Goal: Task Accomplishment & Management: Manage account settings

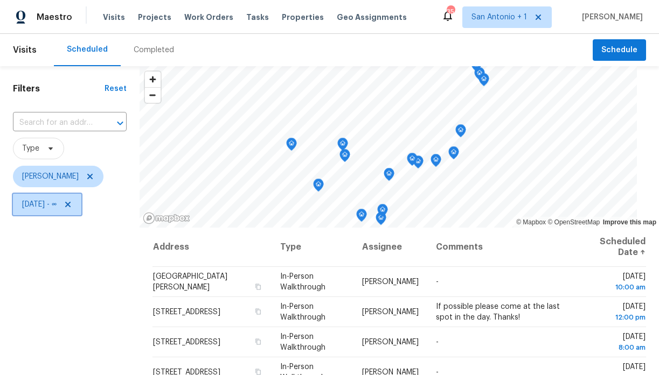
click at [72, 201] on icon at bounding box center [68, 204] width 9 height 9
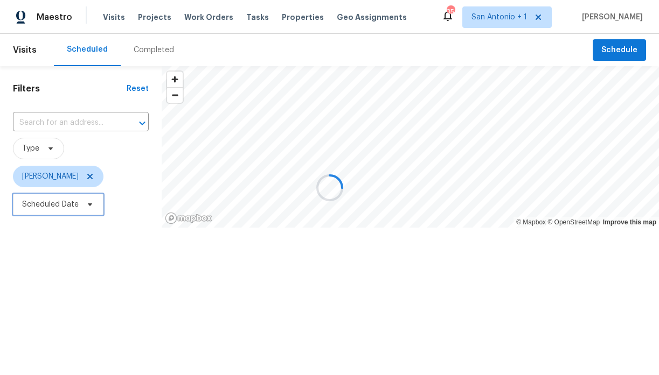
click at [88, 207] on icon at bounding box center [90, 204] width 9 height 9
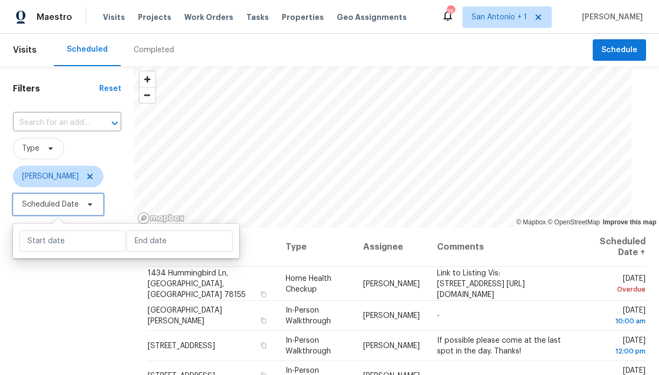
click at [89, 204] on icon at bounding box center [90, 205] width 4 height 3
click at [71, 205] on span "Scheduled Date" at bounding box center [50, 204] width 57 height 11
click at [88, 204] on icon at bounding box center [90, 205] width 4 height 3
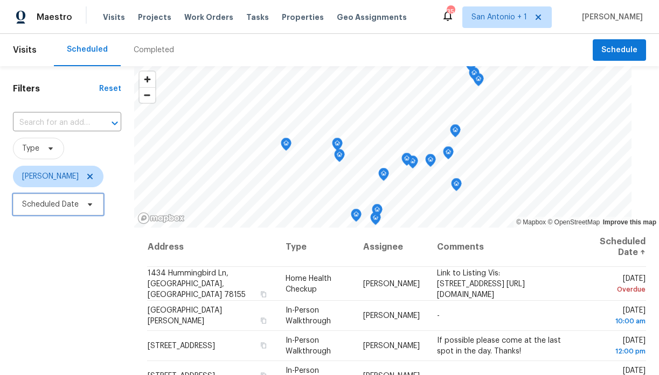
click at [88, 204] on icon at bounding box center [90, 205] width 4 height 3
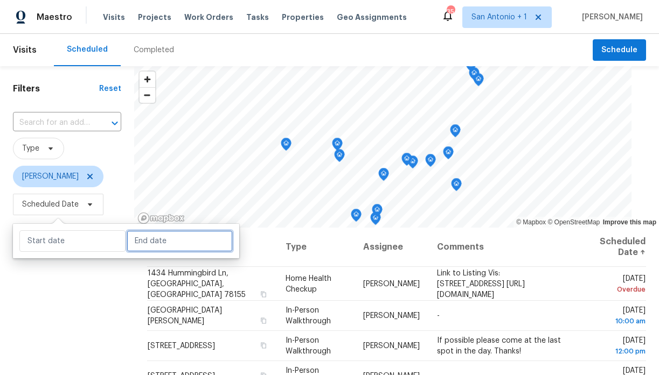
click at [133, 240] on input "text" at bounding box center [180, 241] width 106 height 22
select select "8"
select select "2025"
select select "9"
select select "2025"
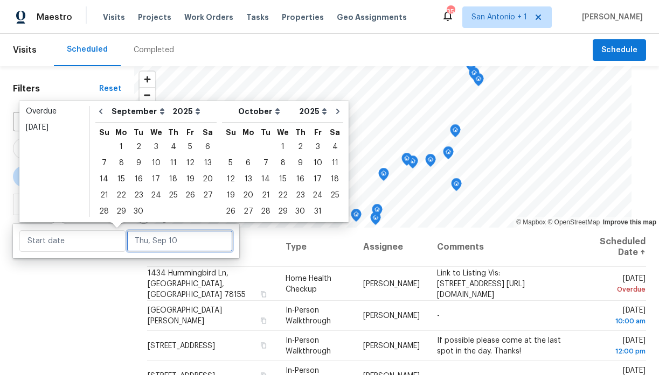
click at [137, 245] on input "text" at bounding box center [180, 241] width 106 height 22
type input "Tue, Sep 30"
type input "Wed, Sep 24"
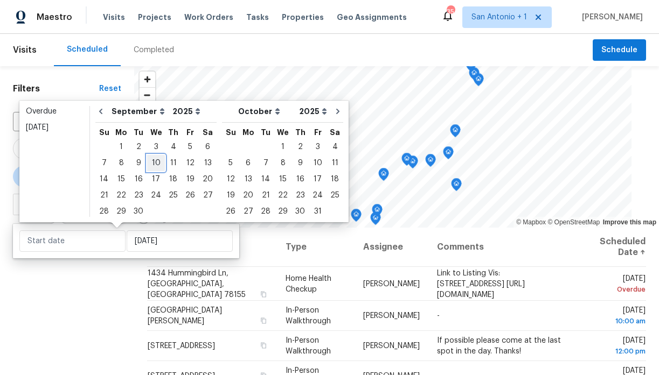
click at [157, 165] on div "10" at bounding box center [156, 163] width 18 height 15
type input "Wed, Sep 10"
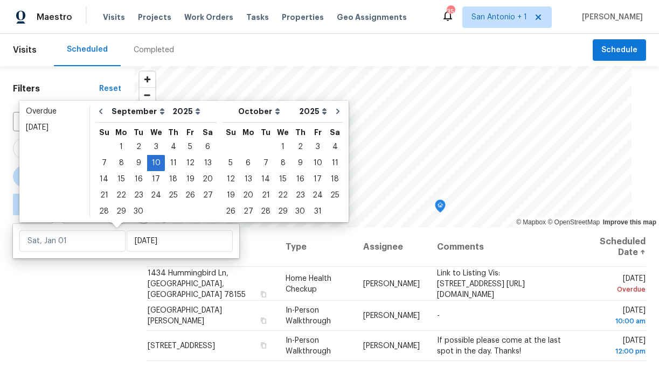
click at [107, 271] on div "Filters Reset ​ Type Chris Fuentes ∞ - Wed, Sep 10" at bounding box center [67, 297] width 134 height 462
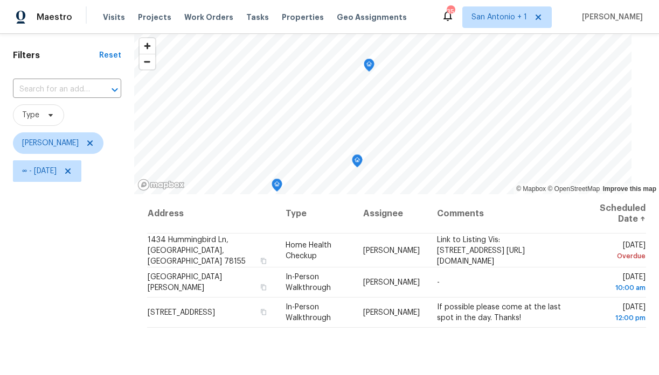
scroll to position [34, 0]
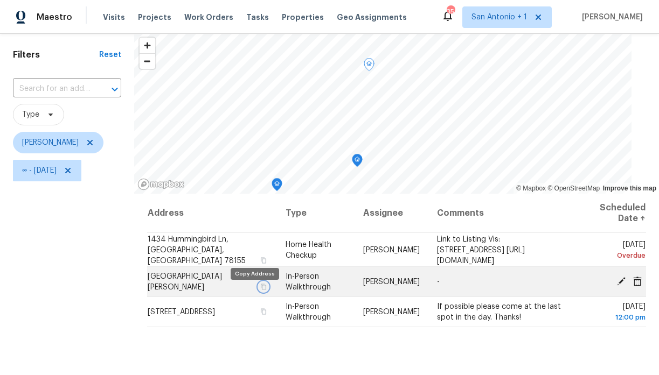
click at [260, 290] on icon "button" at bounding box center [263, 287] width 6 height 6
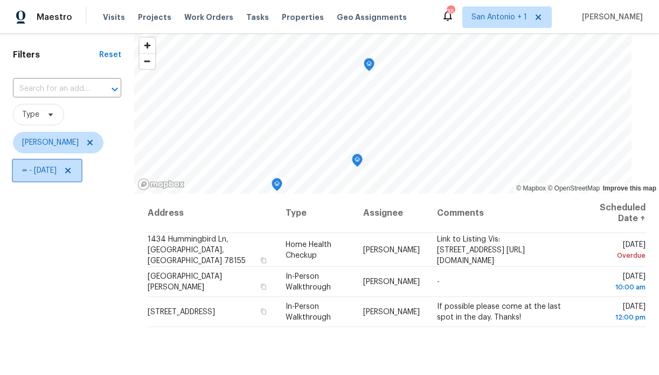
click at [72, 170] on icon at bounding box center [68, 170] width 9 height 9
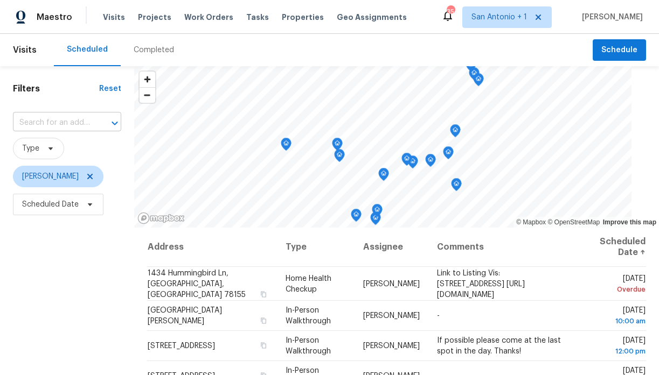
click at [69, 122] on input "text" at bounding box center [52, 123] width 78 height 17
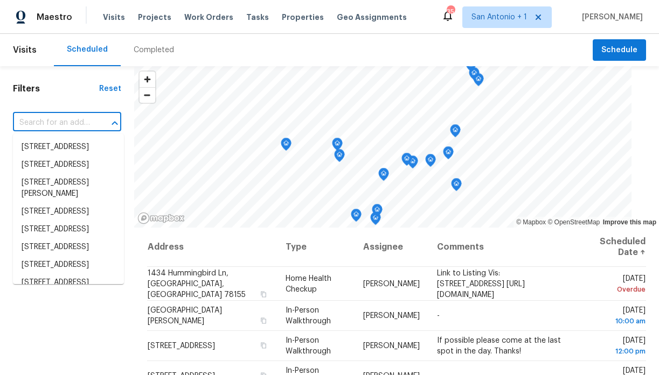
paste input "684 Hogan, Kyle, TX 78640"
type input "684 Hogan, Kyle, TX 78640"
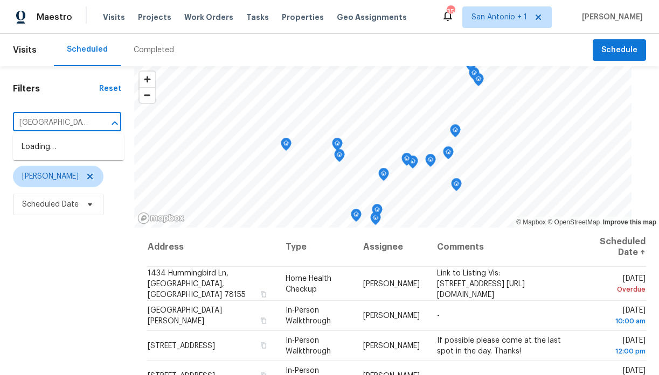
scroll to position [0, 21]
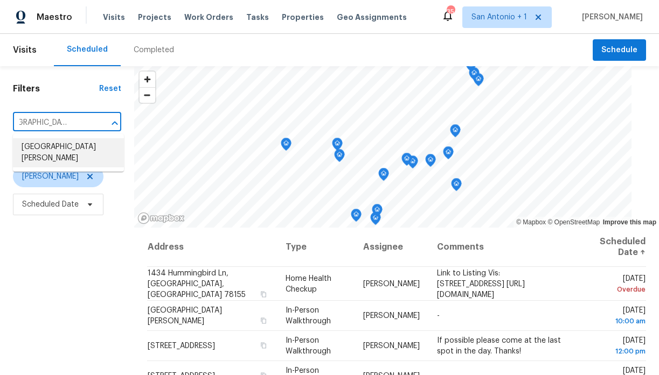
click at [61, 148] on li "684 Hogan, Kyle, TX 78640" at bounding box center [68, 152] width 111 height 29
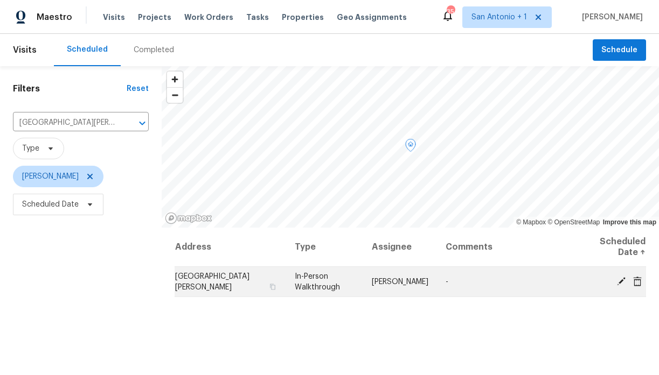
click at [621, 279] on icon at bounding box center [621, 281] width 9 height 9
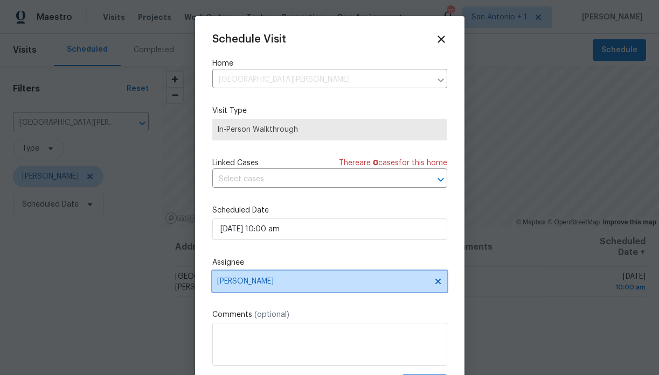
click at [269, 282] on span "[PERSON_NAME]" at bounding box center [322, 281] width 211 height 9
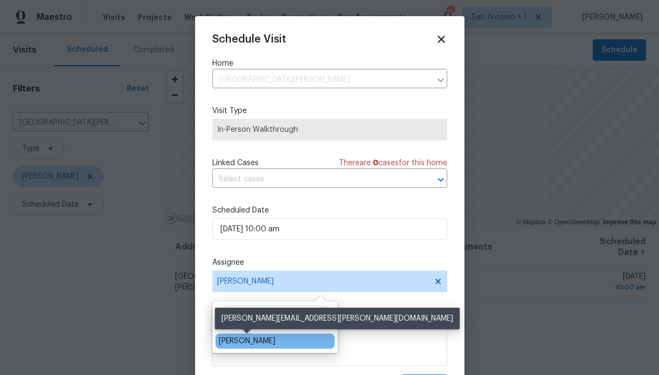
type input "mart"
click at [237, 343] on div "Martin Chagolla" at bounding box center [247, 341] width 57 height 11
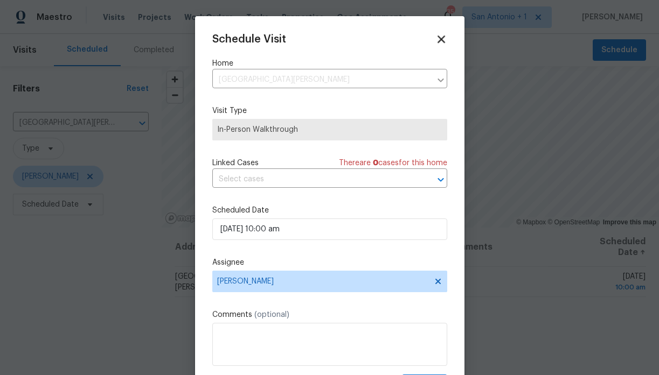
click at [440, 38] on icon at bounding box center [441, 40] width 8 height 8
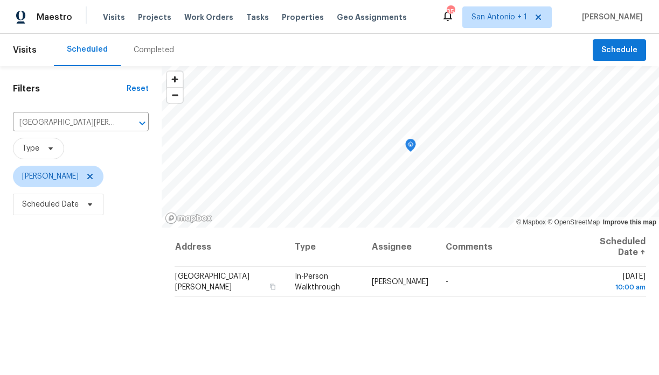
click at [137, 246] on div "Filters Reset 684 Hogan, Kyle, TX 78640 ​ Type Chris Fuentes Scheduled Date" at bounding box center [81, 297] width 162 height 462
click at [129, 122] on icon "Clear" at bounding box center [128, 123] width 6 height 6
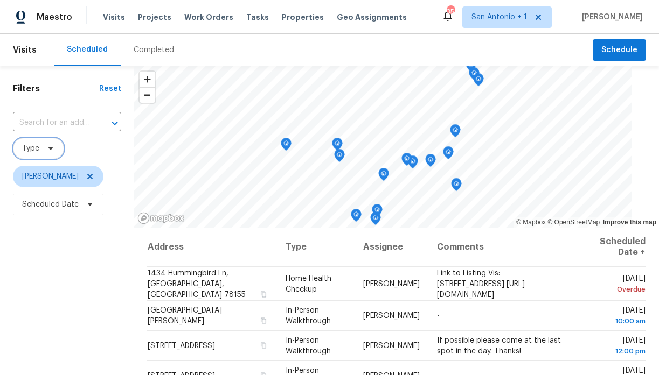
click at [46, 149] on icon at bounding box center [50, 148] width 9 height 9
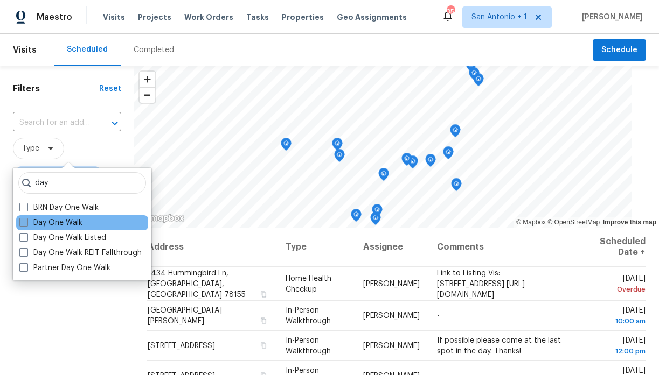
type input "day"
click at [56, 220] on label "Day One Walk" at bounding box center [50, 223] width 63 height 11
click at [26, 220] on input "Day One Walk" at bounding box center [22, 221] width 7 height 7
checkbox input "true"
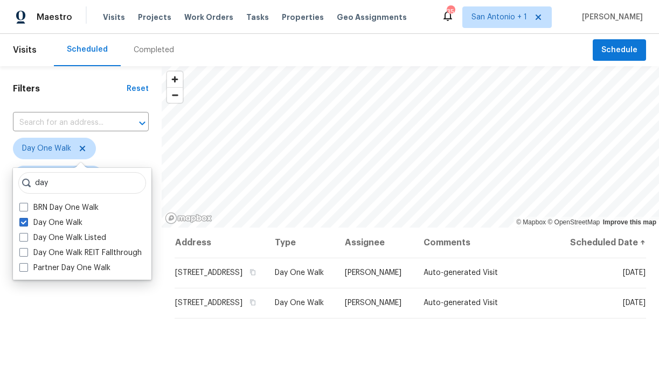
click at [107, 298] on div "Filters Reset ​ Day One Walk Chris Fuentes Scheduled Date" at bounding box center [81, 297] width 162 height 462
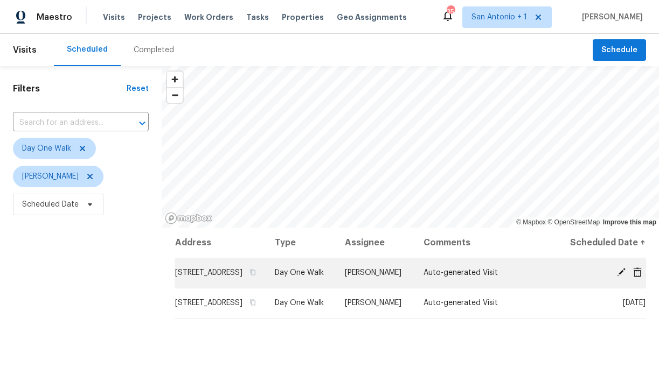
click at [622, 277] on icon at bounding box center [621, 272] width 9 height 9
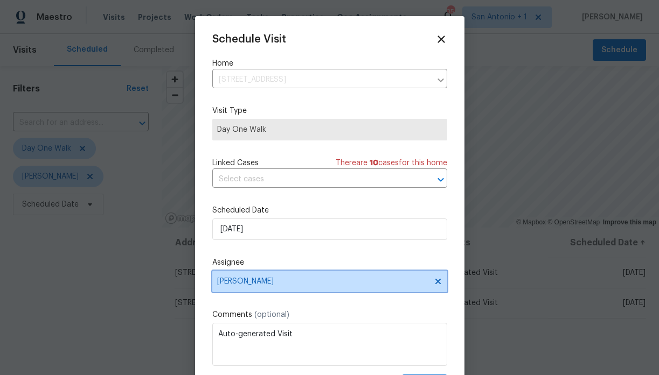
click at [245, 281] on span "[PERSON_NAME]" at bounding box center [322, 281] width 211 height 9
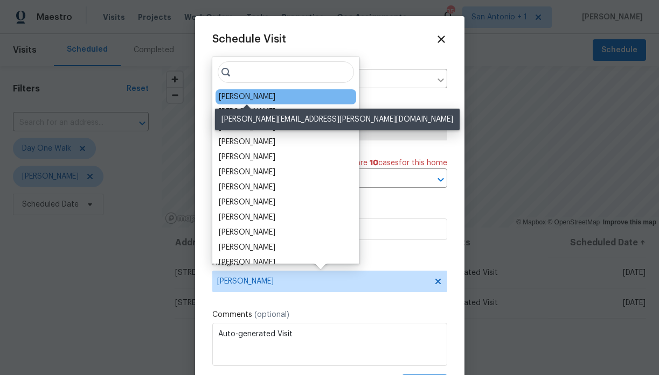
click at [251, 96] on div "Martin Chagolla" at bounding box center [247, 97] width 57 height 11
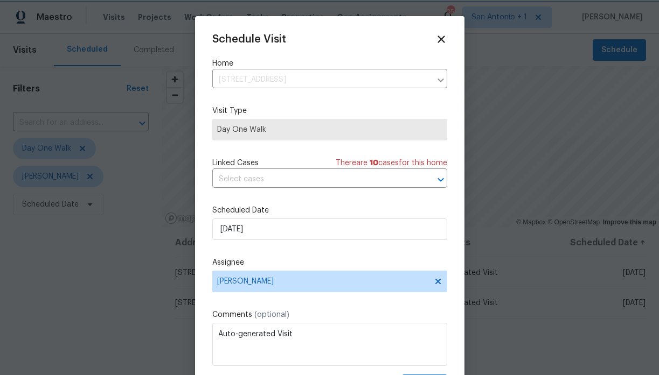
scroll to position [19, 0]
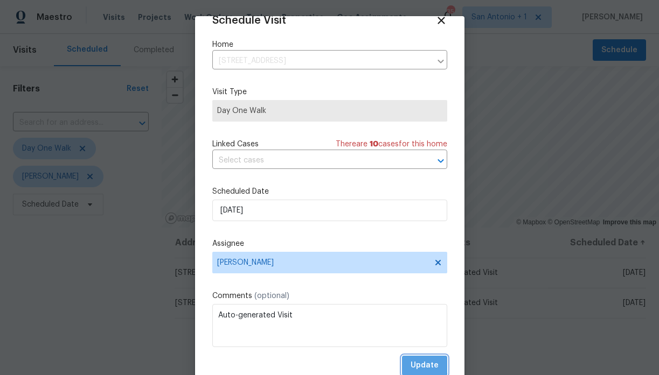
click at [416, 361] on span "Update" at bounding box center [424, 365] width 28 height 13
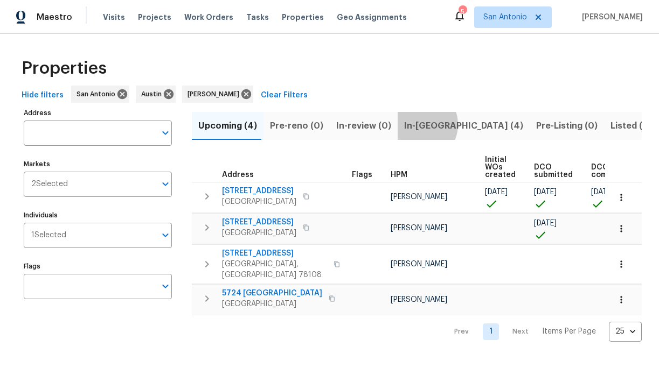
click at [411, 124] on span "In-reno (4)" at bounding box center [463, 125] width 119 height 15
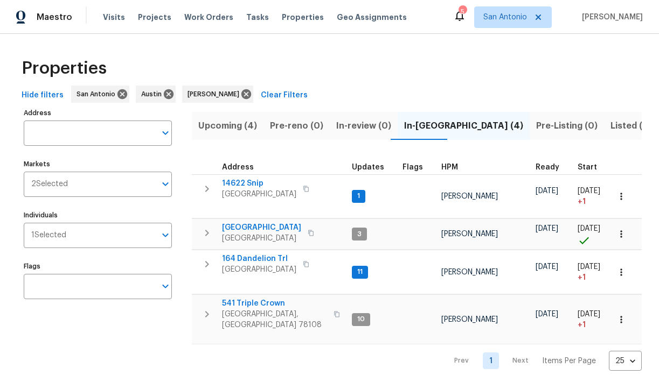
scroll to position [8, 0]
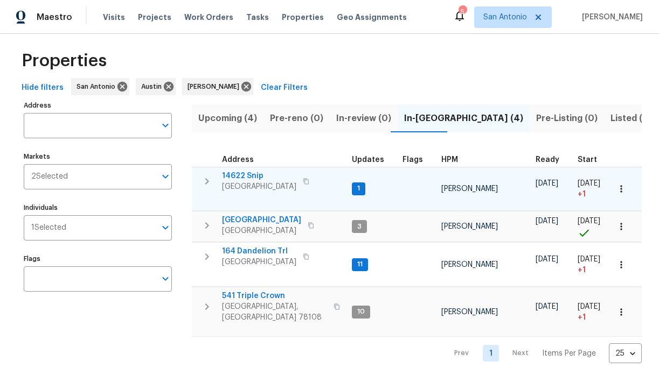
click at [248, 174] on span "14622 Snip" at bounding box center [259, 176] width 74 height 11
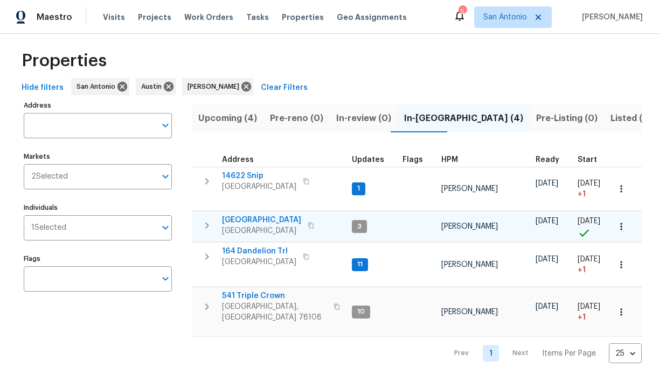
click at [246, 222] on span "[GEOGRAPHIC_DATA]" at bounding box center [261, 220] width 79 height 11
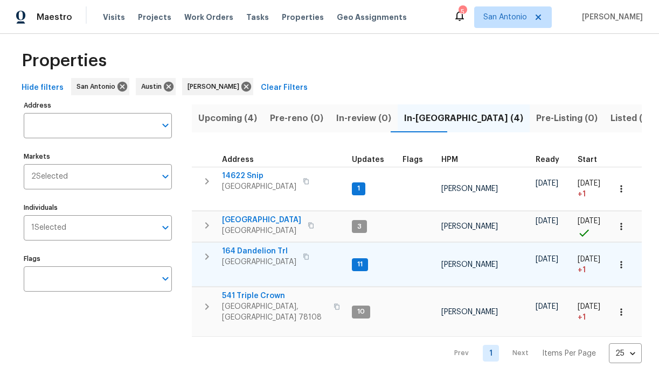
click at [243, 251] on span "164 Dandelion Trl" at bounding box center [259, 251] width 74 height 11
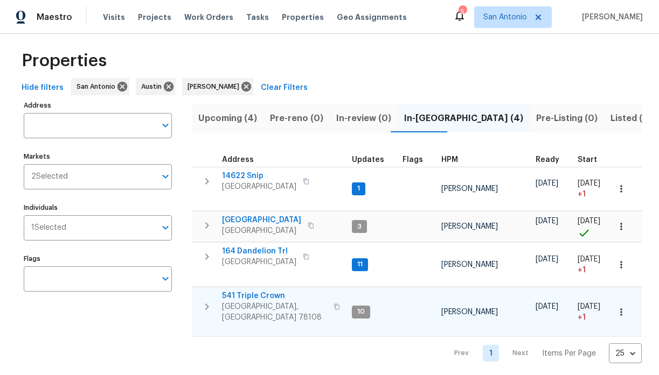
click at [247, 295] on span "541 Triple Crown" at bounding box center [274, 296] width 105 height 11
click at [229, 120] on span "Upcoming (4)" at bounding box center [227, 118] width 59 height 15
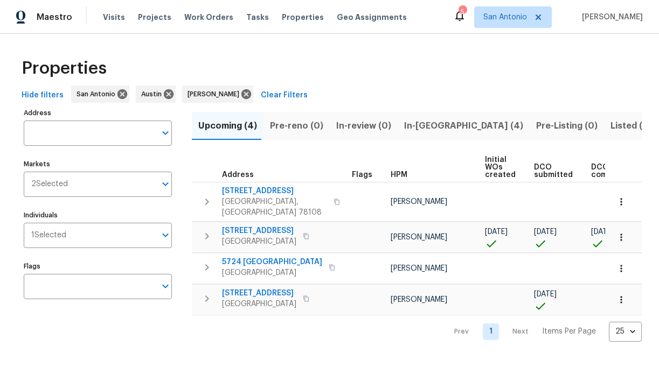
scroll to position [0, 235]
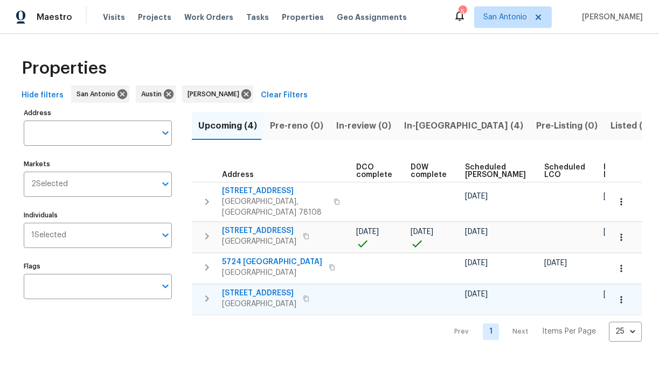
click at [621, 295] on icon "button" at bounding box center [620, 300] width 11 height 11
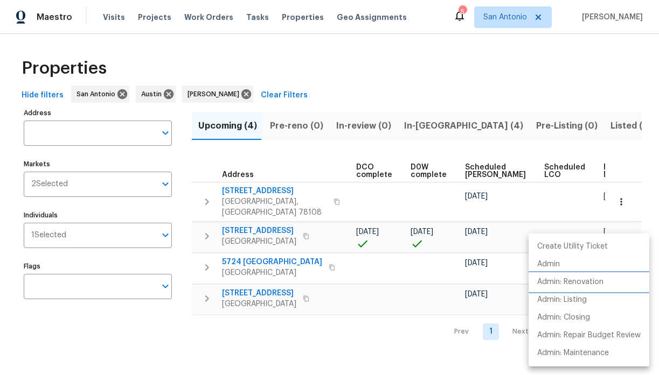
click at [577, 278] on p "Admin: Renovation" at bounding box center [570, 282] width 66 height 11
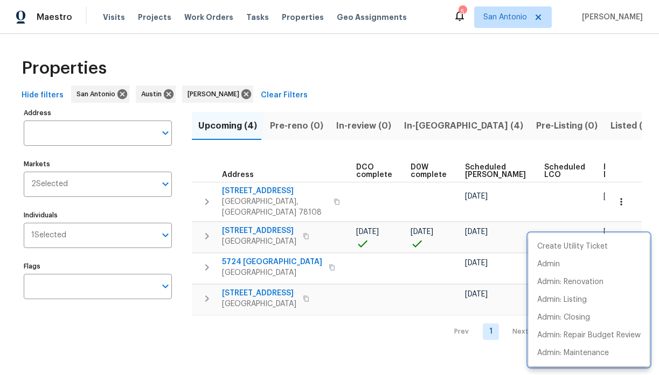
click at [155, 234] on div at bounding box center [329, 187] width 659 height 375
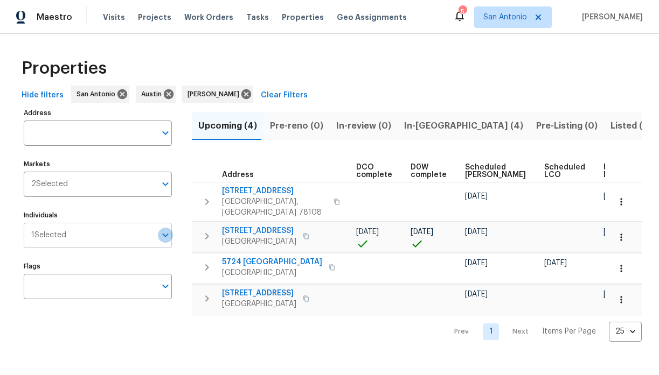
click at [164, 236] on icon "Open" at bounding box center [165, 236] width 6 height 4
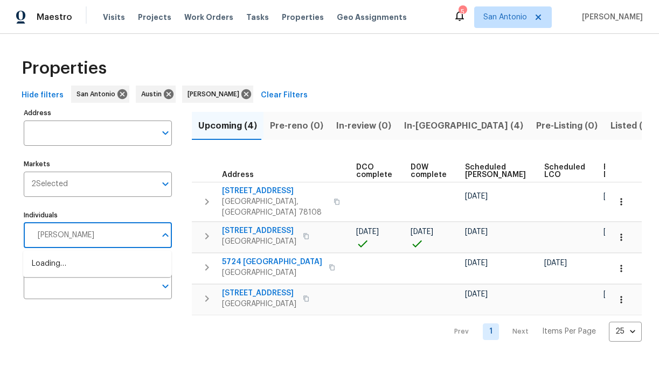
type input "martin chagolla"
click at [99, 268] on li "Martin Chagolla" at bounding box center [97, 269] width 131 height 23
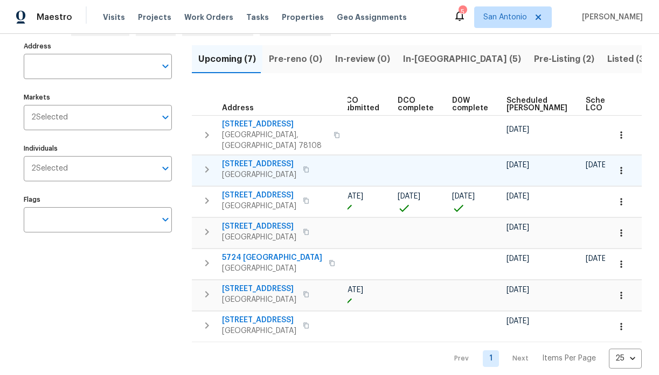
scroll to position [0, 235]
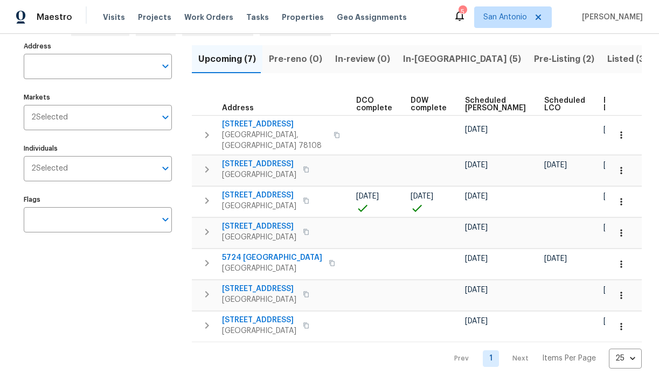
click at [603, 103] on span "Ready Date" at bounding box center [615, 104] width 24 height 15
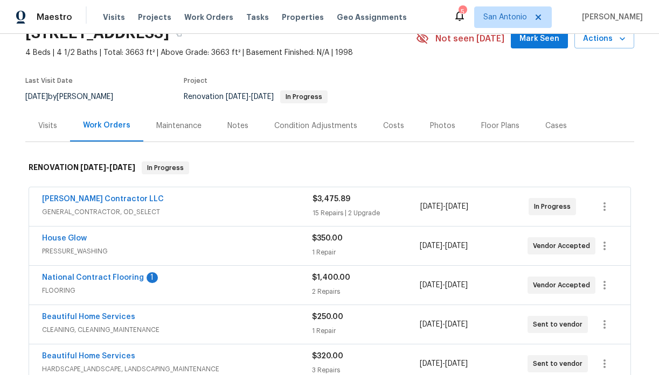
scroll to position [33, 0]
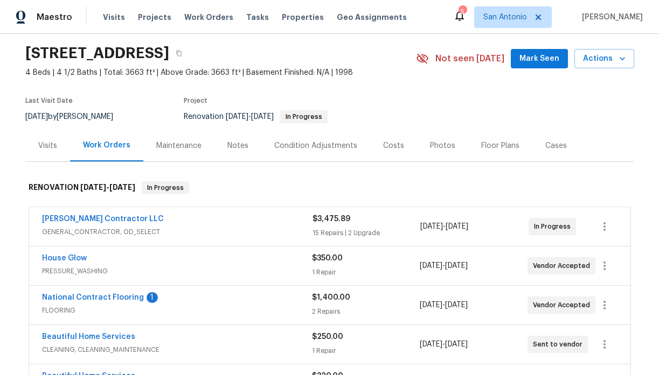
click at [239, 146] on div "Notes" at bounding box center [237, 146] width 21 height 11
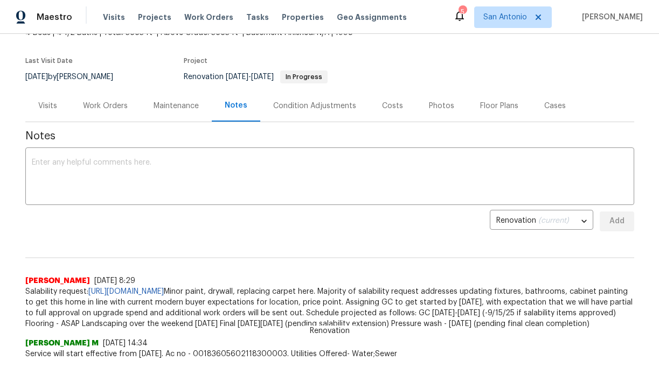
scroll to position [74, 0]
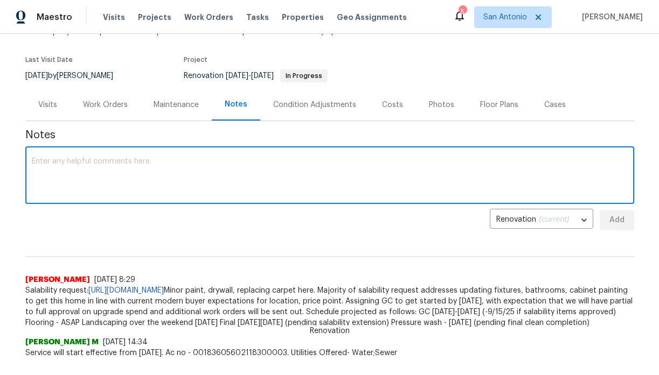
click at [179, 158] on textarea at bounding box center [330, 177] width 596 height 38
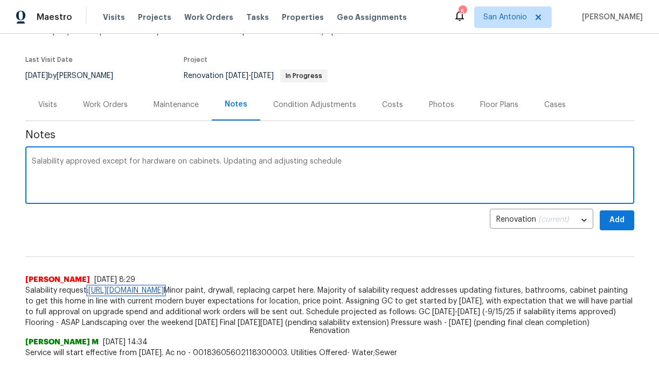
click at [164, 288] on link "https://opendoor.slack.com/archives/C02LY124URZ/p1757423386858489" at bounding box center [125, 291] width 75 height 8
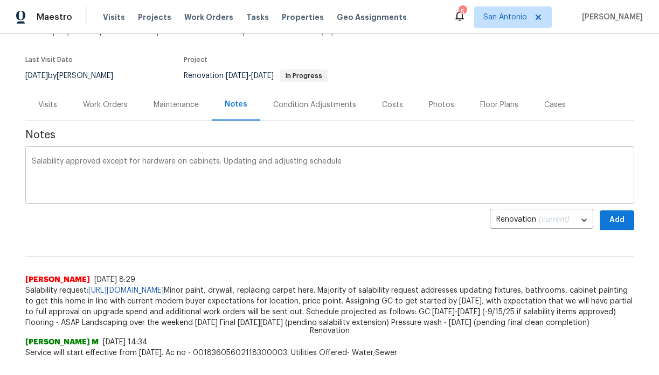
click at [219, 163] on textarea "Salability approved except for hardware on cabinets. Updating and adjusting sch…" at bounding box center [330, 177] width 596 height 38
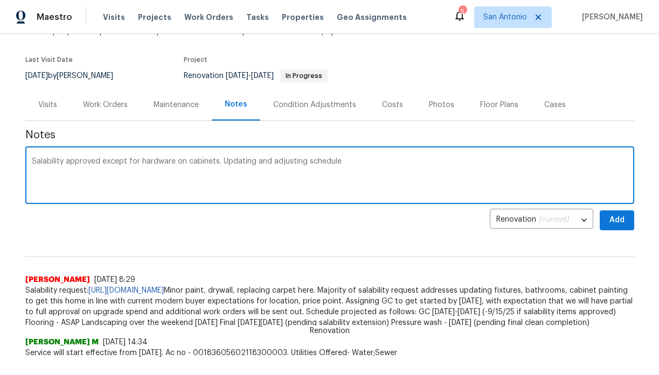
paste textarea "https://opendoor.slack.com/archives/C02LY124URZ/p1757423386858489"
click at [155, 170] on textarea "Salability approved except for hardware on cabinets. https://opendoor.slack.com…" at bounding box center [330, 177] width 596 height 38
click at [219, 161] on textarea "Salability approved except for hardware on cabinets. https://opendoor.slack.com…" at bounding box center [330, 177] width 596 height 38
type textarea "Salability approved except for hardware on cabinets. https://opendoor.slack.com…"
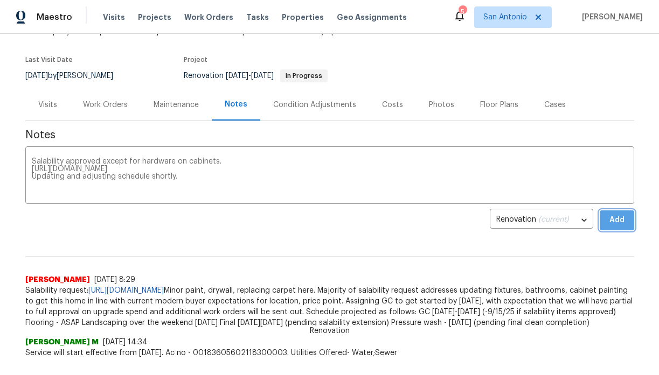
click at [608, 224] on span "Add" at bounding box center [616, 220] width 17 height 13
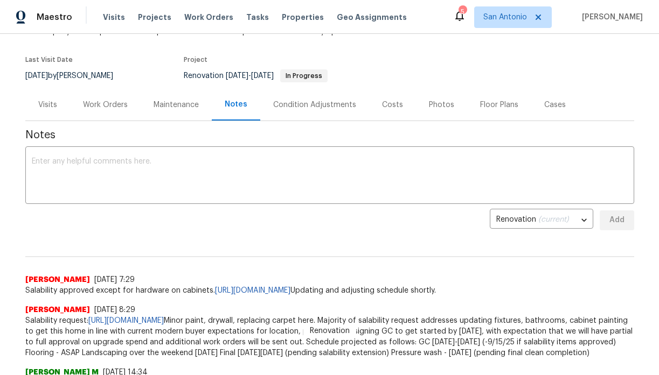
click at [97, 106] on div "Work Orders" at bounding box center [105, 105] width 45 height 11
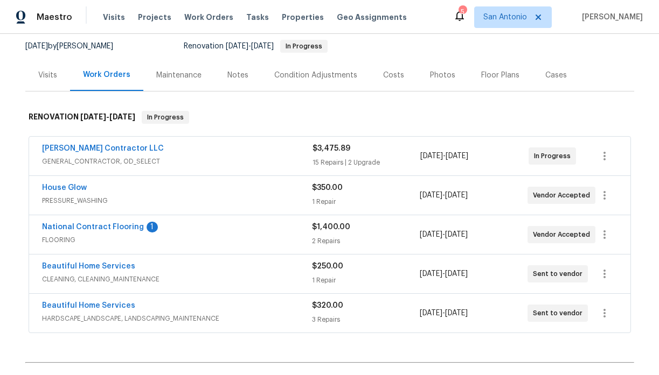
scroll to position [119, 0]
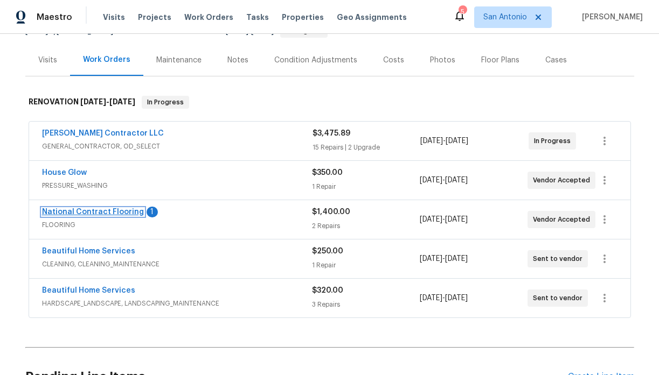
click at [103, 214] on link "National Contract Flooring" at bounding box center [93, 212] width 102 height 8
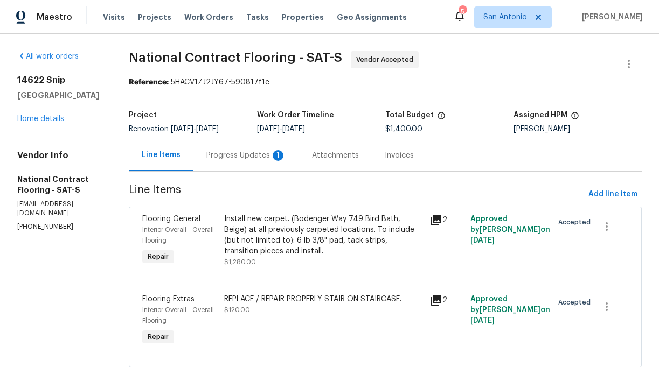
click at [237, 159] on div "Progress Updates 1" at bounding box center [246, 155] width 80 height 11
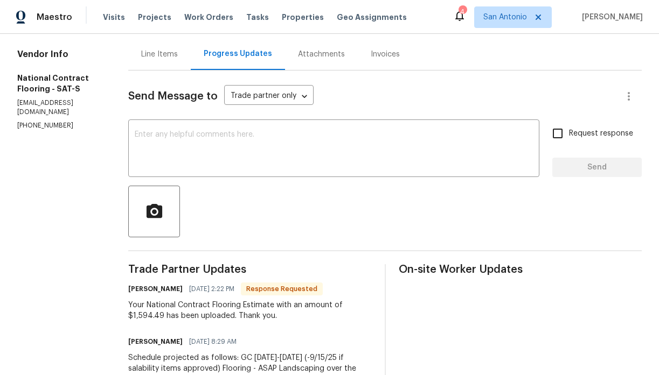
scroll to position [93, 0]
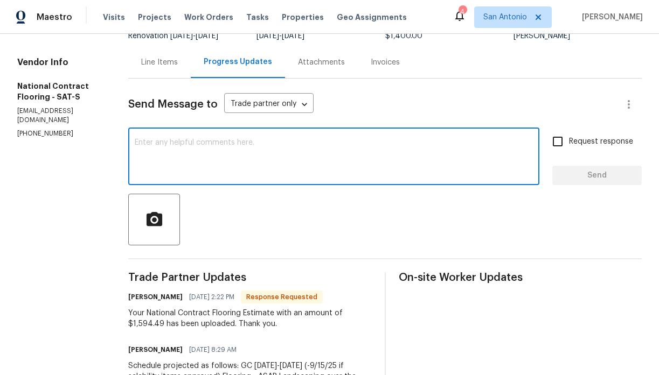
click at [234, 146] on textarea at bounding box center [334, 158] width 398 height 38
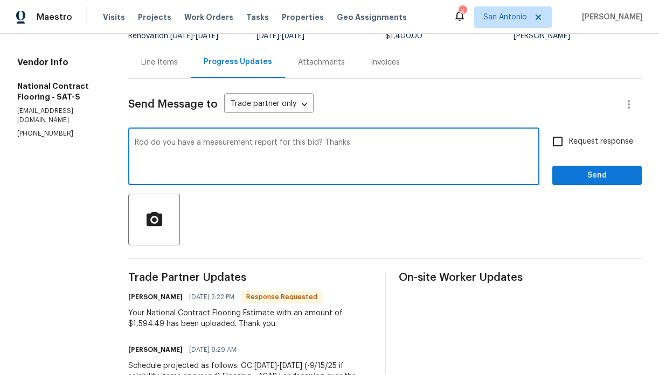
type textarea "Rod do you have a measurement report for this bid? Thanks."
click at [586, 178] on span "Send" at bounding box center [597, 175] width 72 height 13
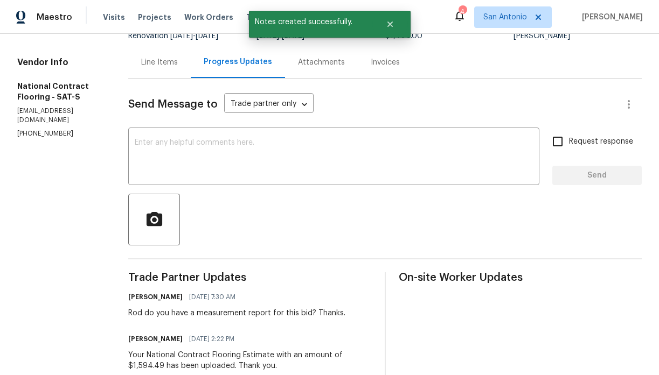
click at [158, 64] on div "Line Items" at bounding box center [159, 62] width 37 height 11
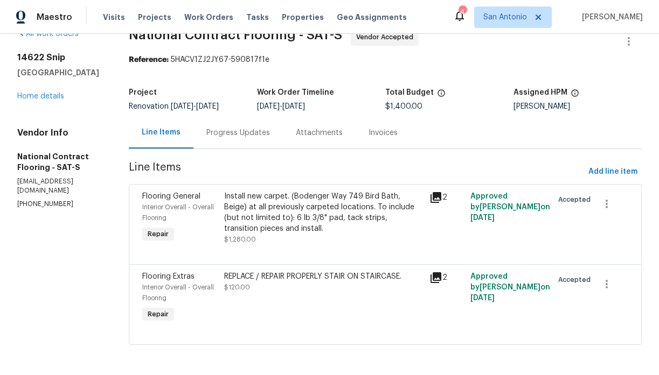
click at [239, 132] on div "Progress Updates" at bounding box center [238, 133] width 64 height 11
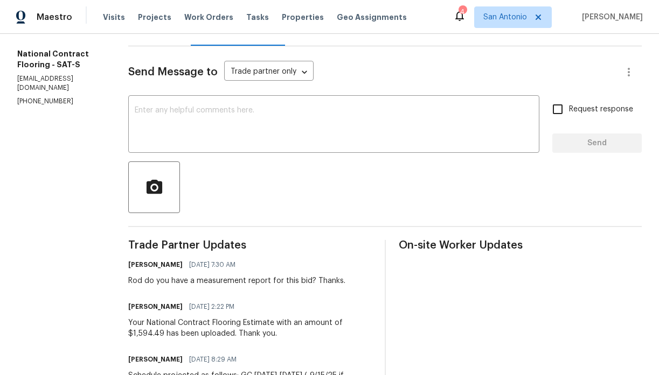
scroll to position [124, 0]
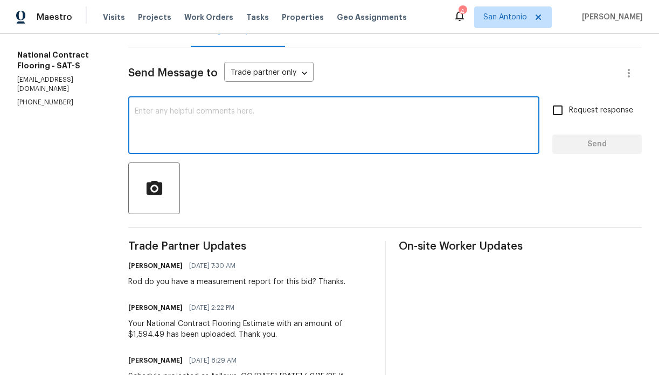
click at [242, 120] on textarea at bounding box center [334, 127] width 398 height 38
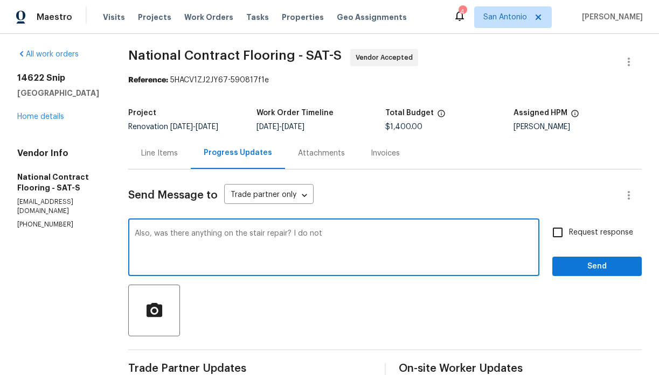
scroll to position [5, 0]
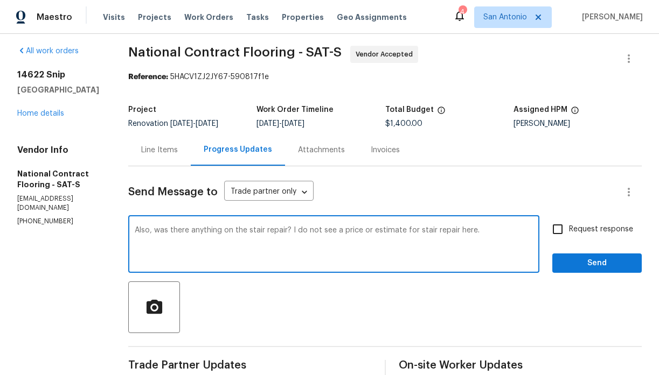
type textarea "Also, was there anything on the stair repair? I do not see a price or estimate …"
click at [593, 271] on button "Send" at bounding box center [596, 264] width 89 height 20
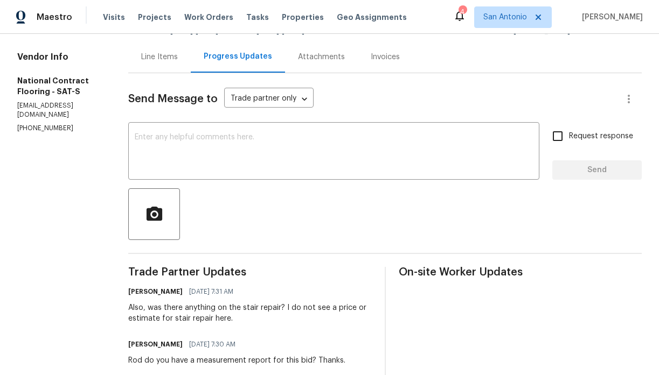
scroll to position [67, 0]
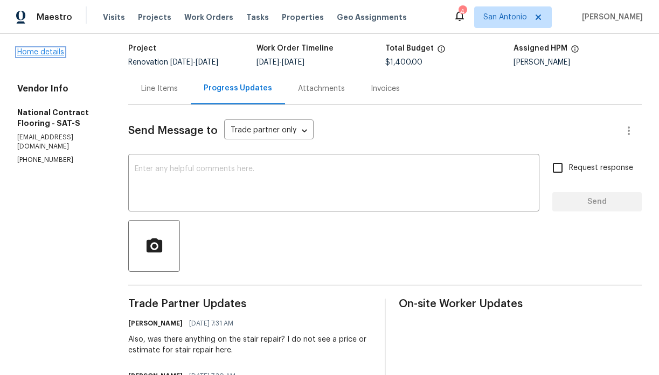
click at [40, 56] on link "Home details" at bounding box center [40, 52] width 47 height 8
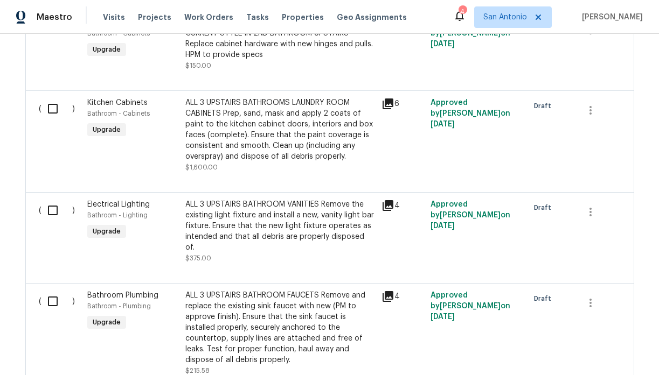
scroll to position [550, 0]
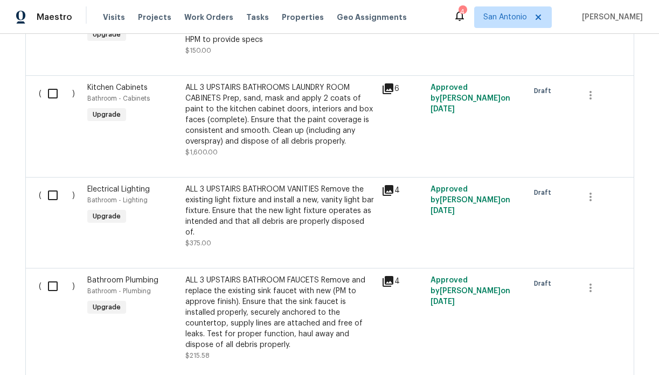
click at [53, 96] on input "checkbox" at bounding box center [56, 93] width 31 height 23
checkbox input "true"
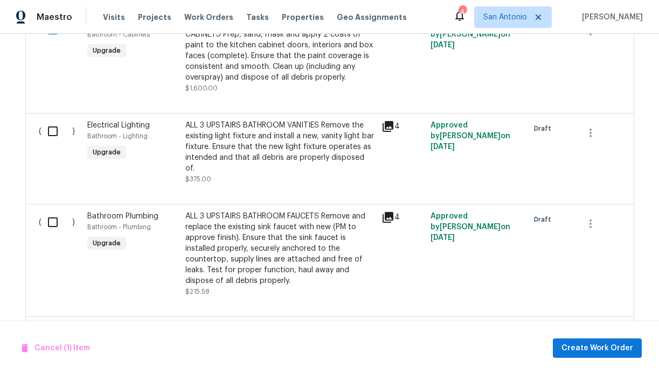
scroll to position [615, 0]
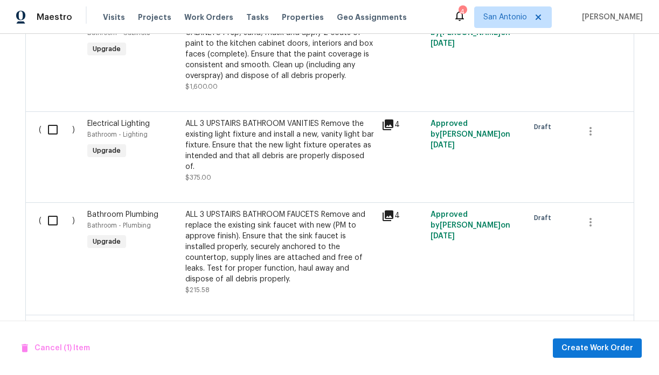
click at [52, 132] on input "checkbox" at bounding box center [56, 129] width 31 height 23
checkbox input "true"
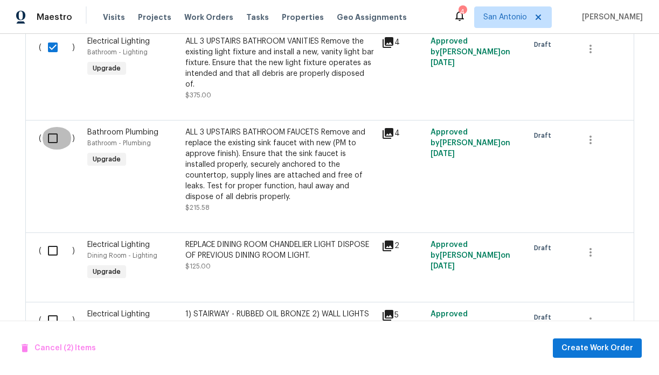
click at [52, 132] on input "checkbox" at bounding box center [56, 138] width 31 height 23
checkbox input "true"
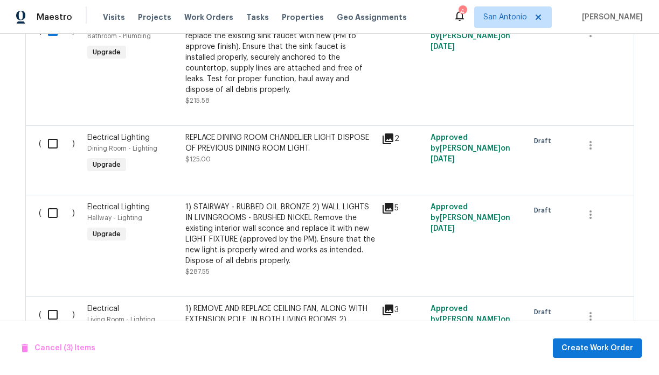
scroll to position [812, 0]
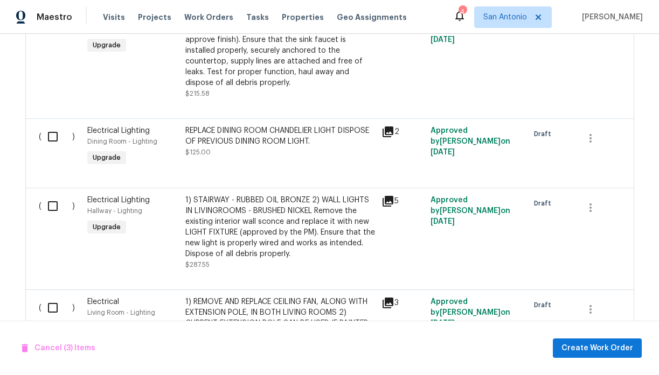
click at [52, 128] on input "checkbox" at bounding box center [56, 136] width 31 height 23
checkbox input "true"
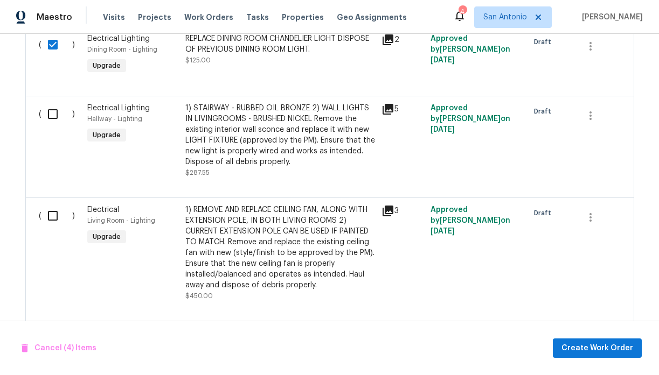
scroll to position [905, 0]
click at [53, 106] on input "checkbox" at bounding box center [56, 113] width 31 height 23
checkbox input "true"
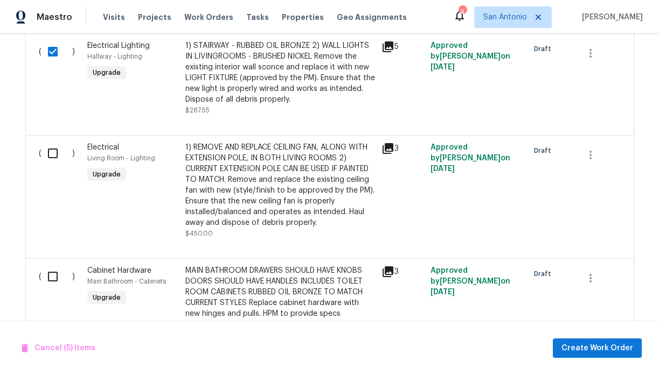
scroll to position [981, 0]
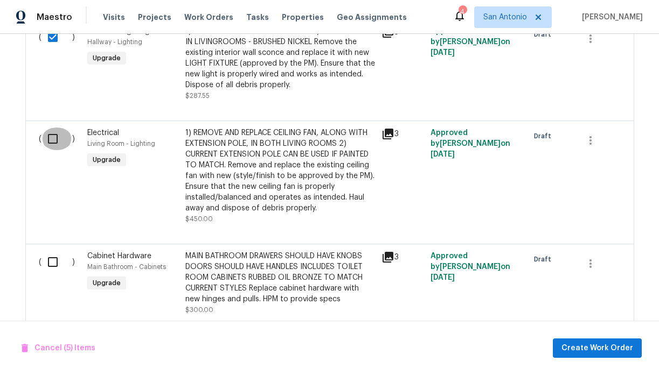
click at [52, 132] on input "checkbox" at bounding box center [56, 139] width 31 height 23
checkbox input "true"
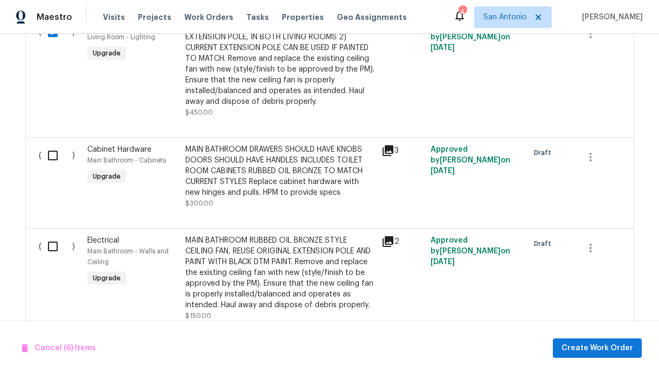
scroll to position [1088, 0]
click at [51, 148] on input "checkbox" at bounding box center [56, 155] width 31 height 23
checkbox input "true"
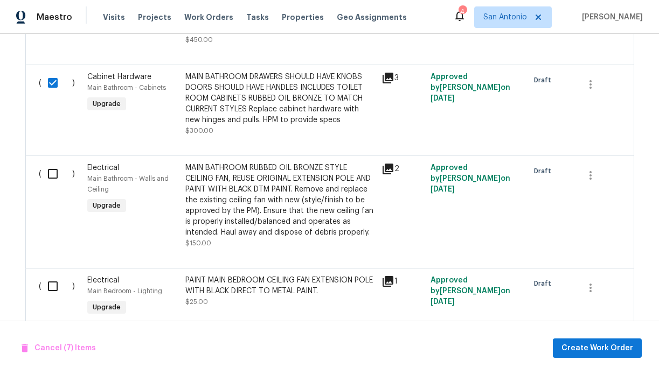
scroll to position [1175, 0]
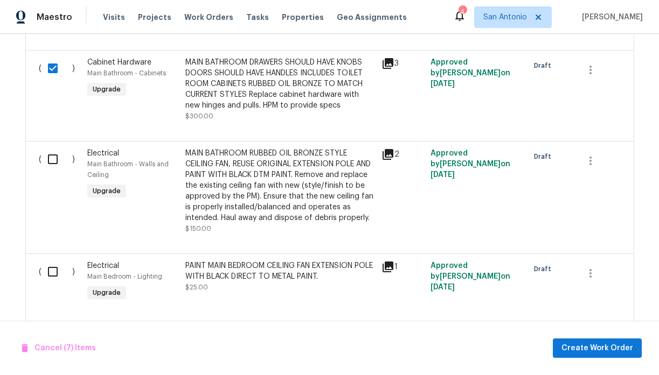
click at [52, 152] on input "checkbox" at bounding box center [56, 159] width 31 height 23
checkbox input "true"
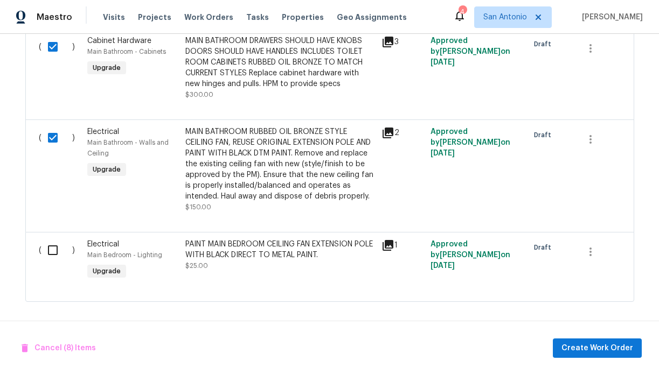
scroll to position [1199, 0]
click at [51, 251] on input "checkbox" at bounding box center [56, 250] width 31 height 23
checkbox input "true"
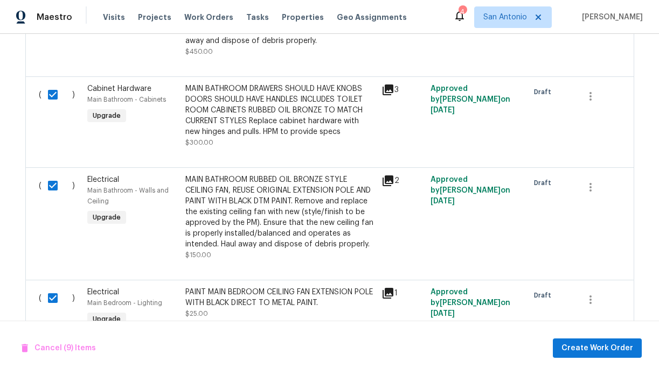
scroll to position [1146, 0]
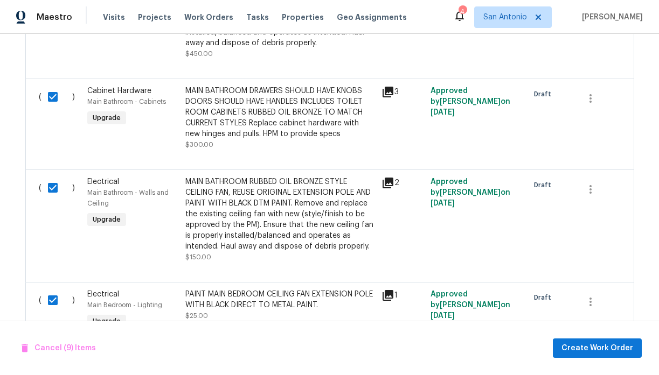
click at [52, 90] on input "checkbox" at bounding box center [56, 97] width 31 height 23
checkbox input "false"
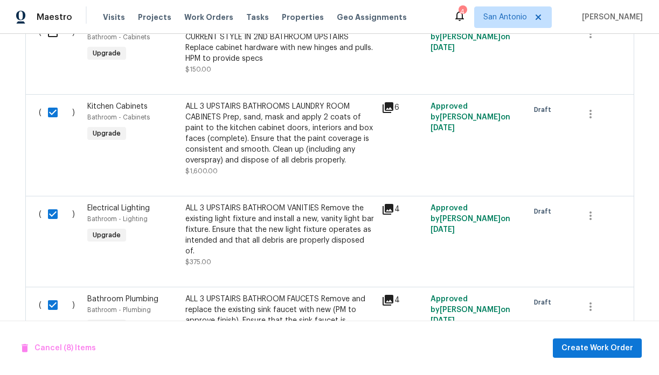
scroll to position [533, 0]
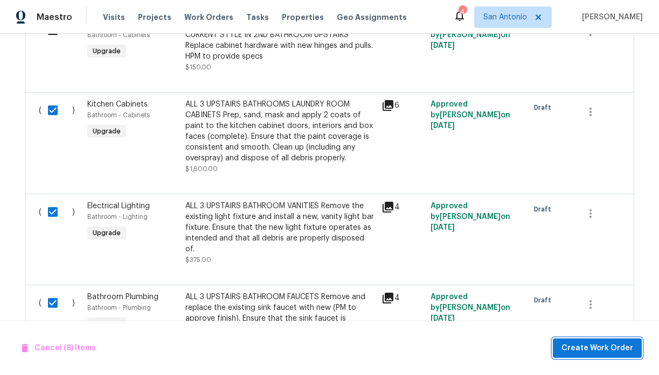
click at [587, 346] on span "Create Work Order" at bounding box center [597, 348] width 72 height 13
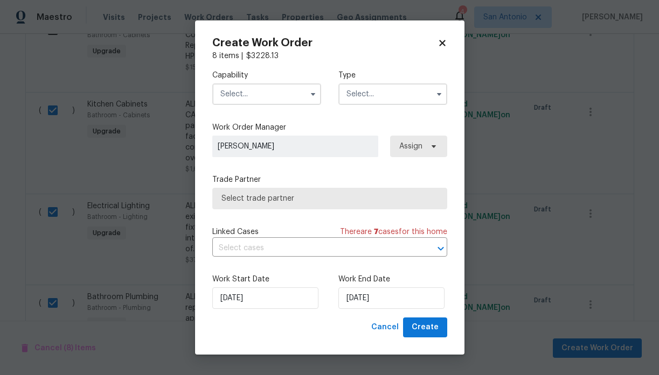
click at [267, 93] on input "text" at bounding box center [266, 94] width 109 height 22
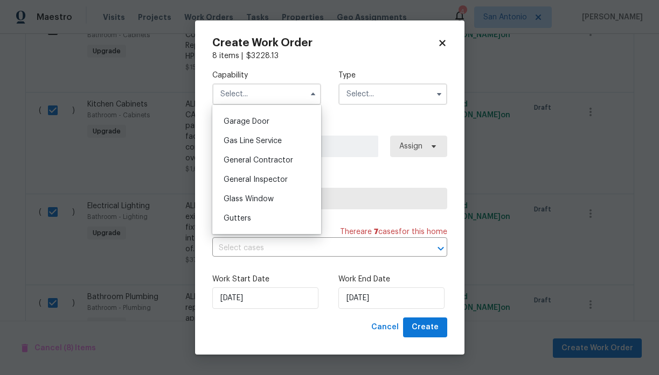
scroll to position [494, 0]
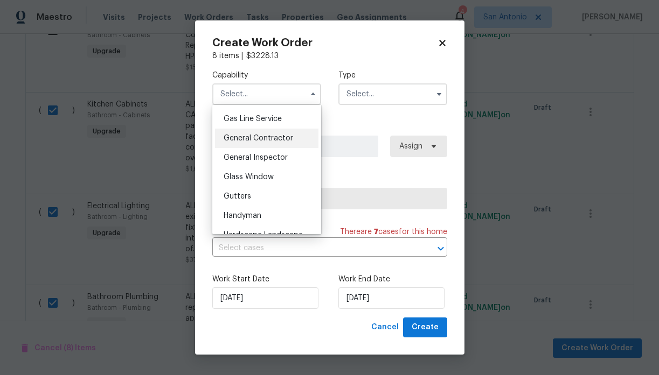
click at [269, 139] on span "General Contractor" at bounding box center [257, 139] width 69 height 8
type input "General Contractor"
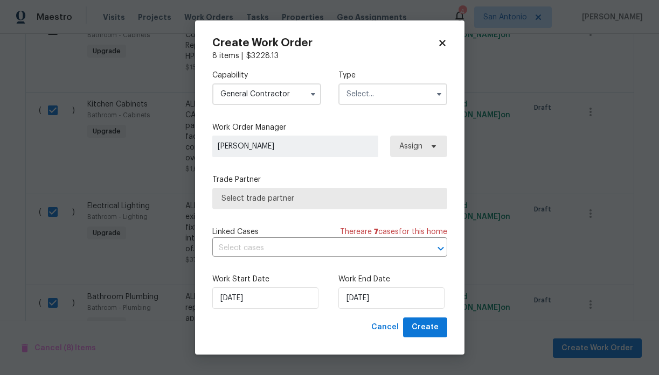
click at [361, 95] on input "text" at bounding box center [392, 94] width 109 height 22
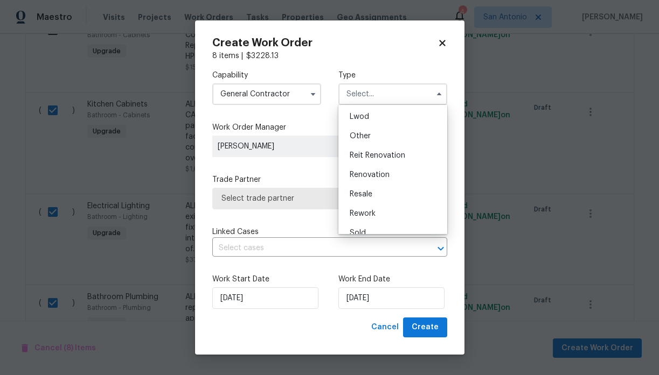
scroll to position [128, 0]
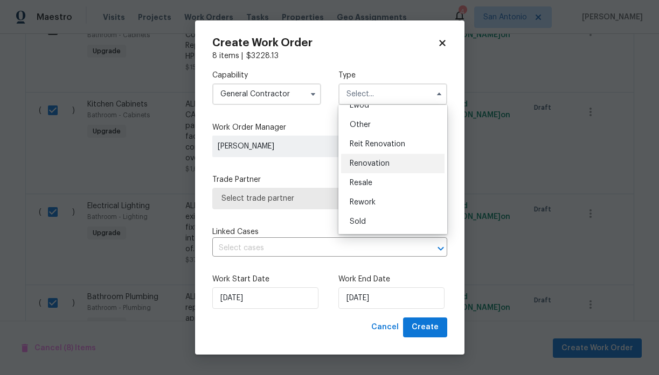
click at [368, 163] on span "Renovation" at bounding box center [369, 164] width 40 height 8
type input "Renovation"
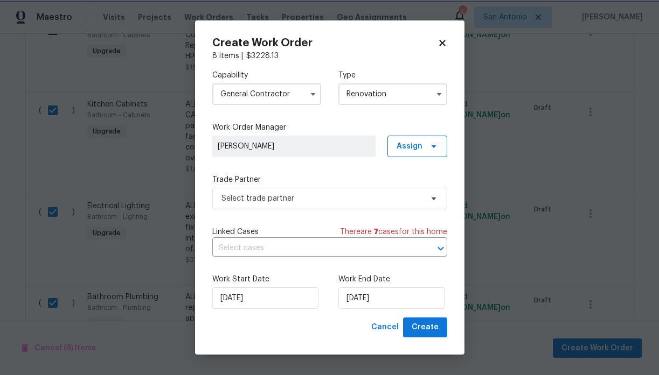
scroll to position [0, 0]
click at [273, 197] on span "Select trade partner" at bounding box center [321, 198] width 201 height 11
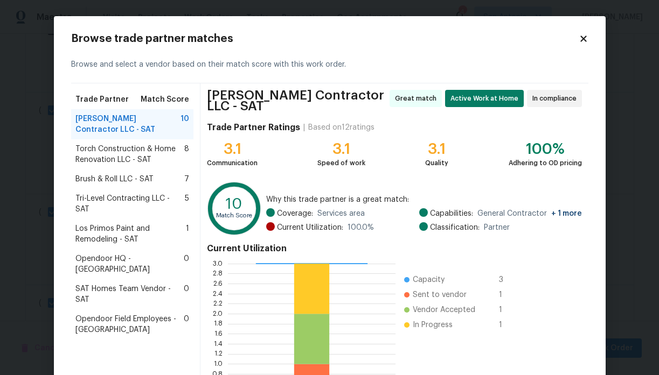
scroll to position [104, 0]
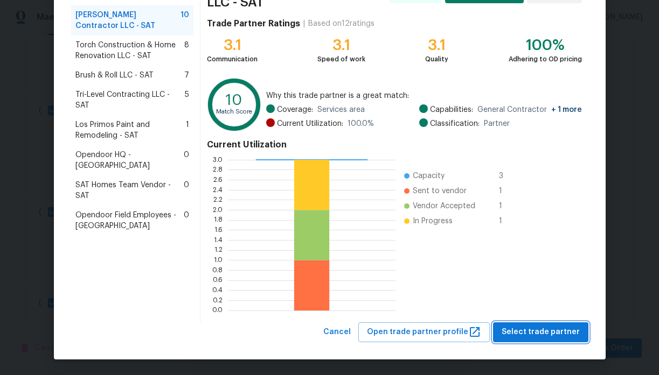
click at [536, 332] on span "Select trade partner" at bounding box center [540, 332] width 78 height 13
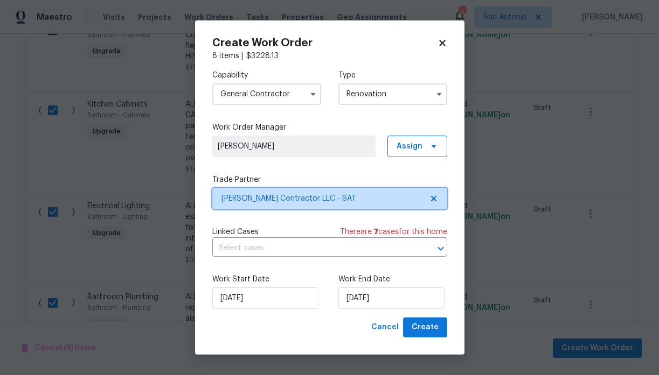
scroll to position [0, 0]
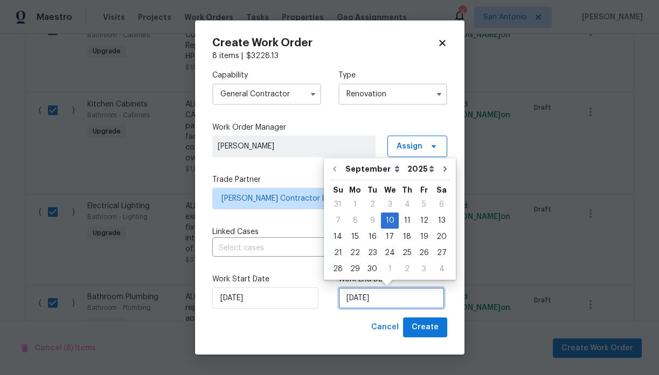
click at [393, 300] on input "[DATE]" at bounding box center [391, 299] width 106 height 22
click at [354, 235] on div "15" at bounding box center [354, 236] width 17 height 15
type input "9/15/2025"
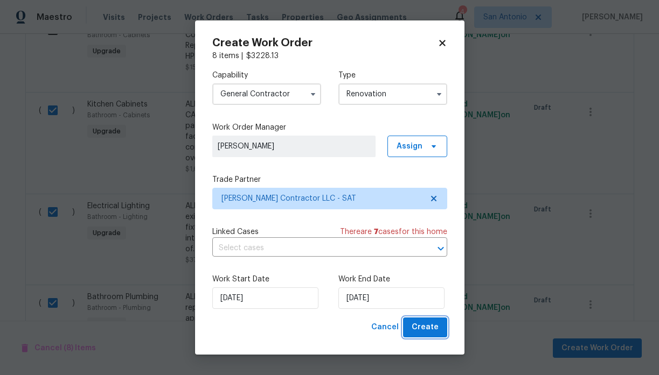
click at [430, 327] on span "Create" at bounding box center [424, 327] width 27 height 13
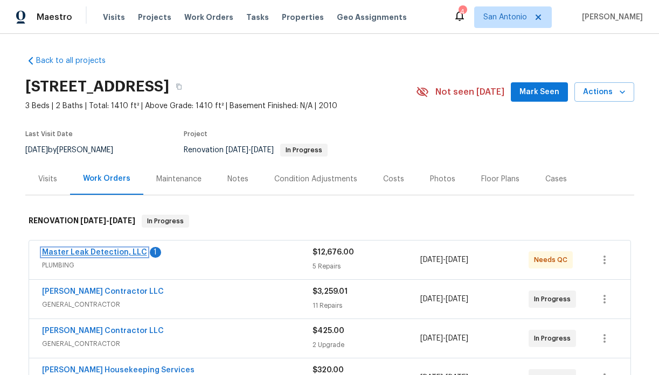
click at [99, 253] on link "Master Leak Detection, LLC" at bounding box center [94, 253] width 105 height 8
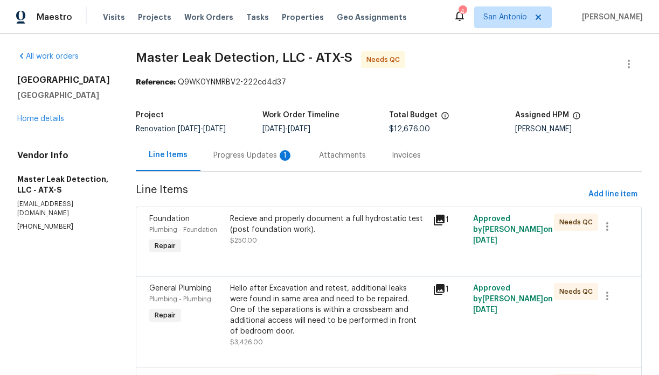
click at [247, 157] on div "Progress Updates 1" at bounding box center [253, 155] width 80 height 11
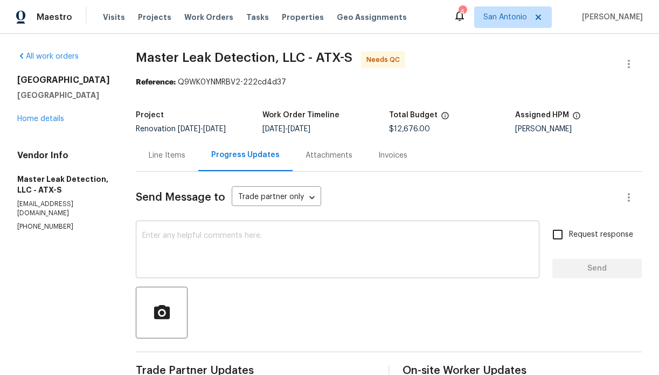
click at [211, 238] on textarea at bounding box center [337, 251] width 390 height 38
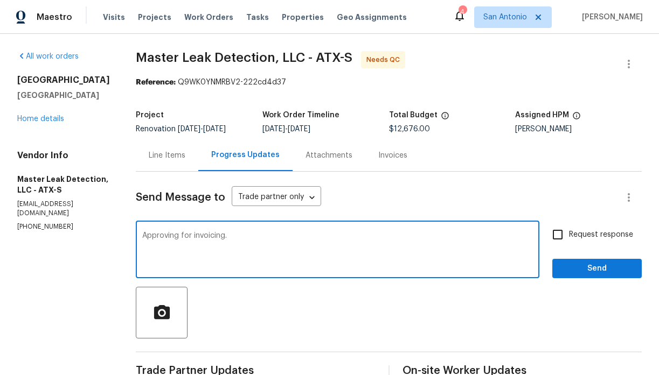
type textarea "Approving for invoicing."
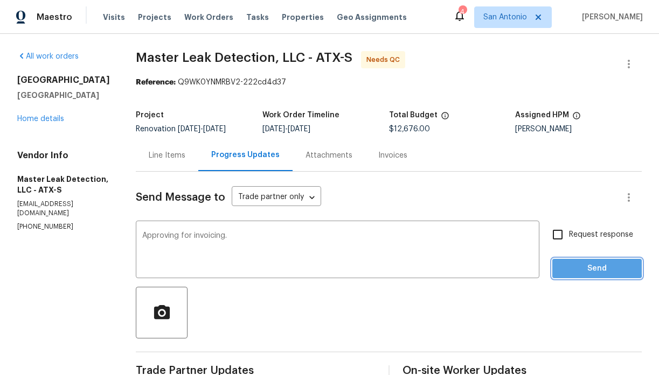
click at [566, 265] on span "Send" at bounding box center [597, 268] width 72 height 13
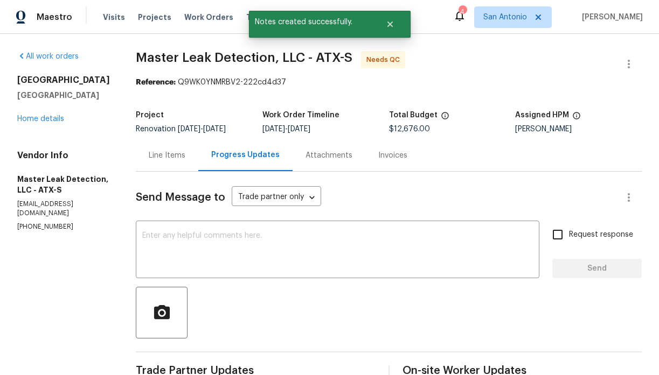
click at [173, 155] on div "Line Items" at bounding box center [167, 155] width 37 height 11
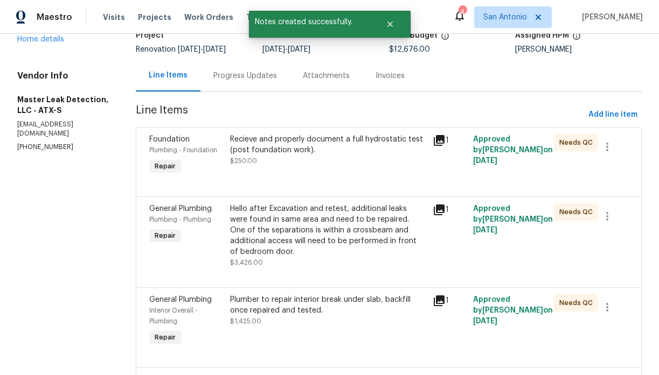
scroll to position [100, 0]
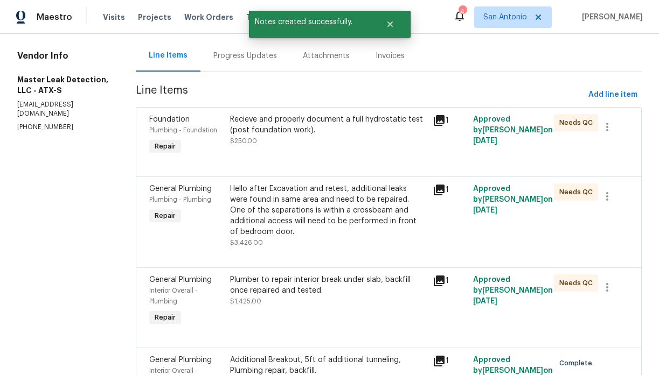
click at [285, 157] on div at bounding box center [388, 163] width 479 height 13
click at [259, 143] on div "Recieve and properly document a full hydrostatic test (post foundation work). $…" at bounding box center [327, 130] width 195 height 32
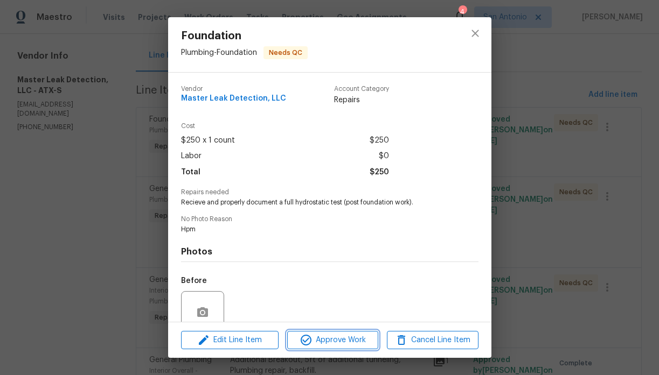
click at [330, 337] on span "Approve Work" at bounding box center [332, 340] width 85 height 13
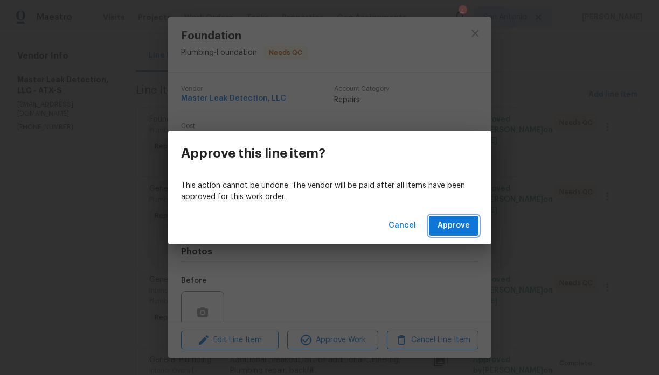
click at [457, 221] on span "Approve" at bounding box center [453, 225] width 32 height 13
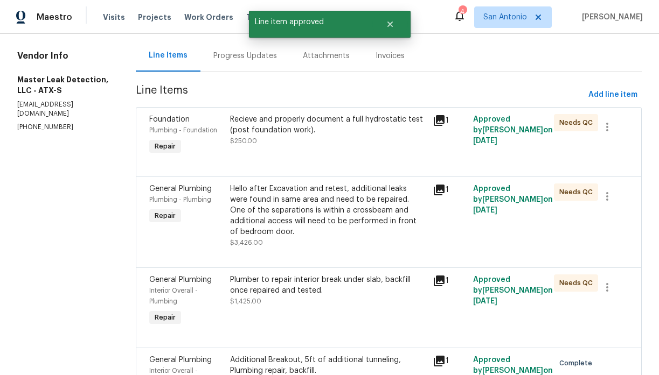
scroll to position [0, 0]
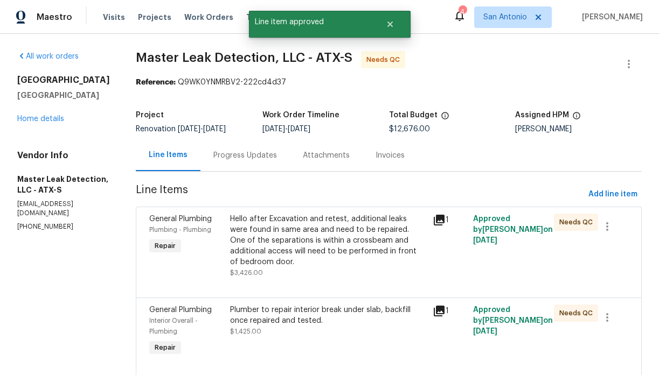
click at [270, 255] on div "Hello after Excavation and retest, additional leaks were found in same area and…" at bounding box center [327, 241] width 195 height 54
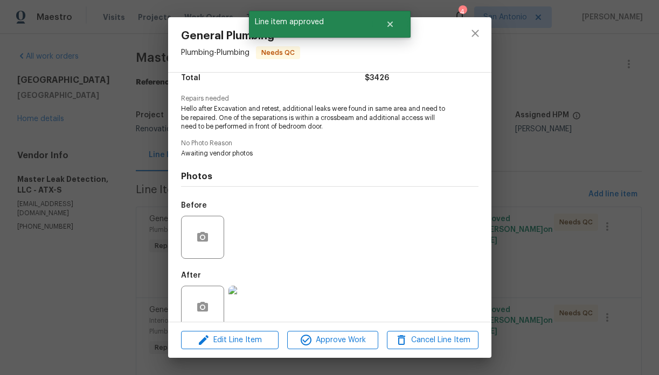
scroll to position [111, 0]
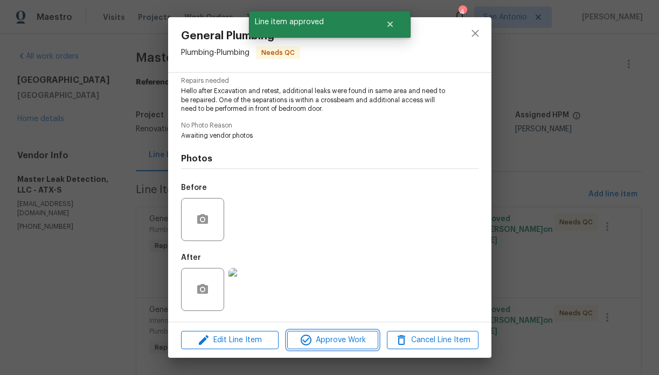
click at [331, 339] on span "Approve Work" at bounding box center [332, 340] width 85 height 13
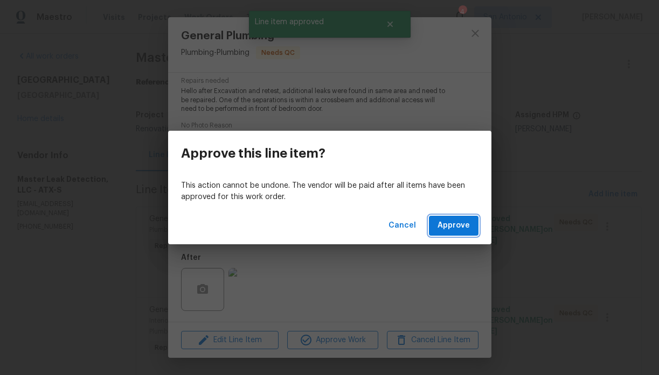
click at [449, 228] on span "Approve" at bounding box center [453, 225] width 32 height 13
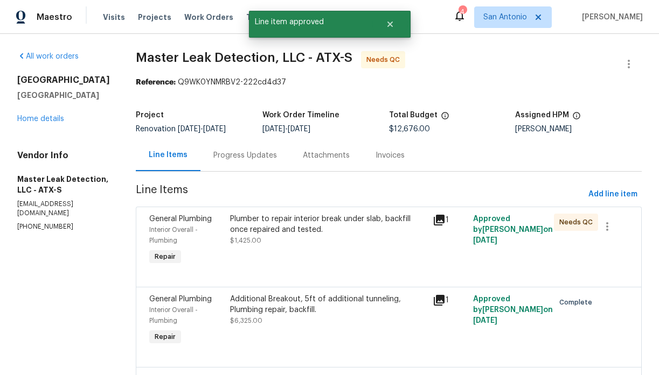
scroll to position [64, 0]
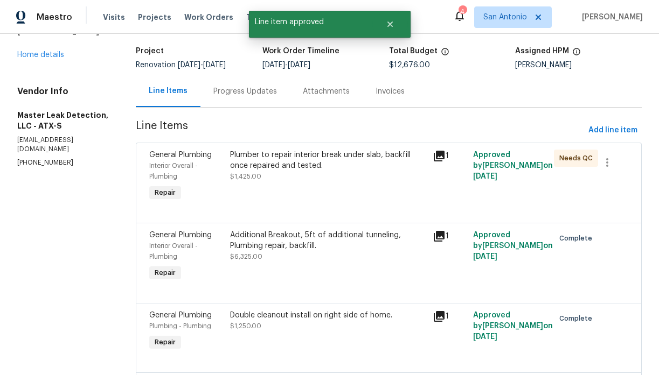
click at [275, 187] on div "Plumber to repair interior break under slab, backfill once repaired and tested.…" at bounding box center [328, 176] width 202 height 60
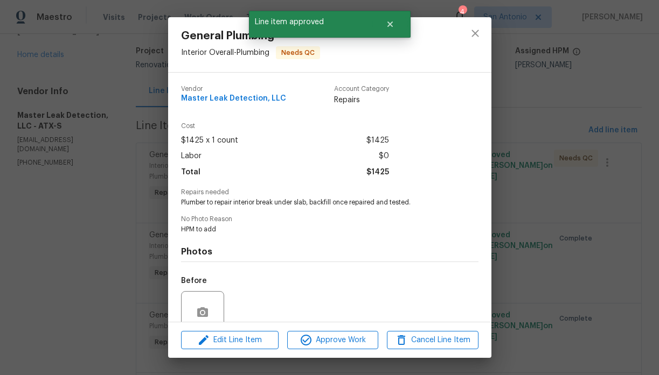
scroll to position [93, 0]
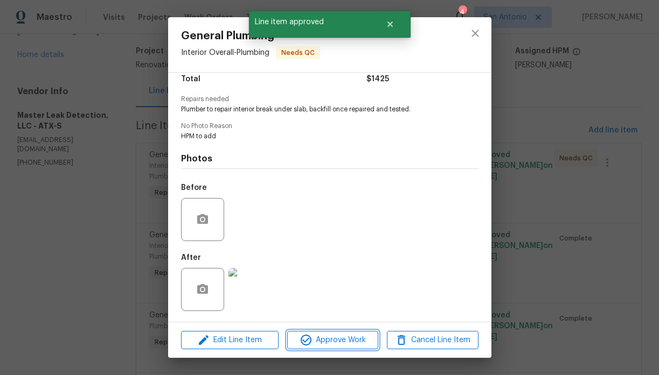
click at [338, 338] on span "Approve Work" at bounding box center [332, 340] width 85 height 13
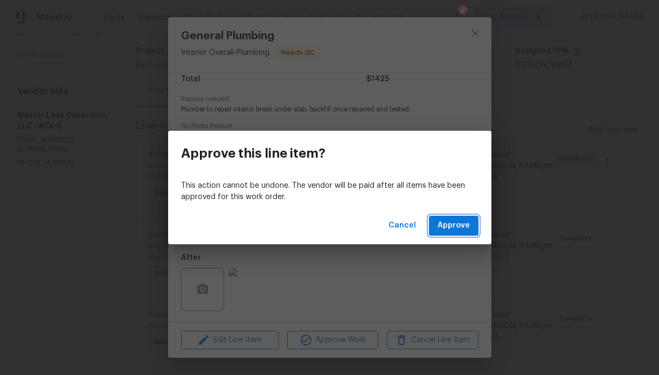
click at [451, 222] on span "Approve" at bounding box center [453, 225] width 32 height 13
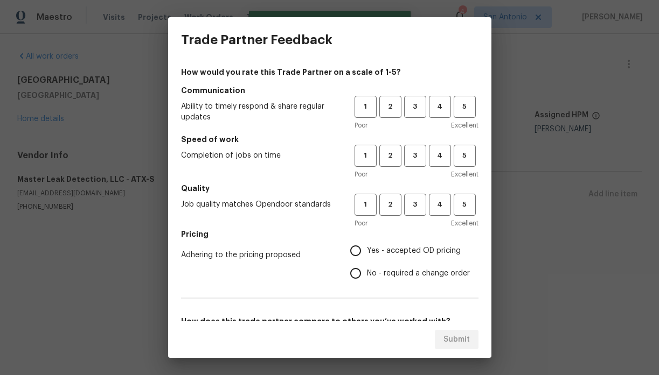
scroll to position [0, 0]
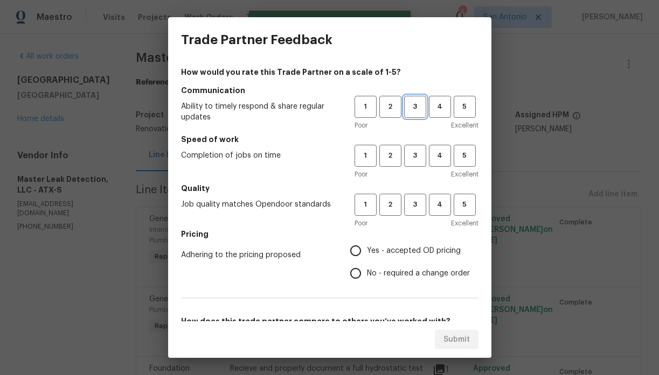
click at [412, 104] on span "3" at bounding box center [415, 107] width 20 height 12
click at [412, 150] on span "3" at bounding box center [415, 156] width 20 height 12
click at [411, 200] on span "3" at bounding box center [415, 205] width 20 height 12
click at [395, 251] on span "Yes - accepted OD pricing" at bounding box center [414, 251] width 94 height 11
click at [367, 251] on input "Yes - accepted OD pricing" at bounding box center [355, 251] width 23 height 23
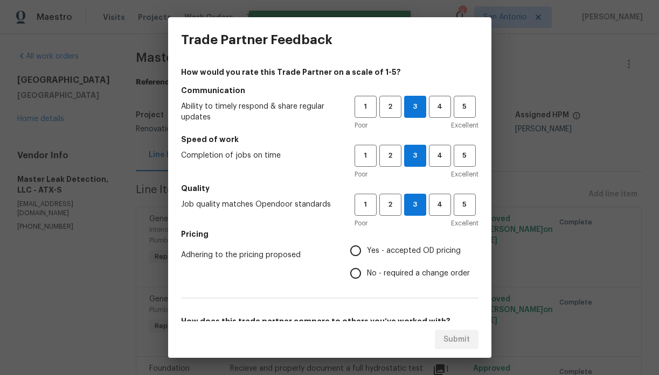
radio input "true"
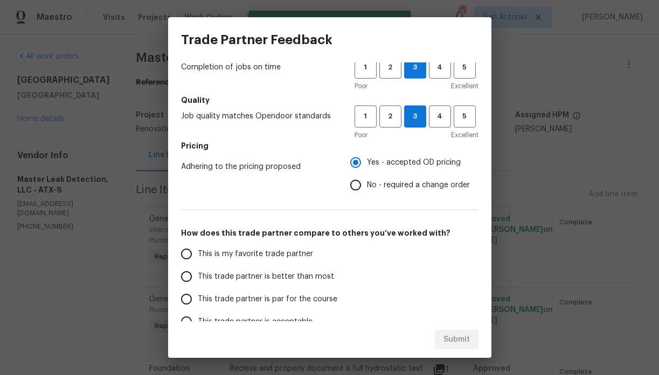
scroll to position [92, 0]
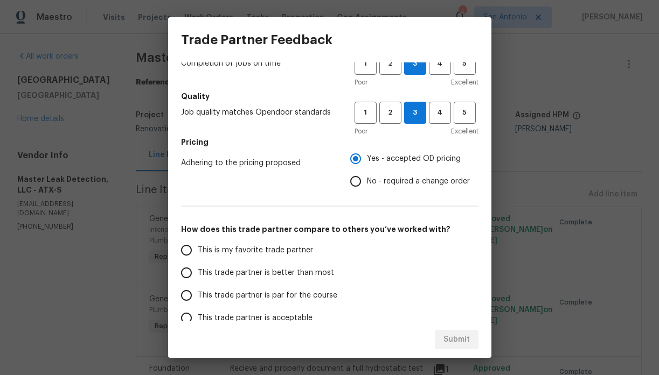
click at [306, 292] on span "This trade partner is par for the course" at bounding box center [267, 295] width 139 height 11
click at [198, 292] on input "This trade partner is par for the course" at bounding box center [186, 295] width 23 height 23
click at [453, 337] on span "Submit" at bounding box center [456, 339] width 26 height 13
radio input "true"
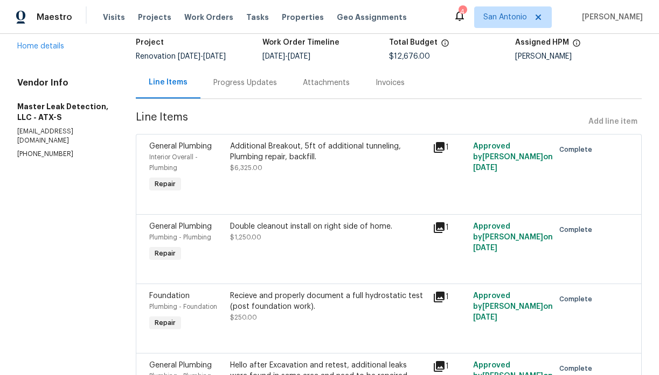
scroll to position [0, 0]
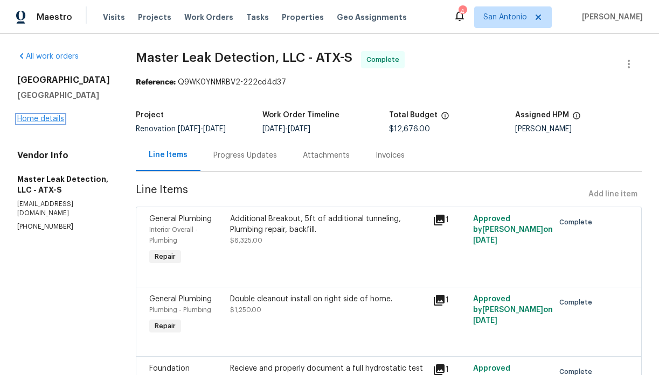
click at [45, 123] on link "Home details" at bounding box center [40, 119] width 47 height 8
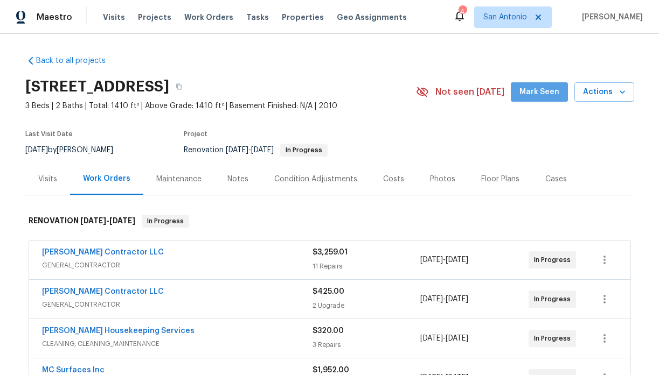
click at [555, 101] on button "Mark Seen" at bounding box center [538, 92] width 57 height 20
click at [233, 179] on div "Notes" at bounding box center [237, 179] width 21 height 11
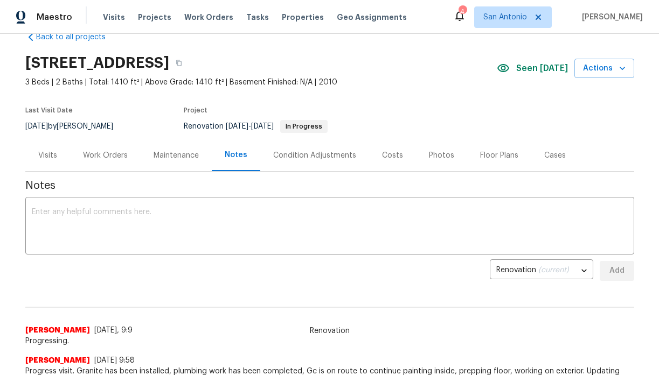
scroll to position [33, 0]
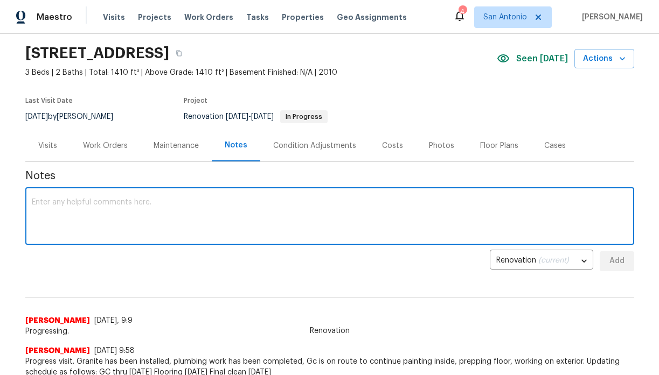
click at [252, 205] on textarea at bounding box center [330, 218] width 596 height 38
type textarea "S"
click at [240, 204] on textarea at bounding box center [330, 218] width 596 height 38
type textarea "G"
type textarea "C"
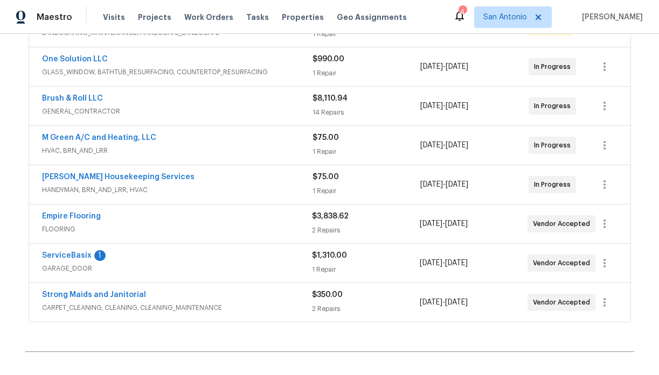
scroll to position [340, 0]
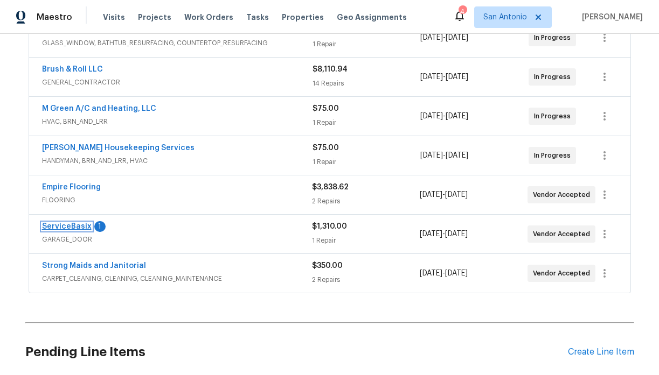
click at [73, 227] on link "ServiceBasix" at bounding box center [67, 227] width 50 height 8
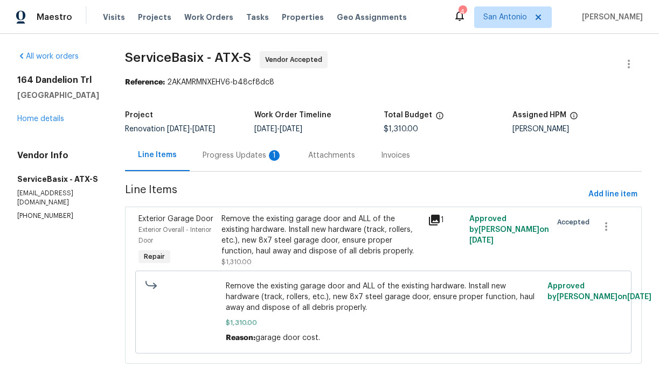
click at [236, 155] on div "Progress Updates 1" at bounding box center [242, 155] width 80 height 11
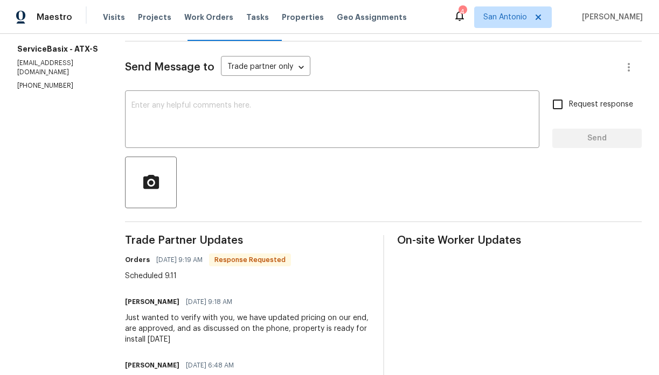
scroll to position [122, 0]
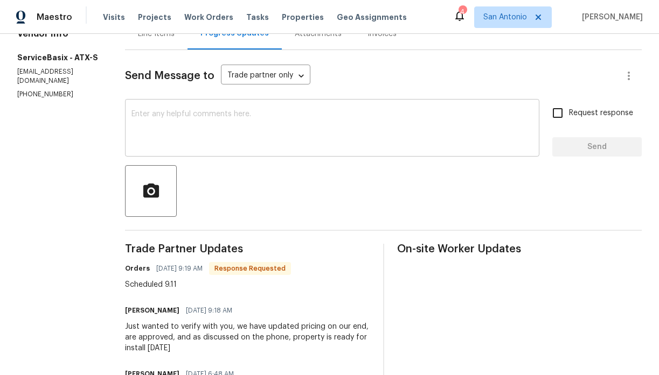
click at [258, 130] on textarea at bounding box center [331, 129] width 401 height 38
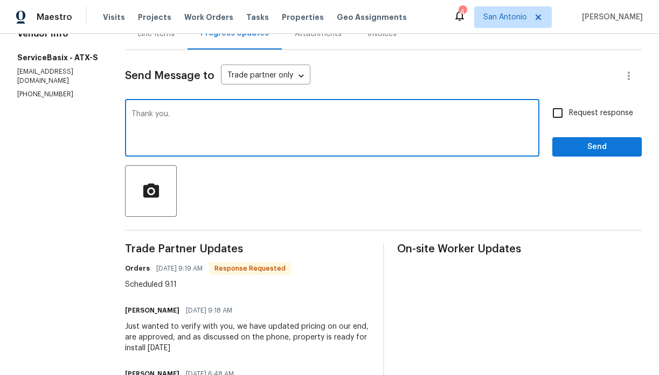
type textarea "Thank you."
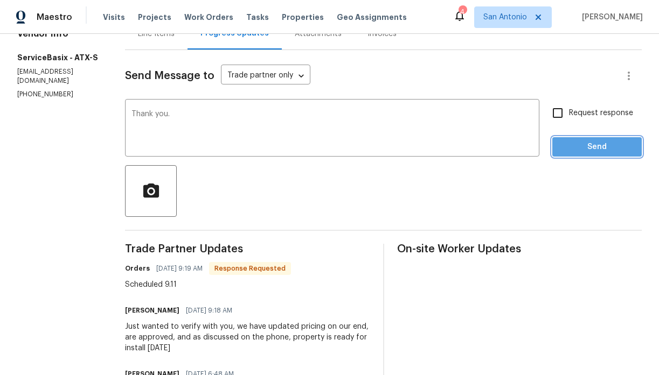
click at [588, 150] on span "Send" at bounding box center [597, 147] width 72 height 13
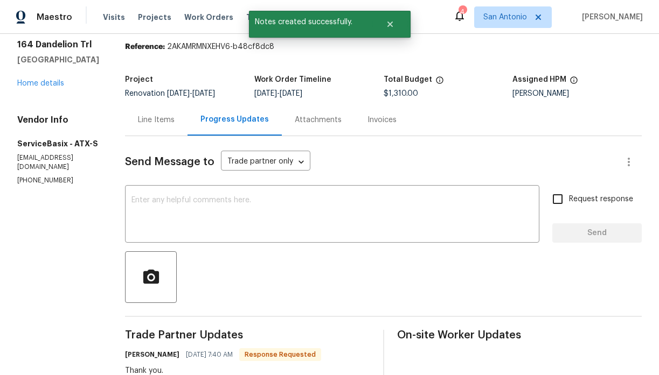
scroll to position [27, 0]
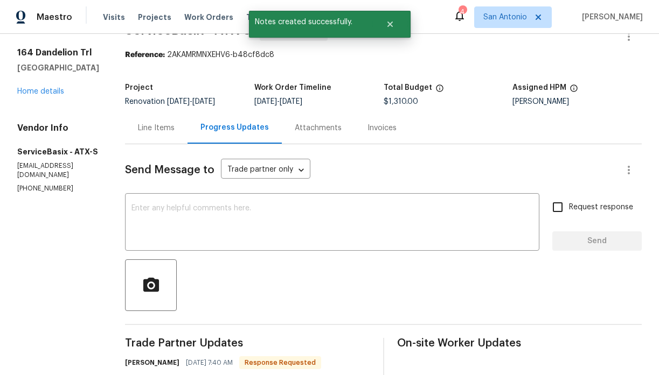
click at [43, 97] on div "[STREET_ADDRESS] Home details" at bounding box center [58, 72] width 82 height 50
click at [41, 95] on link "Home details" at bounding box center [40, 92] width 47 height 8
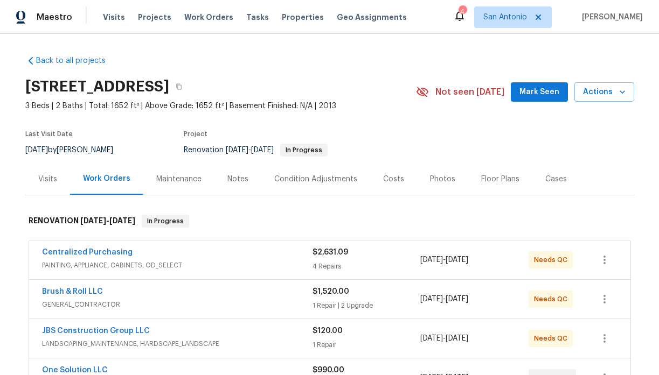
click at [233, 180] on div "Notes" at bounding box center [237, 179] width 21 height 11
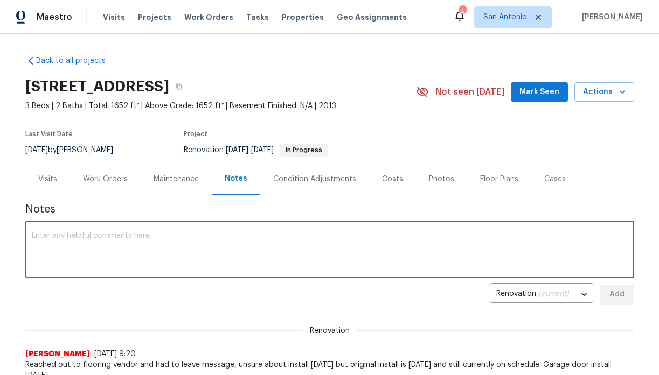
click at [277, 233] on textarea at bounding box center [330, 251] width 596 height 38
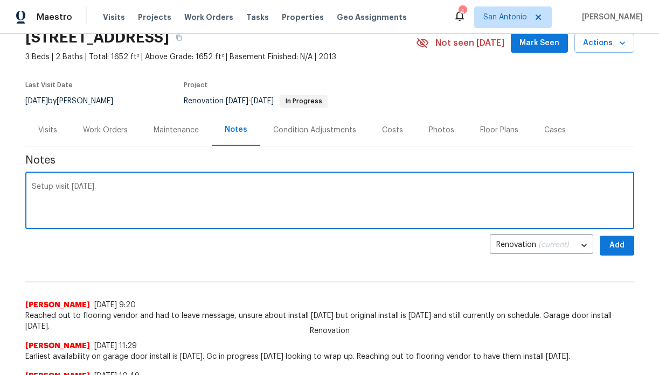
scroll to position [55, 0]
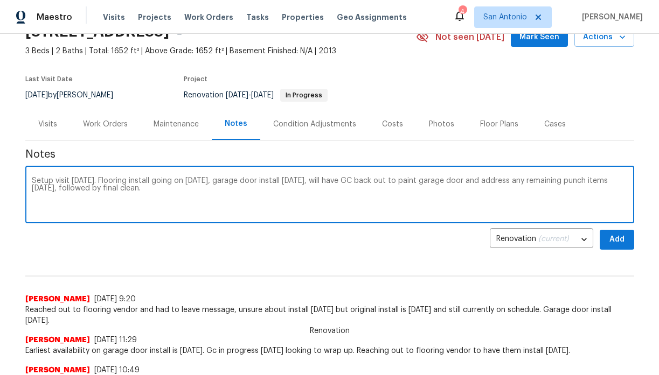
type textarea "Setup visit [DATE]. Flooring install going on [DATE], garage door install [DATE…"
click at [624, 242] on span "Add" at bounding box center [616, 239] width 17 height 13
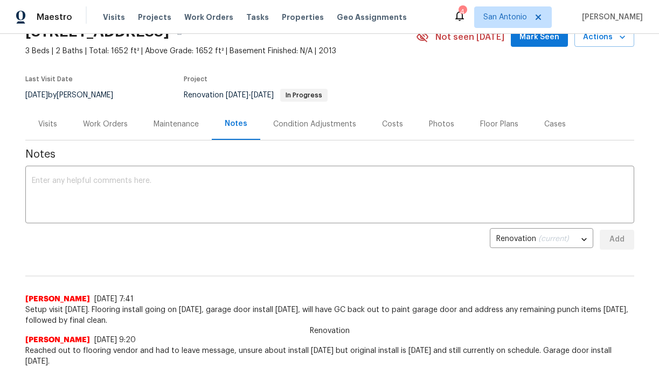
scroll to position [24, 0]
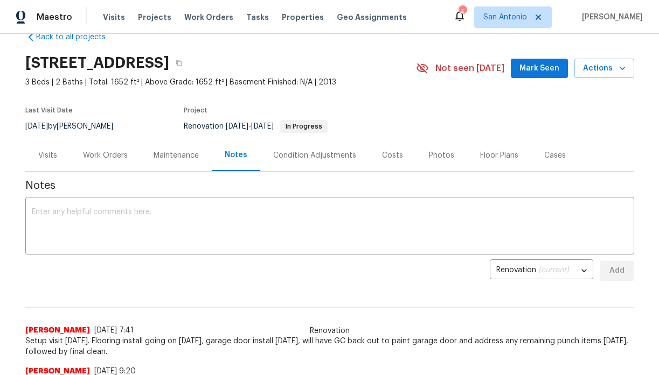
click at [543, 73] on span "Mark Seen" at bounding box center [539, 68] width 40 height 13
click at [103, 153] on div "Work Orders" at bounding box center [105, 155] width 45 height 11
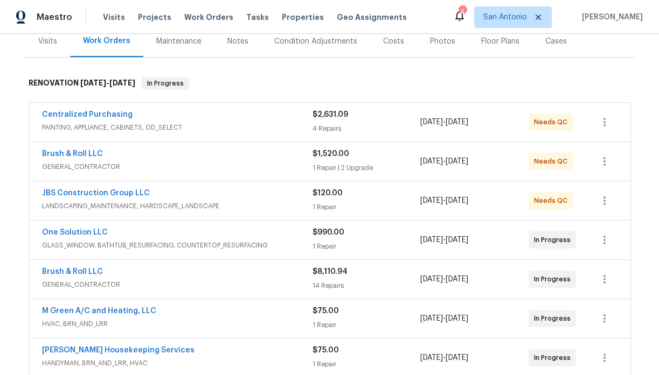
scroll to position [142, 0]
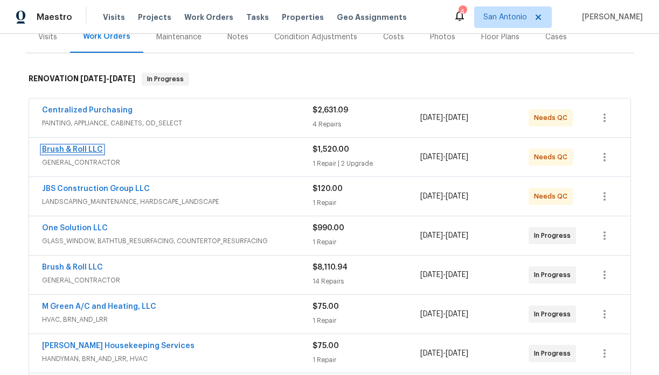
click at [88, 148] on link "Brush & Roll LLC" at bounding box center [72, 150] width 61 height 8
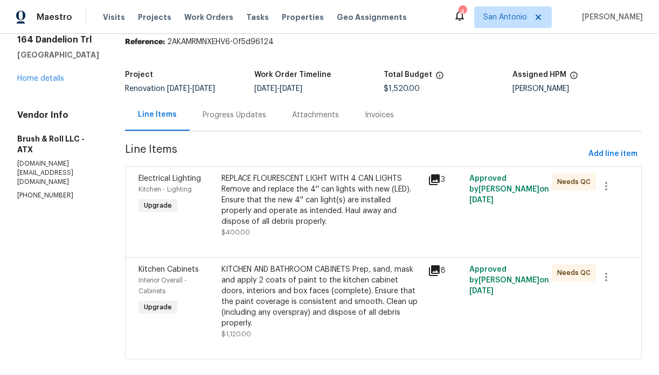
scroll to position [45, 0]
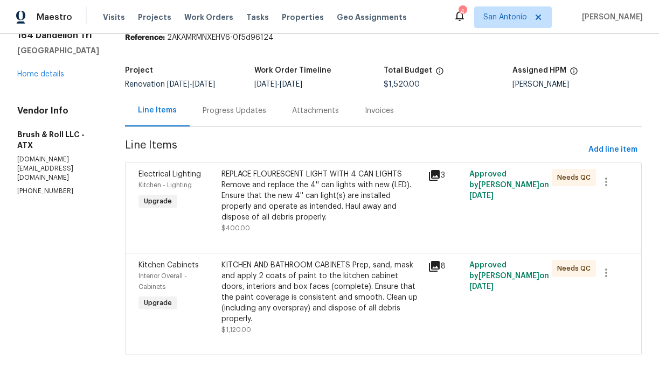
click at [283, 206] on div "REPLACE FLOURESCENT LIGHT WITH 4 CAN LIGHTS Remove and replace the 4'' can ligh…" at bounding box center [321, 196] width 200 height 54
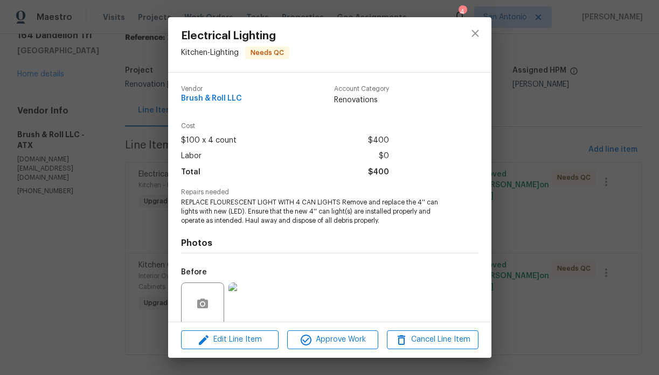
scroll to position [85, 0]
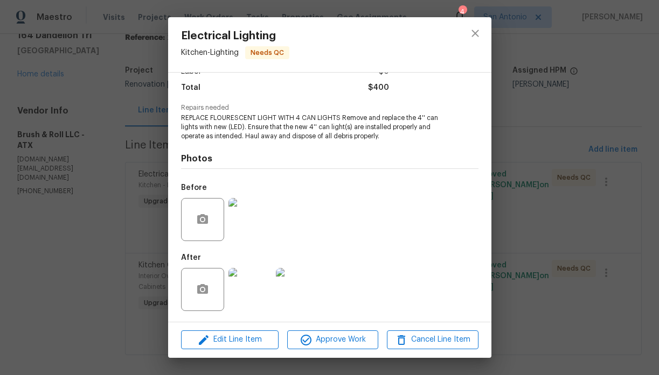
click at [248, 295] on img at bounding box center [249, 289] width 43 height 43
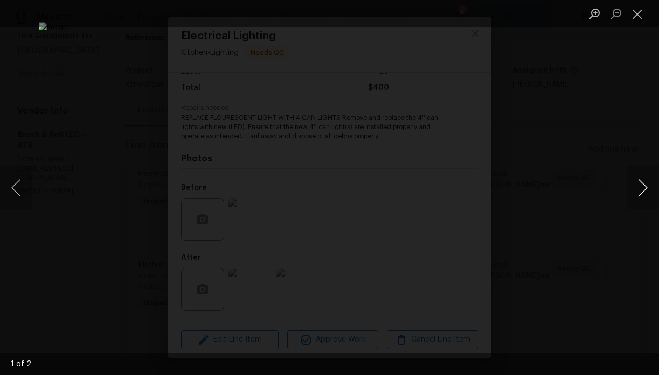
click at [641, 191] on button "Next image" at bounding box center [642, 187] width 32 height 43
click at [635, 13] on button "Close lightbox" at bounding box center [637, 13] width 22 height 19
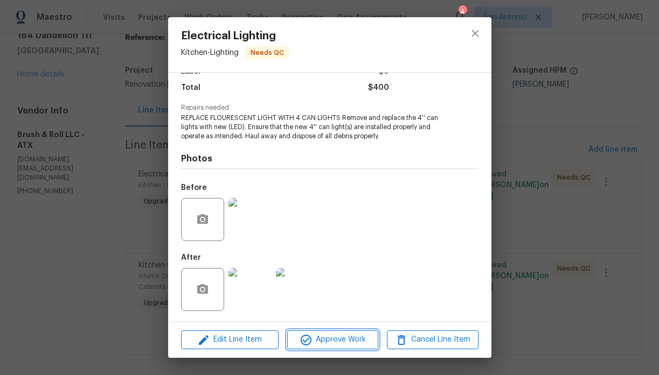
click at [318, 339] on span "Approve Work" at bounding box center [332, 339] width 85 height 13
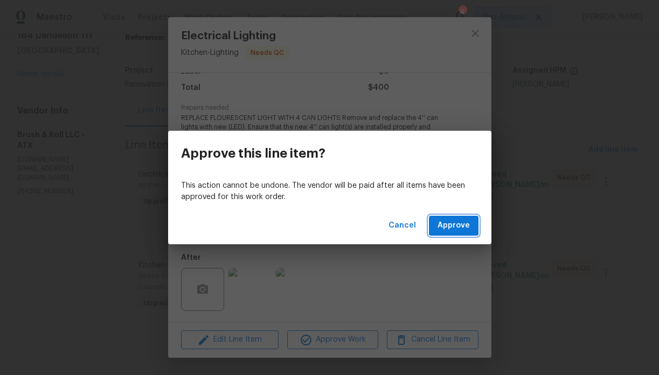
click at [453, 225] on span "Approve" at bounding box center [453, 225] width 32 height 13
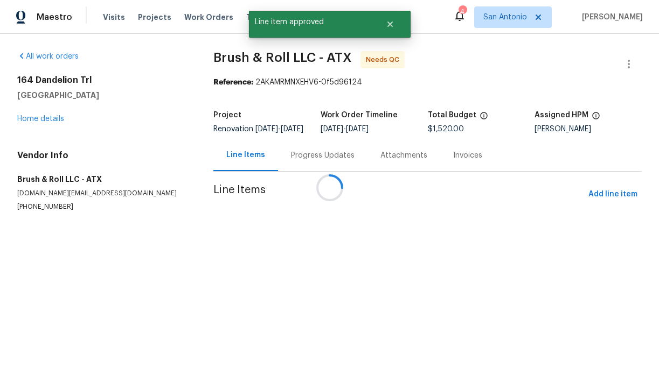
scroll to position [0, 0]
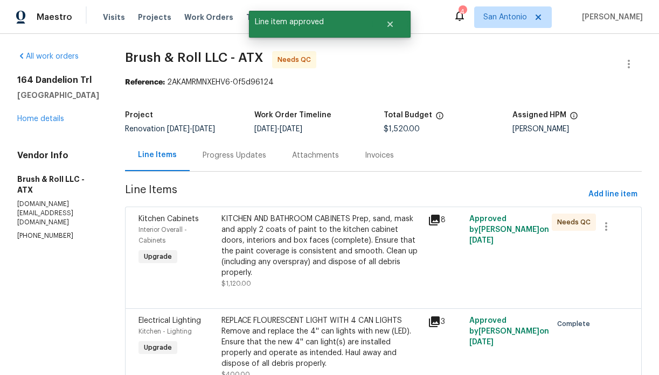
click at [297, 244] on div "KITCHEN AND BATHROOM CABINETS Prep, sand, mask and apply 2 coats of paint to th…" at bounding box center [321, 246] width 200 height 65
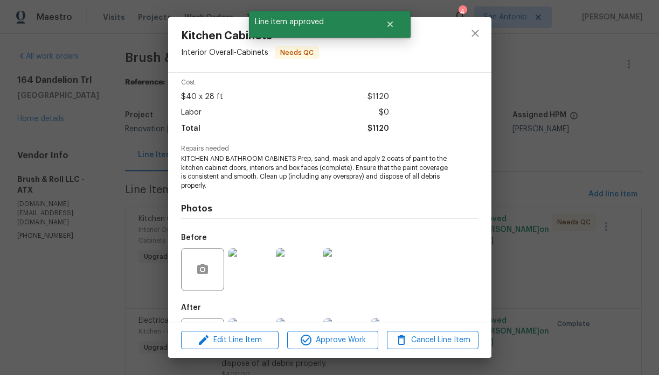
scroll to position [94, 0]
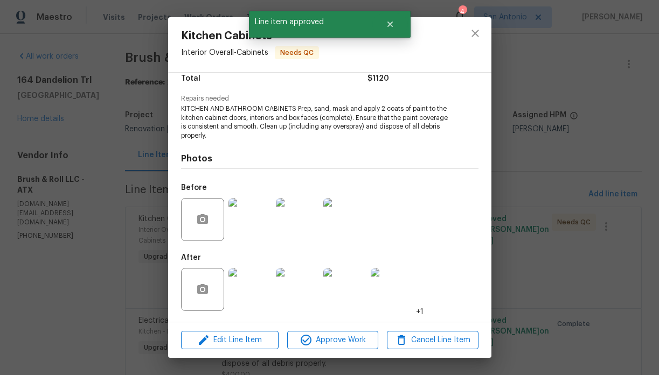
click at [250, 293] on img at bounding box center [249, 289] width 43 height 43
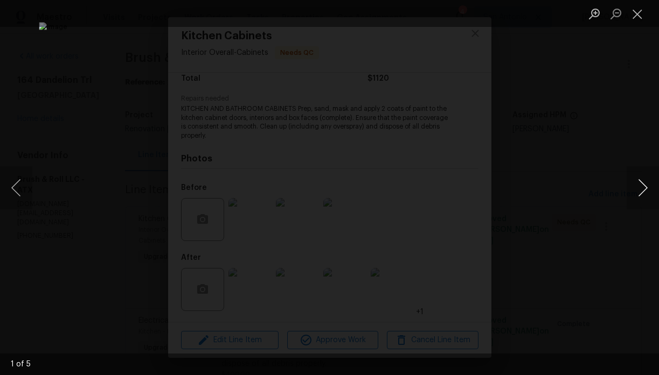
click at [638, 181] on button "Next image" at bounding box center [642, 187] width 32 height 43
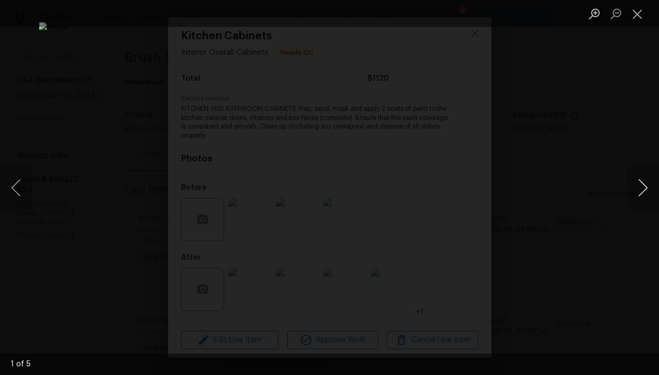
click at [638, 181] on button "Next image" at bounding box center [642, 187] width 32 height 43
click at [633, 11] on button "Close lightbox" at bounding box center [637, 13] width 22 height 19
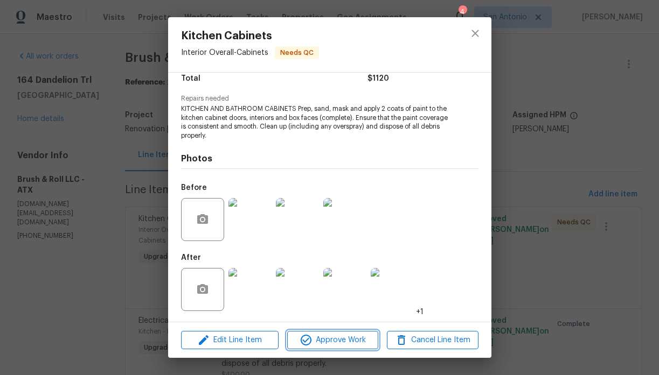
click at [330, 335] on span "Approve Work" at bounding box center [332, 340] width 85 height 13
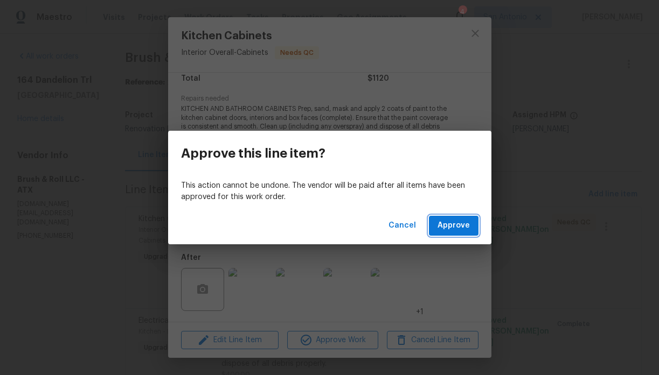
click at [454, 232] on span "Approve" at bounding box center [453, 225] width 32 height 13
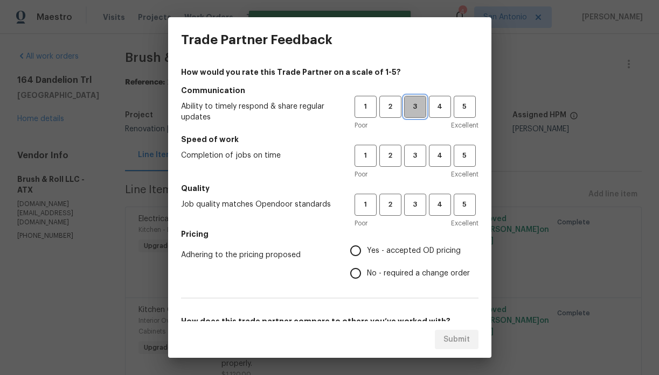
click at [415, 109] on span "3" at bounding box center [415, 107] width 20 height 12
click at [416, 152] on span "3" at bounding box center [415, 156] width 20 height 12
click at [415, 195] on button "3" at bounding box center [415, 205] width 22 height 22
click at [408, 249] on span "Yes - accepted OD pricing" at bounding box center [414, 251] width 94 height 11
click at [367, 249] on input "Yes - accepted OD pricing" at bounding box center [355, 251] width 23 height 23
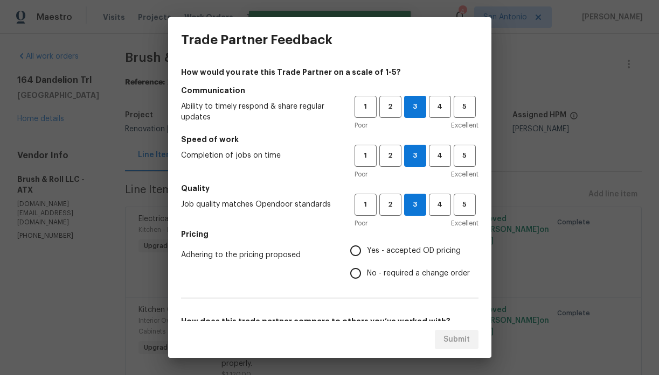
radio input "true"
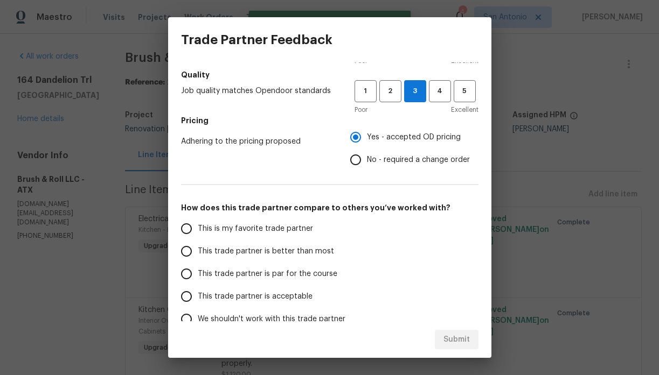
scroll to position [113, 0]
click at [319, 268] on label "This trade partner is par for the course" at bounding box center [260, 274] width 170 height 23
click at [198, 268] on input "This trade partner is par for the course" at bounding box center [186, 274] width 23 height 23
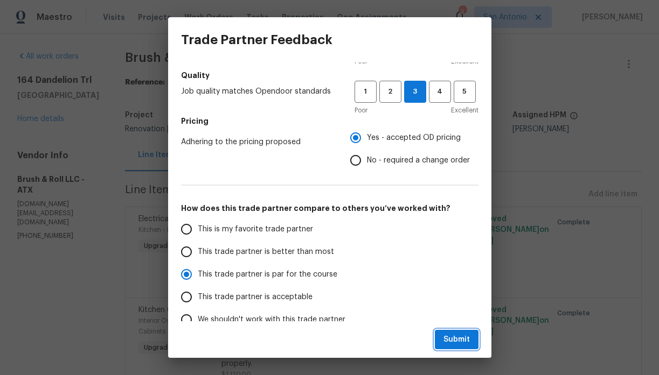
click at [449, 336] on span "Submit" at bounding box center [456, 339] width 26 height 13
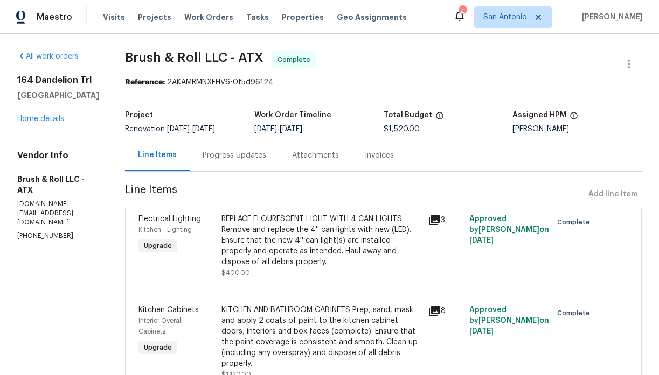
radio input "true"
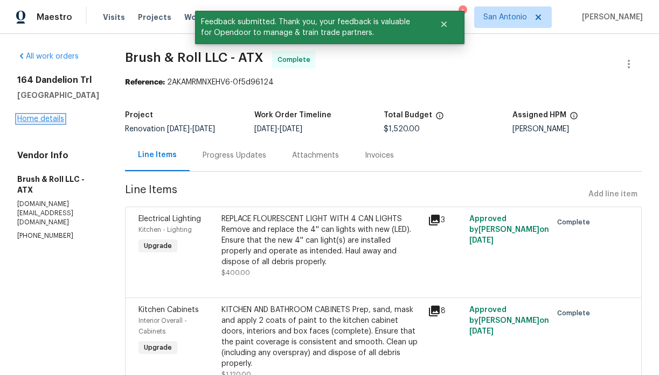
click at [38, 117] on link "Home details" at bounding box center [40, 119] width 47 height 8
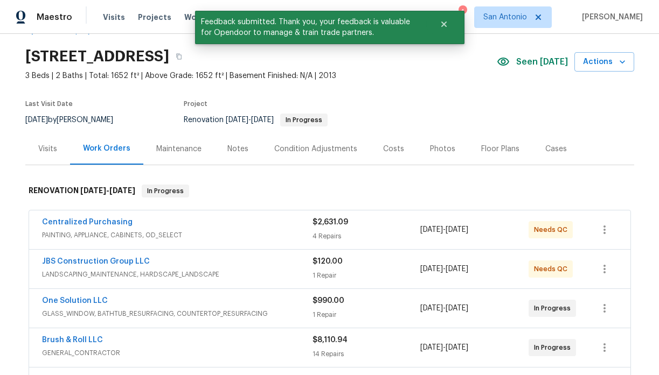
scroll to position [35, 0]
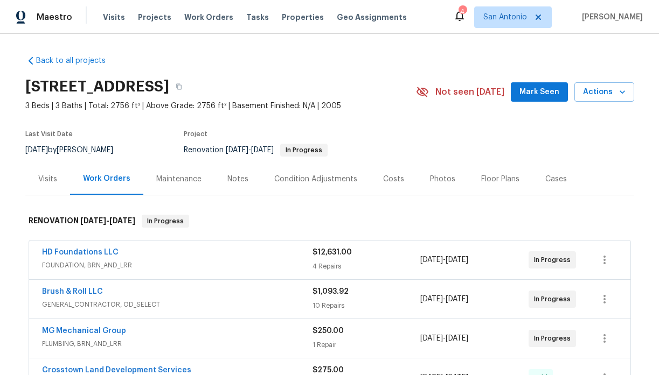
click at [545, 96] on span "Mark Seen" at bounding box center [539, 92] width 40 height 13
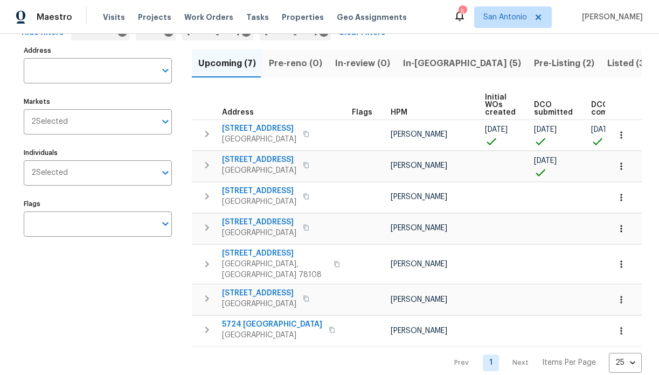
scroll to position [68, 0]
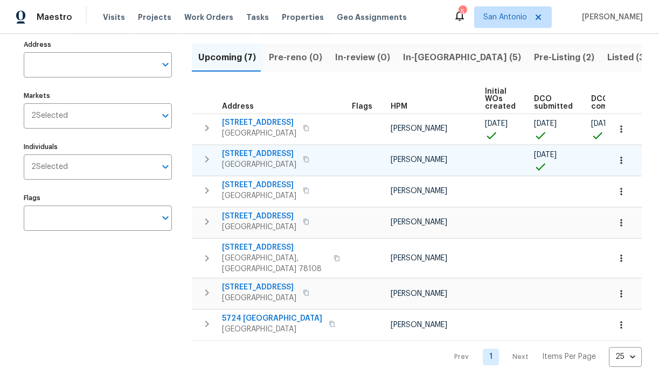
click at [250, 154] on span "[STREET_ADDRESS]" at bounding box center [259, 154] width 74 height 11
click at [116, 166] on input "Individuals" at bounding box center [112, 167] width 88 height 25
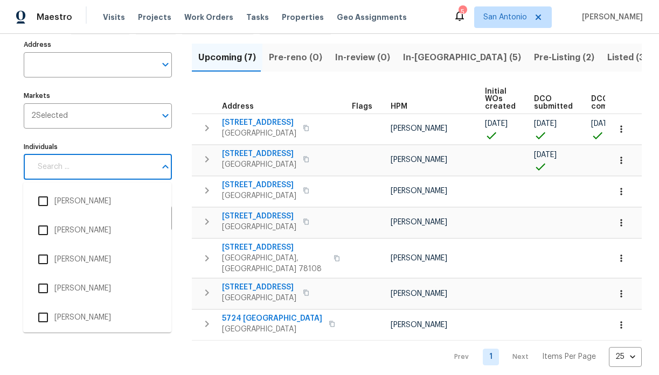
click at [156, 143] on div "Individuals Individuals" at bounding box center [98, 159] width 148 height 40
click at [166, 164] on icon "Close" at bounding box center [165, 166] width 13 height 13
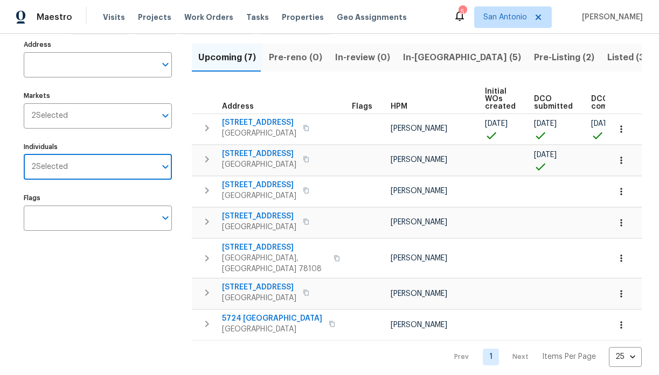
click at [169, 142] on div "Individuals 2 Selected Individuals" at bounding box center [98, 159] width 148 height 40
click at [136, 166] on input "Individuals" at bounding box center [112, 167] width 88 height 25
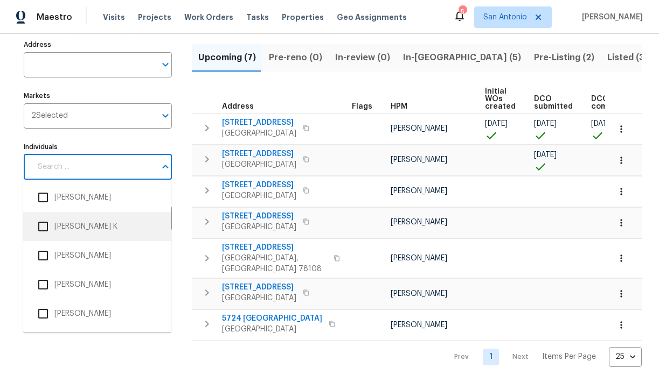
scroll to position [0, 0]
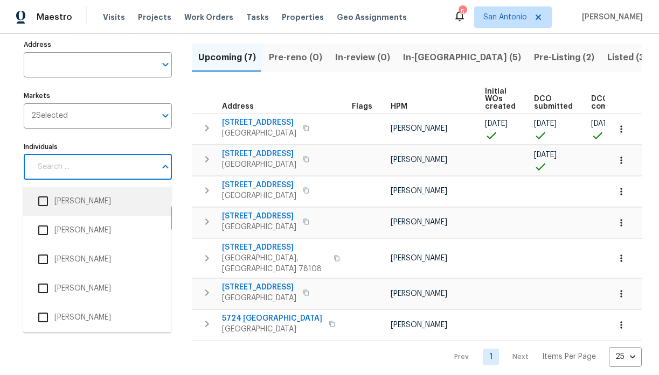
click at [118, 150] on label "Individuals" at bounding box center [98, 147] width 148 height 6
click at [118, 155] on input "Individuals" at bounding box center [93, 167] width 124 height 25
click at [117, 134] on div "Address Address Markets 2 Selected Markets Individuals Individuals Flags Flags" at bounding box center [105, 202] width 162 height 330
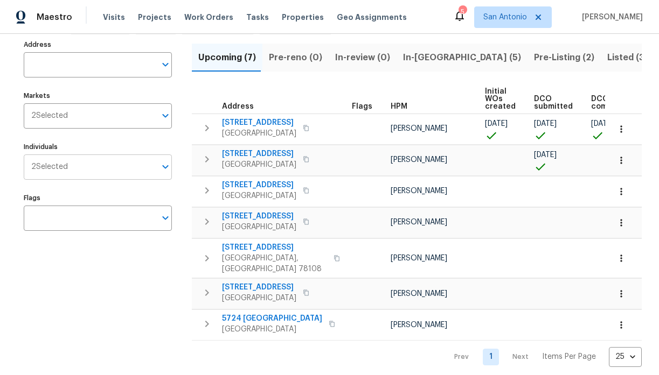
click at [127, 168] on input "Individuals" at bounding box center [112, 167] width 88 height 25
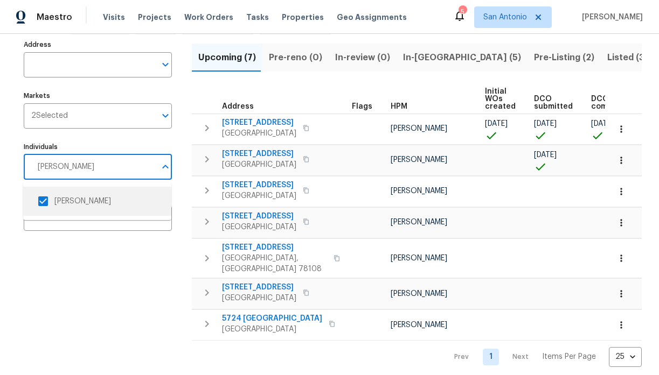
click at [95, 168] on input "[PERSON_NAME]" at bounding box center [93, 167] width 124 height 25
click at [95, 168] on input "chris fuentes" at bounding box center [93, 167] width 124 height 25
type input "martin chagolla"
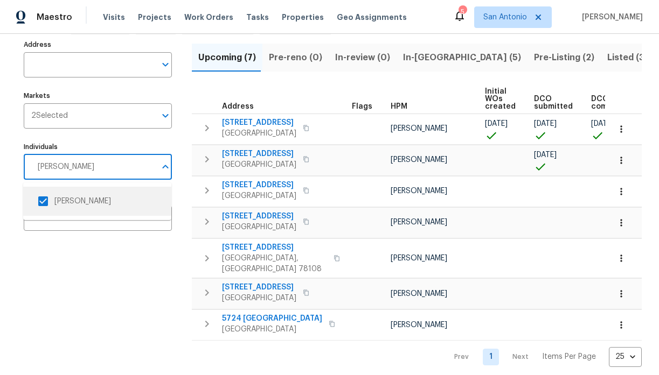
click at [43, 202] on input "checkbox" at bounding box center [43, 201] width 23 height 23
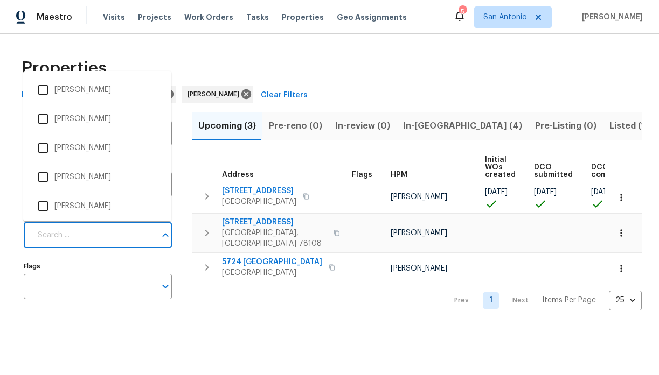
click at [99, 239] on input "Individuals" at bounding box center [93, 235] width 124 height 25
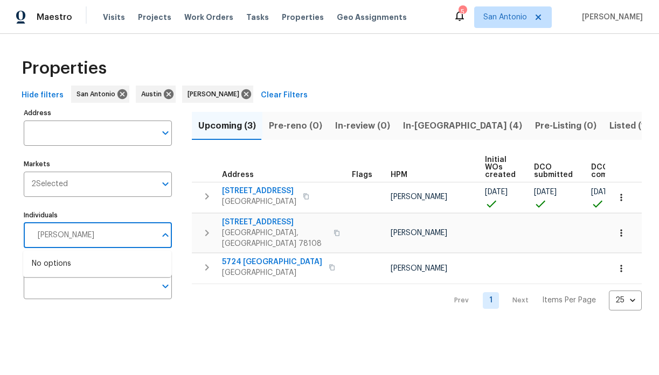
type input "martin chagolla"
click at [92, 265] on li "Martin Chagolla" at bounding box center [97, 269] width 131 height 23
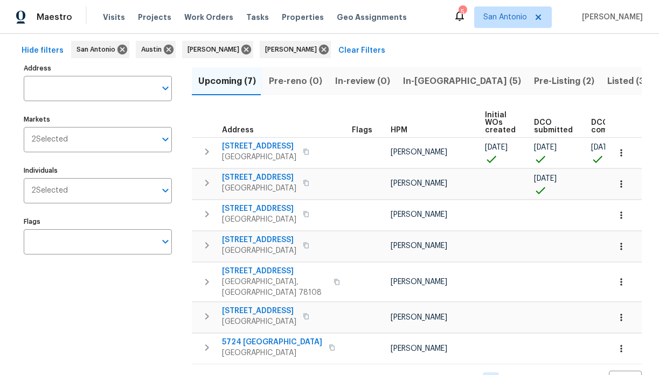
scroll to position [49, 0]
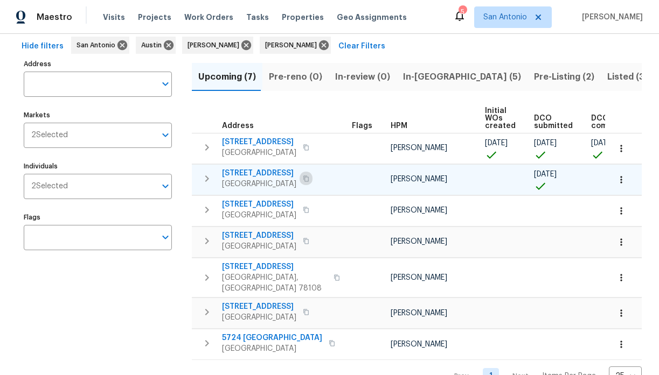
click at [303, 179] on icon "button" at bounding box center [305, 179] width 5 height 6
click at [99, 188] on input "Individuals" at bounding box center [112, 186] width 88 height 25
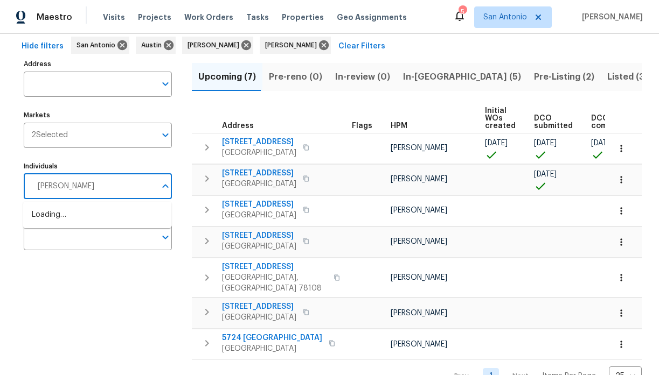
type input "martin chagolla"
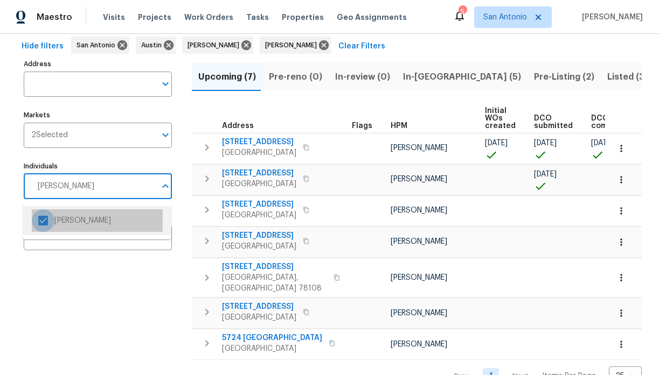
click at [42, 220] on input "checkbox" at bounding box center [43, 220] width 23 height 23
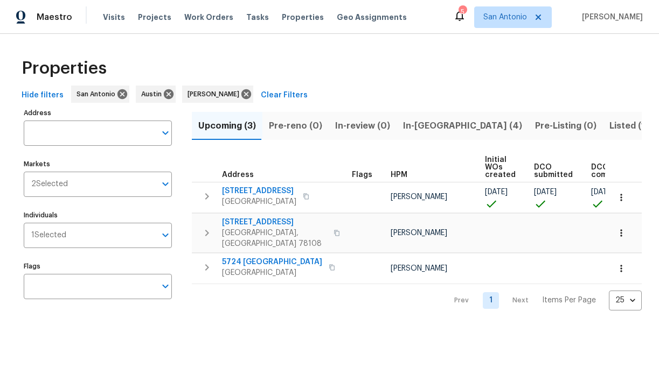
click at [179, 159] on div "Address Address Markets 2 Selected Markets Individuals 1 Selected Individuals F…" at bounding box center [105, 208] width 162 height 205
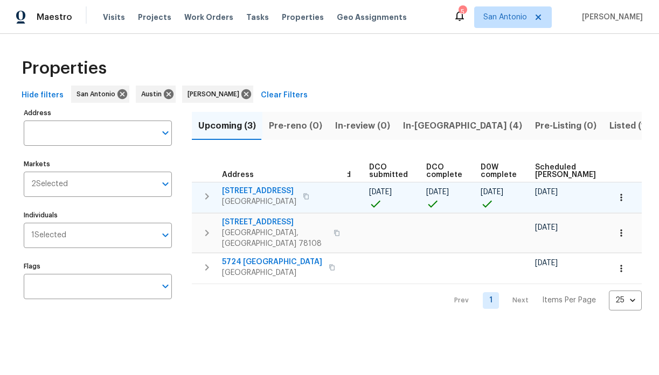
scroll to position [0, 248]
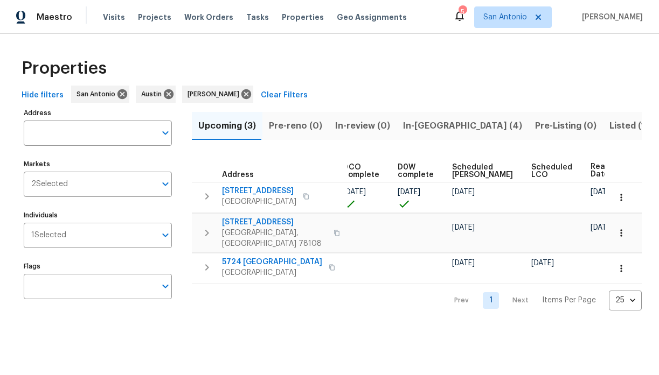
click at [419, 125] on span "In-reno (4)" at bounding box center [462, 125] width 119 height 15
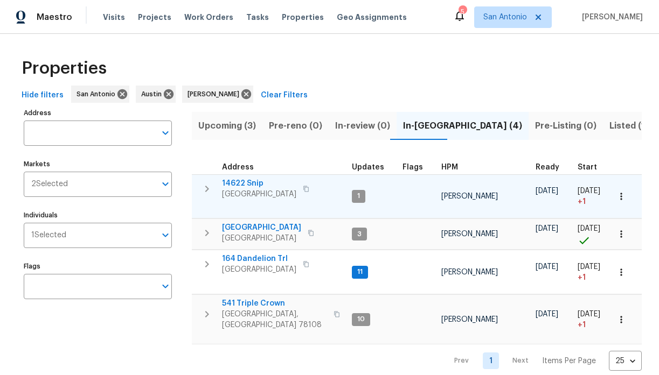
click at [625, 197] on icon "button" at bounding box center [620, 196] width 11 height 11
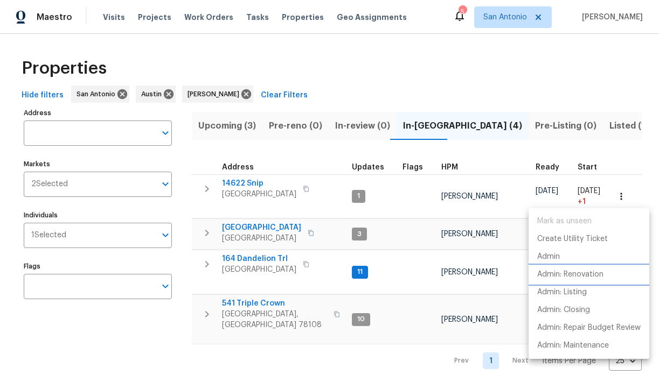
click at [578, 275] on p "Admin: Renovation" at bounding box center [570, 274] width 66 height 11
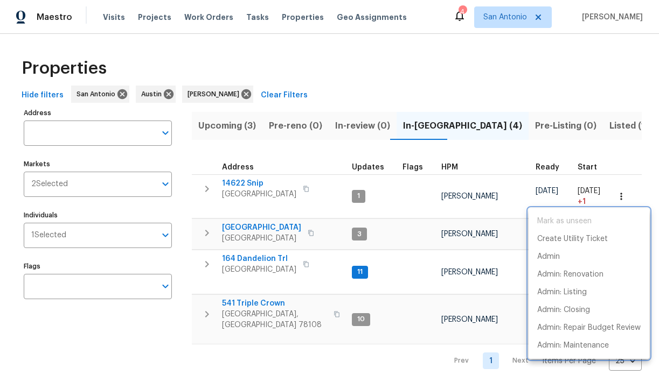
click at [505, 152] on div at bounding box center [329, 187] width 659 height 375
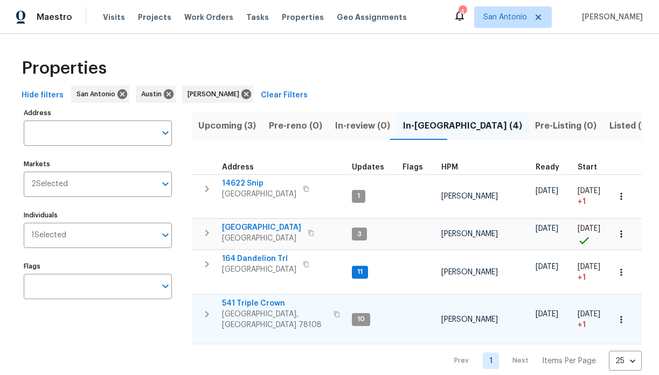
click at [620, 317] on icon "button" at bounding box center [621, 319] width 2 height 7
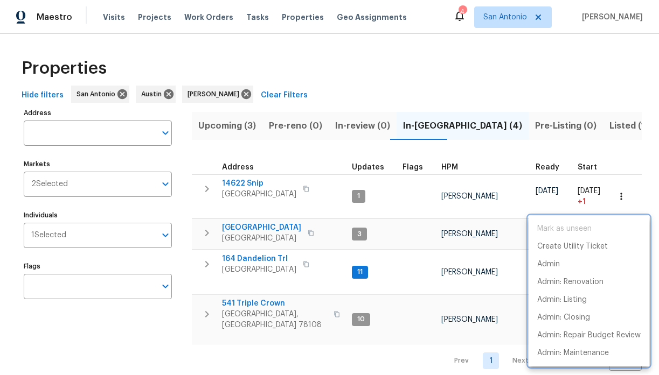
click at [608, 153] on div at bounding box center [329, 187] width 659 height 375
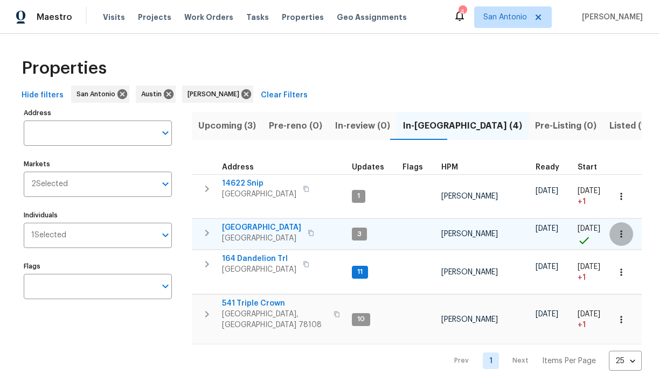
click at [624, 239] on icon "button" at bounding box center [620, 234] width 11 height 11
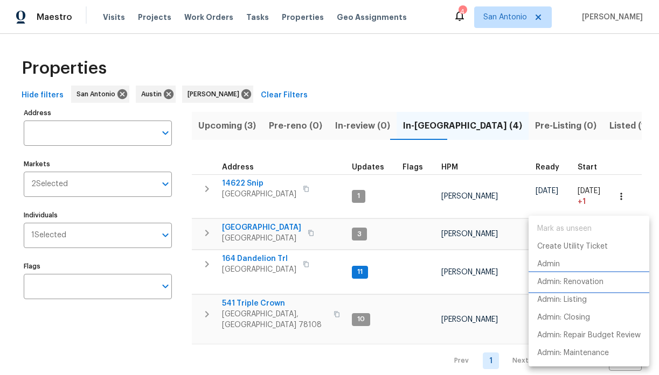
click at [587, 281] on p "Admin: Renovation" at bounding box center [570, 282] width 66 height 11
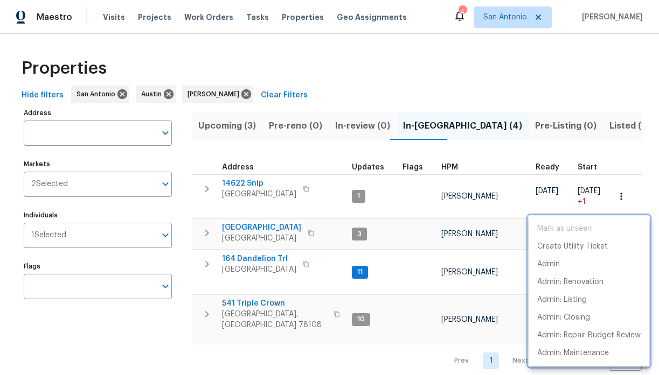
click at [304, 155] on div at bounding box center [329, 187] width 659 height 375
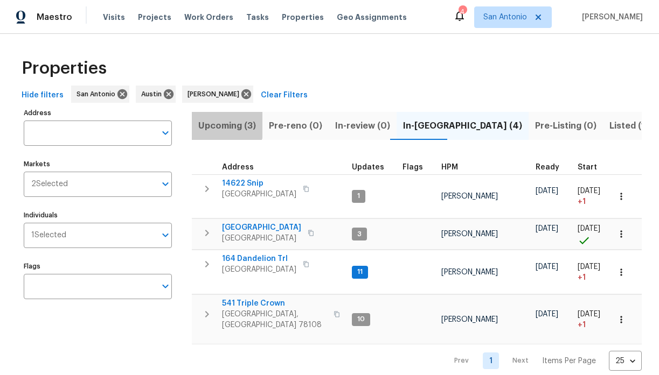
click at [225, 125] on span "Upcoming (3)" at bounding box center [227, 125] width 58 height 15
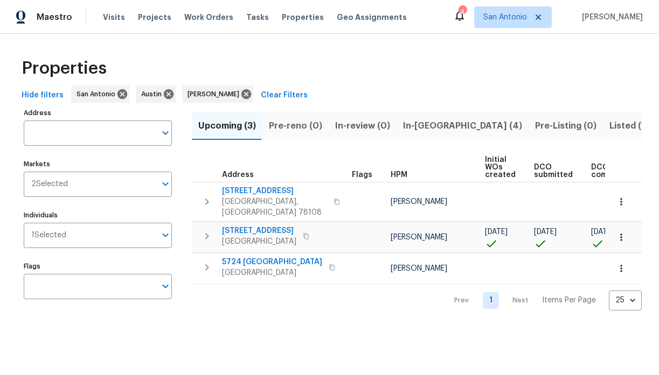
click at [406, 126] on span "In-reno (4)" at bounding box center [462, 125] width 119 height 15
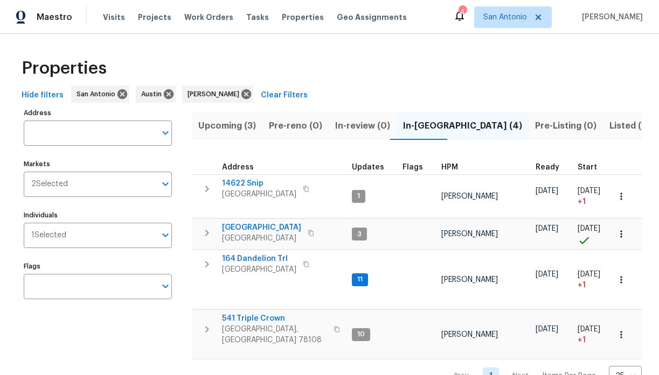
scroll to position [23, 0]
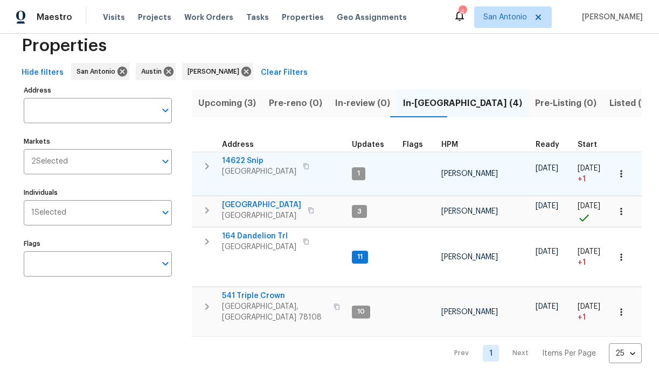
click at [209, 167] on icon "button" at bounding box center [206, 166] width 13 height 13
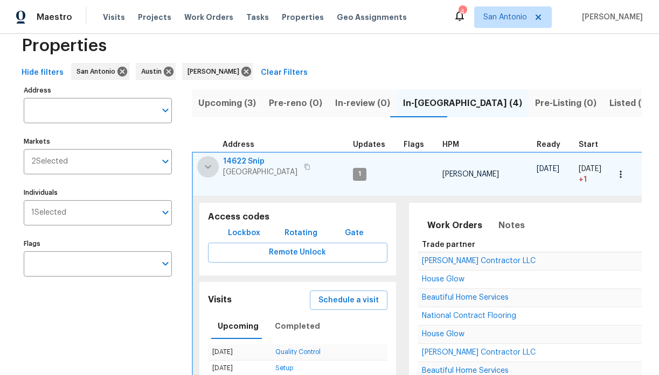
click at [207, 166] on icon "button" at bounding box center [208, 167] width 6 height 4
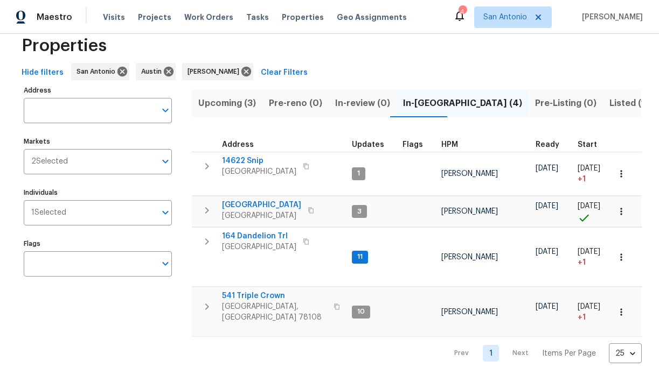
click at [228, 104] on span "Upcoming (3)" at bounding box center [227, 103] width 58 height 15
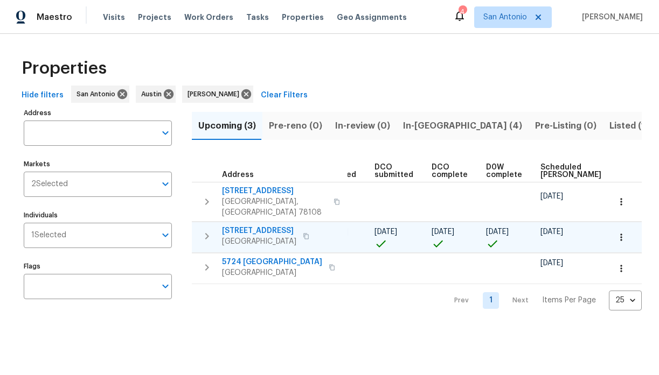
scroll to position [0, 235]
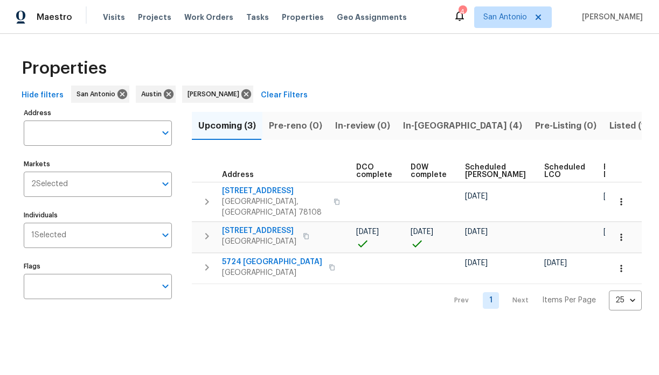
click at [603, 169] on span "Ready Date" at bounding box center [615, 171] width 24 height 15
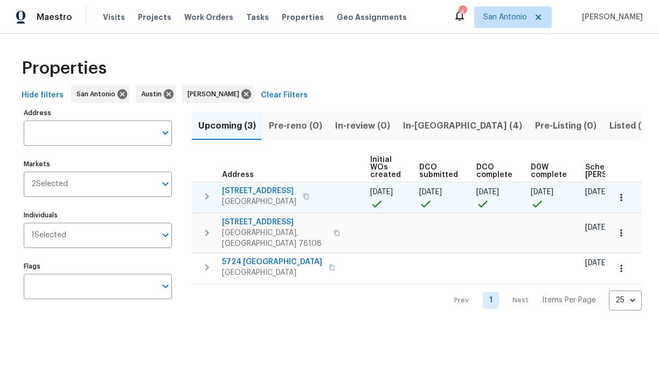
scroll to position [0, 248]
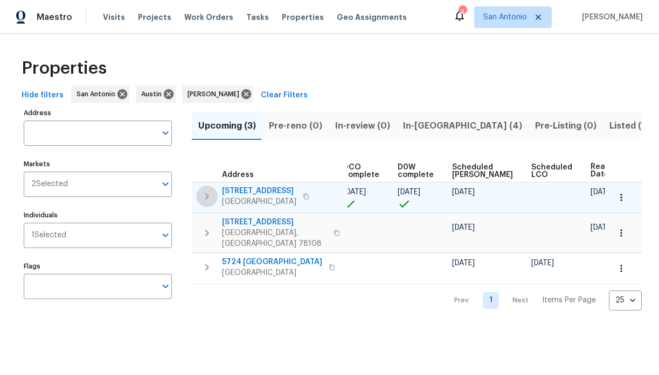
click at [206, 195] on icon "button" at bounding box center [206, 196] width 13 height 13
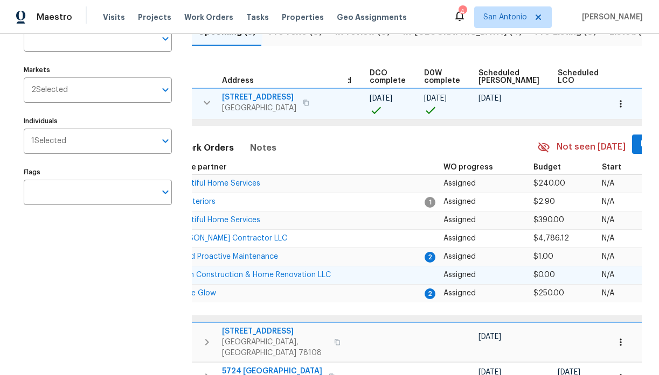
scroll to position [0, 250]
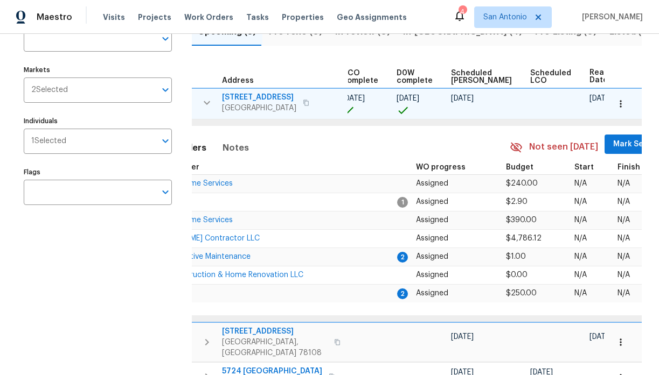
click at [613, 145] on span "Mark Seen" at bounding box center [633, 144] width 40 height 13
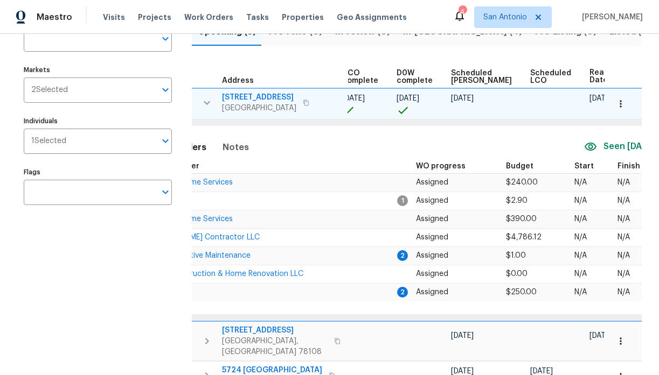
click at [206, 102] on icon "button" at bounding box center [206, 102] width 13 height 13
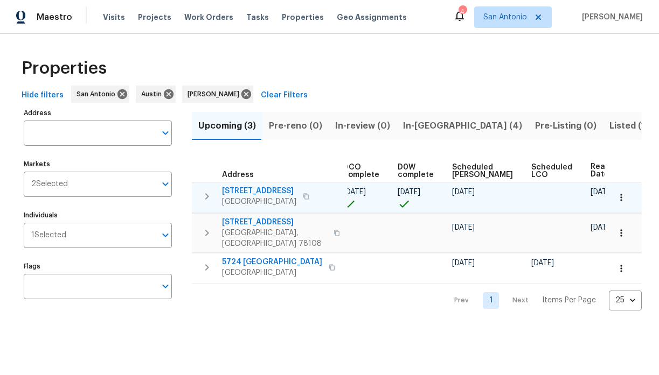
scroll to position [0, 0]
click at [185, 154] on div "Address Address Markets 2 Selected Markets Individuals 1 Selected Individuals F…" at bounding box center [105, 208] width 162 height 205
click at [206, 17] on span "Work Orders" at bounding box center [208, 17] width 49 height 11
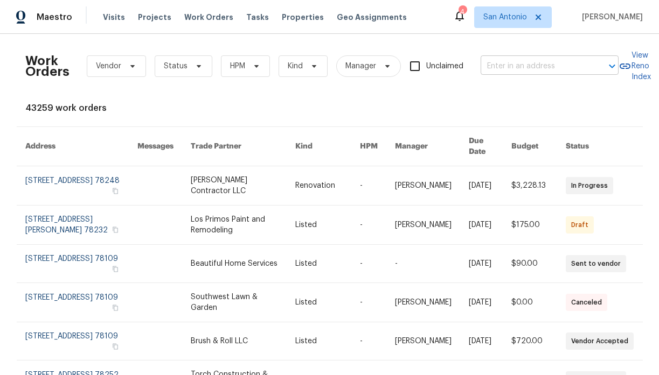
click at [497, 64] on input "text" at bounding box center [534, 66] width 108 height 17
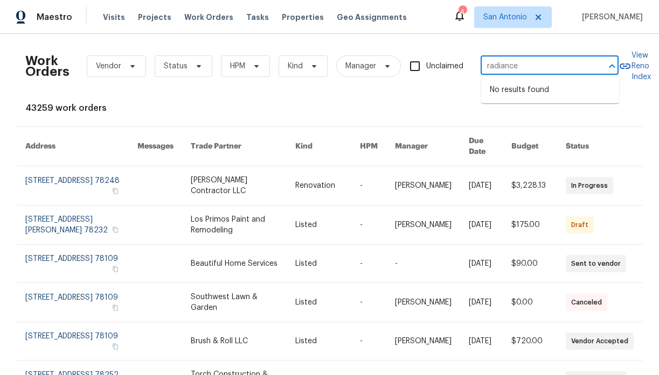
type input "radiance"
click at [254, 67] on icon at bounding box center [256, 66] width 9 height 9
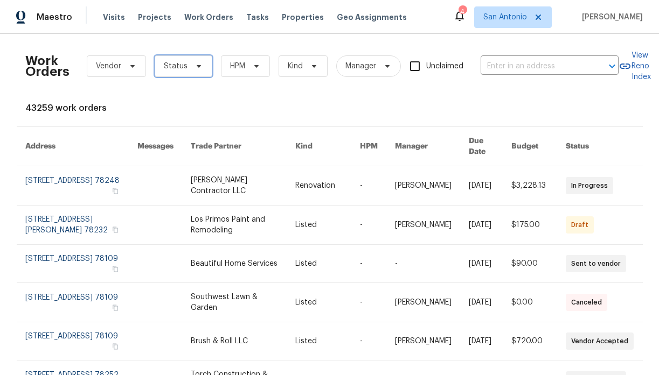
click at [196, 66] on icon at bounding box center [198, 66] width 4 height 3
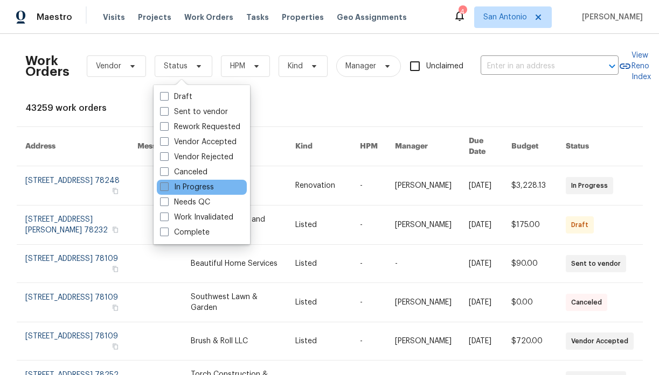
click at [180, 185] on label "In Progress" at bounding box center [187, 187] width 54 height 11
click at [167, 185] on input "In Progress" at bounding box center [163, 185] width 7 height 7
checkbox input "true"
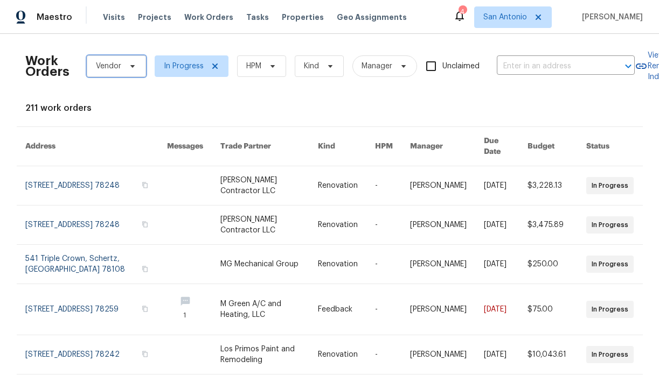
click at [132, 66] on icon at bounding box center [132, 66] width 4 height 3
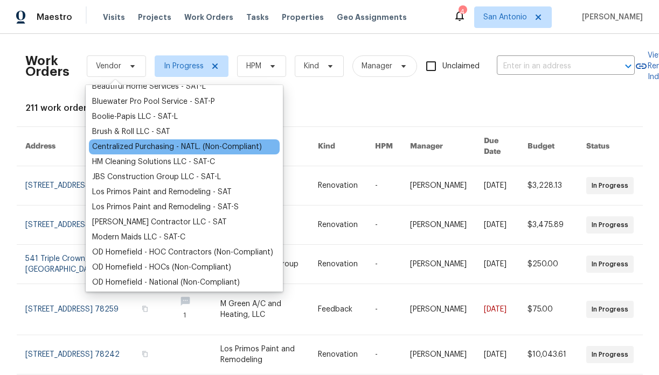
scroll to position [69, 0]
click at [137, 219] on div "Mario Suarez Contractor LLC - SAT" at bounding box center [159, 221] width 135 height 11
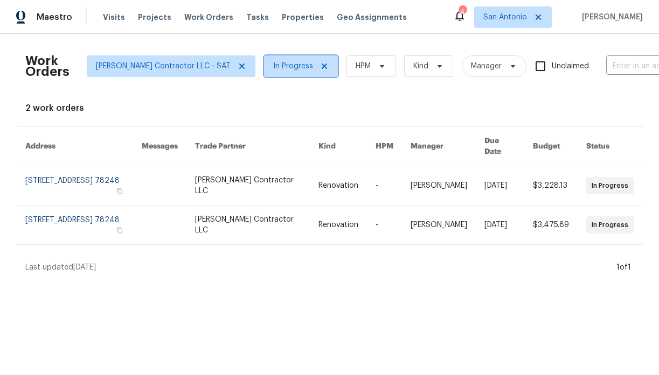
click at [321, 67] on icon at bounding box center [323, 66] width 5 height 5
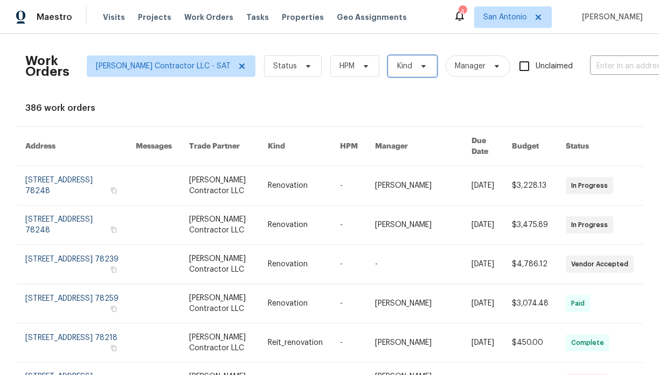
click at [419, 66] on icon at bounding box center [423, 66] width 9 height 9
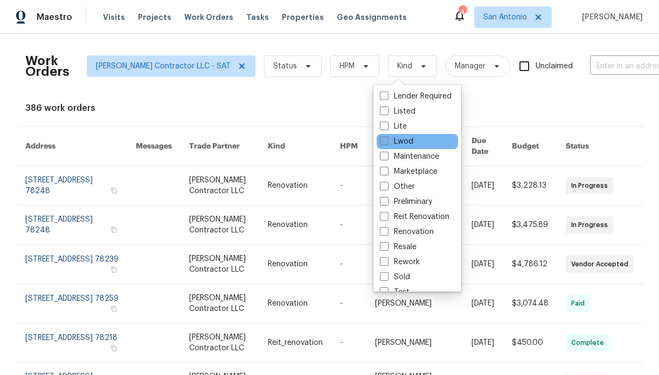
scroll to position [76, 0]
click at [401, 214] on label "Reit Renovation" at bounding box center [414, 216] width 69 height 11
click at [387, 214] on input "Reit Renovation" at bounding box center [383, 214] width 7 height 7
checkbox input "true"
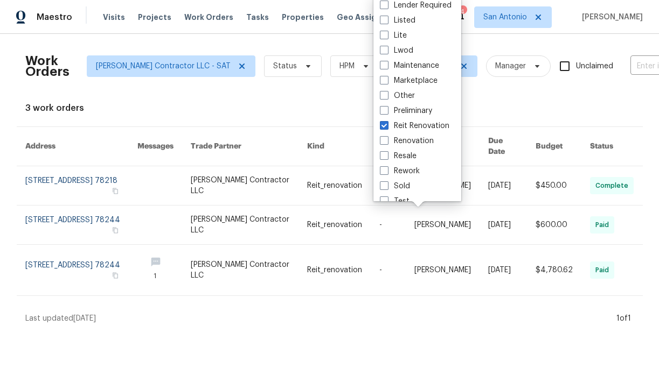
click at [299, 109] on div "3 work orders" at bounding box center [329, 108] width 608 height 11
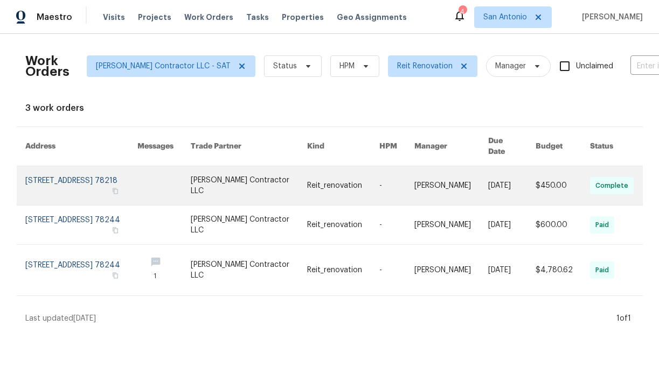
click at [88, 169] on link at bounding box center [81, 185] width 113 height 39
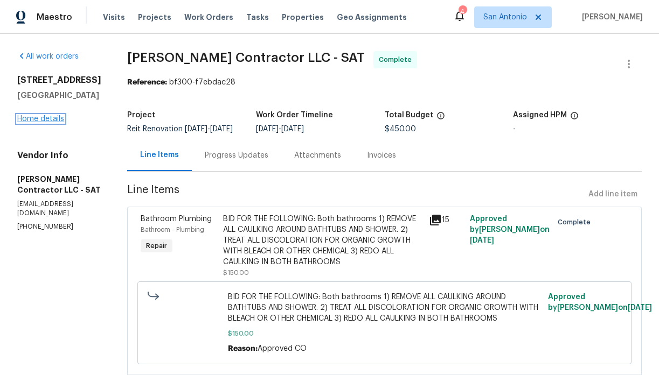
click at [47, 118] on link "Home details" at bounding box center [40, 119] width 47 height 8
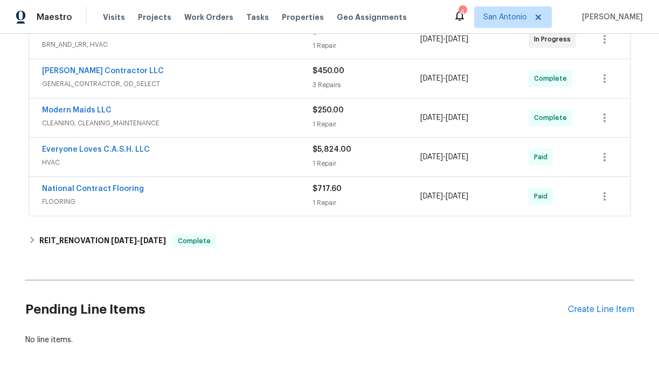
scroll to position [304, 0]
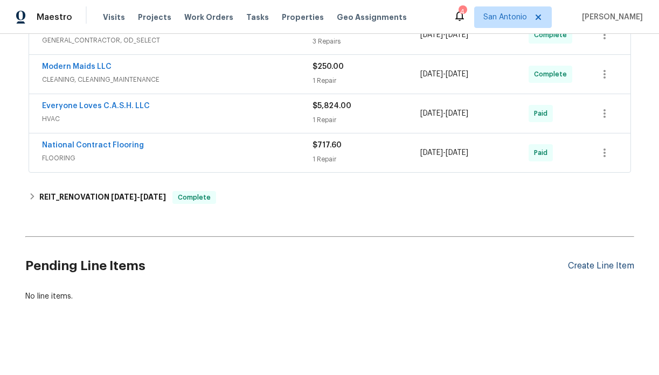
click at [596, 267] on div "Create Line Item" at bounding box center [601, 266] width 66 height 10
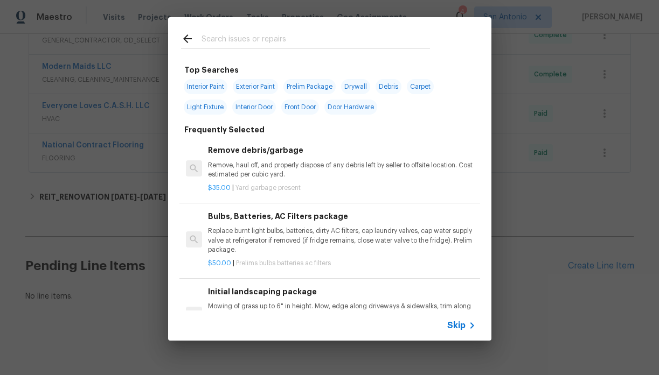
click at [248, 39] on input "text" at bounding box center [315, 40] width 228 height 16
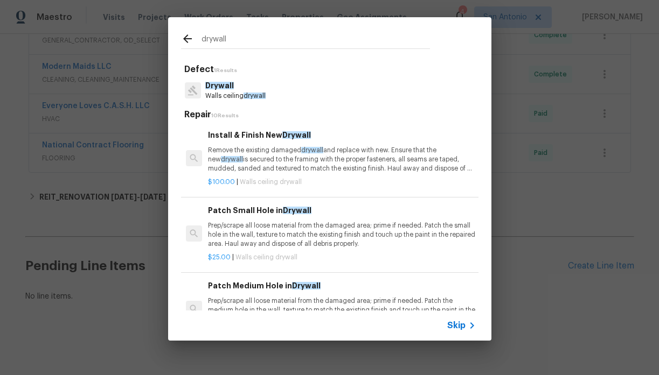
type input "drywall"
click at [253, 152] on p "Remove the existing damaged drywall and replace with new. Ensure that the new d…" at bounding box center [341, 159] width 267 height 27
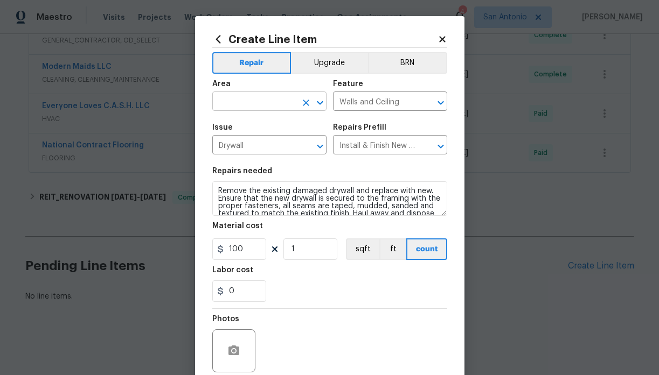
click at [248, 102] on input "text" at bounding box center [254, 102] width 84 height 17
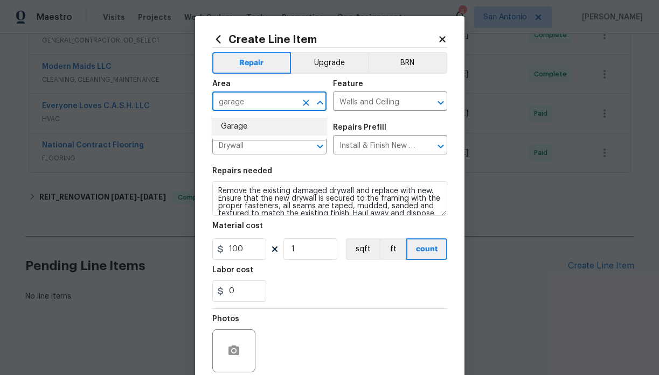
click at [241, 122] on li "Garage" at bounding box center [269, 127] width 114 height 18
type input "Garage"
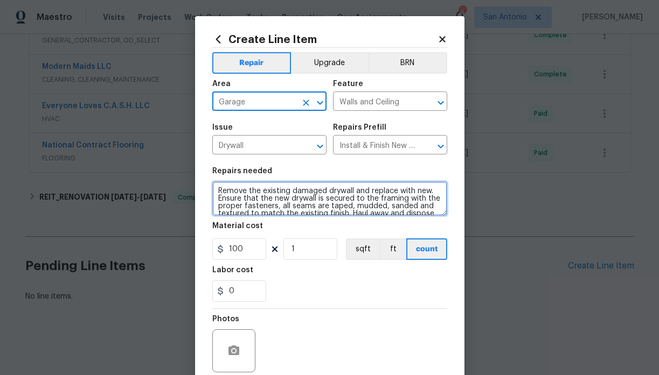
click at [225, 192] on textarea "Remove the existing damaged drywall and replace with new. Ensure that the new d…" at bounding box center [329, 198] width 235 height 34
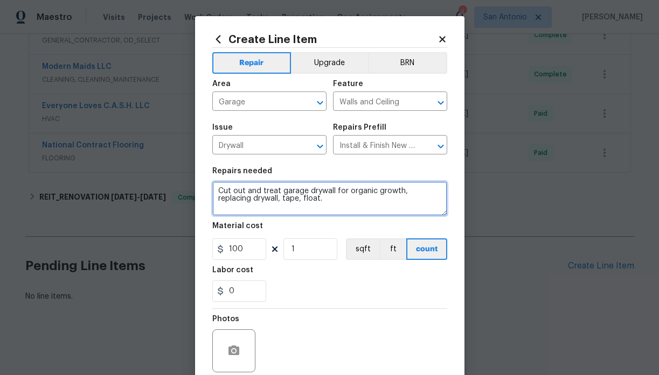
type textarea "Cut out and treat garage drywall for organic growth, replacing drywall, tape, f…"
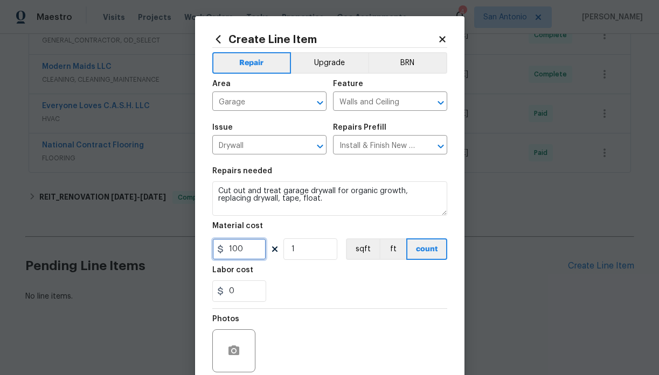
click at [244, 250] on input "100" at bounding box center [239, 250] width 54 height 22
type input "250"
click at [305, 289] on div "0" at bounding box center [329, 292] width 235 height 22
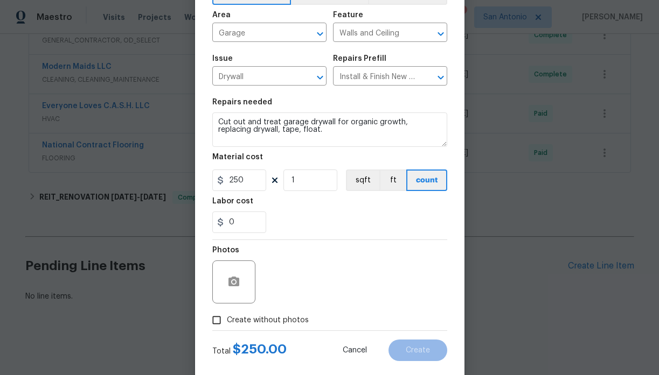
scroll to position [89, 0]
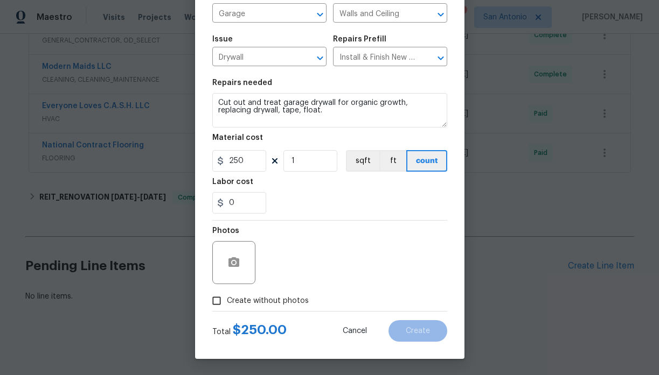
click at [267, 298] on span "Create without photos" at bounding box center [268, 301] width 82 height 11
click at [227, 298] on input "Create without photos" at bounding box center [216, 301] width 20 height 20
checkbox input "true"
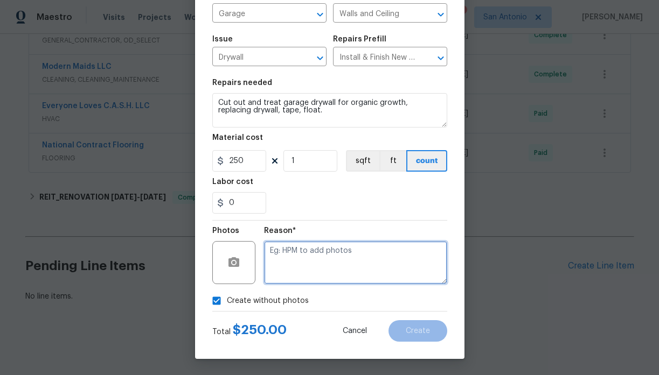
click at [318, 253] on textarea at bounding box center [355, 262] width 183 height 43
type textarea "HPM to add"
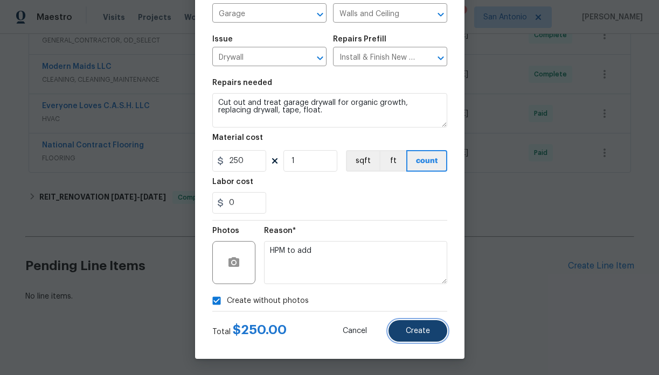
click at [423, 330] on span "Create" at bounding box center [417, 331] width 24 height 8
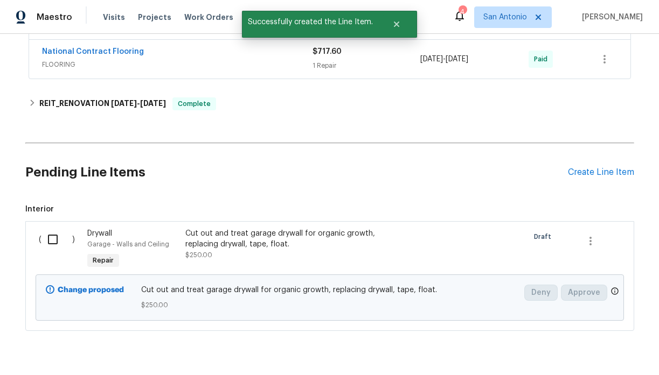
scroll to position [415, 0]
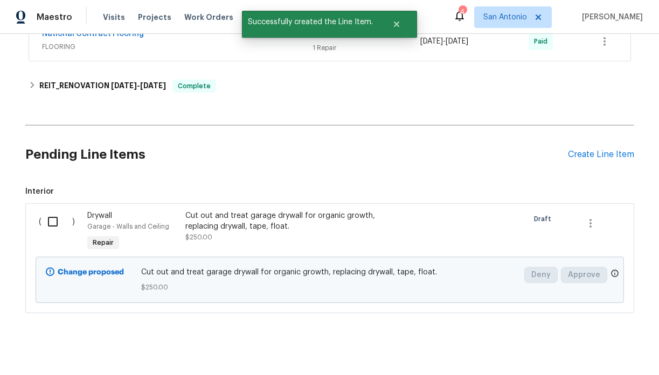
click at [52, 222] on input "checkbox" at bounding box center [56, 222] width 31 height 23
checkbox input "true"
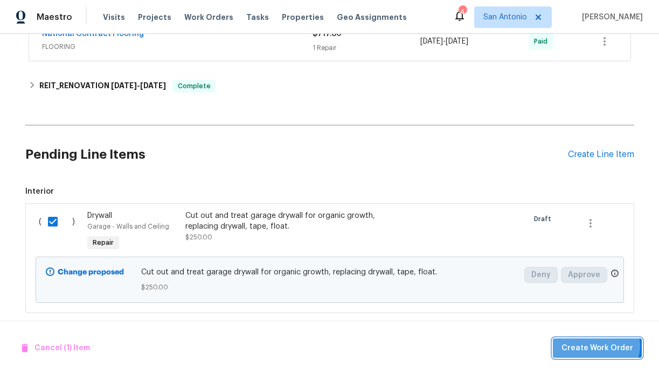
click at [598, 345] on span "Create Work Order" at bounding box center [597, 348] width 72 height 13
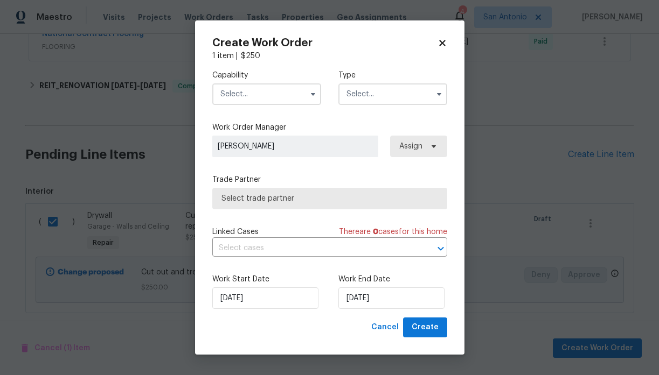
click at [266, 92] on input "text" at bounding box center [266, 94] width 109 height 22
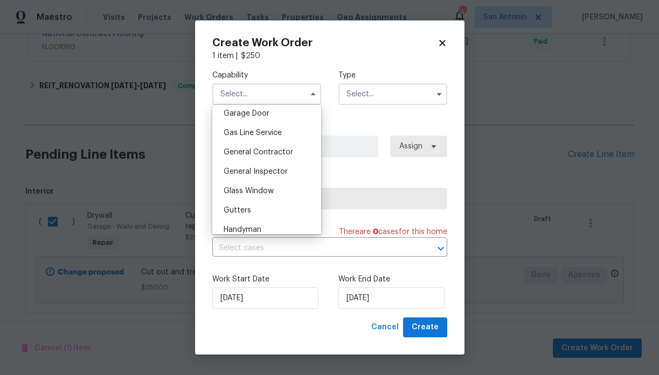
scroll to position [484, 0]
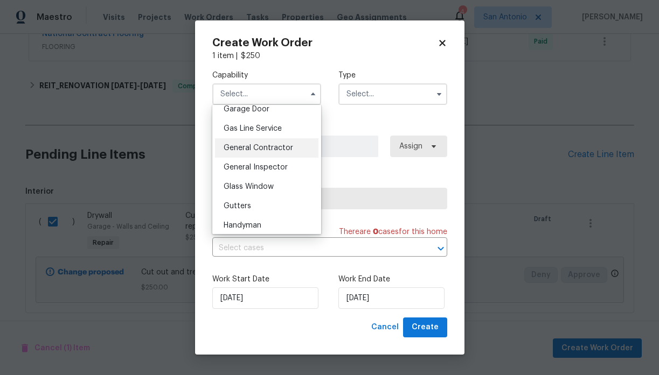
click at [267, 151] on span "General Contractor" at bounding box center [257, 148] width 69 height 8
type input "General Contractor"
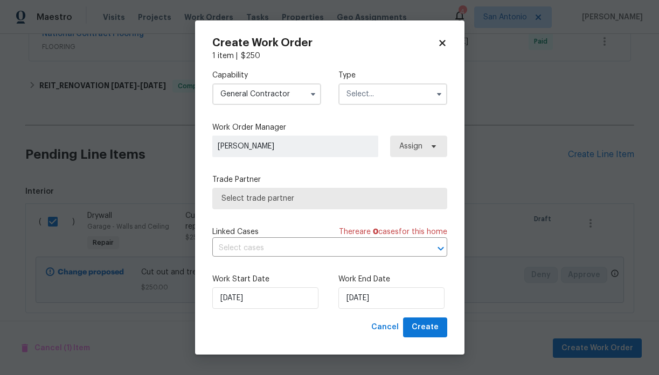
click at [380, 94] on input "text" at bounding box center [392, 94] width 109 height 22
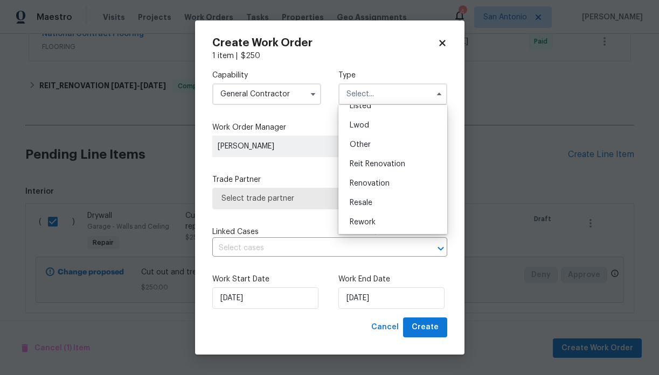
scroll to position [128, 0]
click at [377, 145] on span "Reit Renovation" at bounding box center [376, 145] width 55 height 8
type input "Reit Renovation"
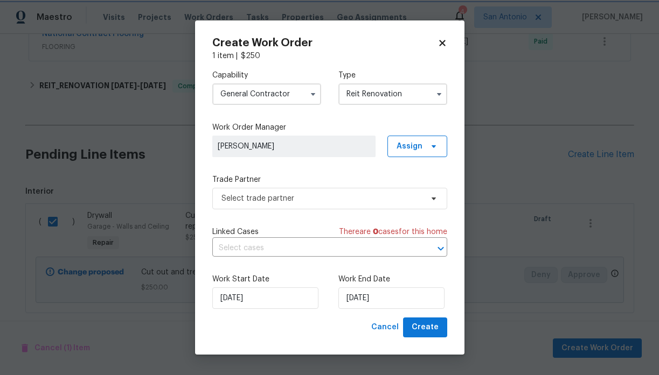
scroll to position [0, 0]
click at [309, 198] on span "Select trade partner" at bounding box center [321, 198] width 201 height 11
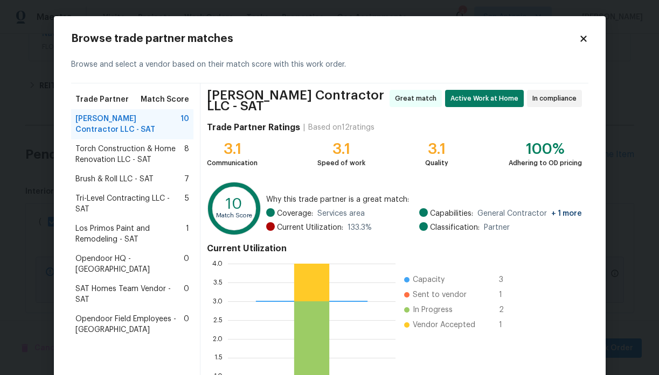
scroll to position [104, 0]
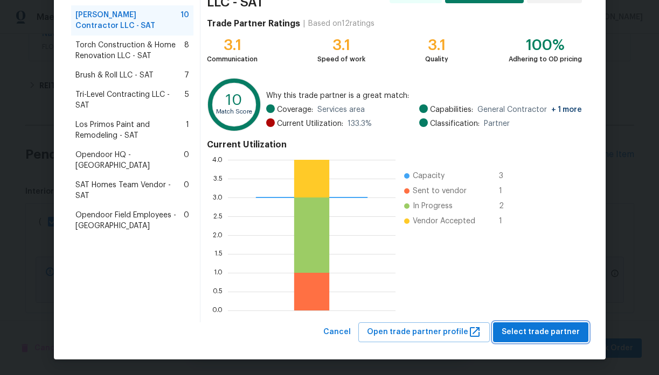
click at [543, 323] on button "Select trade partner" at bounding box center [540, 333] width 95 height 20
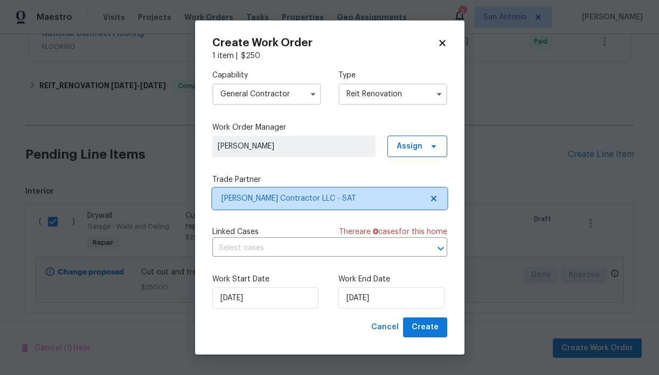
scroll to position [0, 0]
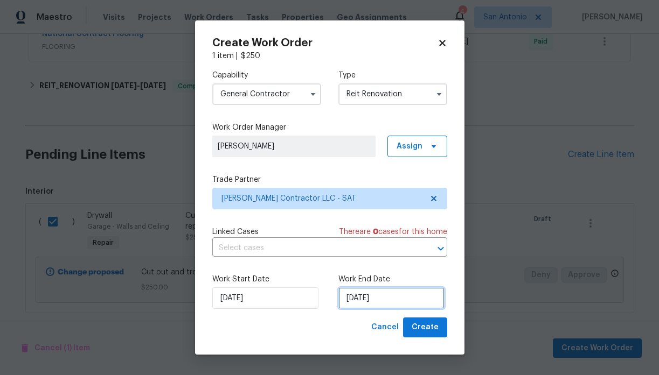
click at [385, 299] on input "9/10/2025" at bounding box center [391, 299] width 106 height 22
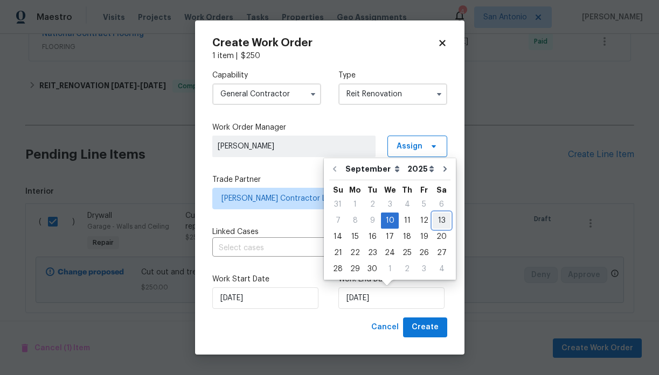
click at [433, 220] on div "13" at bounding box center [441, 220] width 18 height 15
type input "9/13/2025"
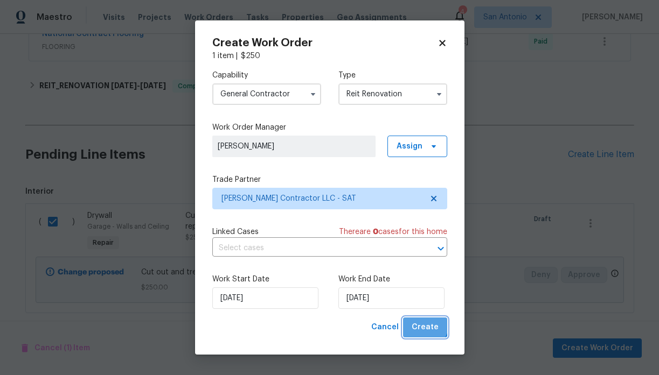
click at [423, 324] on span "Create" at bounding box center [424, 327] width 27 height 13
click at [424, 325] on span "Create" at bounding box center [424, 327] width 27 height 13
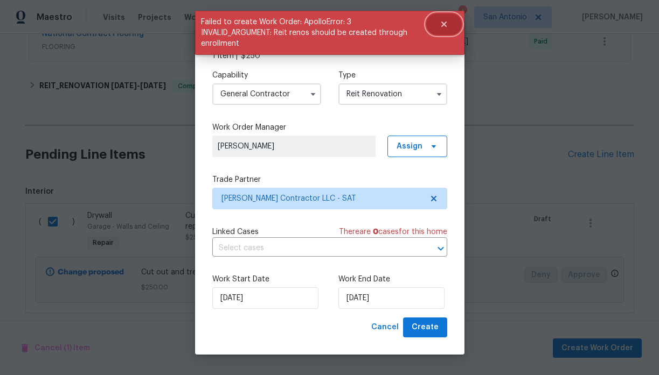
click at [444, 24] on icon "Close" at bounding box center [442, 24] width 5 height 5
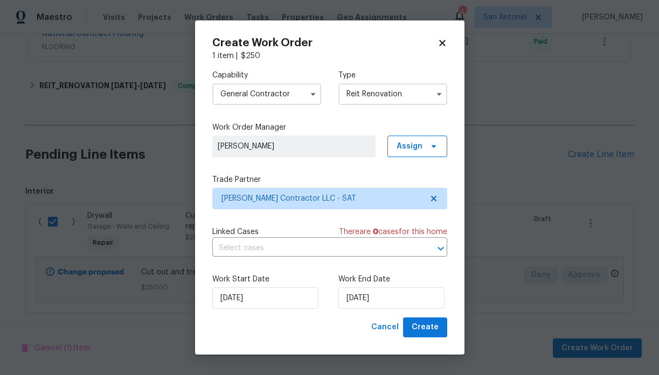
click at [442, 41] on icon at bounding box center [442, 43] width 6 height 6
checkbox input "false"
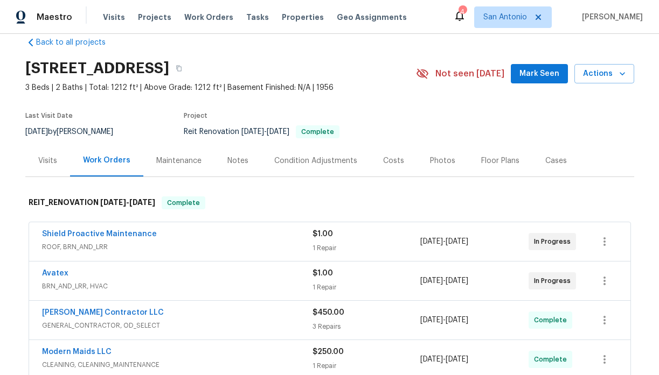
scroll to position [17, 0]
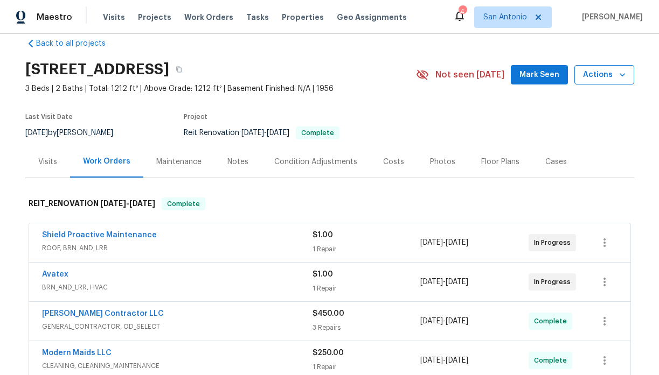
click at [621, 77] on icon "button" at bounding box center [622, 74] width 11 height 11
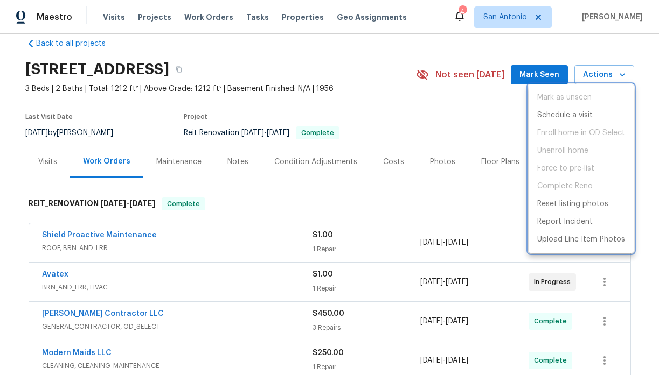
click at [486, 199] on div at bounding box center [329, 187] width 659 height 375
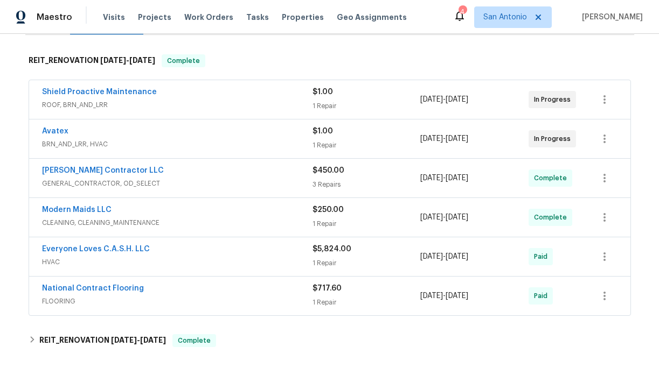
scroll to position [158, 0]
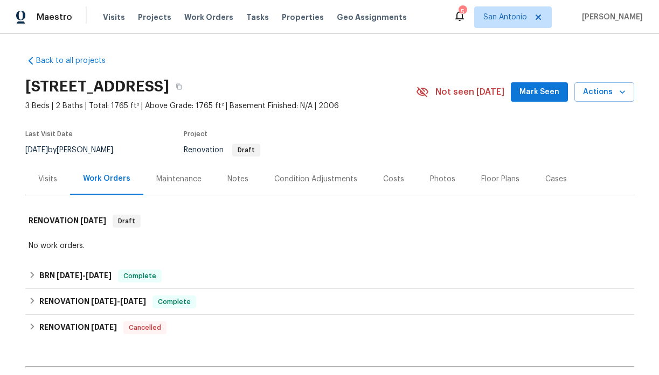
click at [43, 181] on div "Visits" at bounding box center [47, 179] width 19 height 11
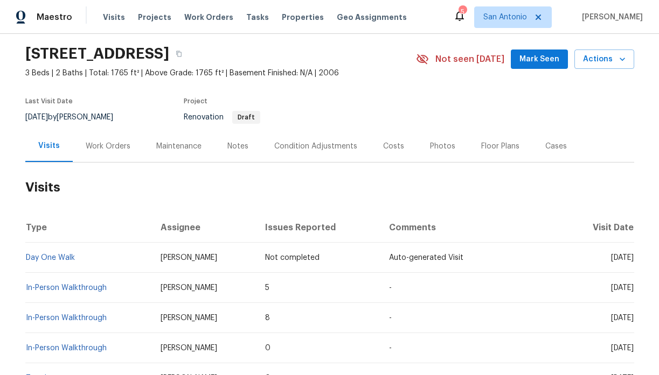
scroll to position [34, 0]
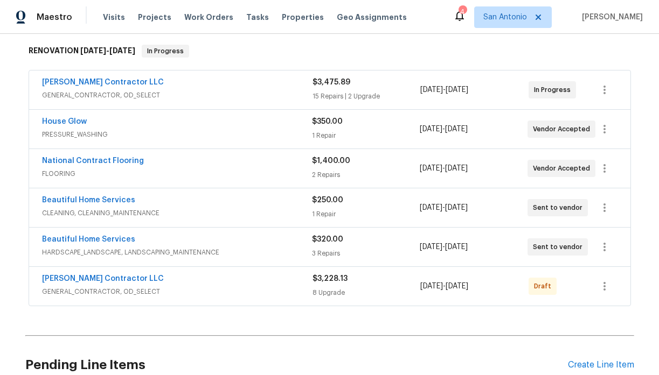
scroll to position [170, 0]
click at [603, 290] on icon "button" at bounding box center [604, 287] width 2 height 9
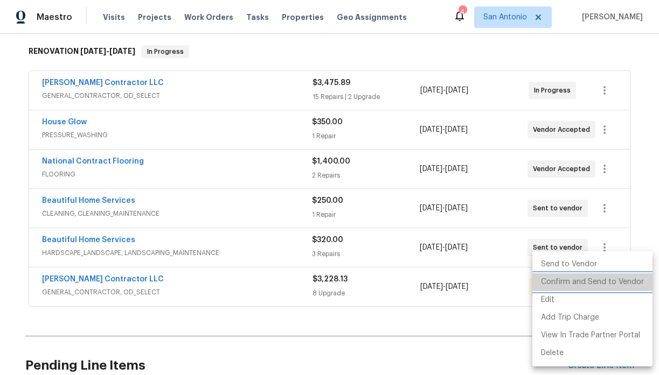
click at [592, 281] on li "Confirm and Send to Vendor" at bounding box center [592, 283] width 120 height 18
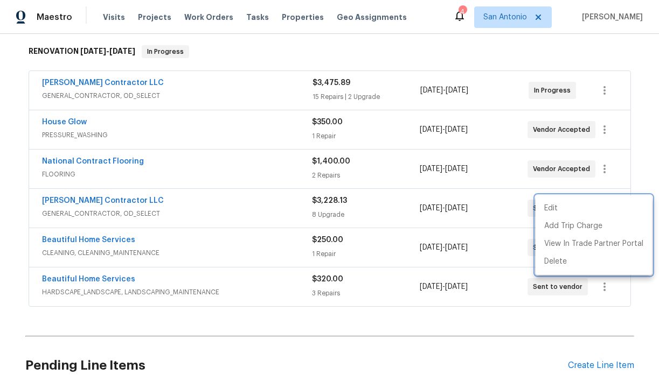
click at [492, 54] on div at bounding box center [329, 187] width 659 height 375
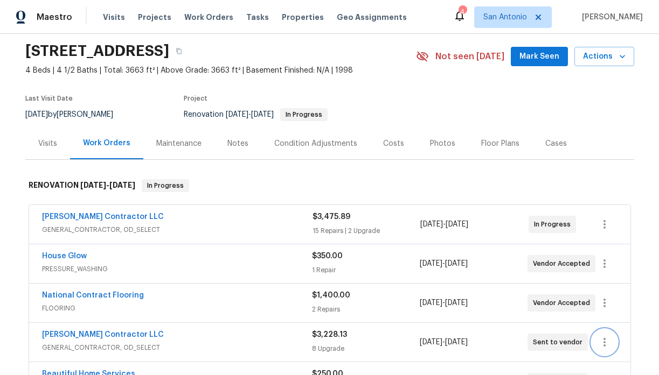
scroll to position [0, 0]
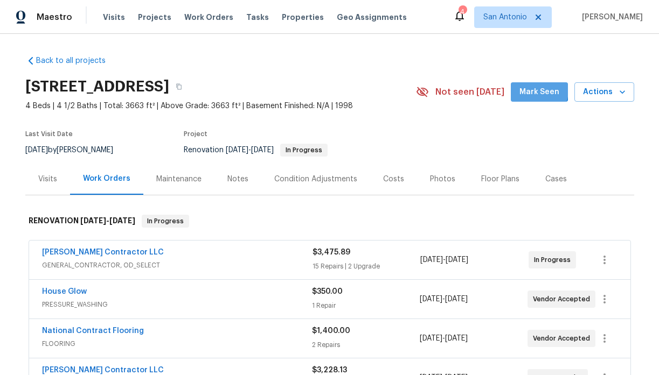
click at [536, 90] on span "Mark Seen" at bounding box center [539, 92] width 40 height 13
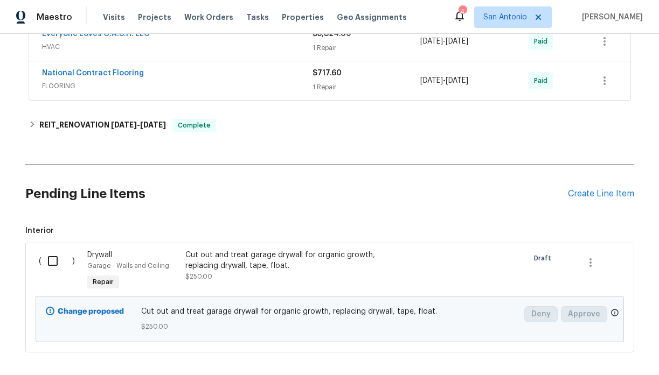
scroll to position [383, 0]
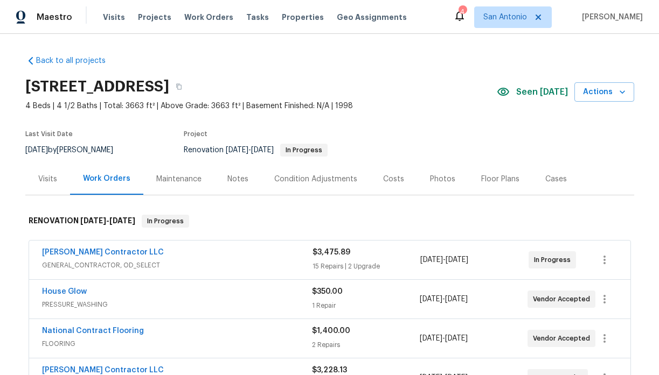
click at [236, 180] on div "Notes" at bounding box center [237, 179] width 21 height 11
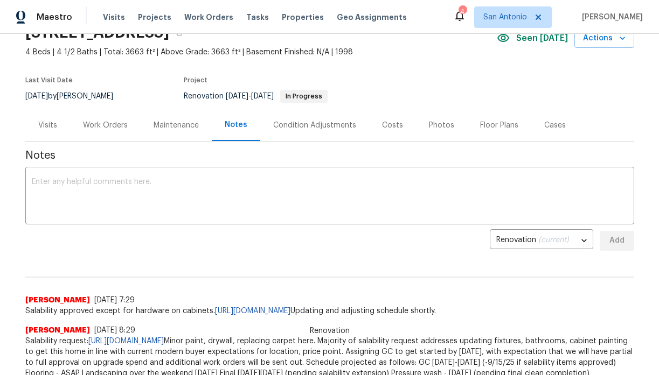
scroll to position [53, 0]
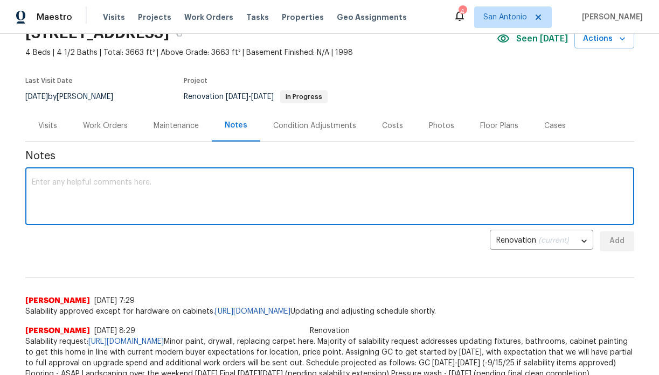
click at [235, 181] on textarea at bounding box center [330, 198] width 596 height 38
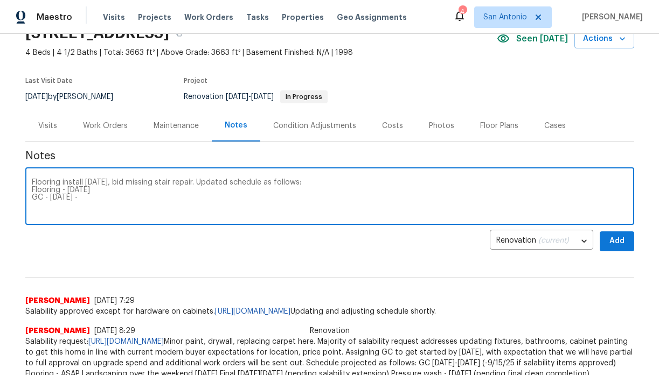
type textarea "Flooring install [DATE], bid missing stair repair. Updated schedule as follows:…"
click at [116, 127] on div "Work Orders" at bounding box center [105, 126] width 45 height 11
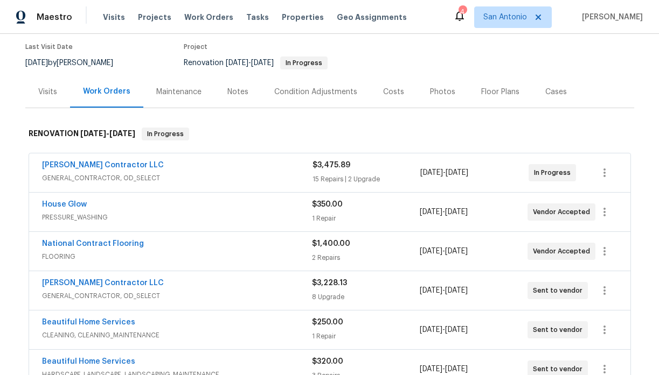
scroll to position [86, 0]
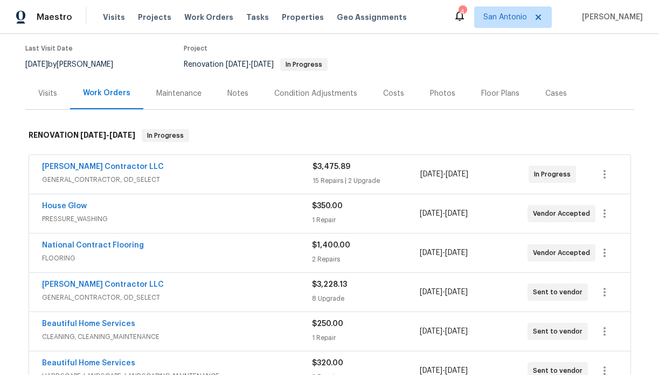
click at [237, 94] on div "Notes" at bounding box center [237, 93] width 21 height 11
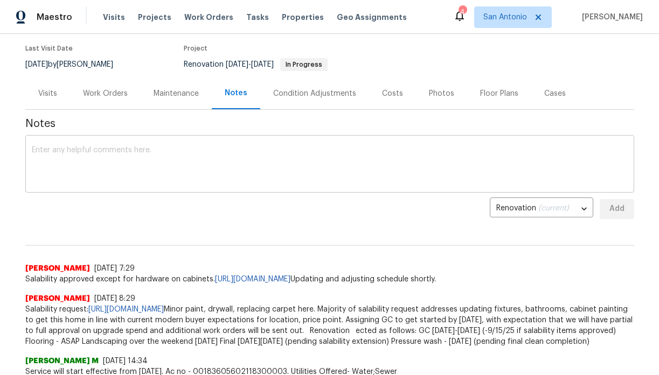
click at [192, 144] on div "x ​" at bounding box center [329, 165] width 608 height 55
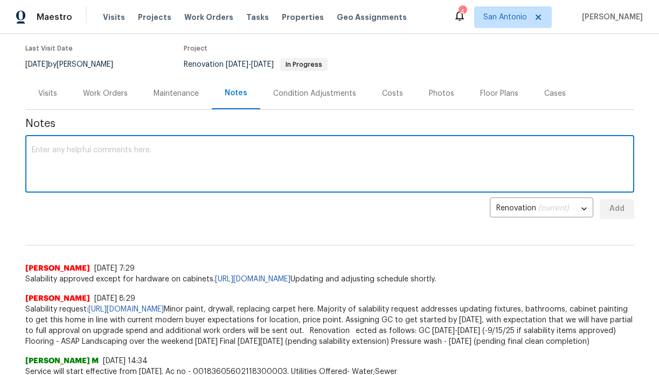
paste textarea "Flooring install [DATE], bid missing stair repair. Updated schedule as follows:…"
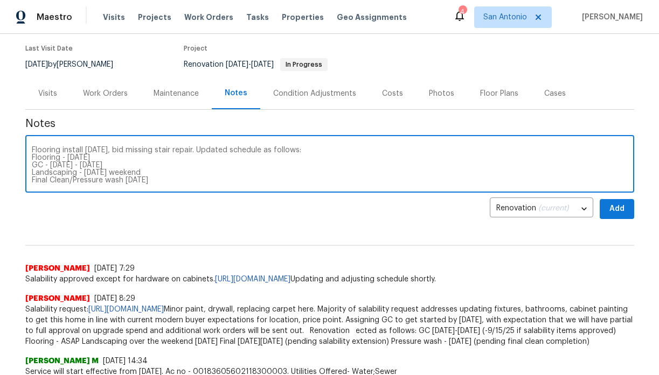
click at [208, 163] on textarea "Flooring install [DATE], bid missing stair repair. Updated schedule as follows:…" at bounding box center [330, 165] width 596 height 38
type textarea "Flooring install [DATE], bid missing stair repair. Updated schedule as follows:…"
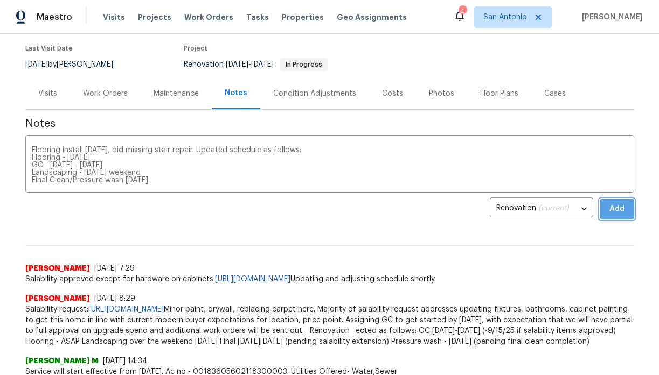
click at [611, 206] on span "Add" at bounding box center [616, 208] width 17 height 13
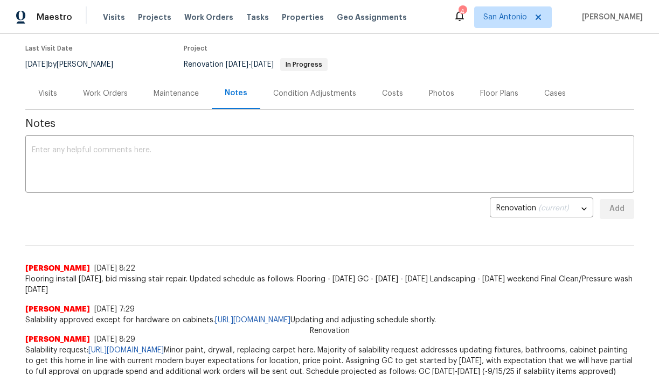
scroll to position [94, 0]
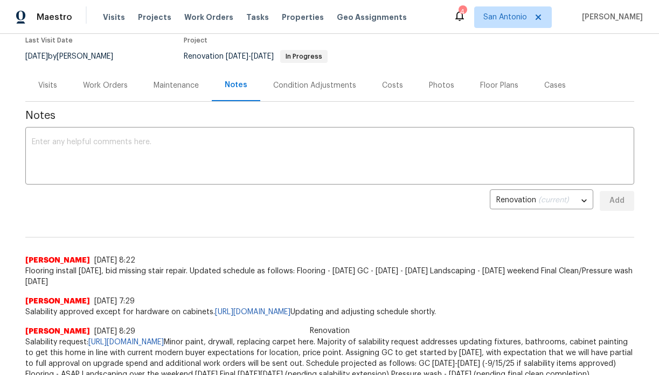
click at [107, 85] on div "Work Orders" at bounding box center [105, 85] width 45 height 11
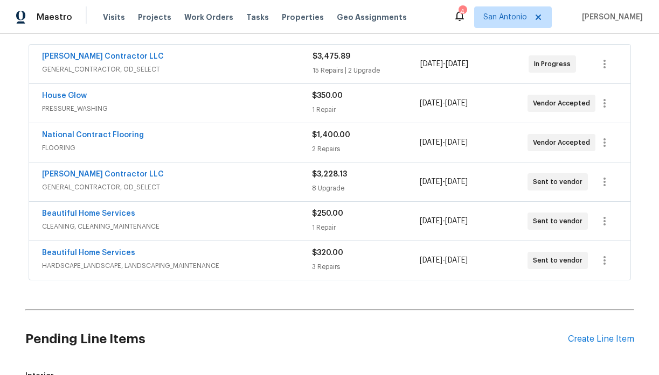
scroll to position [202, 0]
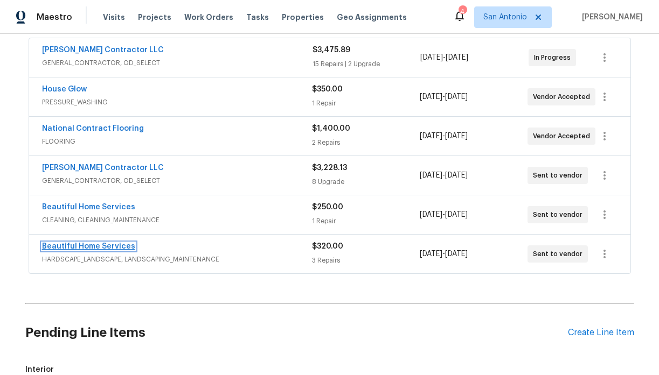
click at [90, 247] on link "Beautiful Home Services" at bounding box center [88, 247] width 93 height 8
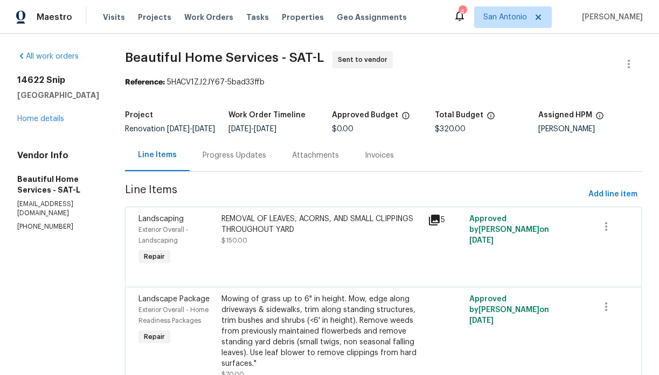
scroll to position [11, 0]
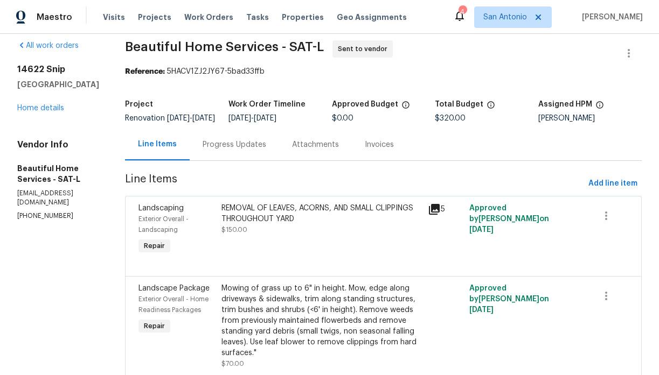
click at [239, 150] on div "Progress Updates" at bounding box center [234, 144] width 64 height 11
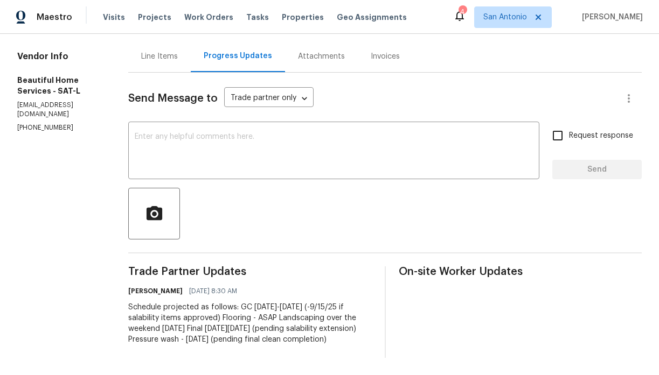
scroll to position [103, 0]
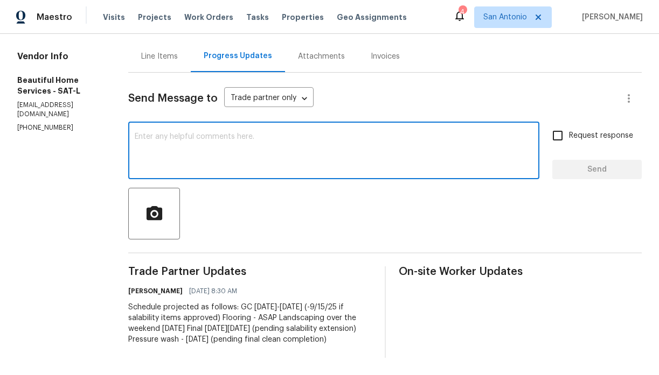
click at [233, 141] on textarea at bounding box center [334, 152] width 398 height 38
type textarea "W"
type textarea "P"
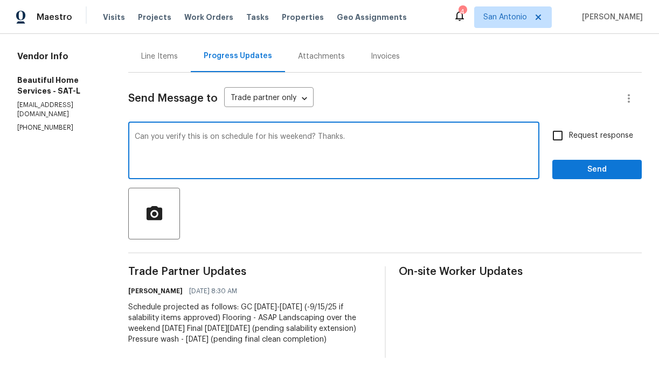
type textarea "Can you verify this is on schedule for his weekend? Thanks."
click at [576, 172] on span "Send" at bounding box center [597, 169] width 72 height 13
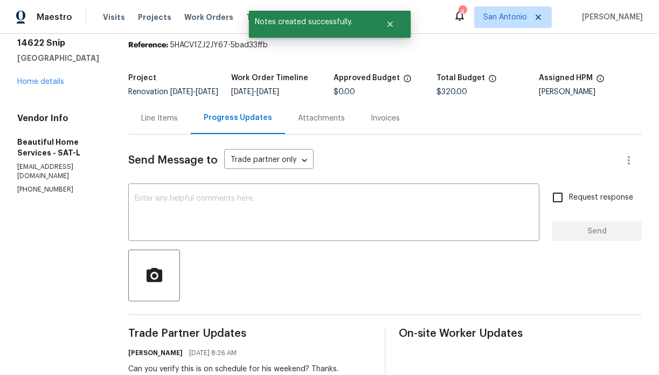
scroll to position [29, 0]
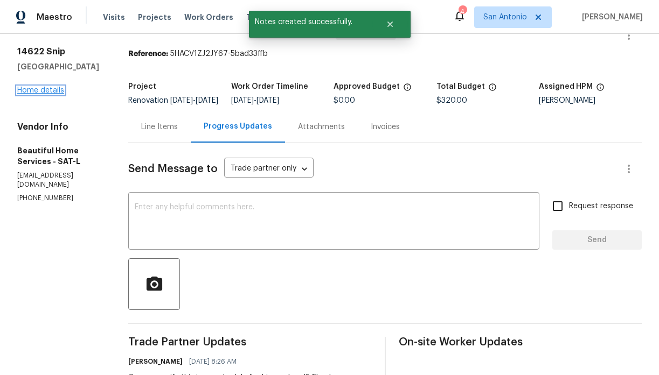
click at [48, 88] on link "Home details" at bounding box center [40, 91] width 47 height 8
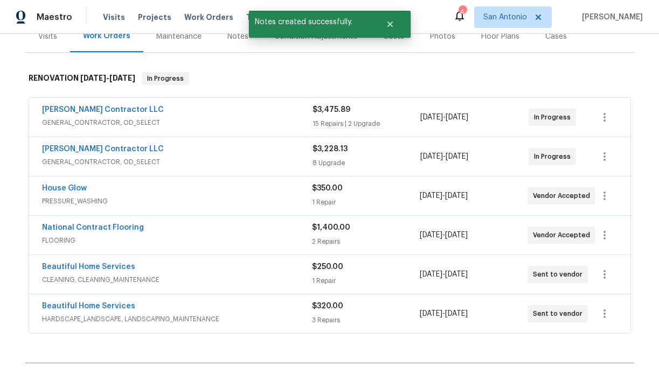
scroll to position [146, 0]
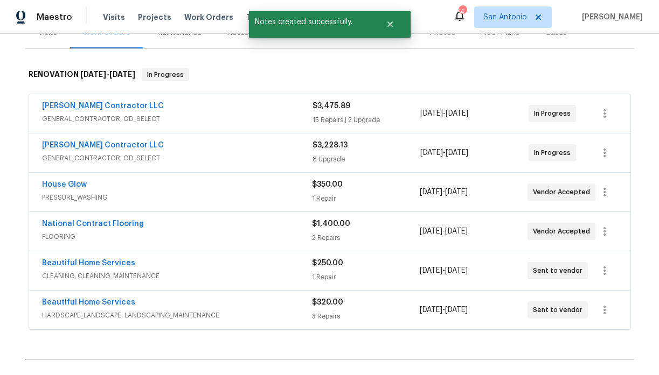
click at [68, 180] on span "House Glow" at bounding box center [64, 184] width 45 height 11
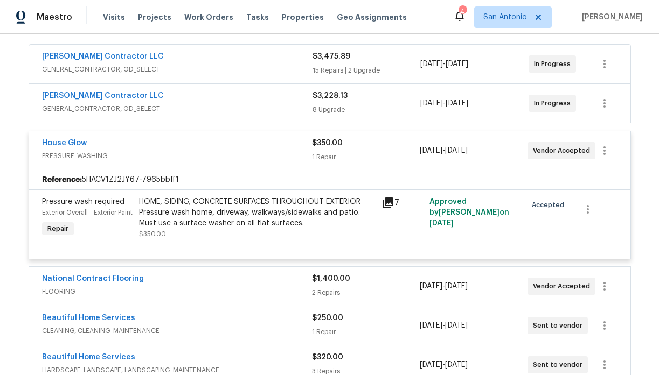
scroll to position [193, 0]
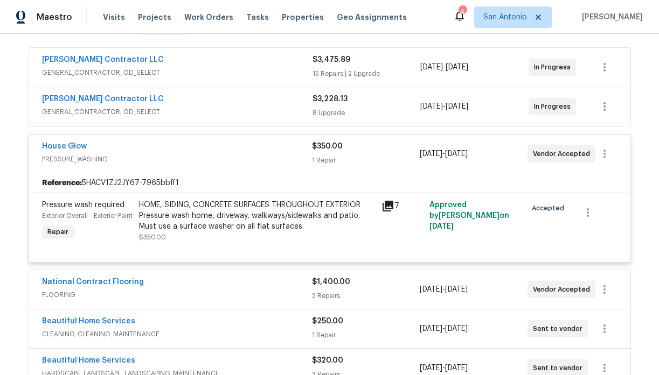
click at [119, 145] on div "House Glow" at bounding box center [177, 147] width 270 height 13
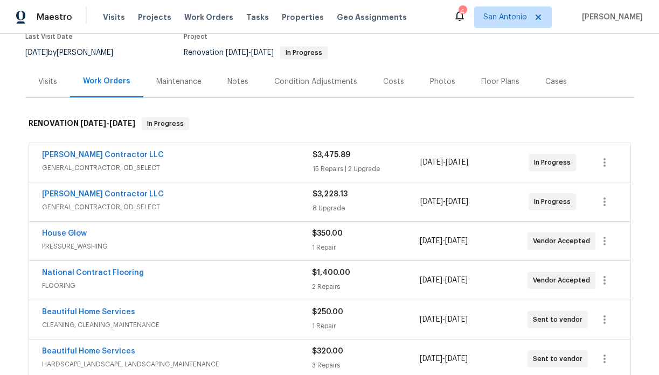
scroll to position [91, 0]
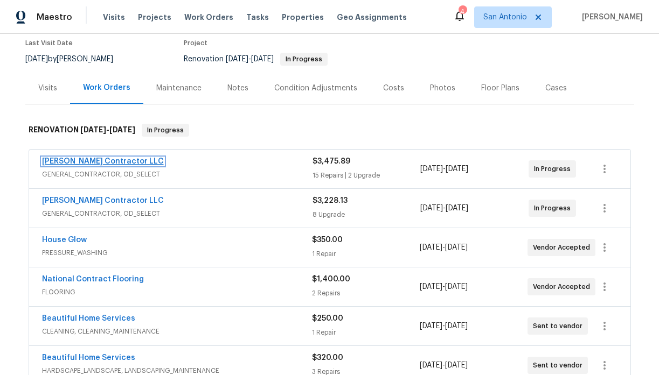
click at [117, 160] on link "Mario Suarez Contractor LLC" at bounding box center [103, 162] width 122 height 8
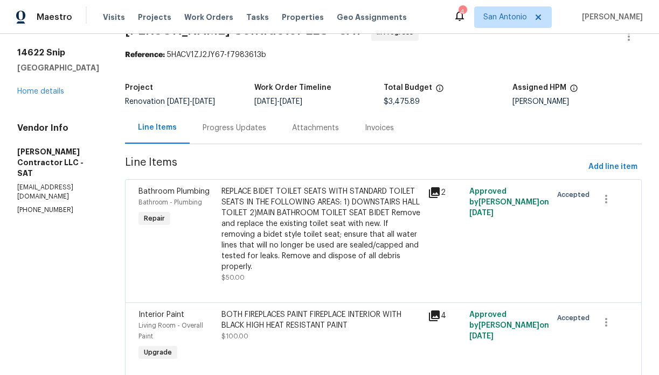
scroll to position [24, 0]
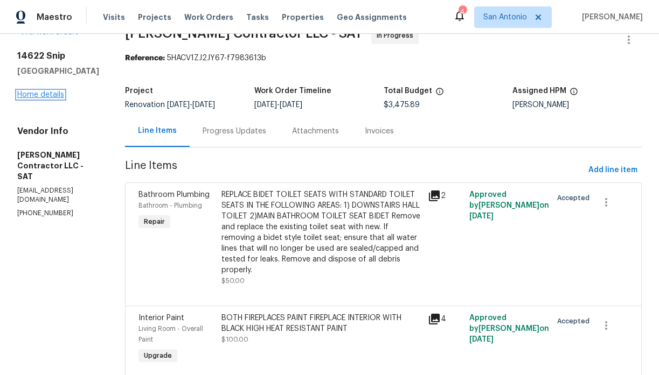
click at [44, 94] on link "Home details" at bounding box center [40, 95] width 47 height 8
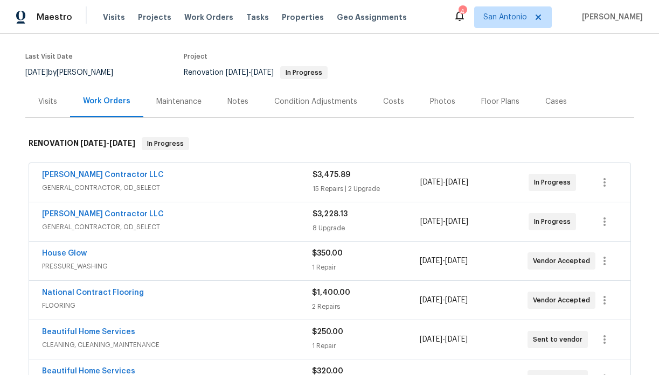
scroll to position [86, 0]
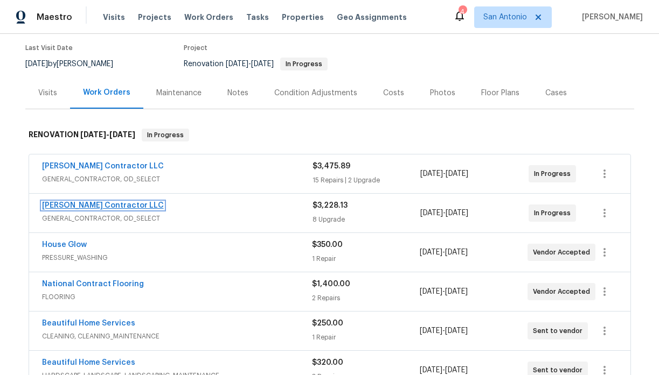
click at [105, 207] on link "Mario Suarez Contractor LLC" at bounding box center [103, 206] width 122 height 8
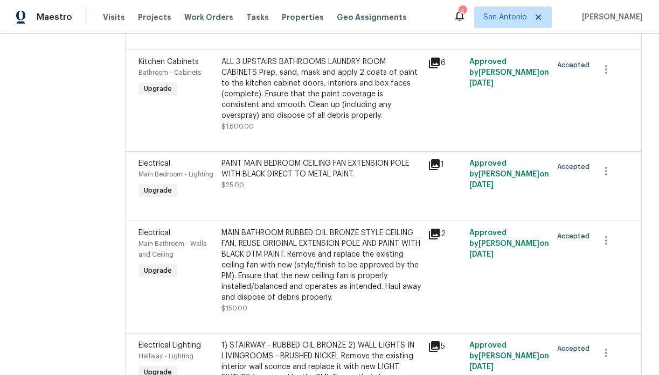
scroll to position [450, 0]
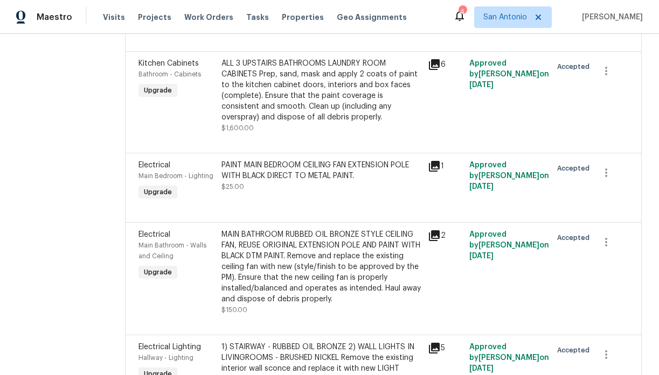
click at [331, 113] on div "ALL 3 UPSTAIRS BATHROOMS LAUNDRY ROOM CABINETS Prep, sand, mask and apply 2 coa…" at bounding box center [321, 90] width 200 height 65
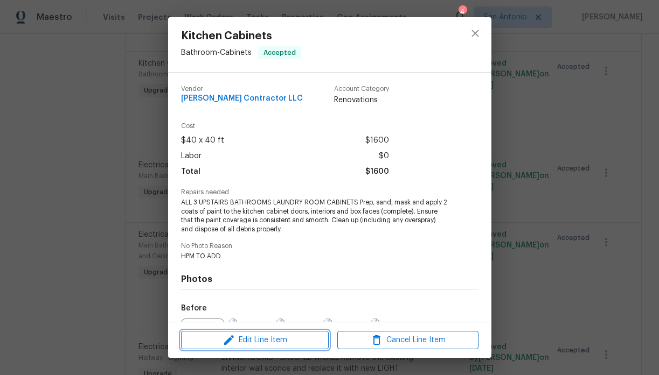
click at [263, 340] on span "Edit Line Item" at bounding box center [254, 340] width 141 height 13
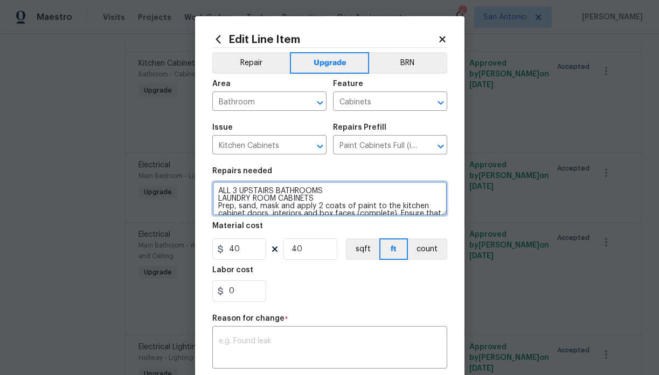
click at [218, 198] on textarea "ALL 3 UPSTAIRS BATHROOMS LAUNDRY ROOM CABINETS Prep, sand, mask and apply 2 coa…" at bounding box center [329, 198] width 235 height 34
click at [217, 191] on textarea "ALL 3 UPSTAIRS BATHROOMS 2) LAUNDRY ROOM CABINETS Prep, sand, mask and apply 2 …" at bounding box center [329, 198] width 235 height 34
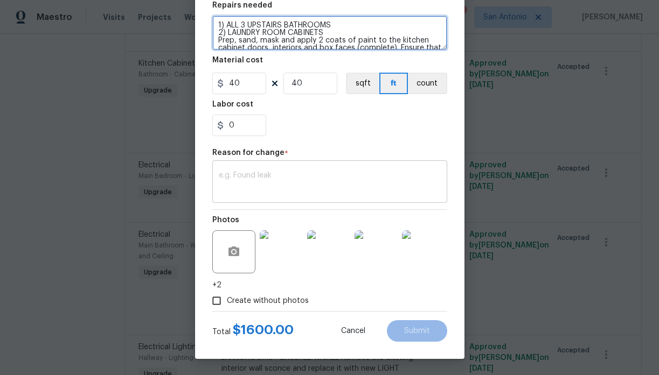
type textarea "1) ALL 3 UPSTAIRS BATHROOMS 2) LAUNDRY ROOM CABINETS Prep, sand, mask and apply…"
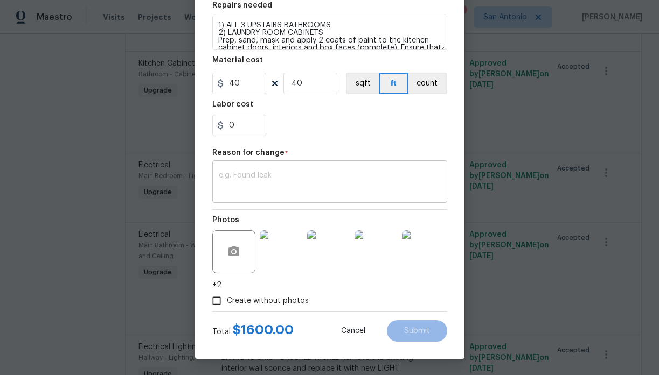
click at [309, 171] on div "x ​" at bounding box center [329, 183] width 235 height 40
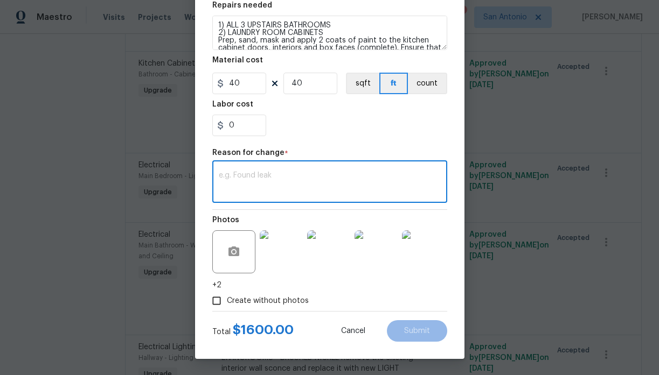
click at [309, 171] on div "x ​" at bounding box center [329, 183] width 235 height 40
type textarea "CLARITY"
click at [412, 335] on span "Submit" at bounding box center [417, 331] width 26 height 8
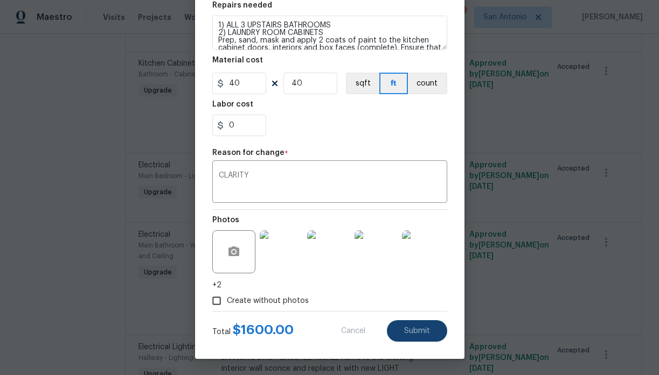
type textarea "ALL 3 UPSTAIRS BATHROOMS LAUNDRY ROOM CABINETS Prep, sand, mask and apply 2 coa…"
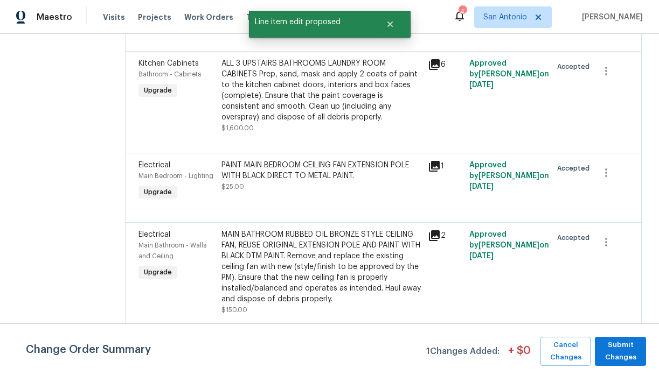
scroll to position [0, 0]
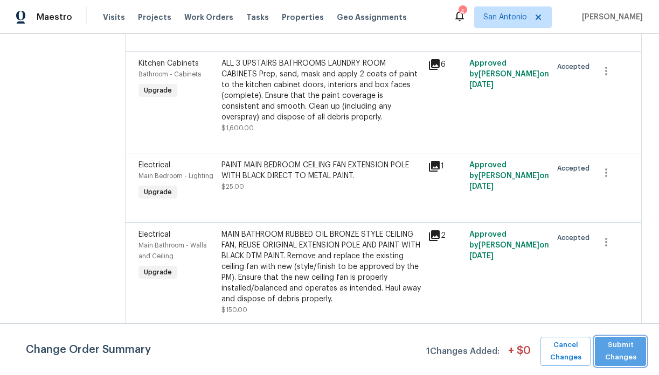
click at [625, 357] on span "Submit Changes" at bounding box center [620, 351] width 40 height 25
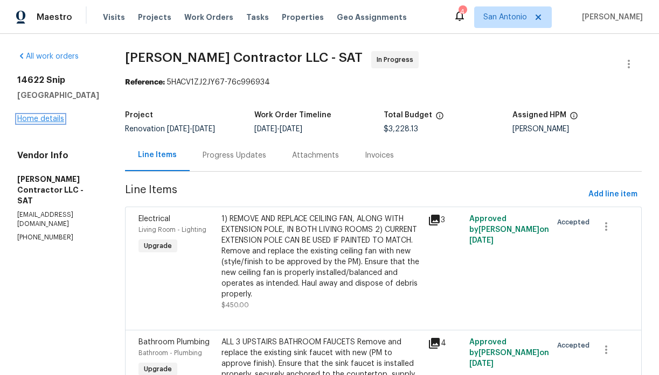
click at [42, 118] on link "Home details" at bounding box center [40, 119] width 47 height 8
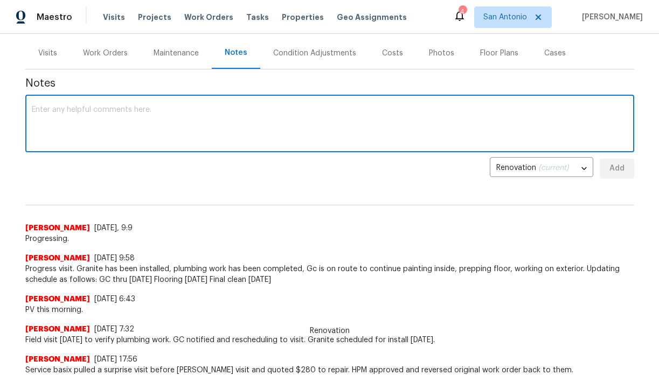
scroll to position [71, 0]
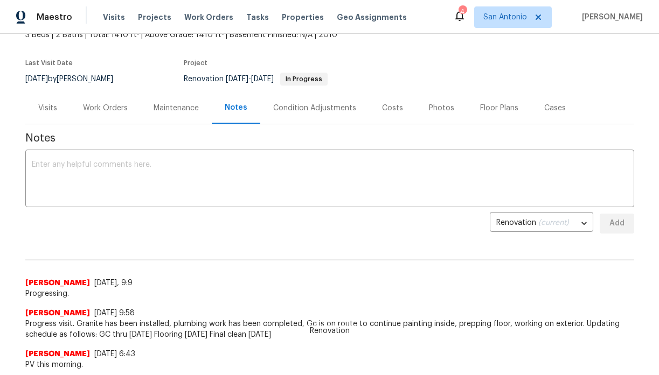
click at [105, 110] on div "Work Orders" at bounding box center [105, 108] width 45 height 11
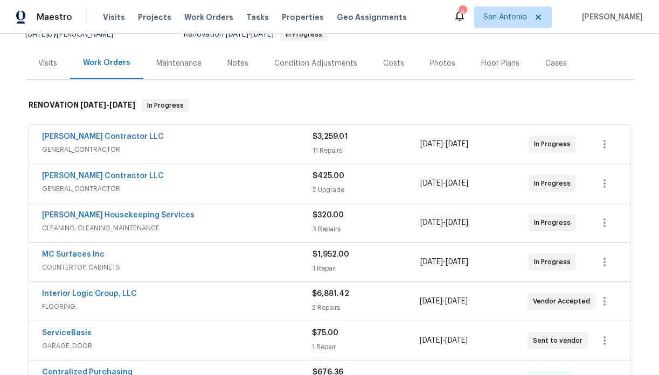
scroll to position [74, 0]
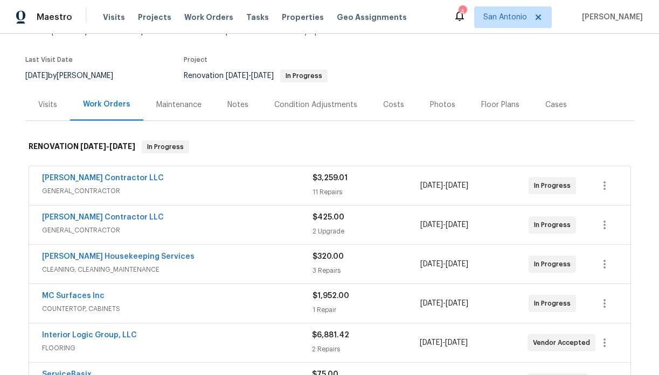
click at [239, 106] on div "Notes" at bounding box center [237, 105] width 21 height 11
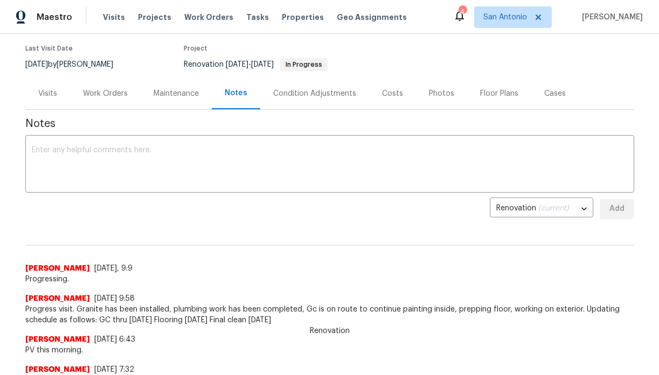
scroll to position [85, 0]
click at [221, 156] on textarea at bounding box center [330, 166] width 596 height 38
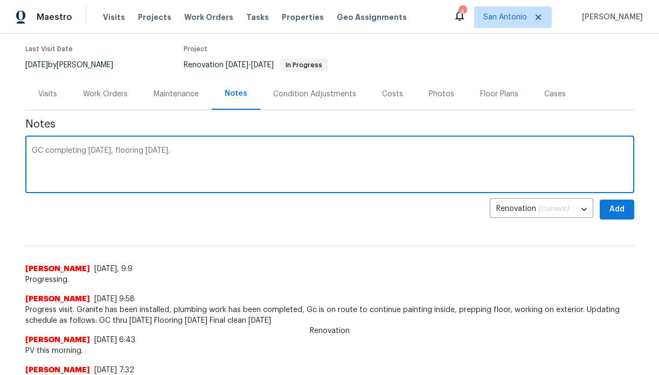
type textarea "GC completing today, flooring tomorrow."
click at [610, 211] on span "Add" at bounding box center [616, 209] width 17 height 13
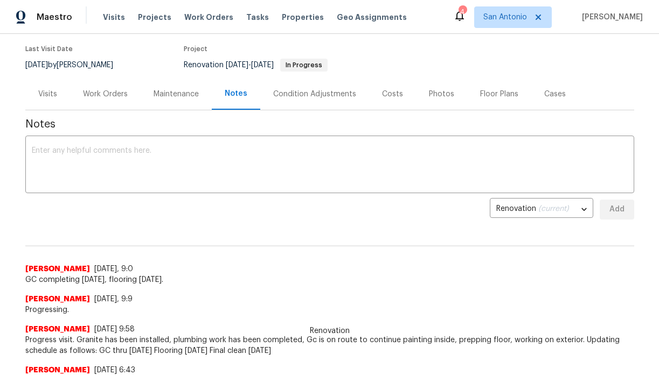
click at [106, 96] on div "Work Orders" at bounding box center [105, 94] width 45 height 11
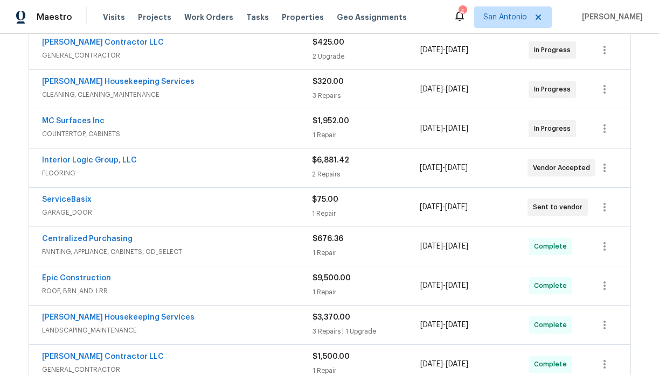
scroll to position [253, 0]
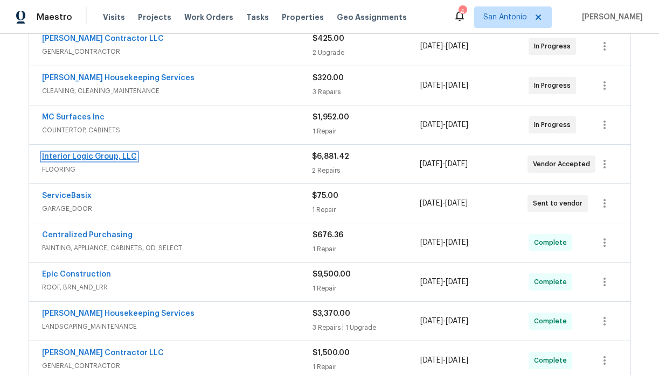
click at [105, 159] on link "Interior Logic Group, LLC" at bounding box center [89, 157] width 95 height 8
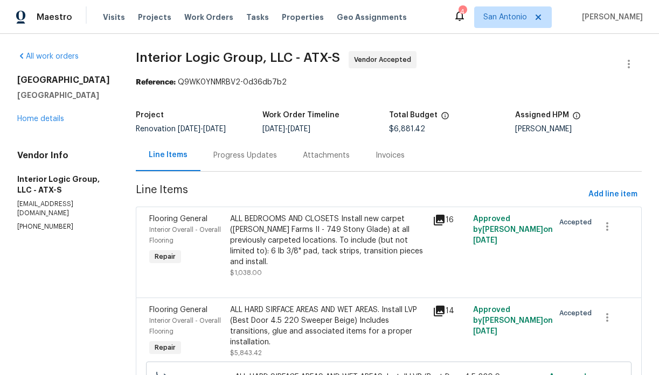
click at [245, 156] on div "Progress Updates" at bounding box center [245, 155] width 64 height 11
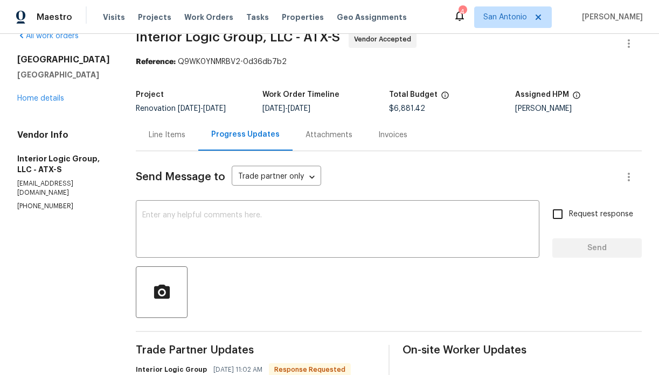
scroll to position [25, 0]
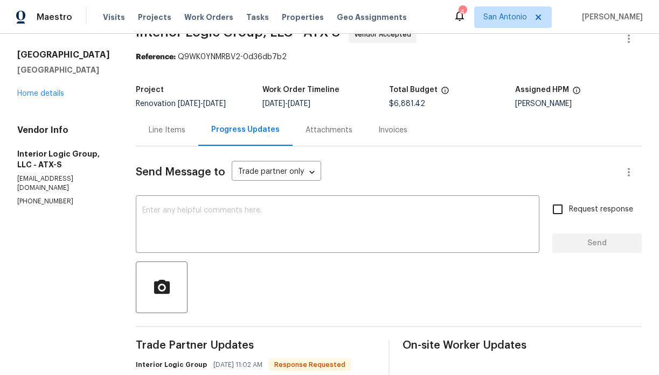
click at [174, 133] on div "Line Items" at bounding box center [167, 130] width 37 height 11
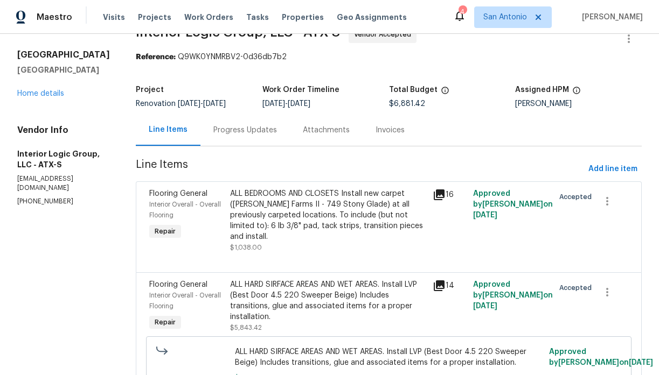
scroll to position [89, 0]
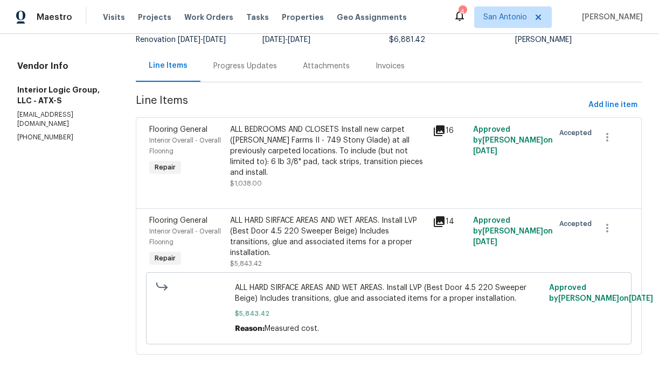
click at [248, 66] on div "Progress Updates" at bounding box center [245, 66] width 64 height 11
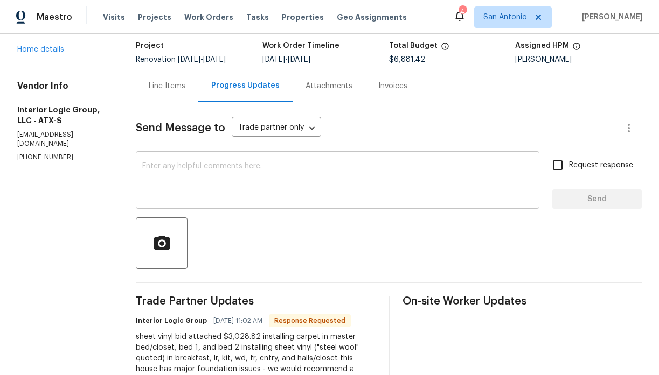
scroll to position [67, 0]
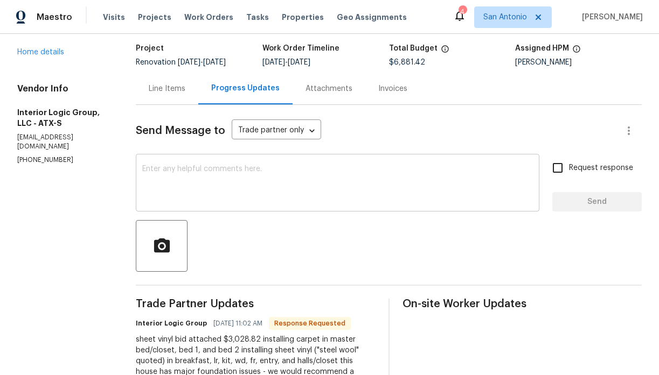
click at [248, 173] on textarea at bounding box center [337, 184] width 390 height 38
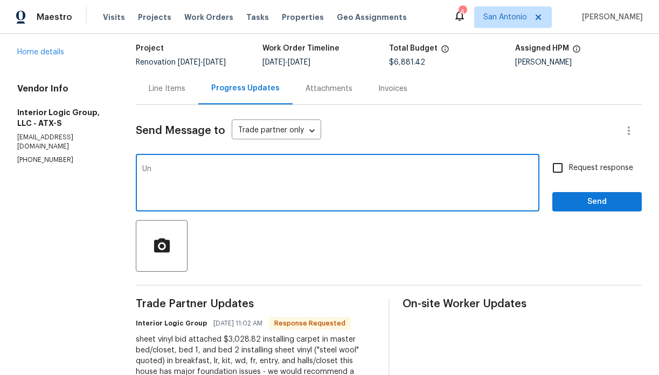
type textarea "U"
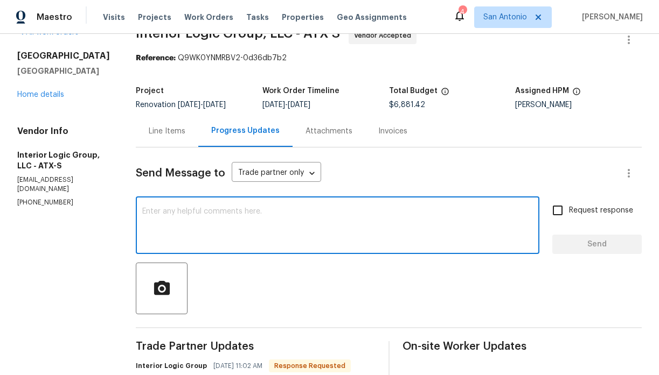
scroll to position [0, 0]
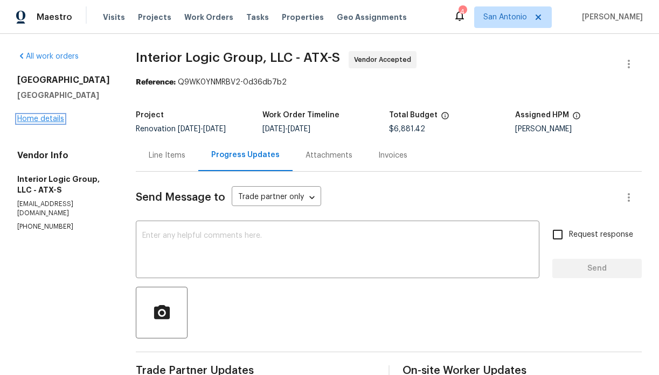
click at [49, 120] on link "Home details" at bounding box center [40, 119] width 47 height 8
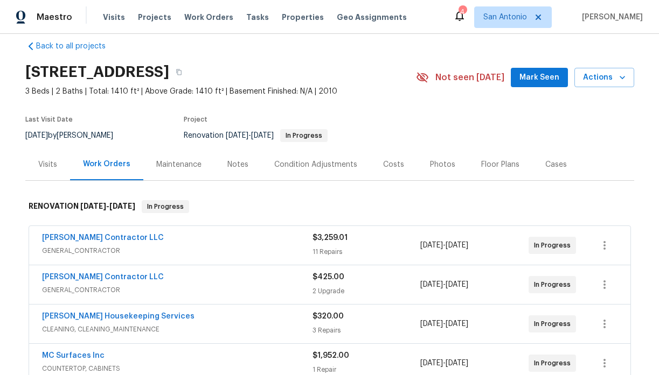
scroll to position [16, 0]
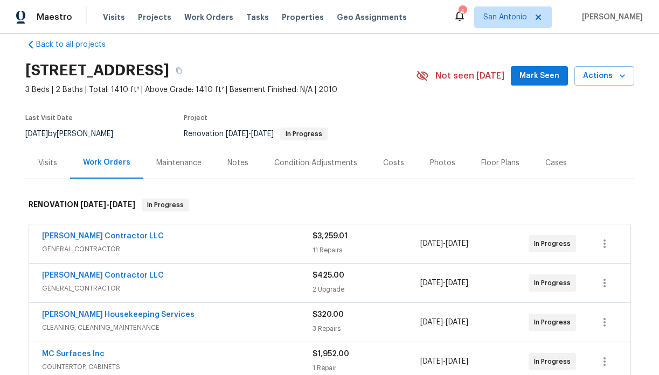
click at [528, 67] on button "Mark Seen" at bounding box center [538, 76] width 57 height 20
click at [235, 162] on div "Notes" at bounding box center [237, 163] width 21 height 11
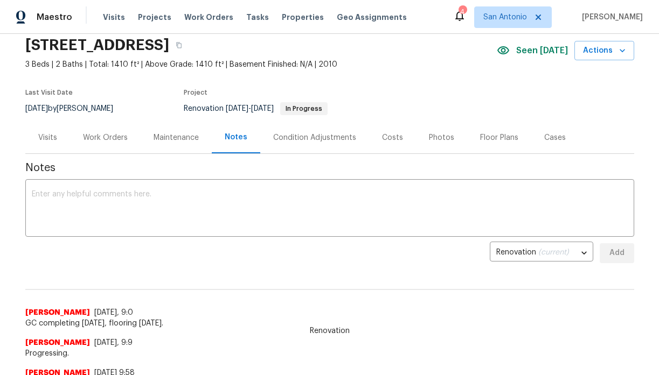
scroll to position [38, 0]
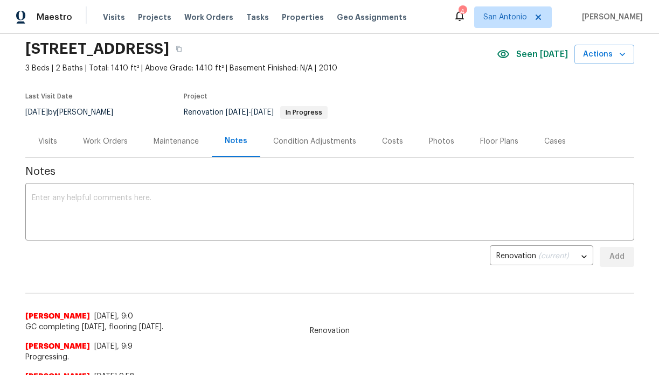
click at [105, 141] on div "Work Orders" at bounding box center [105, 141] width 45 height 11
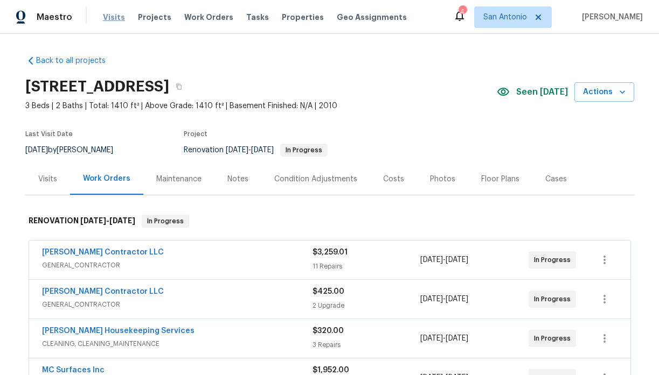
click at [111, 17] on span "Visits" at bounding box center [114, 17] width 22 height 11
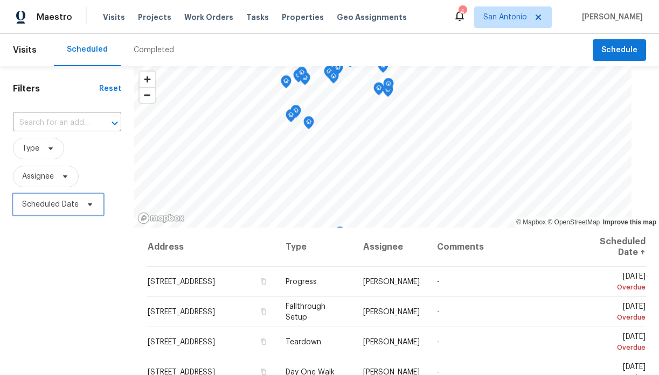
click at [89, 204] on icon at bounding box center [90, 205] width 4 height 3
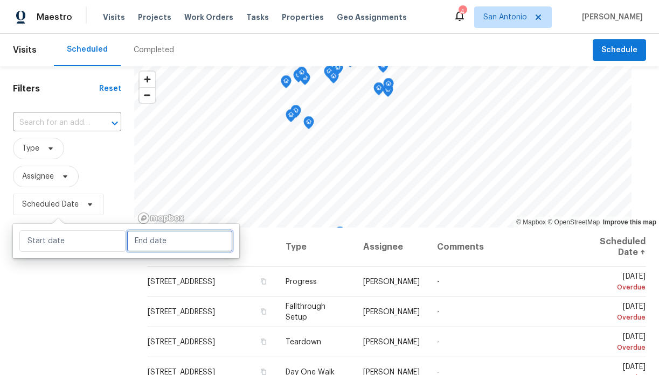
click at [135, 245] on input "text" at bounding box center [180, 241] width 106 height 22
select select "8"
select select "2025"
select select "9"
select select "2025"
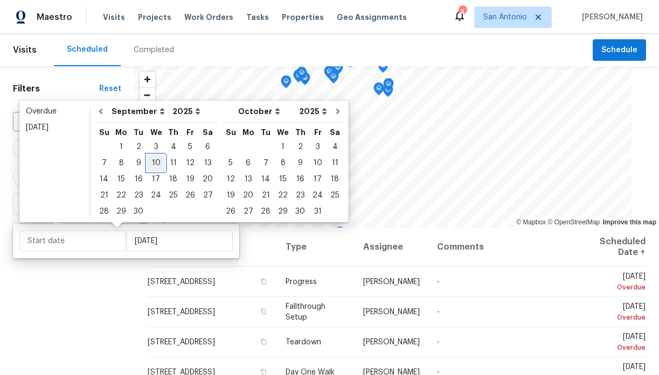
click at [153, 163] on div "10" at bounding box center [156, 163] width 18 height 15
type input "Wed, Sep 10"
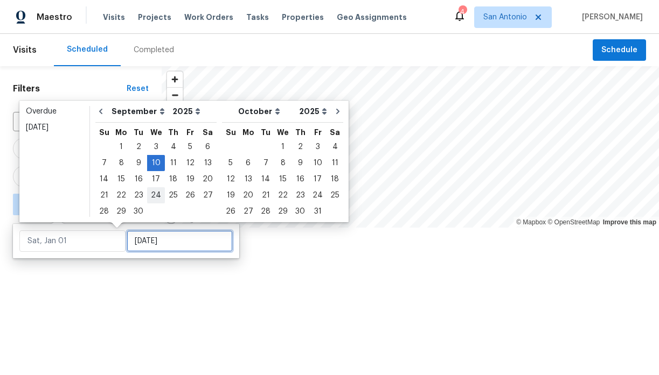
type input "Wed, Sep 10"
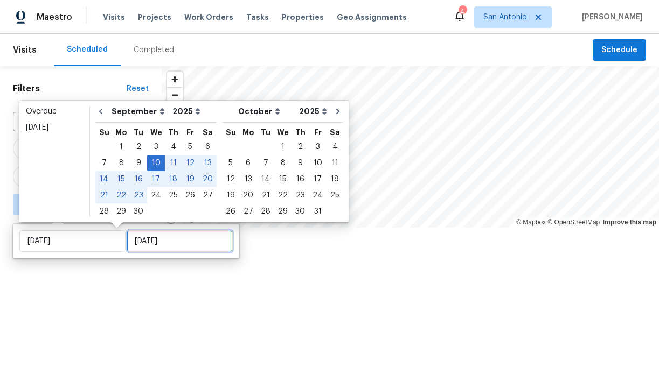
type input "Tue, Sep 30"
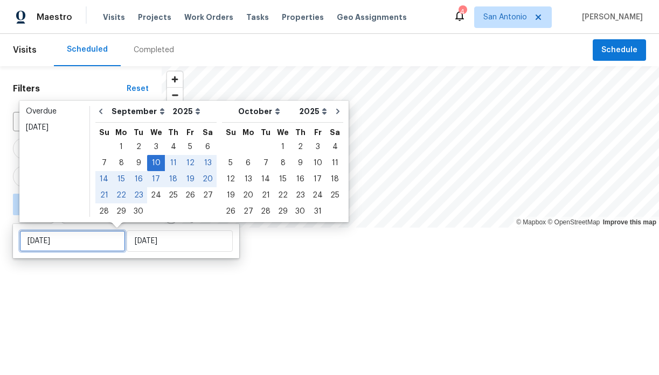
type input "Wed, Sep 10"
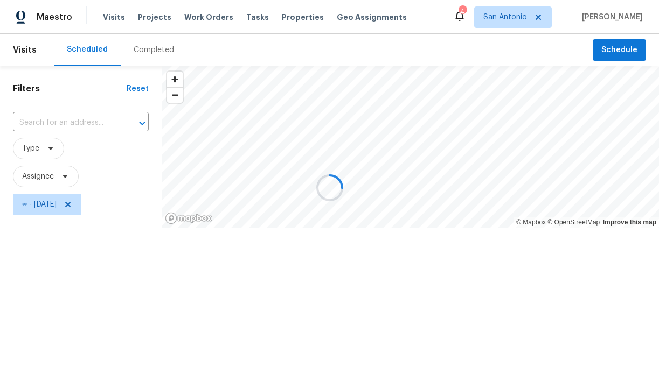
click at [117, 285] on div at bounding box center [329, 187] width 659 height 375
click at [65, 176] on div at bounding box center [329, 187] width 659 height 375
click at [517, 17] on div at bounding box center [329, 187] width 659 height 375
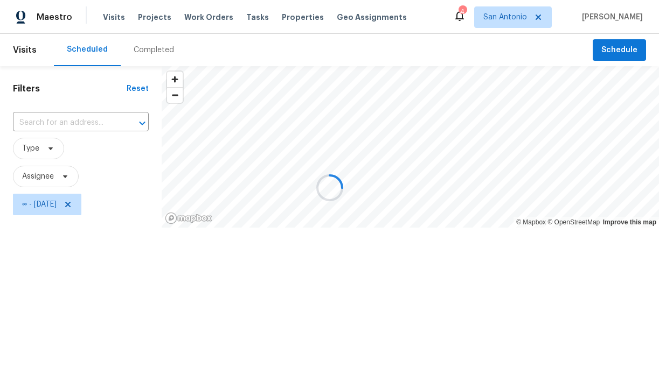
click at [64, 177] on div at bounding box center [329, 187] width 659 height 375
click at [65, 177] on div at bounding box center [329, 187] width 659 height 375
click at [65, 174] on div at bounding box center [329, 187] width 659 height 375
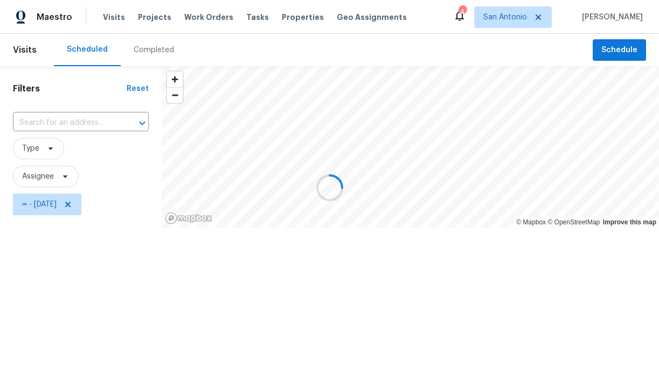
click at [66, 176] on div at bounding box center [329, 187] width 659 height 375
click at [116, 174] on div at bounding box center [329, 187] width 659 height 375
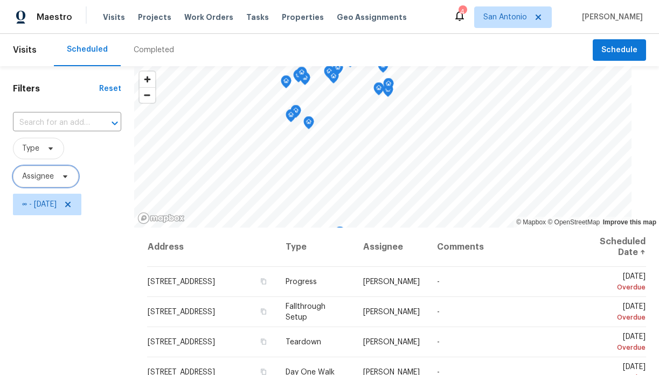
click at [65, 176] on icon at bounding box center [65, 177] width 4 height 3
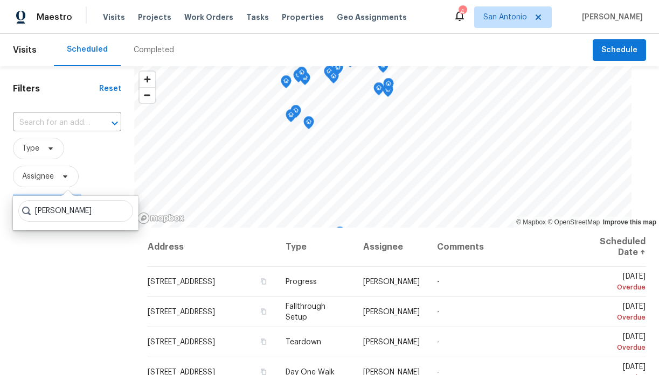
type input "chris fuentes"
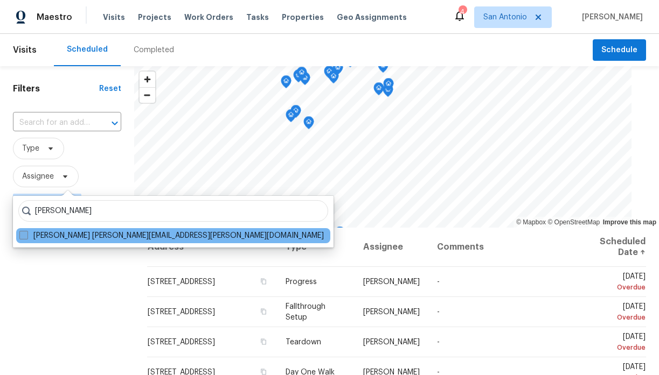
click at [47, 232] on label "Chris Fuentes chris.fuentes@opendoor.com" at bounding box center [171, 235] width 304 height 11
click at [26, 232] on input "Chris Fuentes chris.fuentes@opendoor.com" at bounding box center [22, 233] width 7 height 7
checkbox input "true"
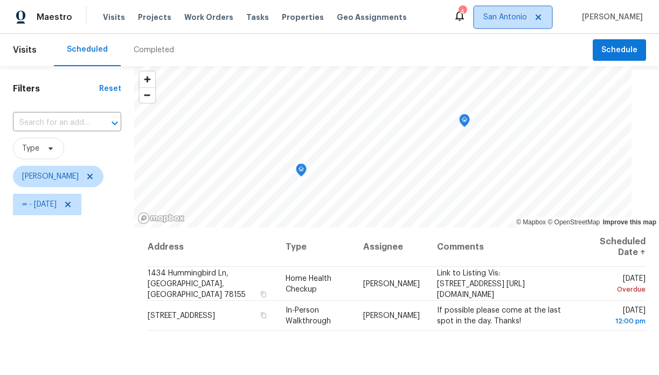
click at [512, 20] on span "San Antonio" at bounding box center [505, 17] width 44 height 11
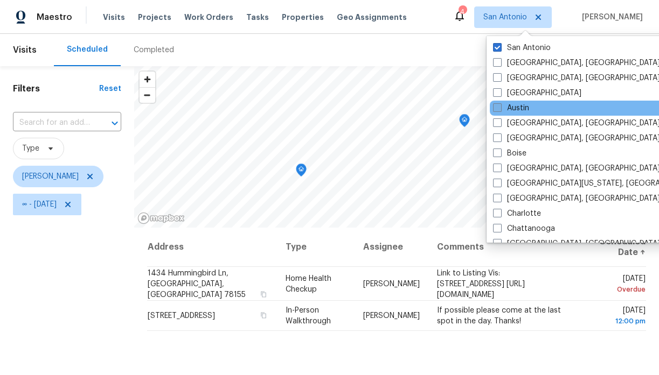
click at [514, 105] on label "Austin" at bounding box center [511, 108] width 36 height 11
click at [500, 105] on input "Austin" at bounding box center [496, 106] width 7 height 7
checkbox input "true"
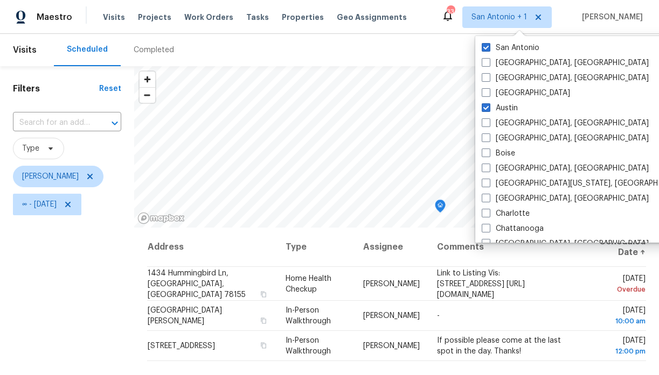
click at [110, 251] on div "Filters Reset ​ Type Chris Fuentes ∞ - Wed, Sep 10" at bounding box center [67, 297] width 134 height 462
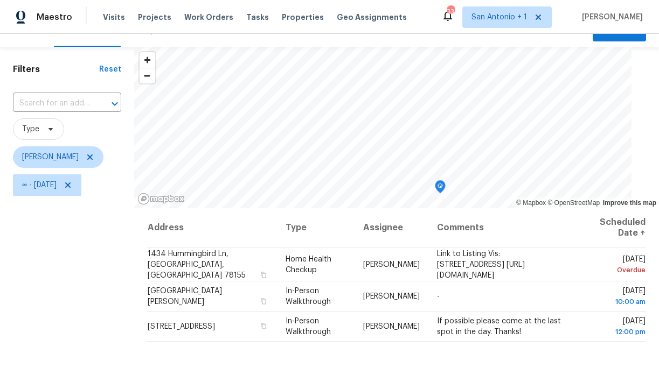
scroll to position [22, 0]
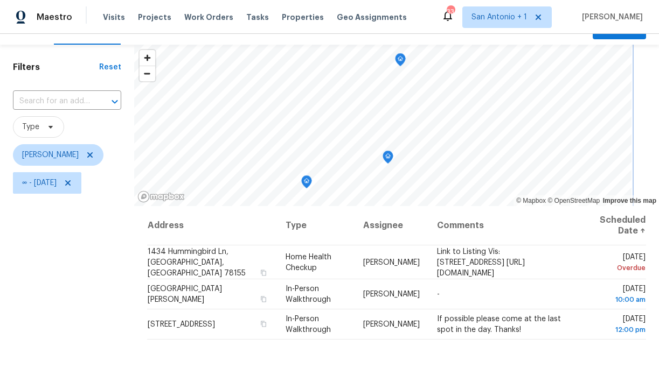
click at [393, 157] on icon "Map marker" at bounding box center [388, 157] width 10 height 12
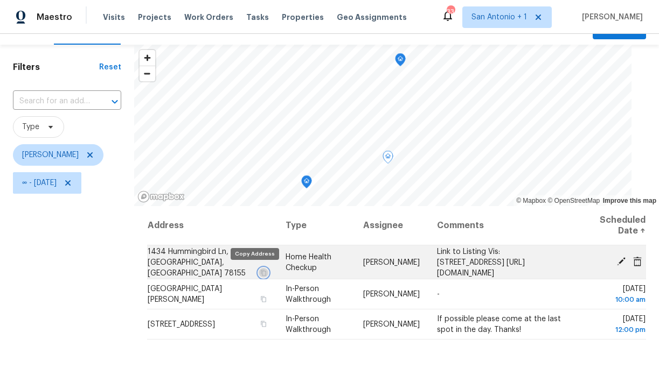
click at [260, 272] on icon "button" at bounding box center [263, 272] width 6 height 6
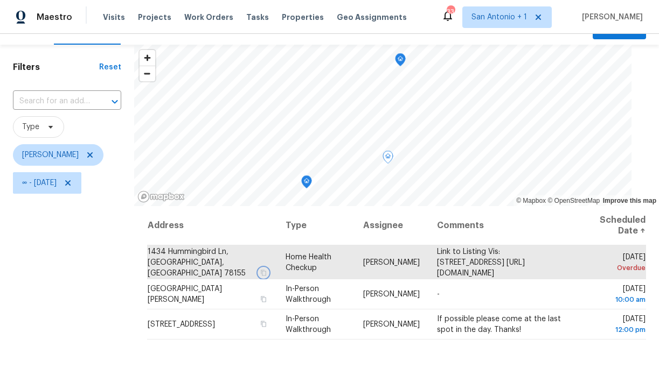
click at [311, 181] on icon "Map marker" at bounding box center [307, 182] width 10 height 12
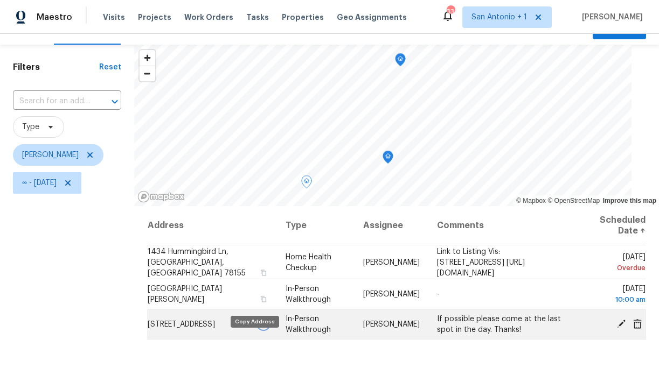
click at [260, 327] on icon "button" at bounding box center [263, 324] width 6 height 6
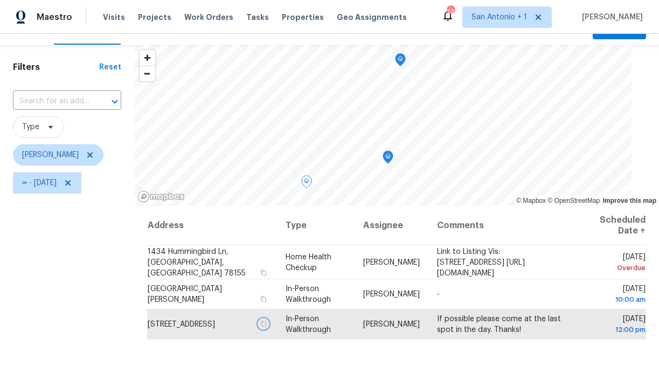
click at [391, 157] on icon "Map marker" at bounding box center [388, 157] width 10 height 12
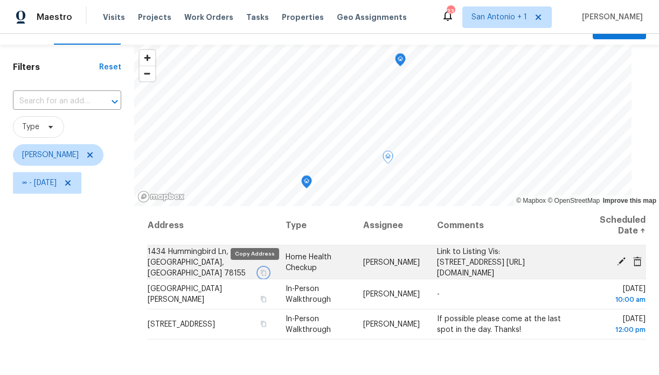
click at [260, 273] on icon "button" at bounding box center [263, 272] width 6 height 6
click at [261, 271] on icon "button" at bounding box center [263, 273] width 5 height 6
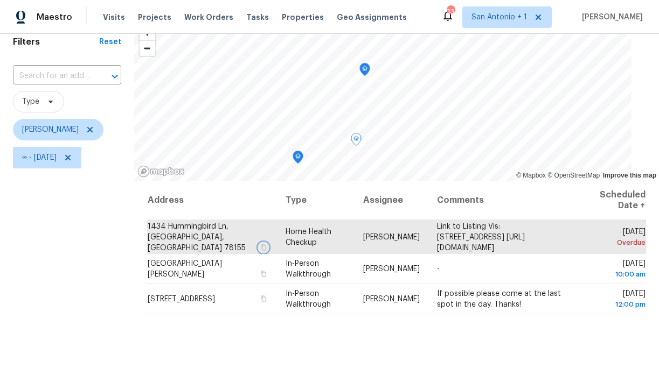
scroll to position [46, 0]
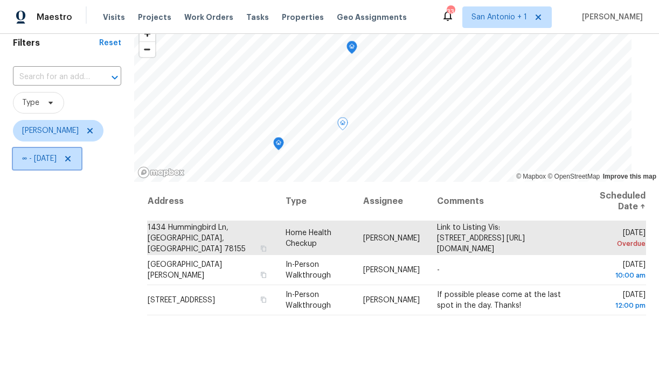
click at [72, 158] on icon at bounding box center [68, 159] width 9 height 9
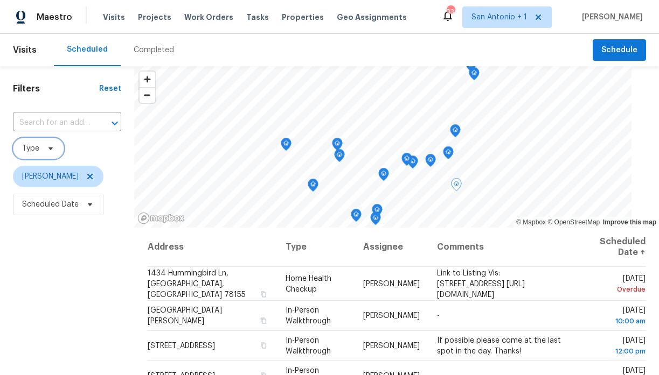
click at [40, 151] on span "Type" at bounding box center [38, 149] width 51 height 22
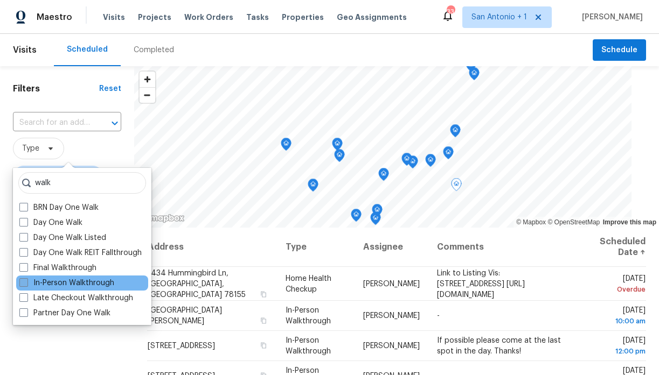
type input "walk"
click at [66, 283] on label "In-Person Walkthrough" at bounding box center [66, 283] width 95 height 11
click at [26, 283] on input "In-Person Walkthrough" at bounding box center [22, 281] width 7 height 7
checkbox input "true"
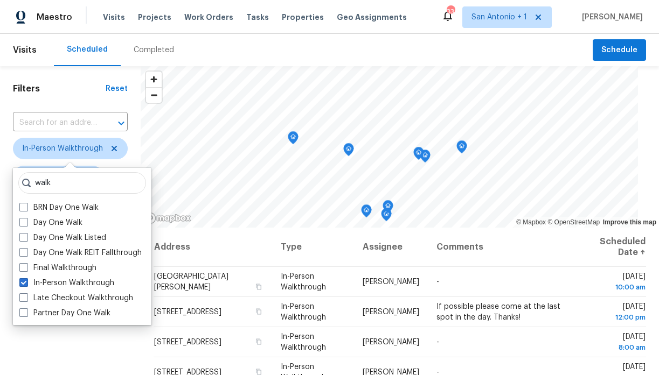
click at [83, 90] on h1 "Filters" at bounding box center [59, 88] width 93 height 11
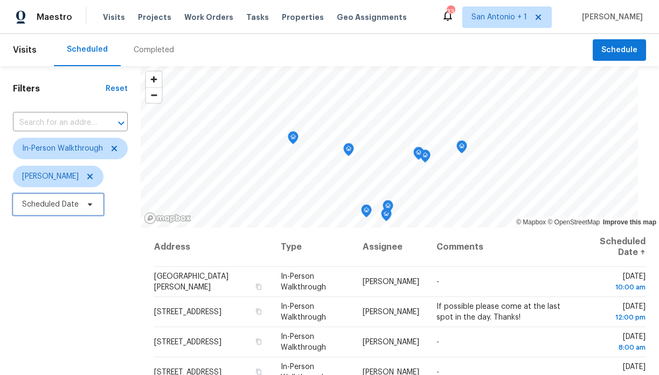
click at [88, 205] on icon at bounding box center [90, 205] width 4 height 3
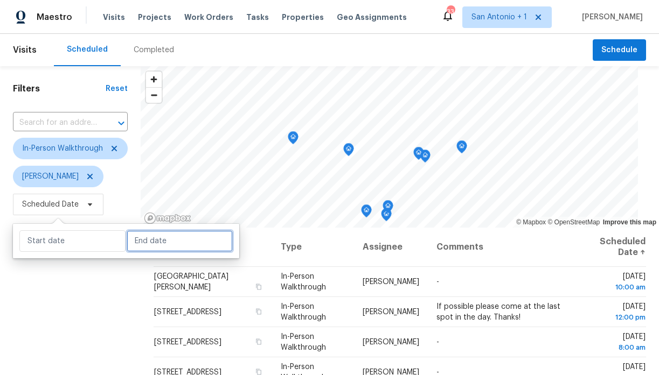
click at [134, 243] on input "text" at bounding box center [180, 241] width 106 height 22
select select "8"
select select "2025"
select select "9"
select select "2025"
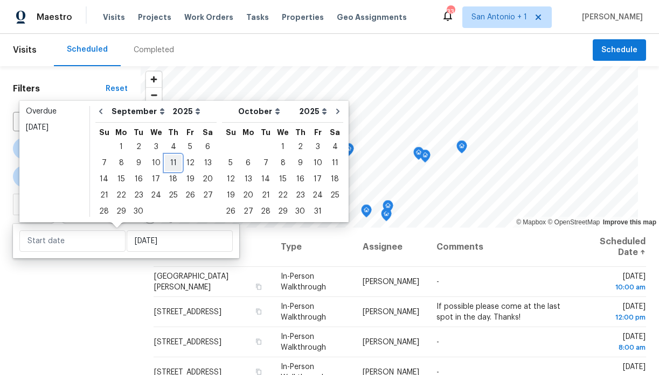
click at [170, 162] on div "11" at bounding box center [173, 163] width 17 height 15
type input "Thu, Sep 11"
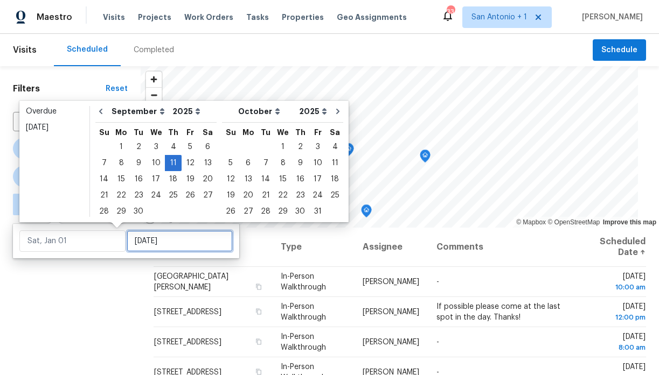
type input "Thu, Sep 11"
type input "Thu, Sep 25"
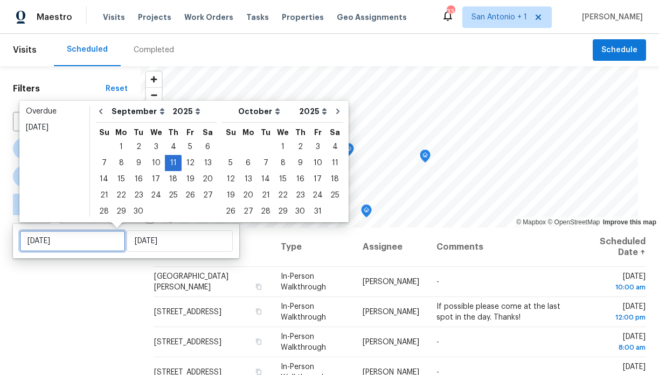
type input "Thu, Sep 11"
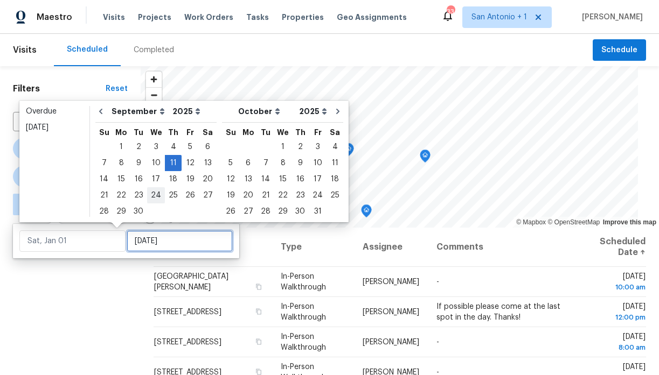
type input "Thu, Sep 11"
type input "Tue, Sep 30"
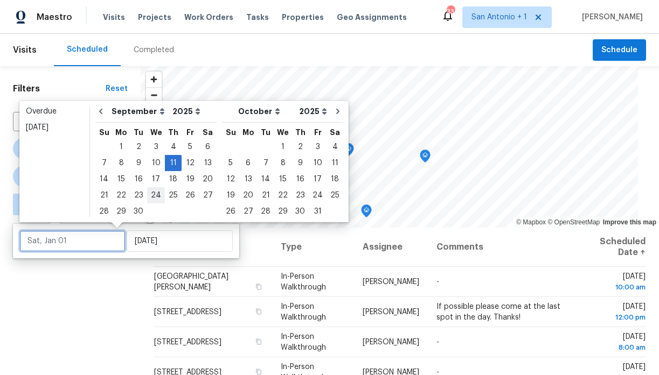
type input "Thu, Sep 11"
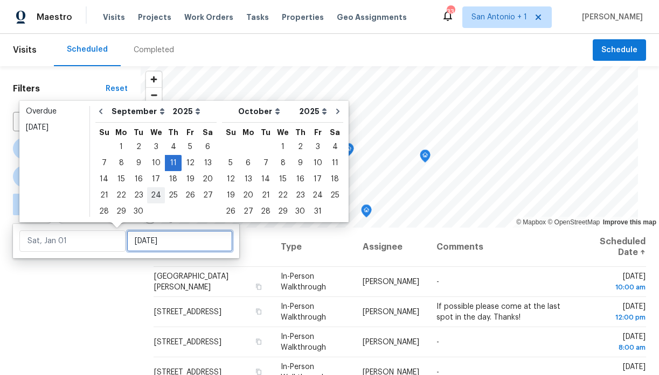
type input "Thu, Sep 11"
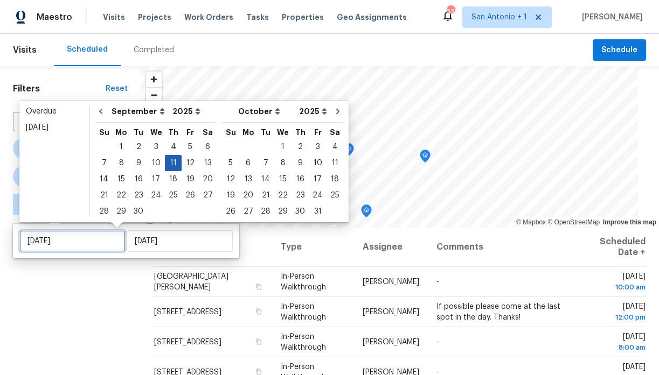
type input "Thu, Sep 11"
click at [167, 164] on div "11" at bounding box center [173, 163] width 17 height 15
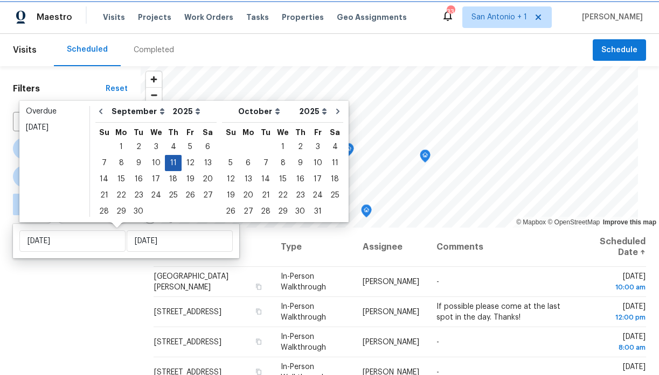
type input "Thu, Sep 11"
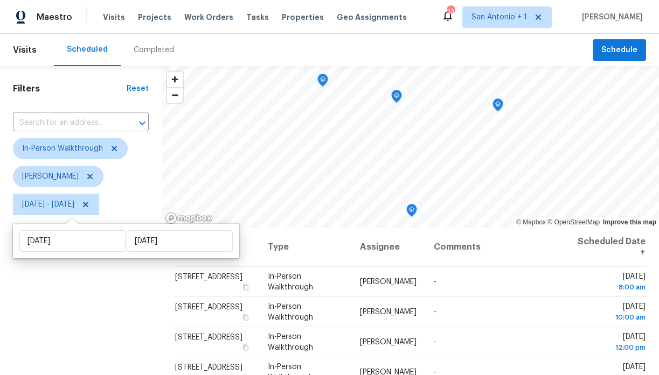
click at [102, 298] on div "Filters Reset ​ In-Person Walkthrough Chris Fuentes Thu, Sep 11 - Thu, Sep 11" at bounding box center [81, 297] width 162 height 462
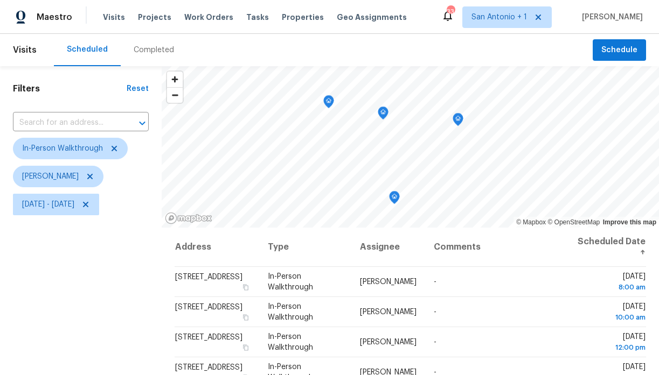
click at [326, 104] on icon "Map marker" at bounding box center [329, 102] width 10 height 12
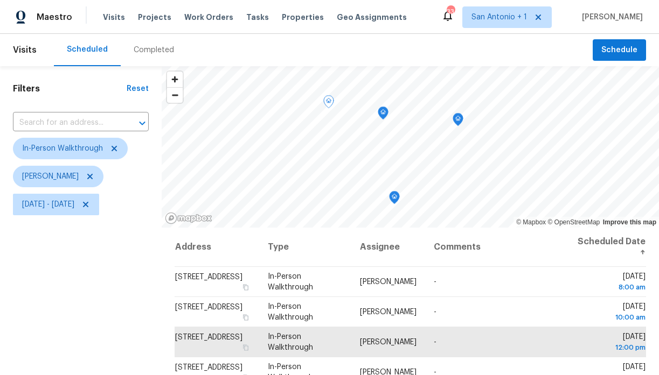
click at [379, 113] on icon "Map marker" at bounding box center [383, 113] width 10 height 12
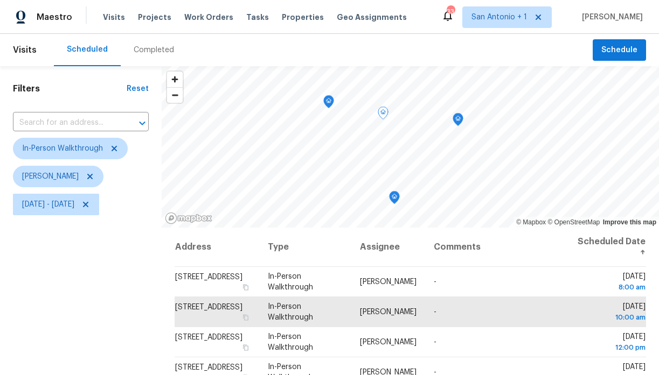
click at [457, 118] on icon "Map marker" at bounding box center [458, 120] width 10 height 12
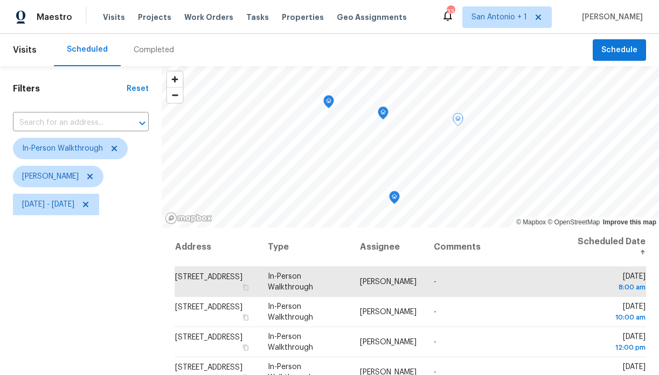
click at [390, 197] on icon "Map marker" at bounding box center [394, 198] width 10 height 12
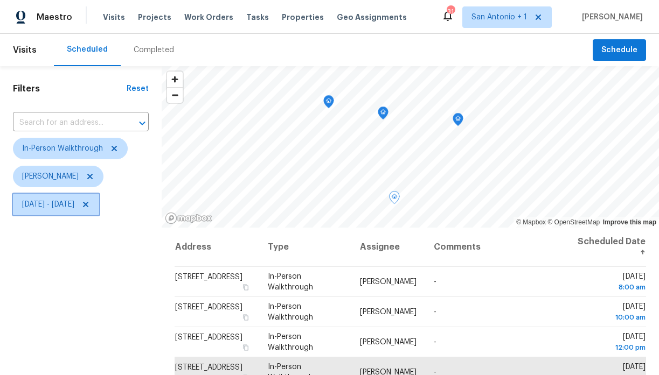
click at [88, 205] on icon at bounding box center [85, 204] width 5 height 5
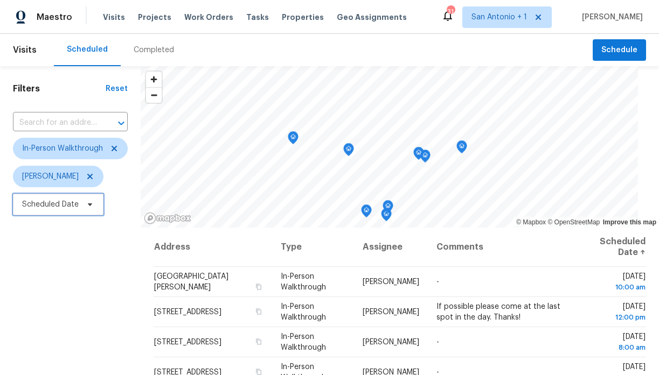
click at [89, 204] on icon at bounding box center [90, 205] width 4 height 3
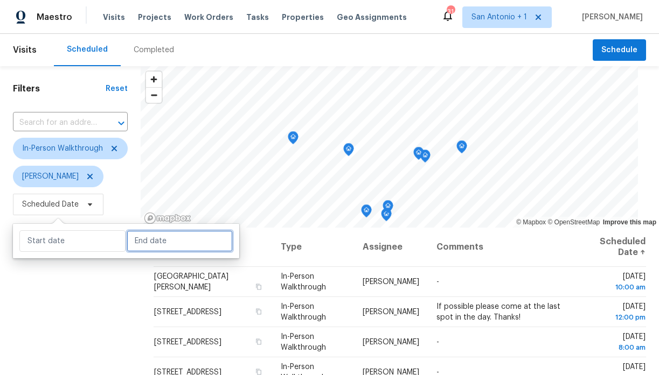
click at [143, 246] on input "text" at bounding box center [180, 241] width 106 height 22
select select "8"
select select "2025"
select select "9"
select select "2025"
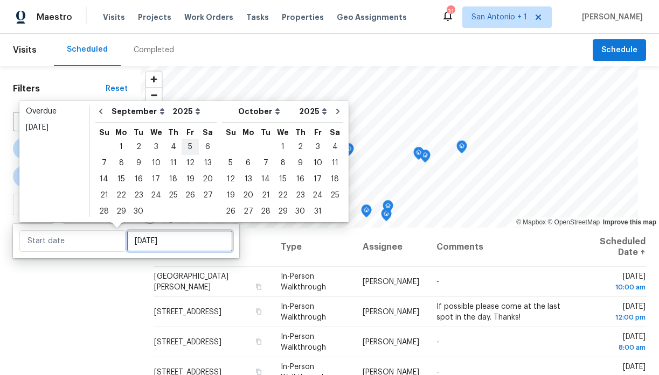
type input "Fri, Sep 05"
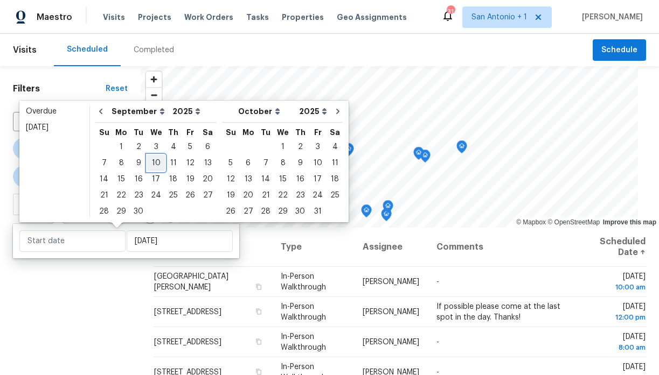
click at [157, 162] on div "10" at bounding box center [156, 163] width 18 height 15
type input "Wed, Sep 10"
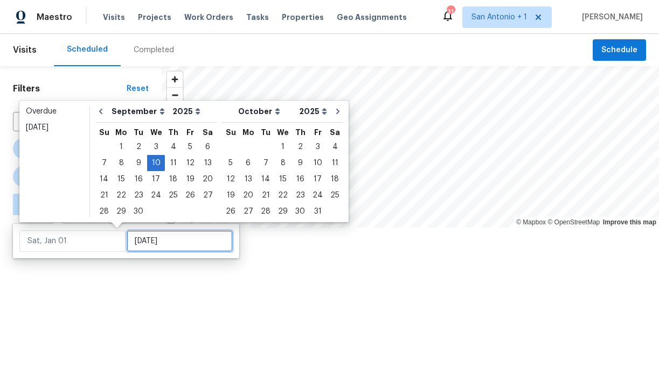
type input "Wed, Sep 10"
type input "Wed, Sep 24"
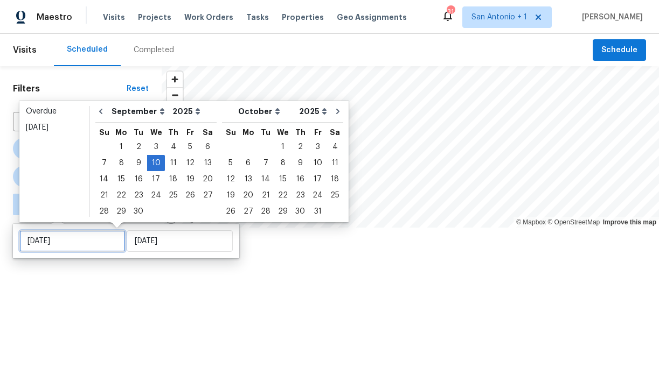
type input "Wed, Sep 10"
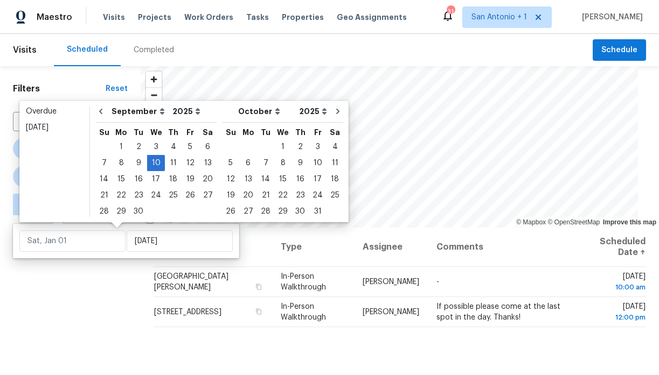
click at [123, 281] on div "Filters Reset ​ In-Person Walkthrough Chris Fuentes ∞ - Wed, Sep 10" at bounding box center [70, 297] width 141 height 462
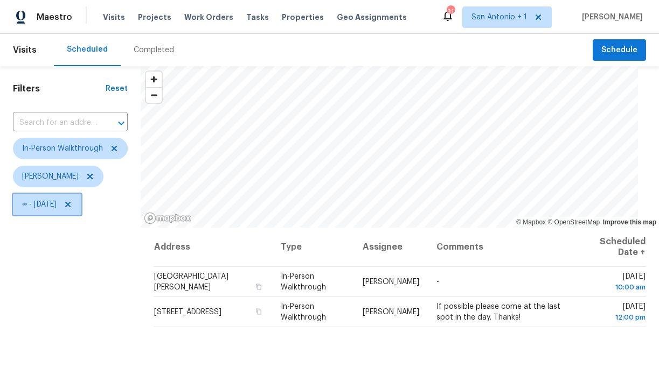
click at [71, 205] on icon at bounding box center [67, 204] width 5 height 5
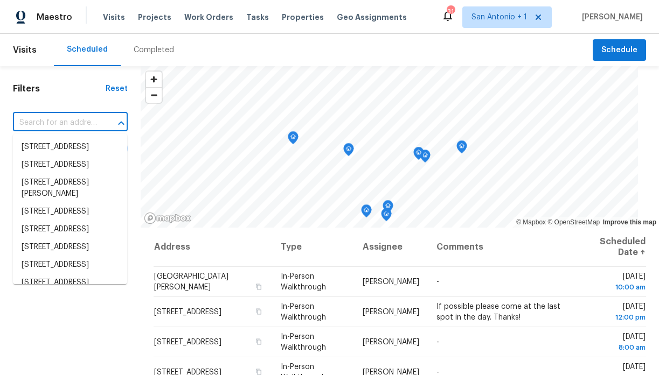
click at [78, 123] on input "text" at bounding box center [55, 123] width 85 height 17
paste input "164 Dandelion Trl San Marcos TX 78666"
type input "164 Dandelion Trl San Marcos TX 78666"
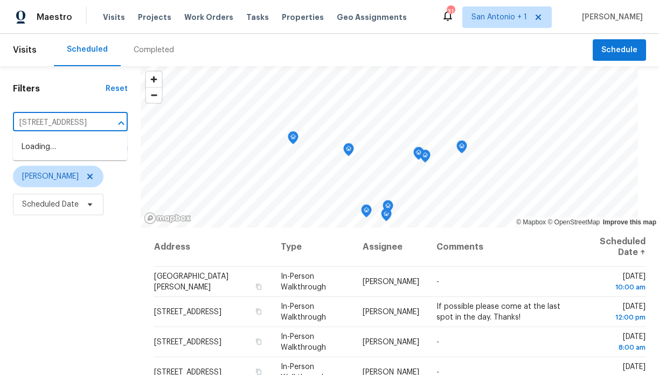
scroll to position [0, 61]
click at [67, 156] on li "[STREET_ADDRESS]" at bounding box center [70, 147] width 114 height 18
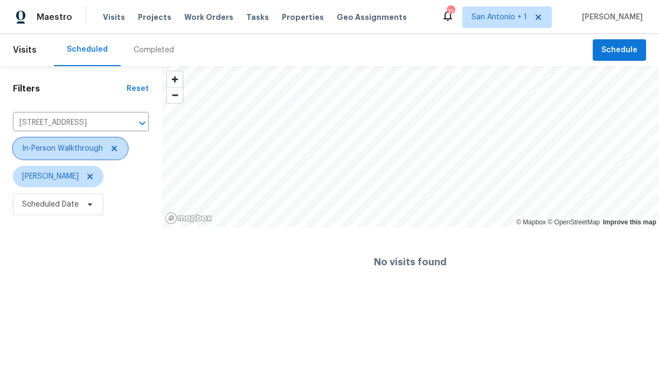
click at [110, 149] on icon at bounding box center [114, 148] width 9 height 9
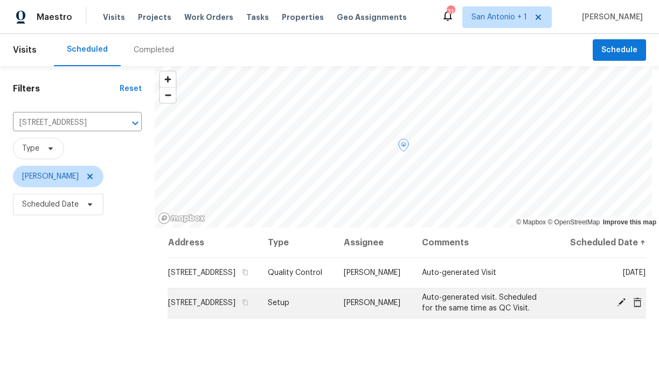
click at [621, 307] on icon at bounding box center [621, 302] width 9 height 9
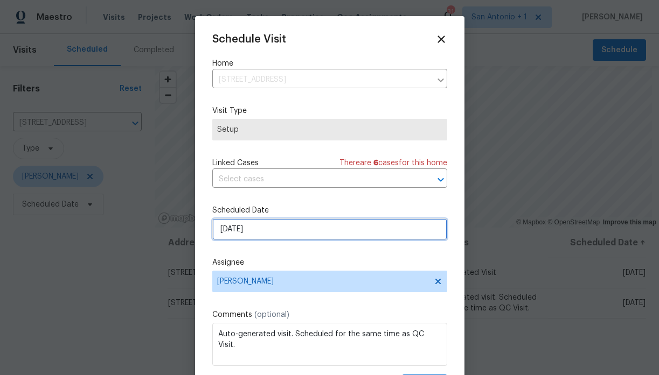
click at [246, 227] on input "9/12/2025" at bounding box center [329, 230] width 235 height 22
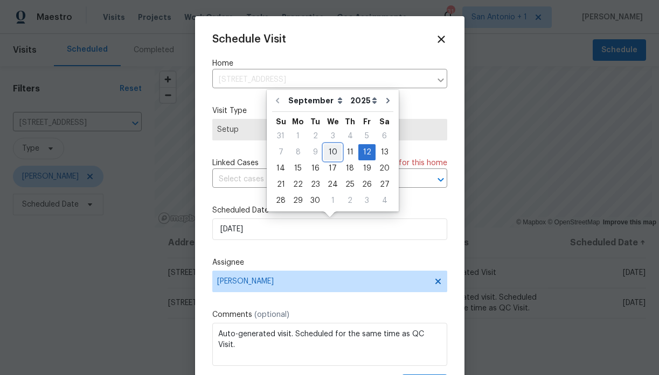
click at [332, 152] on div "10" at bounding box center [333, 152] width 18 height 15
type input "9/10/2025"
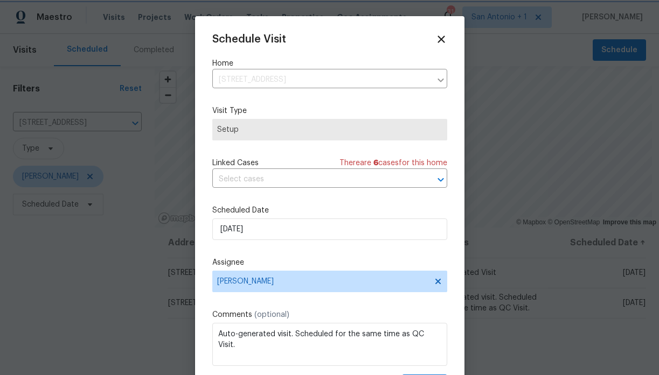
scroll to position [19, 0]
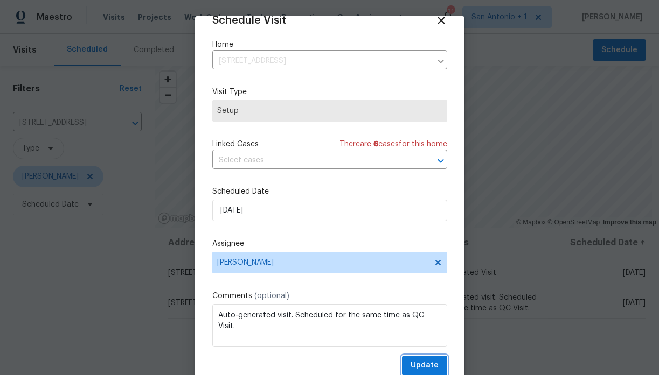
click at [415, 360] on span "Update" at bounding box center [424, 365] width 28 height 13
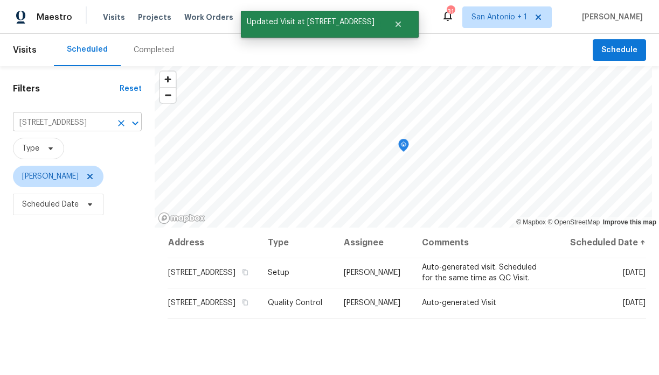
click at [118, 122] on icon "Clear" at bounding box center [121, 123] width 6 height 6
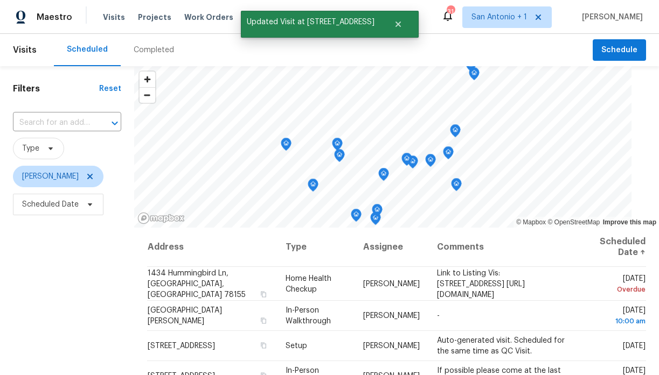
click at [111, 243] on div "Filters Reset ​ Type Chris Fuentes Scheduled Date" at bounding box center [67, 297] width 134 height 462
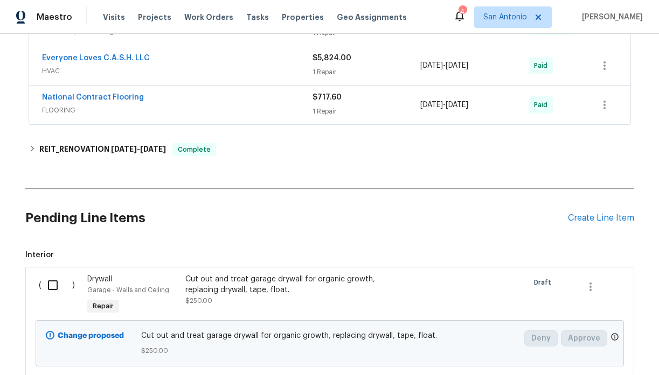
scroll to position [359, 0]
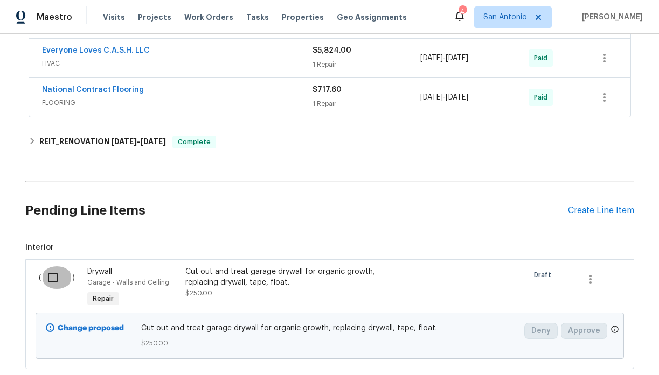
click at [51, 278] on input "checkbox" at bounding box center [56, 278] width 31 height 23
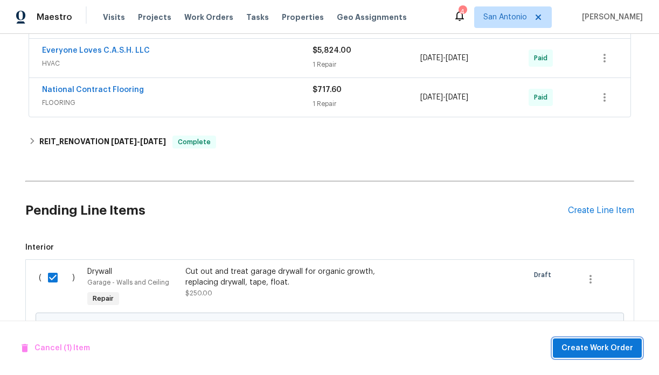
click at [603, 348] on span "Create Work Order" at bounding box center [597, 348] width 72 height 13
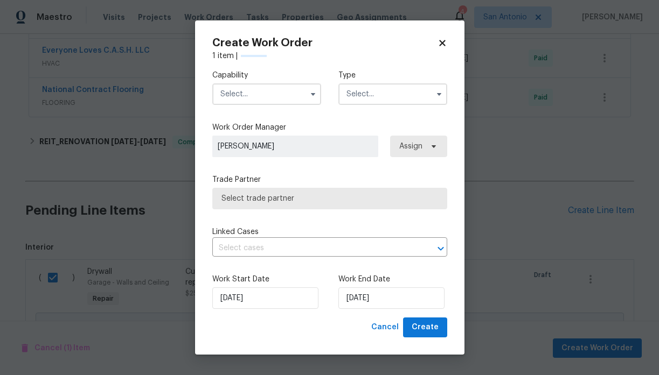
checkbox input "false"
click at [276, 92] on input "text" at bounding box center [266, 94] width 109 height 22
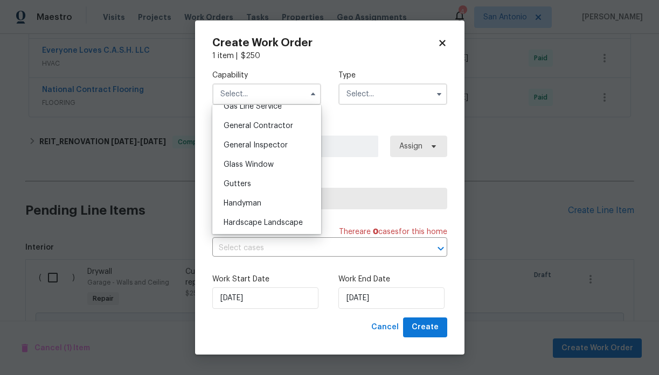
scroll to position [499, 0]
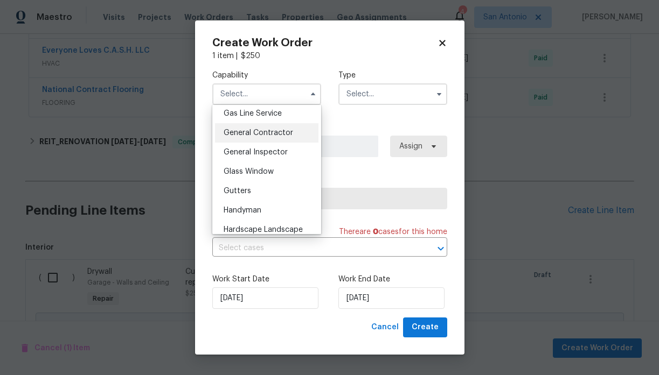
click at [263, 136] on span "General Contractor" at bounding box center [257, 133] width 69 height 8
type input "General Contractor"
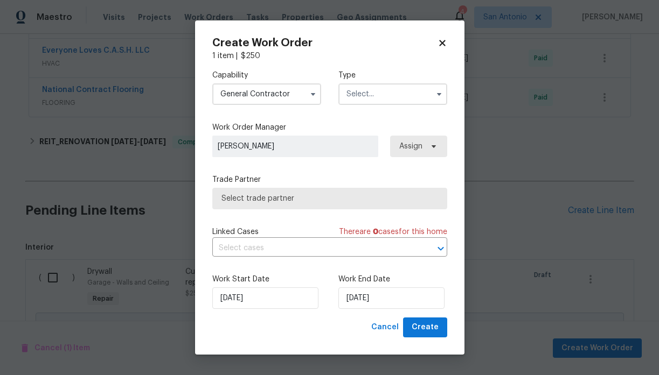
click at [378, 98] on input "text" at bounding box center [392, 94] width 109 height 22
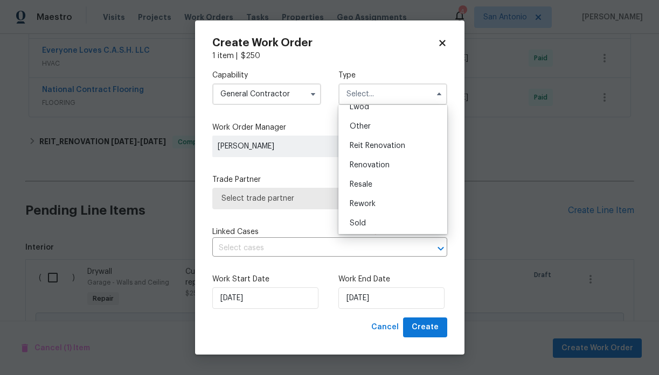
scroll to position [127, 0]
click at [387, 145] on span "Reit Renovation" at bounding box center [376, 146] width 55 height 8
type input "Reit Renovation"
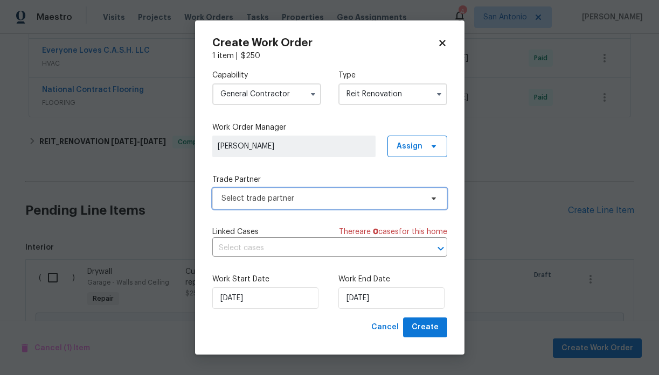
click at [304, 199] on span "Select trade partner" at bounding box center [321, 198] width 201 height 11
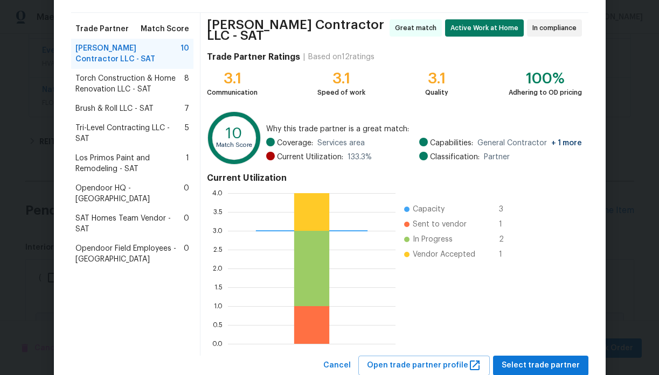
scroll to position [104, 0]
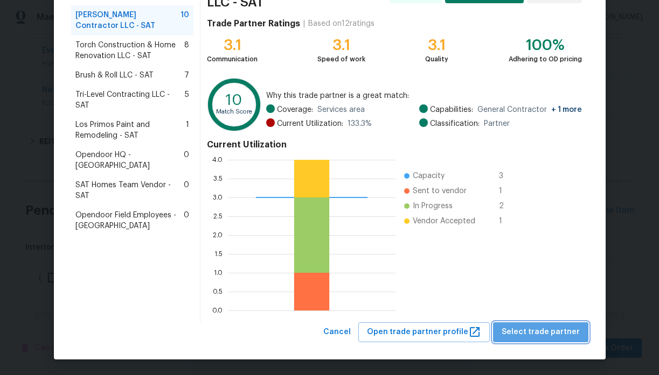
click at [548, 335] on span "Select trade partner" at bounding box center [540, 332] width 78 height 13
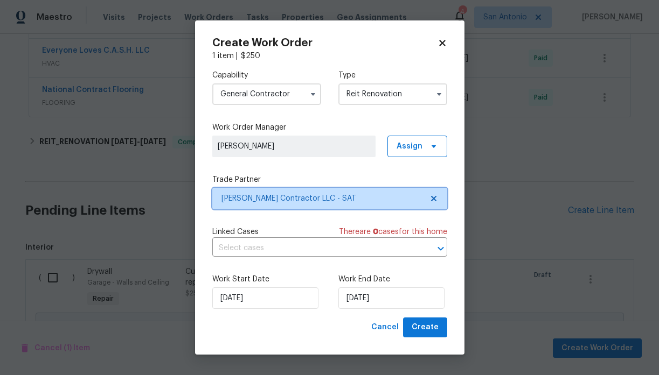
scroll to position [0, 0]
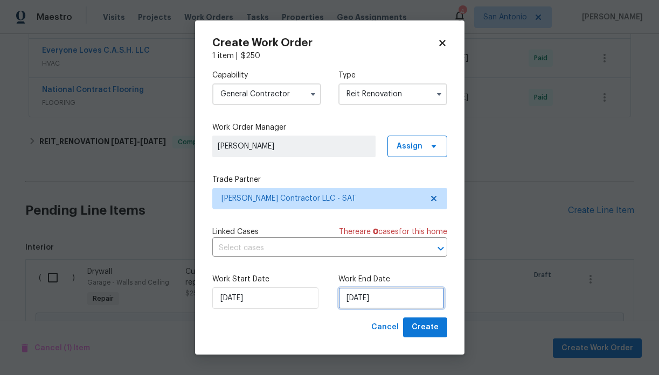
click at [387, 298] on input "9/10/2025" at bounding box center [391, 299] width 106 height 22
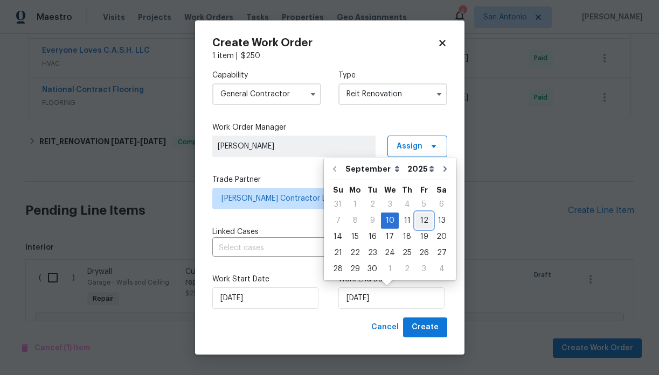
click at [418, 218] on div "12" at bounding box center [423, 220] width 17 height 15
type input "9/12/2025"
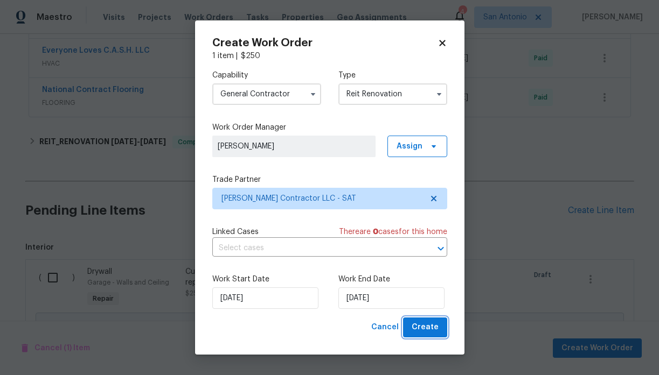
click at [430, 327] on span "Create" at bounding box center [424, 327] width 27 height 13
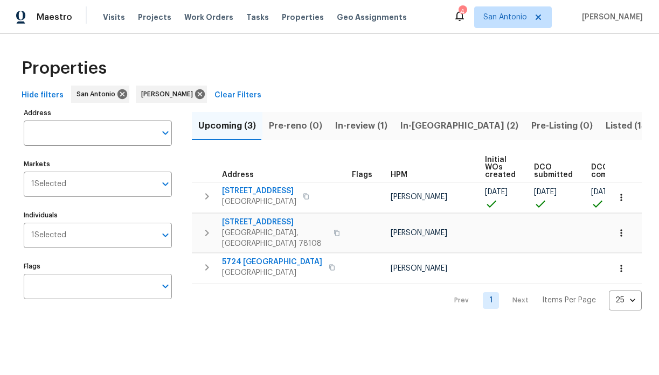
click at [354, 127] on span "In-review (1)" at bounding box center [361, 125] width 52 height 15
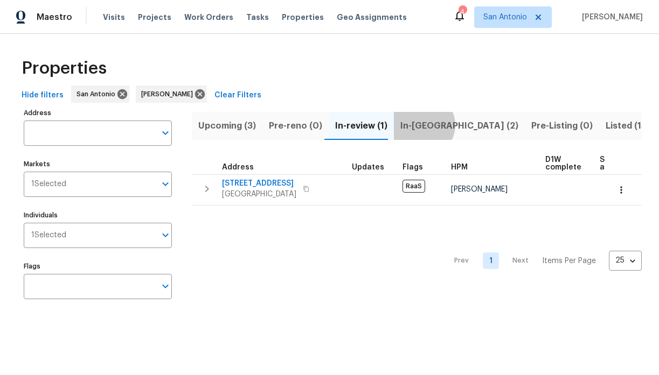
click at [416, 125] on span "In-[GEOGRAPHIC_DATA] (2)" at bounding box center [459, 125] width 118 height 15
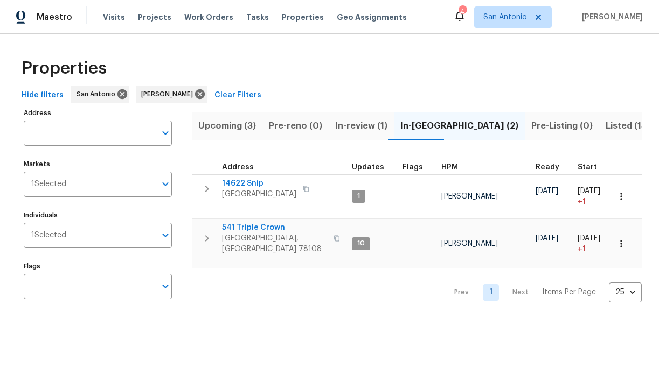
click at [349, 124] on span "In-review (1)" at bounding box center [361, 125] width 52 height 15
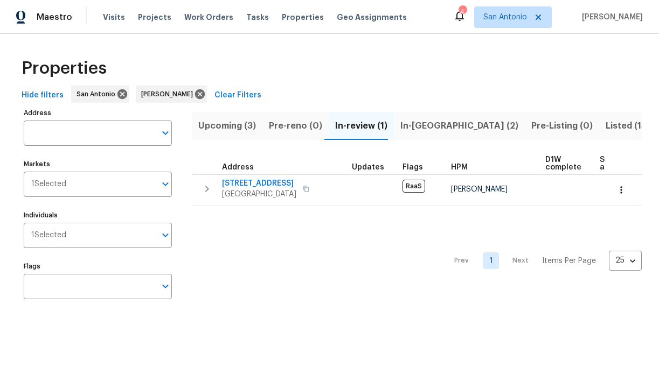
click at [415, 127] on span "In-[GEOGRAPHIC_DATA] (2)" at bounding box center [459, 125] width 118 height 15
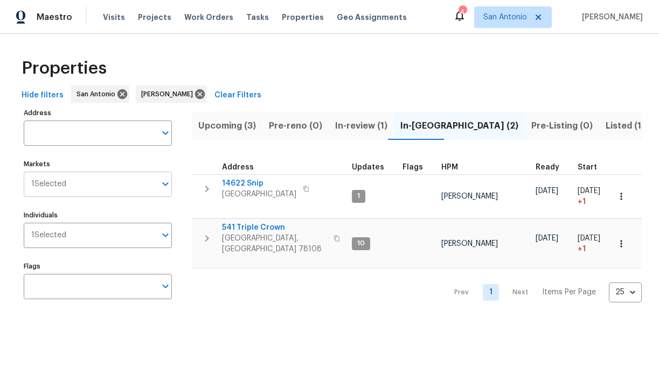
click at [117, 192] on input "Markets" at bounding box center [110, 184] width 89 height 25
type input "austi"
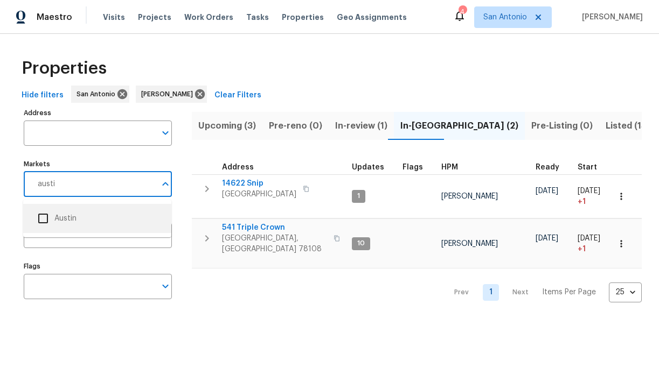
click at [61, 216] on li "Austin" at bounding box center [97, 218] width 131 height 23
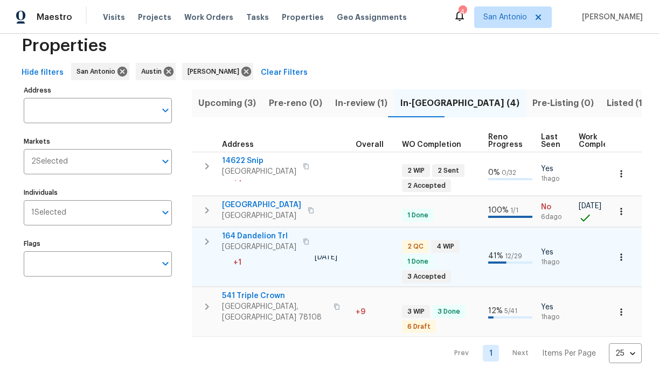
scroll to position [0, 466]
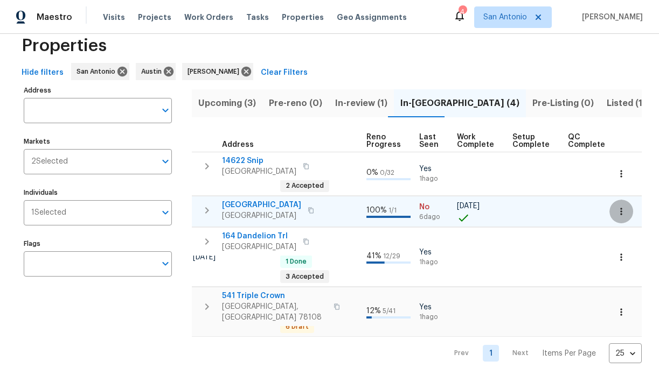
click at [626, 212] on button "button" at bounding box center [621, 212] width 24 height 24
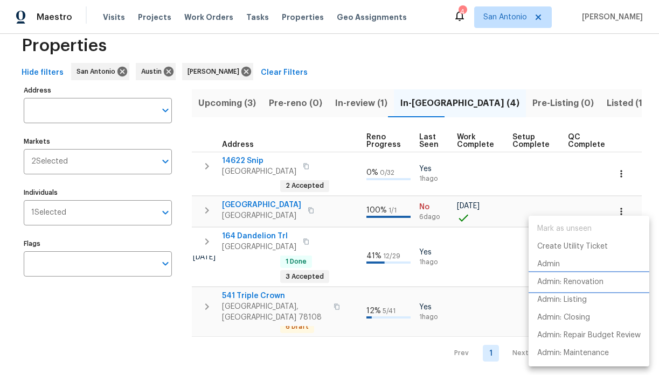
click at [572, 281] on p "Admin: Renovation" at bounding box center [570, 282] width 66 height 11
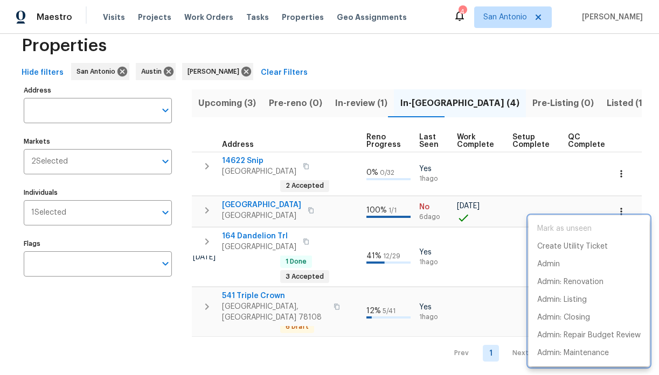
click at [115, 108] on div at bounding box center [329, 187] width 659 height 375
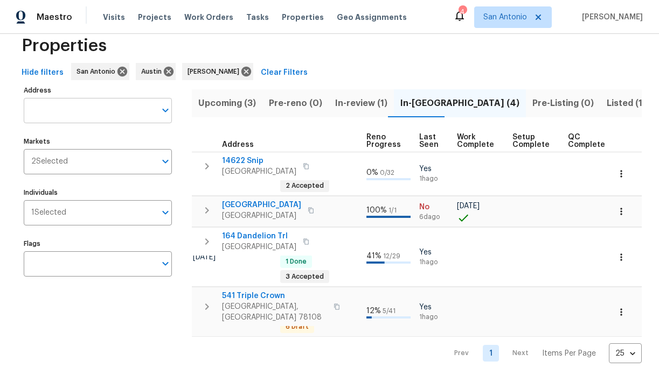
click at [116, 109] on input "Address" at bounding box center [90, 110] width 132 height 25
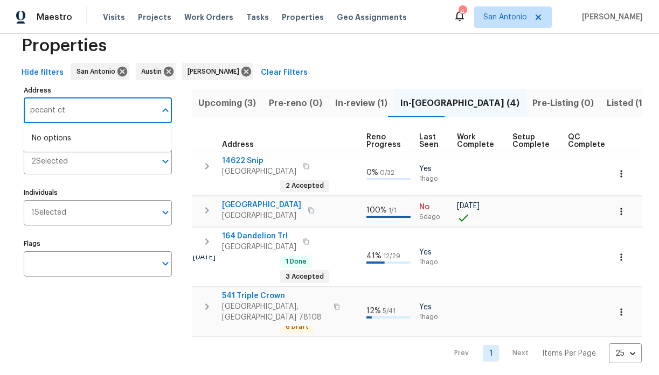
click at [91, 115] on input "pecant ct" at bounding box center [90, 110] width 132 height 25
type input "pecan ct"
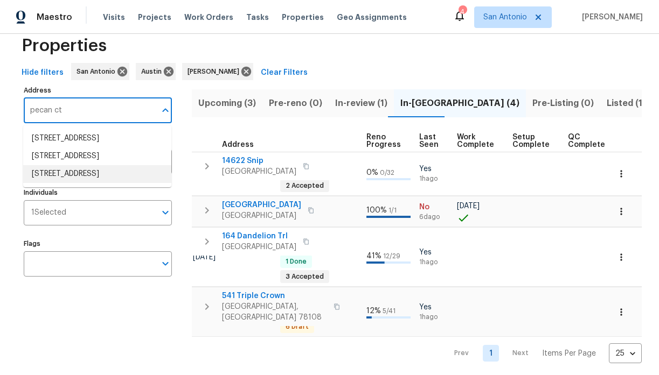
click at [83, 183] on li "3904 Pecan Ct Schertz TX 78108" at bounding box center [97, 174] width 148 height 18
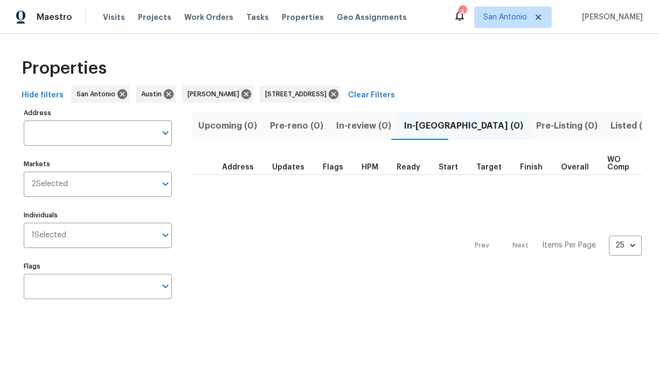
type input "3904 Pecan Ct Schertz TX 78108"
click at [610, 129] on span "Listed (1)" at bounding box center [629, 125] width 39 height 15
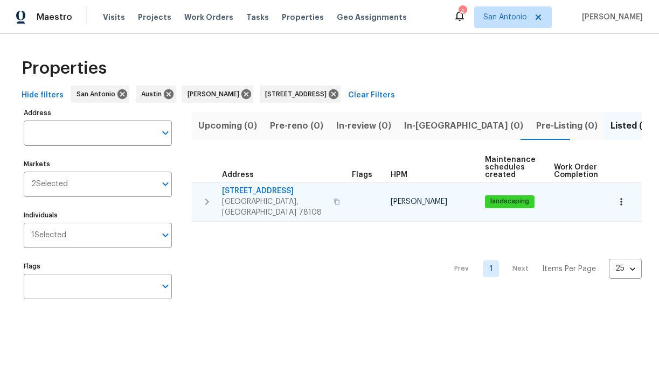
type input "3904 Pecan Ct Schertz TX 78108"
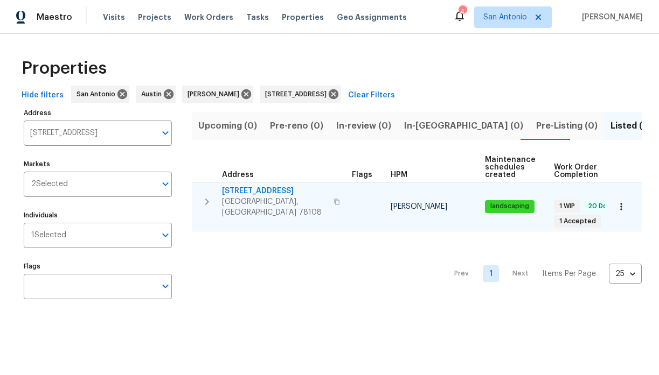
click at [248, 191] on span "3904 Pecan Ct" at bounding box center [274, 191] width 105 height 11
click at [620, 202] on icon "button" at bounding box center [620, 206] width 11 height 11
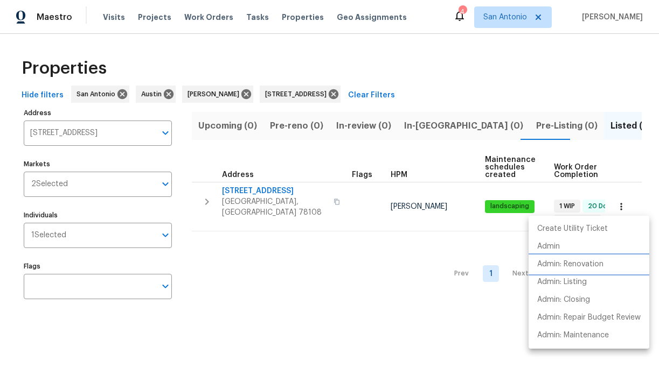
click at [576, 264] on p "Admin: Renovation" at bounding box center [570, 264] width 66 height 11
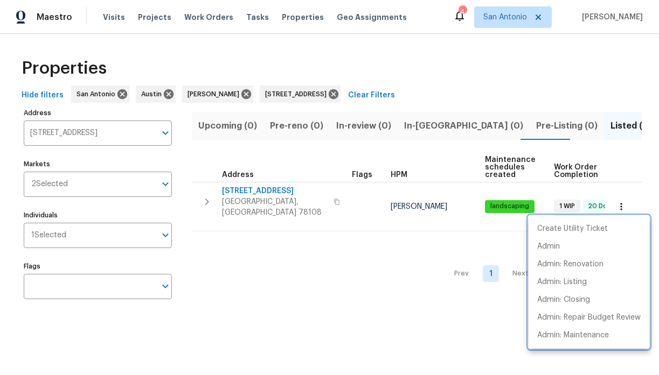
click at [333, 65] on div at bounding box center [329, 187] width 659 height 375
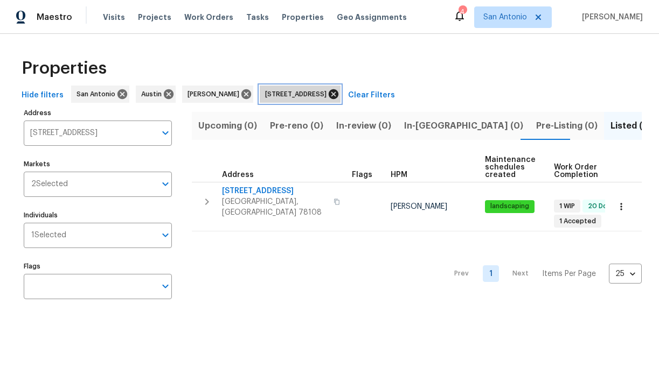
click at [338, 93] on icon at bounding box center [333, 94] width 10 height 10
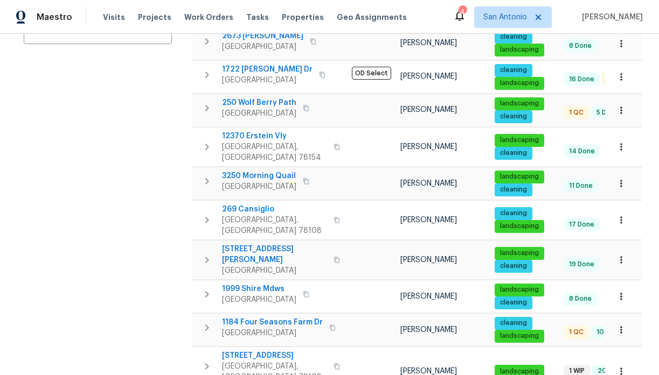
scroll to position [258, 0]
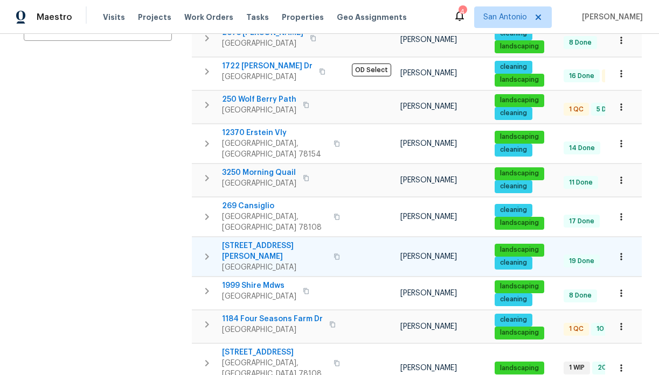
click at [265, 241] on span "8310 Dudley Dr" at bounding box center [274, 252] width 105 height 22
click at [619, 251] on icon "button" at bounding box center [620, 256] width 11 height 11
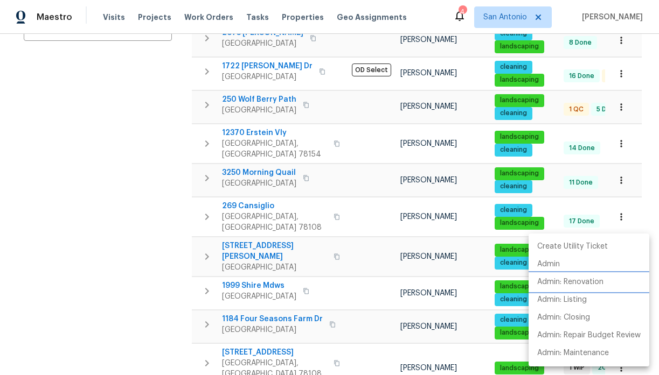
click at [590, 282] on p "Admin: Renovation" at bounding box center [570, 282] width 66 height 11
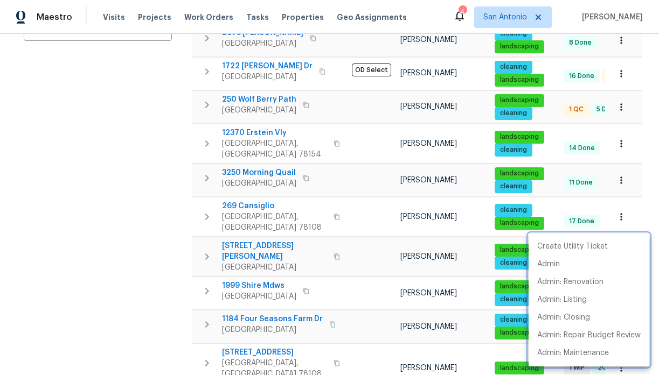
click at [208, 237] on div at bounding box center [329, 187] width 659 height 375
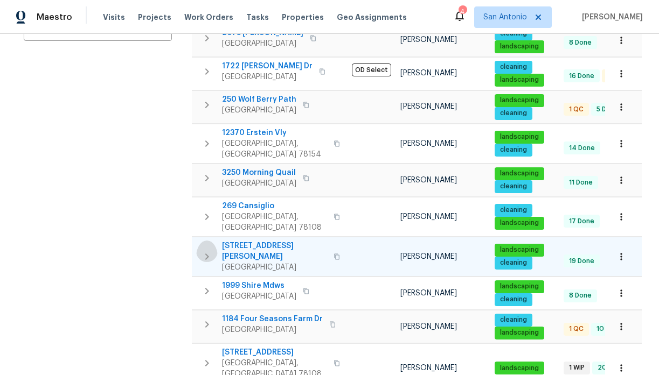
click at [206, 250] on icon "button" at bounding box center [206, 256] width 13 height 13
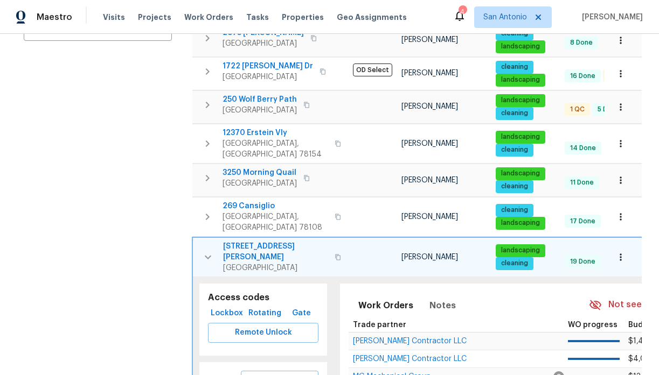
click at [227, 307] on span "Lockbox" at bounding box center [226, 313] width 29 height 13
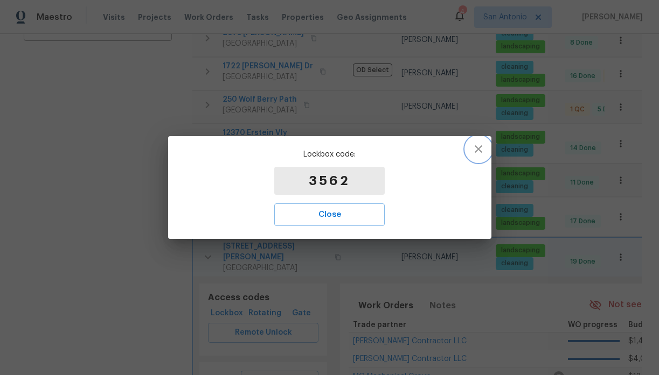
click at [479, 149] on icon "button" at bounding box center [478, 149] width 13 height 13
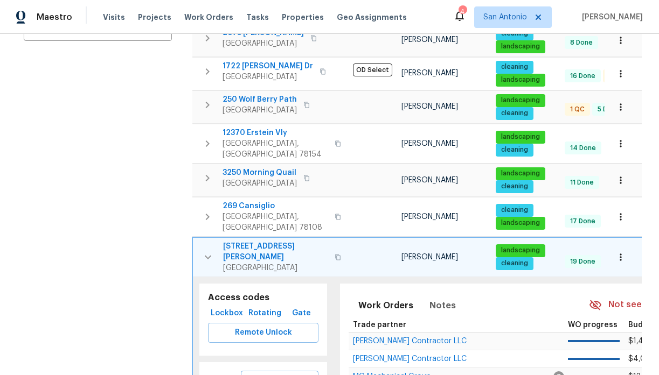
click at [207, 255] on icon "button" at bounding box center [208, 257] width 6 height 4
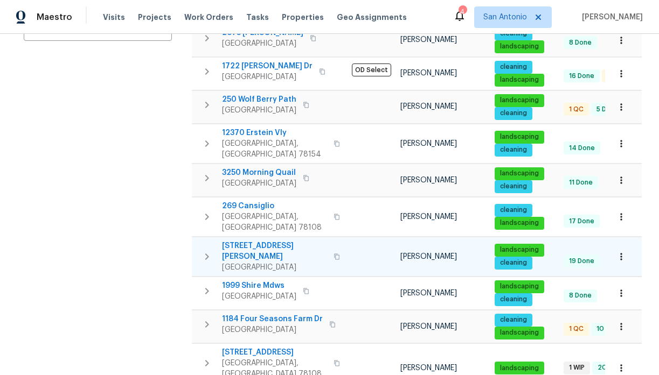
scroll to position [0, 0]
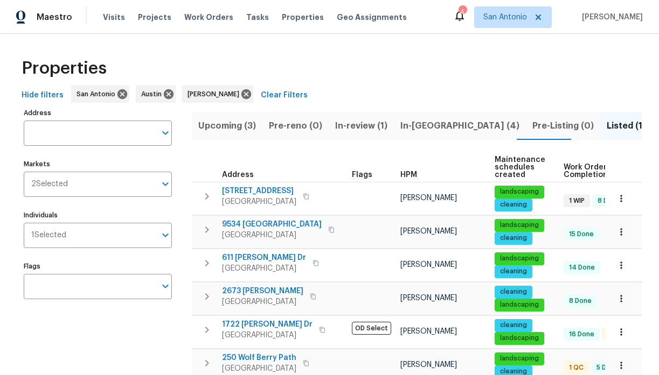
click at [408, 124] on span "In-reno (4)" at bounding box center [459, 125] width 119 height 15
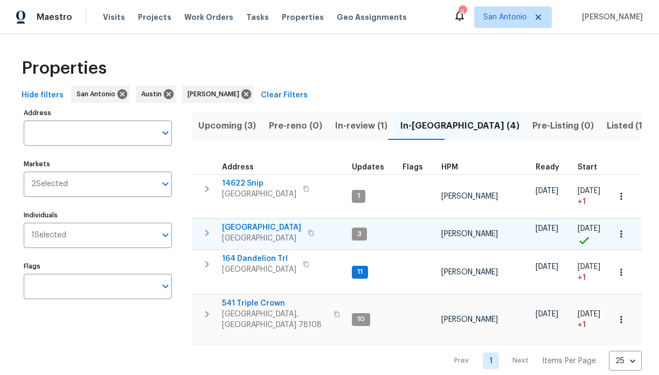
click at [257, 227] on span "[GEOGRAPHIC_DATA]" at bounding box center [261, 227] width 79 height 11
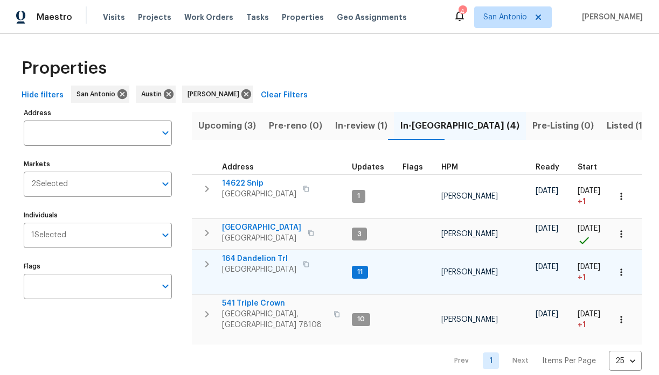
click at [258, 254] on span "164 Dandelion Trl" at bounding box center [259, 259] width 74 height 11
click at [309, 267] on icon "button" at bounding box center [306, 264] width 6 height 6
click at [309, 267] on icon "button" at bounding box center [305, 265] width 5 height 6
click at [254, 258] on span "164 Dandelion Trl" at bounding box center [259, 259] width 74 height 11
click at [206, 265] on icon "button" at bounding box center [206, 264] width 13 height 13
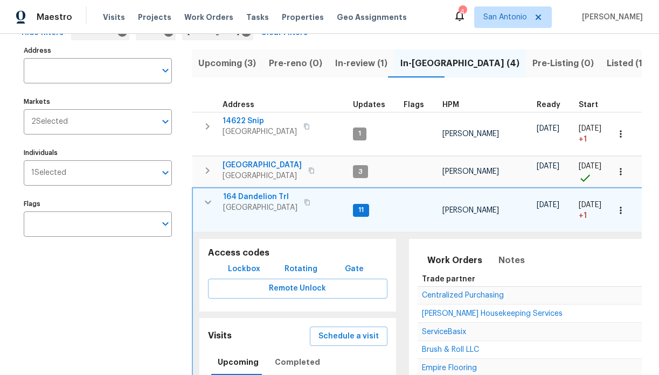
scroll to position [57, 0]
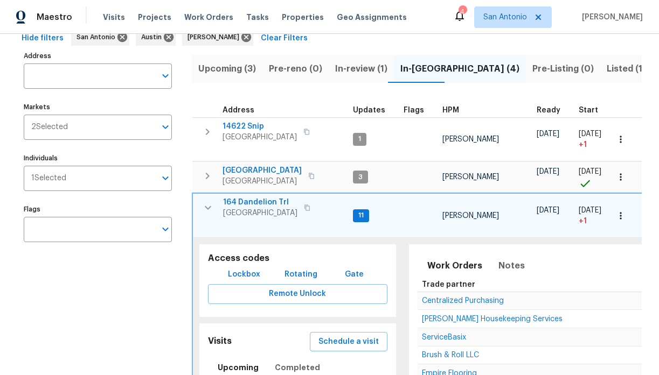
click at [208, 208] on icon "button" at bounding box center [208, 208] width 6 height 4
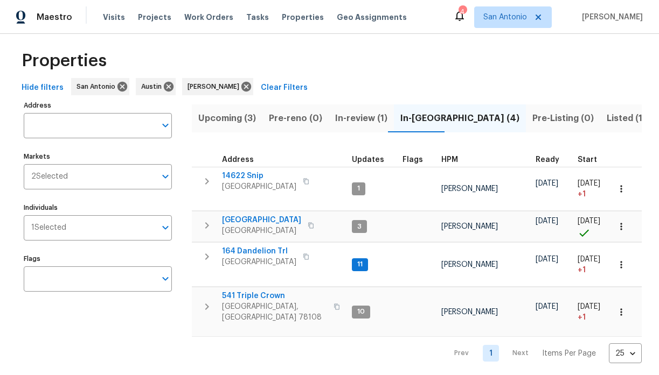
scroll to position [0, 0]
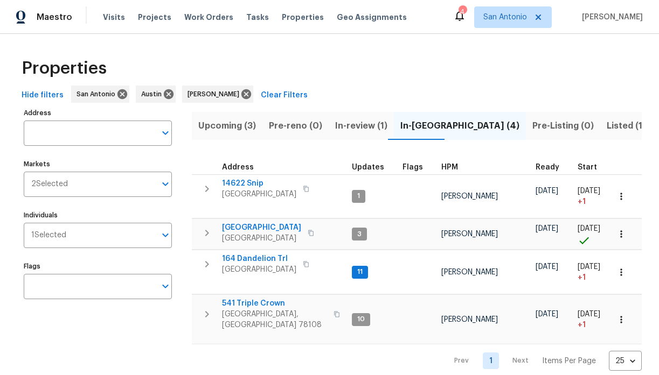
click at [381, 100] on div "Hide filters San Antonio Austin Chris Fuentes Clear Filters" at bounding box center [329, 96] width 624 height 20
click at [269, 258] on span "164 Dandelion Trl" at bounding box center [259, 259] width 74 height 11
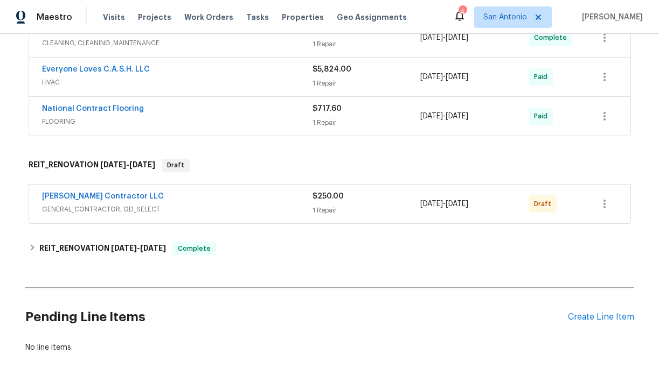
scroll to position [369, 0]
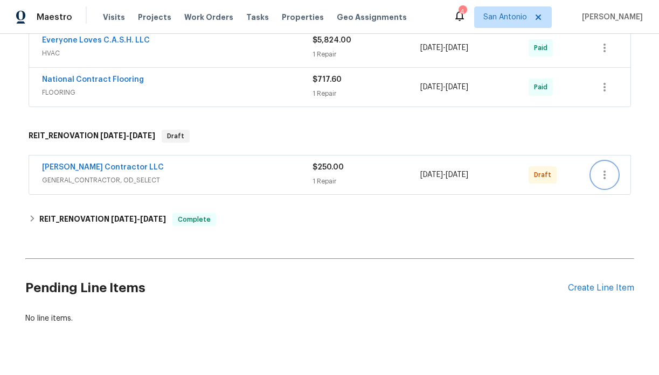
click at [607, 177] on icon "button" at bounding box center [604, 175] width 13 height 13
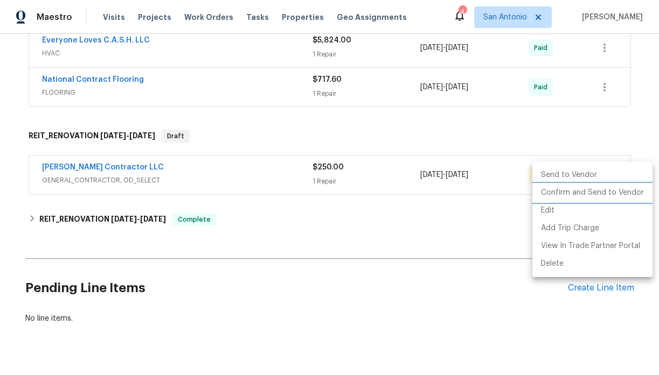
click at [598, 193] on li "Confirm and Send to Vendor" at bounding box center [592, 193] width 120 height 18
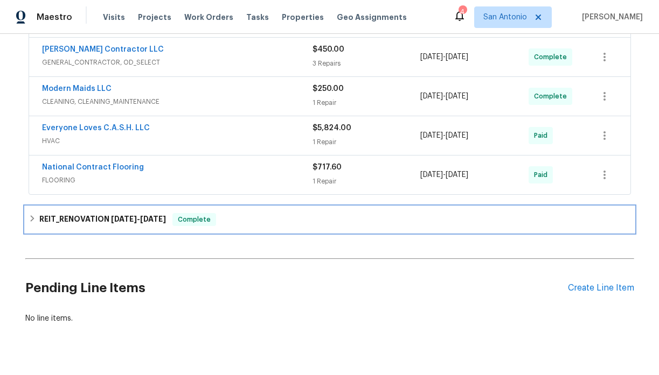
click at [397, 211] on div "REIT_RENOVATION [DATE] - [DATE] Complete" at bounding box center [329, 220] width 608 height 26
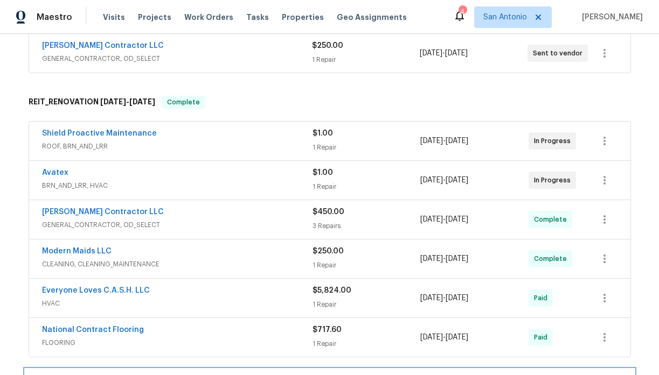
scroll to position [205, 0]
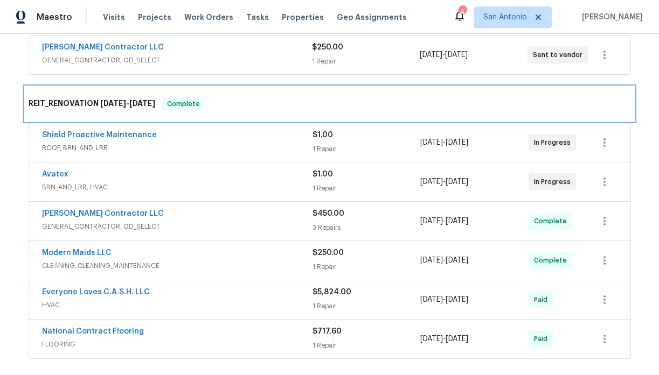
click at [396, 105] on div "REIT_RENOVATION [DATE] - [DATE] Complete" at bounding box center [330, 103] width 602 height 13
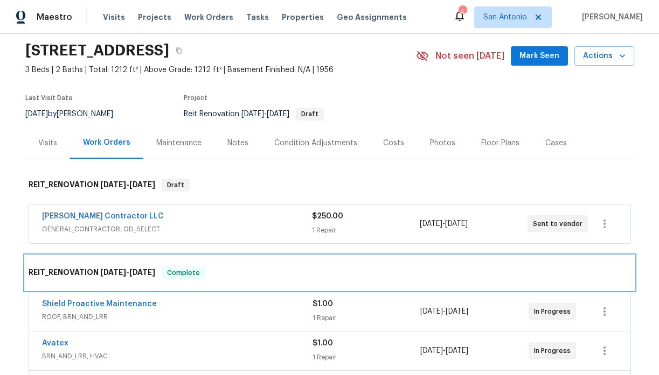
scroll to position [27, 0]
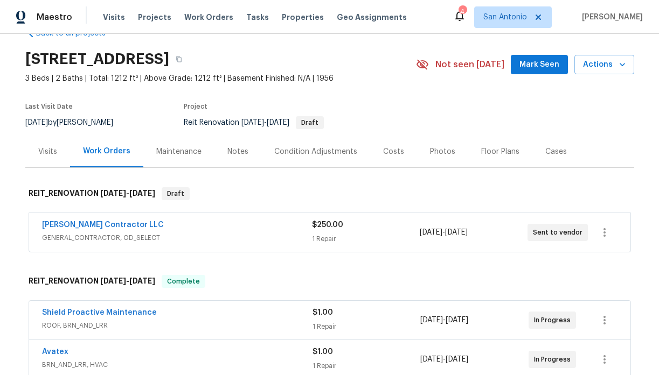
click at [535, 67] on span "Mark Seen" at bounding box center [539, 64] width 40 height 13
click at [233, 149] on div "Notes" at bounding box center [237, 151] width 21 height 11
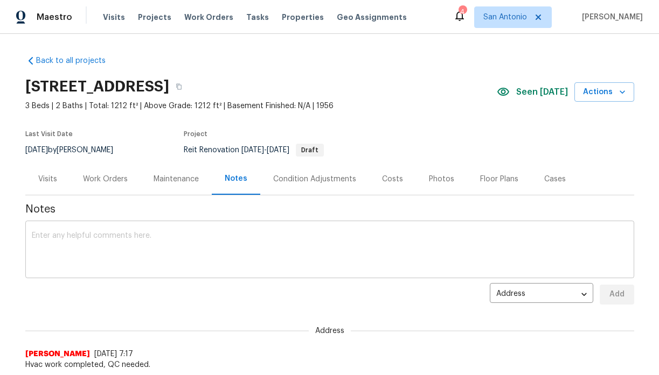
click at [222, 234] on textarea at bounding box center [330, 251] width 596 height 38
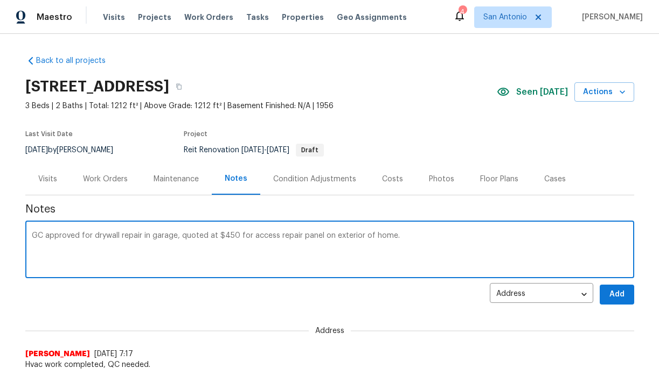
type textarea "GC approved for drywall repair in garage, quoted at $450 for access repair pane…"
click at [605, 285] on button "Add" at bounding box center [616, 295] width 34 height 20
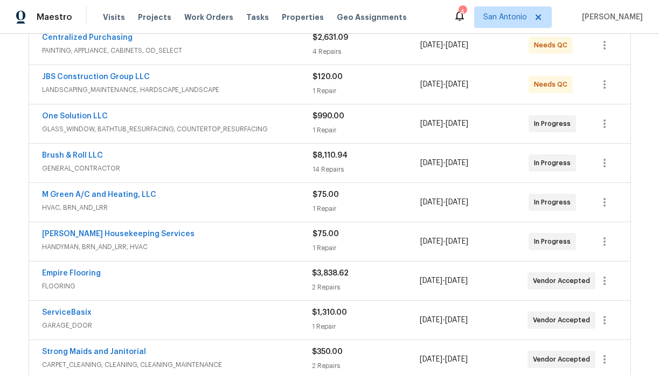
scroll to position [216, 0]
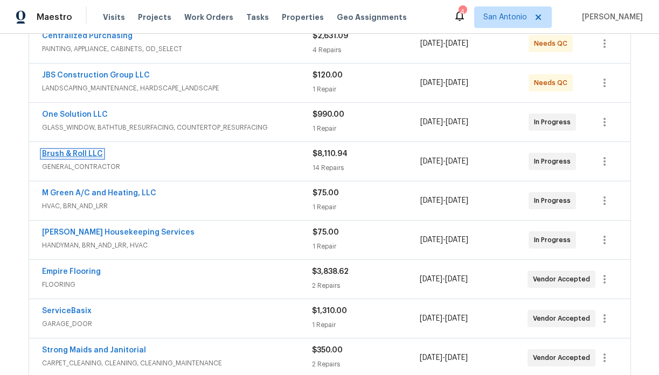
click at [75, 154] on link "Brush & Roll LLC" at bounding box center [72, 154] width 61 height 8
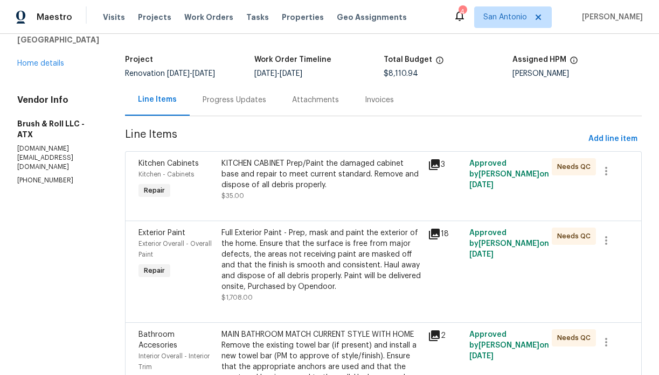
scroll to position [81, 0]
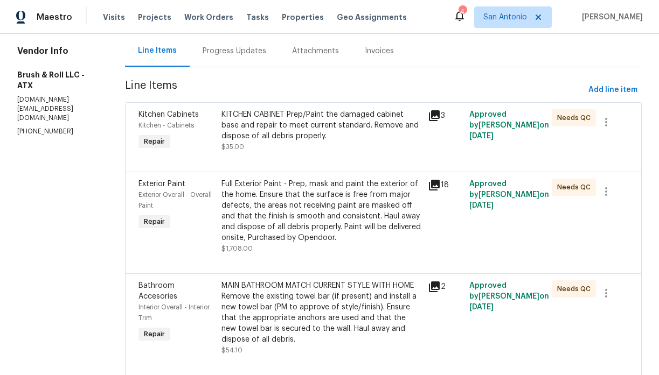
scroll to position [123, 0]
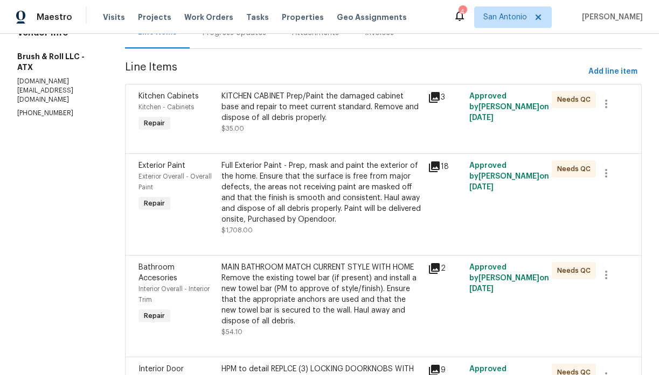
click at [294, 118] on div "KITCHEN CABINET Prep/Paint the damaged cabinet base and repair to meet current …" at bounding box center [321, 107] width 200 height 32
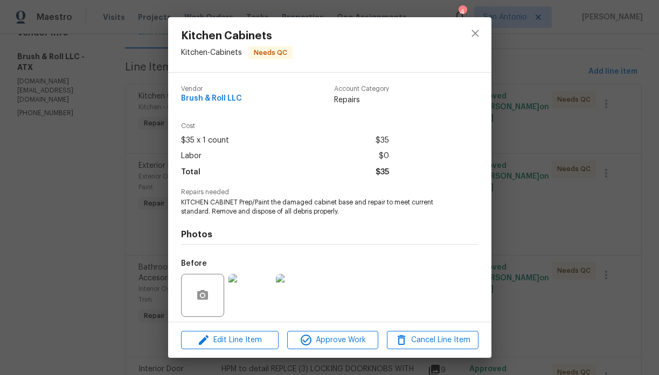
scroll to position [76, 0]
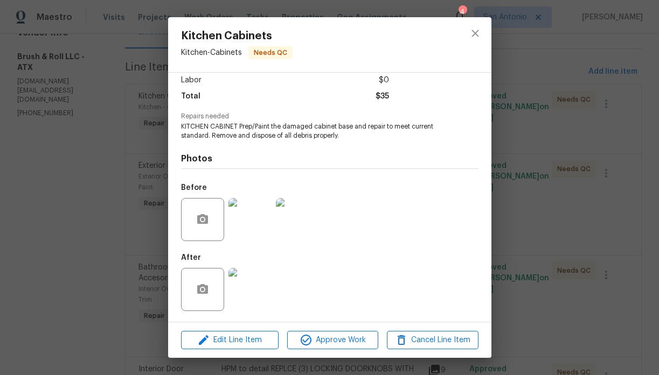
click at [257, 291] on img at bounding box center [249, 289] width 43 height 43
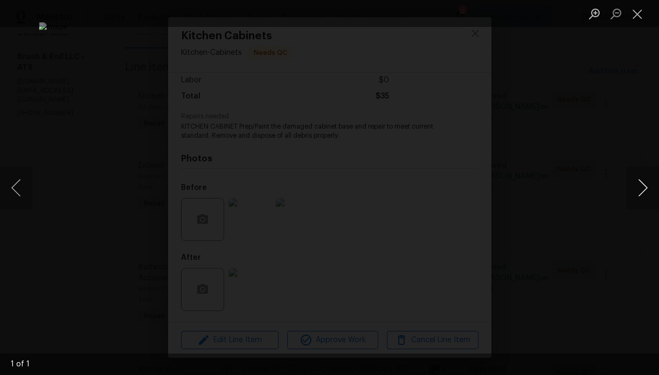
click at [641, 186] on button "Next image" at bounding box center [642, 187] width 32 height 43
click at [638, 13] on button "Close lightbox" at bounding box center [637, 13] width 22 height 19
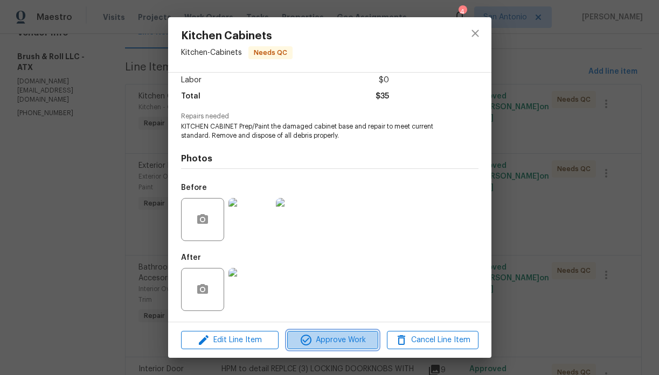
click at [331, 339] on span "Approve Work" at bounding box center [332, 340] width 85 height 13
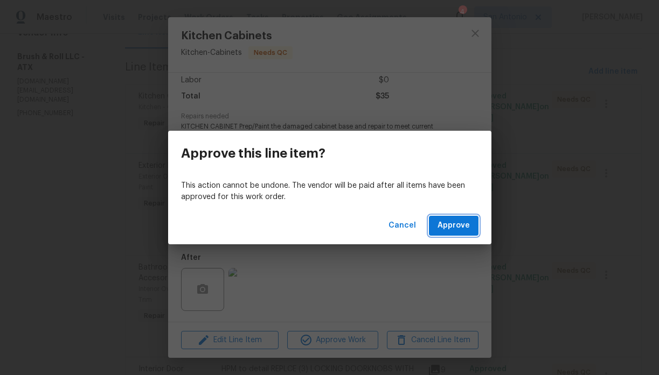
click at [445, 226] on span "Approve" at bounding box center [453, 225] width 32 height 13
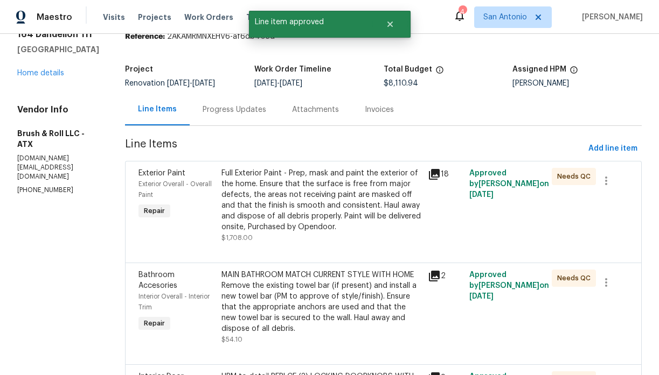
scroll to position [82, 0]
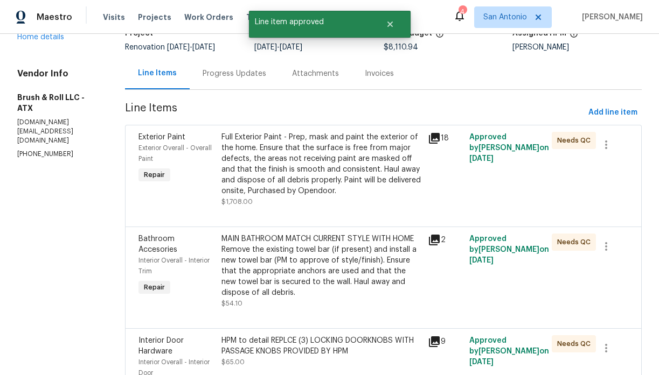
click at [303, 173] on div "Full Exterior Paint - Prep, mask and paint the exterior of the home. Ensure tha…" at bounding box center [321, 164] width 200 height 65
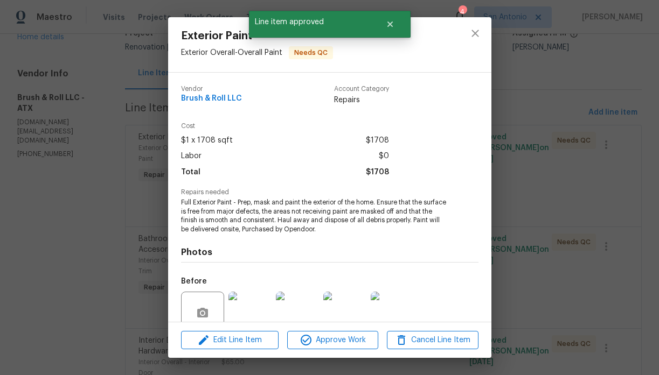
scroll to position [94, 0]
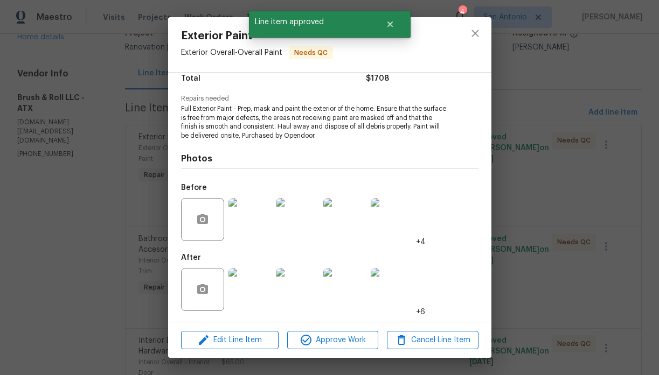
click at [248, 284] on img at bounding box center [249, 289] width 43 height 43
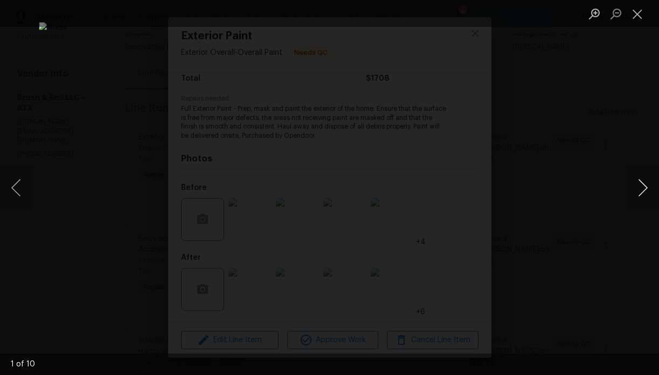
click at [639, 182] on button "Next image" at bounding box center [642, 187] width 32 height 43
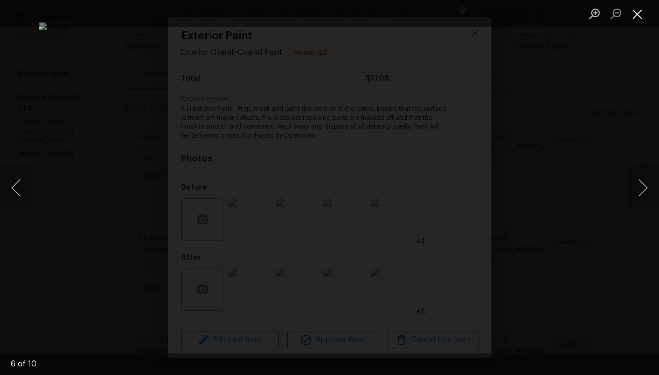
click at [638, 15] on button "Close lightbox" at bounding box center [637, 13] width 22 height 19
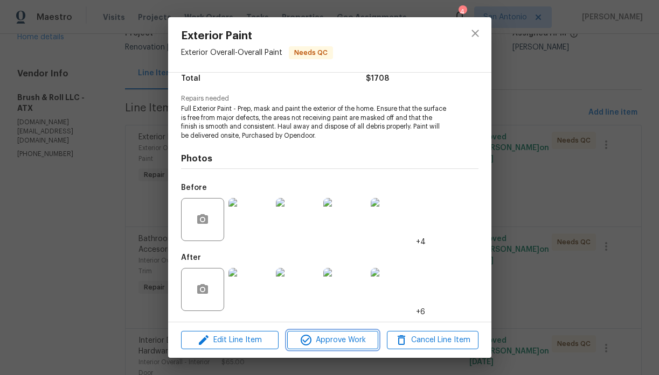
click at [334, 336] on span "Approve Work" at bounding box center [332, 340] width 85 height 13
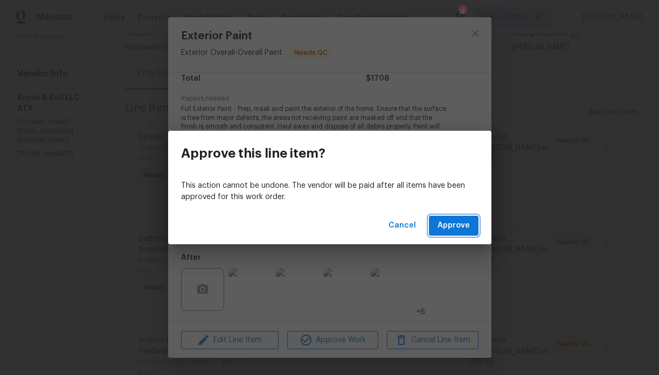
click at [453, 228] on span "Approve" at bounding box center [453, 225] width 32 height 13
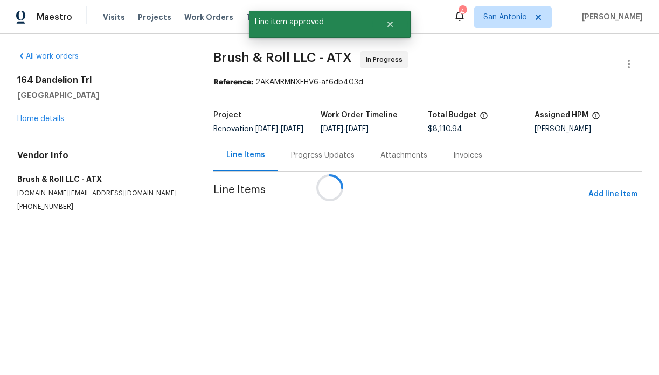
scroll to position [0, 0]
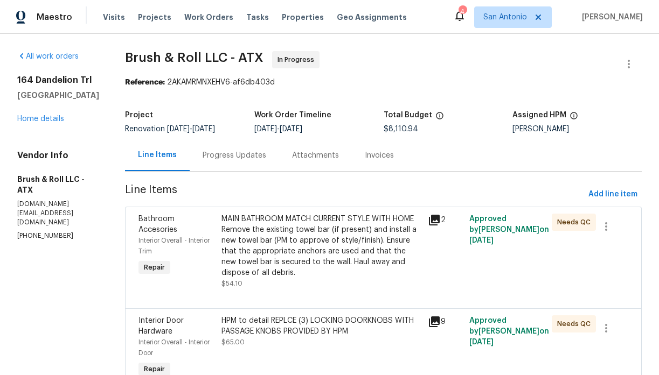
click at [286, 256] on div "MAIN BATHROOM MATCH CURRENT STYLE WITH HOME Remove the existing towel bar (if p…" at bounding box center [321, 246] width 200 height 65
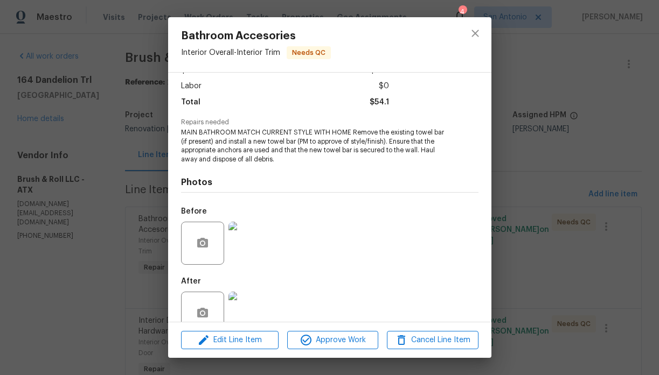
scroll to position [94, 0]
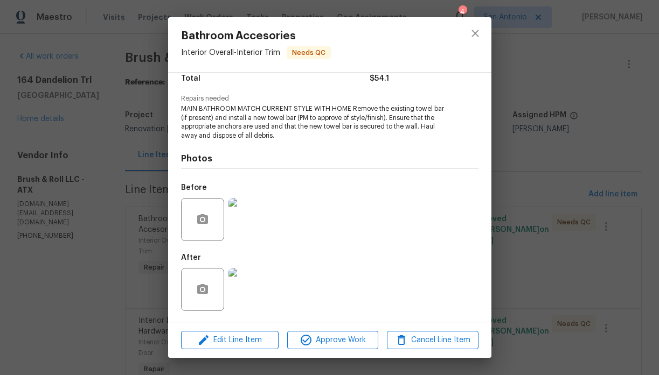
click at [246, 289] on img at bounding box center [249, 289] width 43 height 43
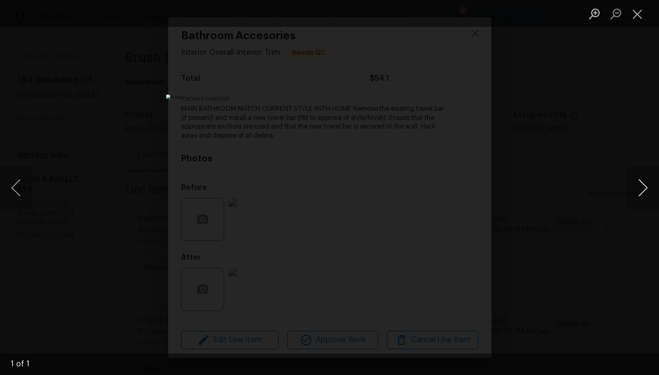
click at [642, 187] on button "Next image" at bounding box center [642, 187] width 32 height 43
click at [635, 17] on button "Close lightbox" at bounding box center [637, 13] width 22 height 19
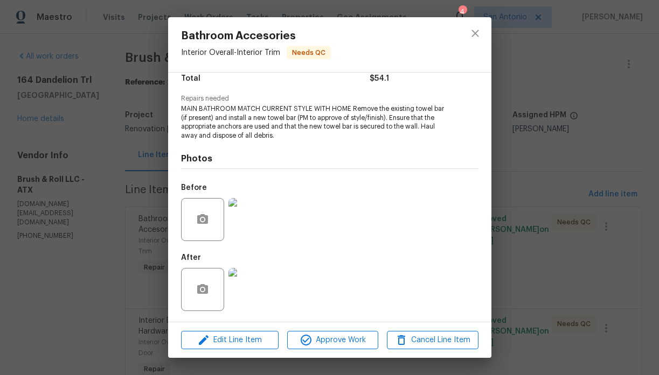
click at [250, 219] on img at bounding box center [249, 219] width 43 height 43
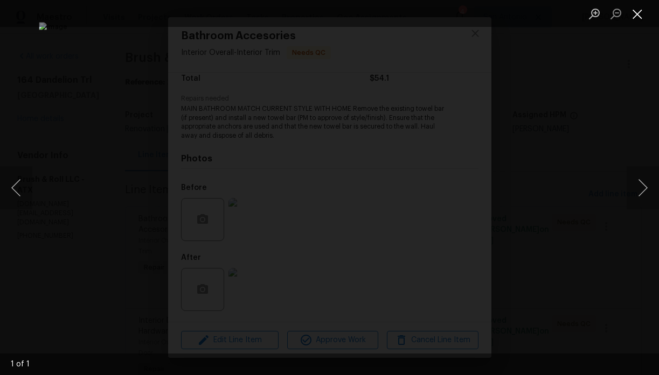
click at [637, 10] on button "Close lightbox" at bounding box center [637, 13] width 22 height 19
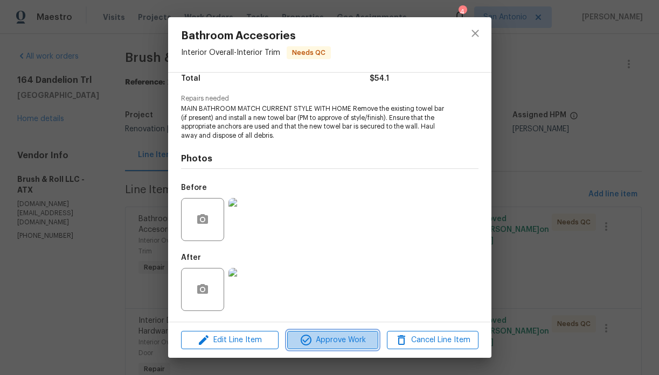
click at [333, 338] on span "Approve Work" at bounding box center [332, 340] width 85 height 13
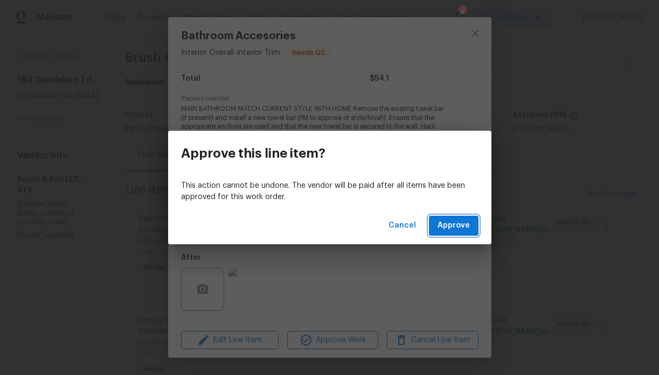
click at [456, 223] on span "Approve" at bounding box center [453, 225] width 32 height 13
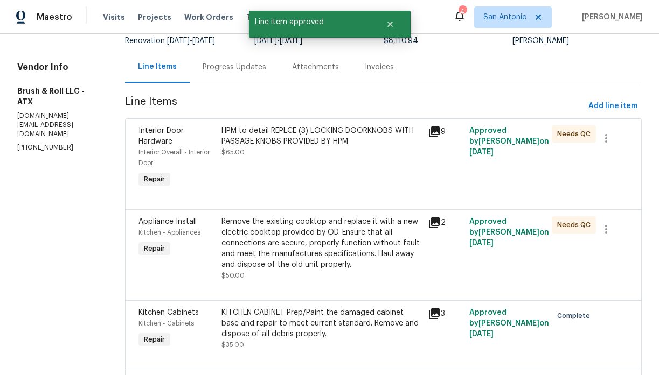
scroll to position [96, 0]
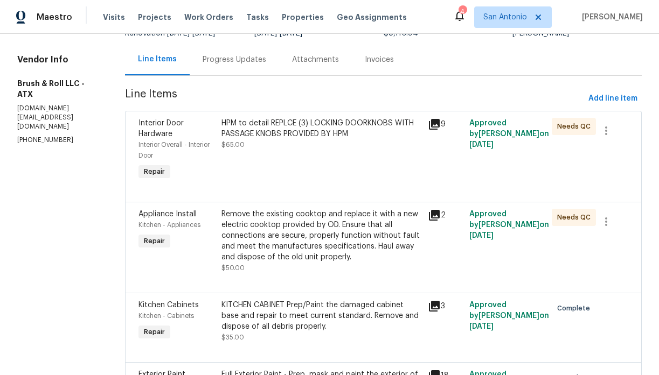
click at [293, 146] on div "HPM to detail REPLCE (3) LOCKING DOORKNOBS WITH PASSAGE KNOBS PROVIDED BY HPM $…" at bounding box center [321, 134] width 200 height 32
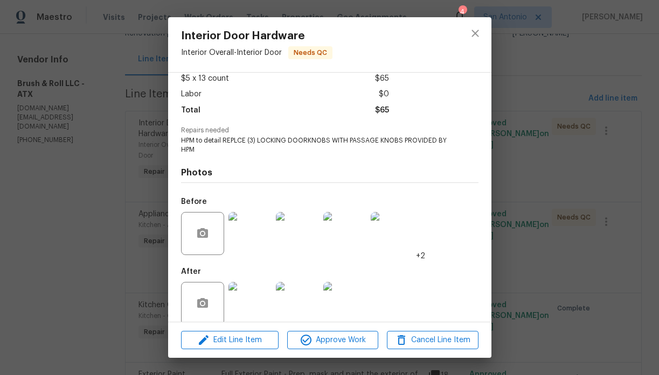
scroll to position [76, 0]
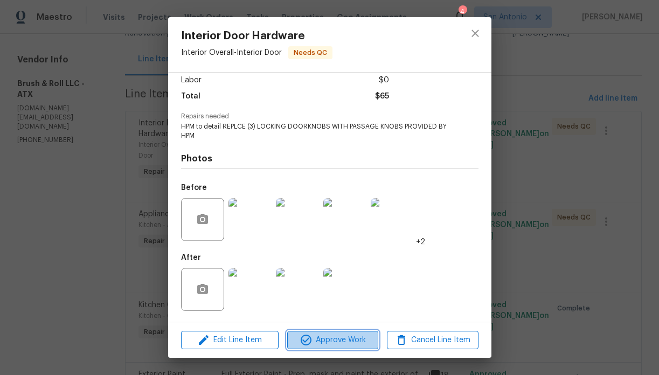
click at [338, 339] on span "Approve Work" at bounding box center [332, 340] width 85 height 13
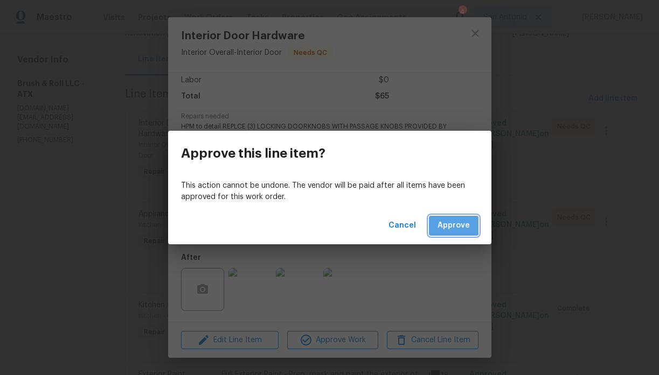
click at [449, 224] on span "Approve" at bounding box center [453, 225] width 32 height 13
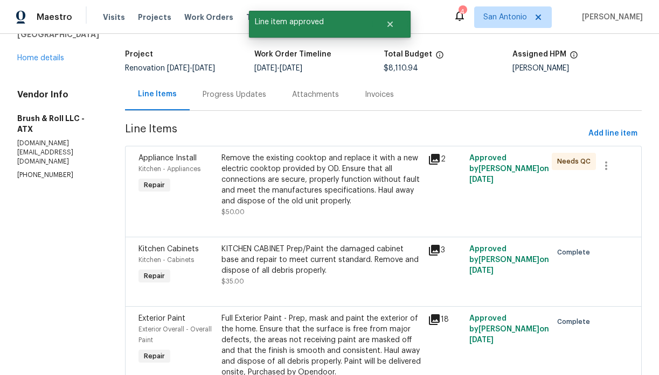
scroll to position [78, 0]
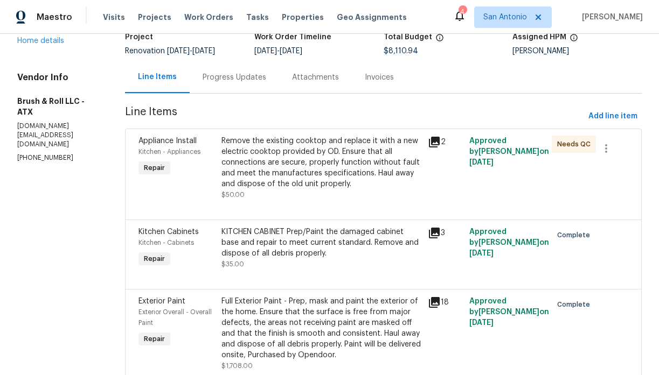
click at [301, 173] on div "Remove the existing cooktop and replace it with a new electric cooktop provided…" at bounding box center [321, 163] width 200 height 54
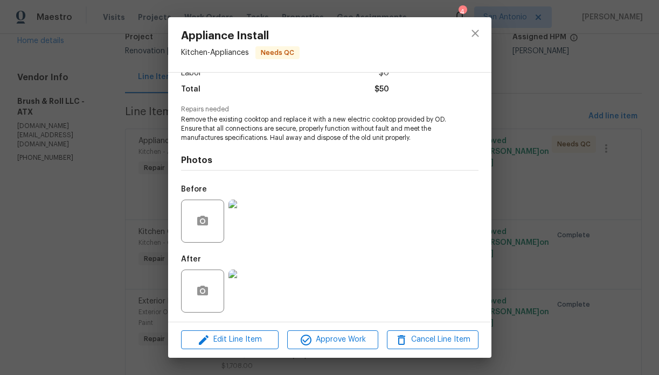
scroll to position [85, 0]
click at [256, 281] on img at bounding box center [249, 289] width 43 height 43
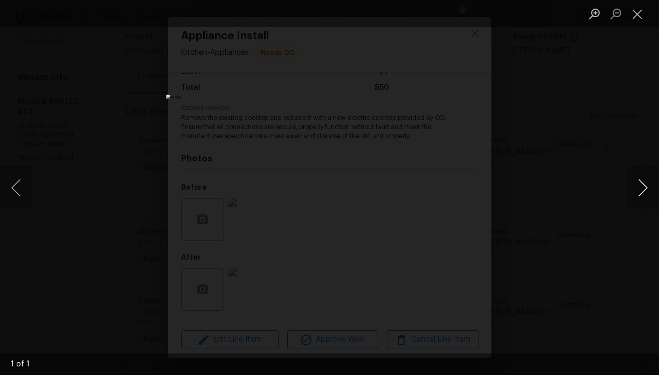
click at [643, 185] on button "Next image" at bounding box center [642, 187] width 32 height 43
click at [635, 16] on button "Close lightbox" at bounding box center [637, 13] width 22 height 19
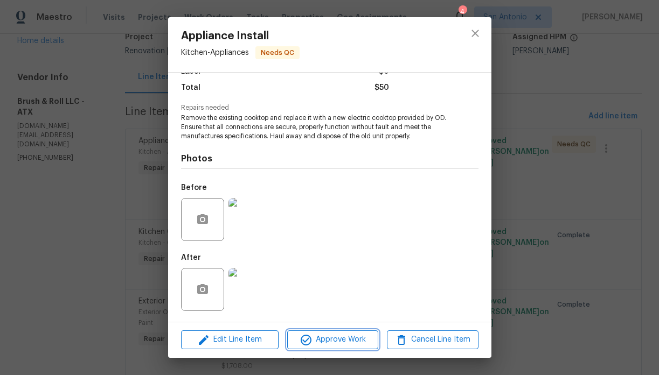
click at [334, 340] on span "Approve Work" at bounding box center [332, 339] width 85 height 13
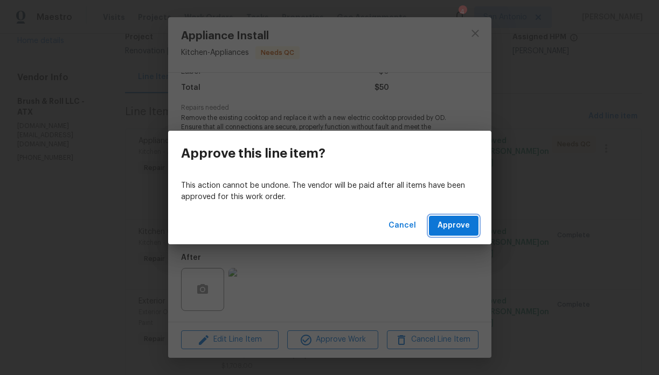
click at [447, 224] on span "Approve" at bounding box center [453, 225] width 32 height 13
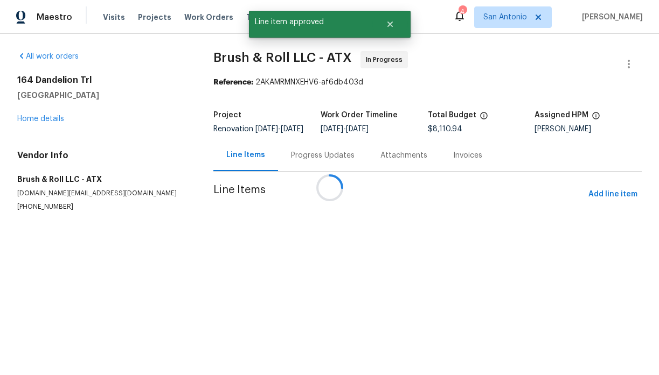
scroll to position [0, 0]
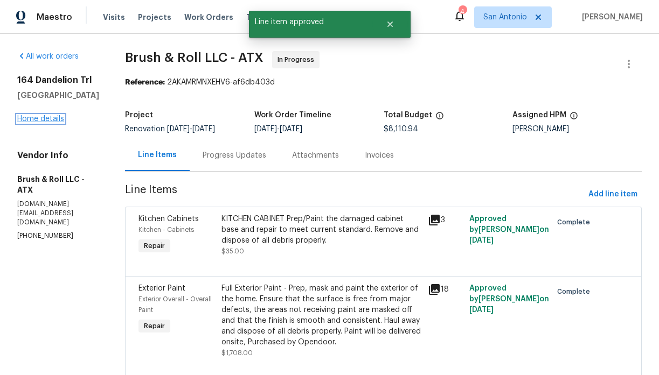
click at [41, 118] on link "Home details" at bounding box center [40, 119] width 47 height 8
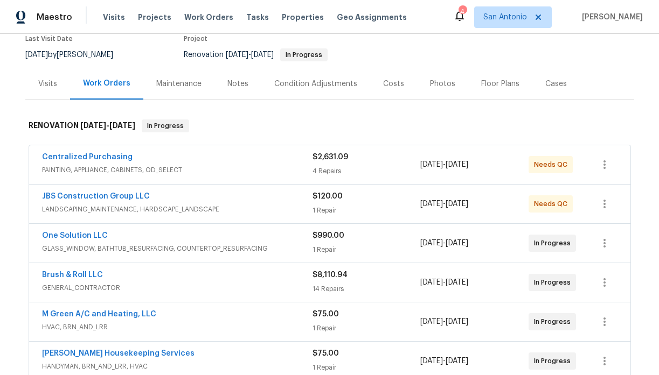
scroll to position [97, 0]
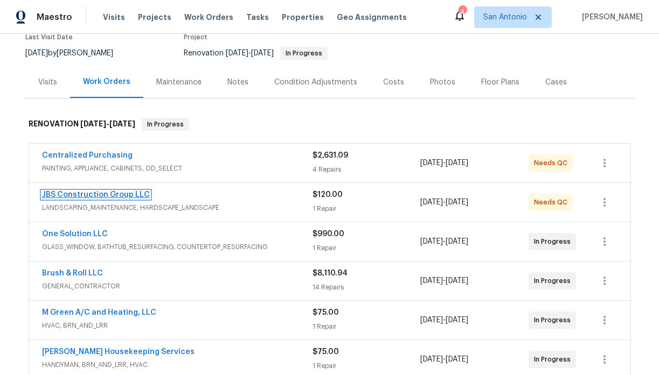
click at [111, 197] on link "JBS Construction Group LLC" at bounding box center [96, 195] width 108 height 8
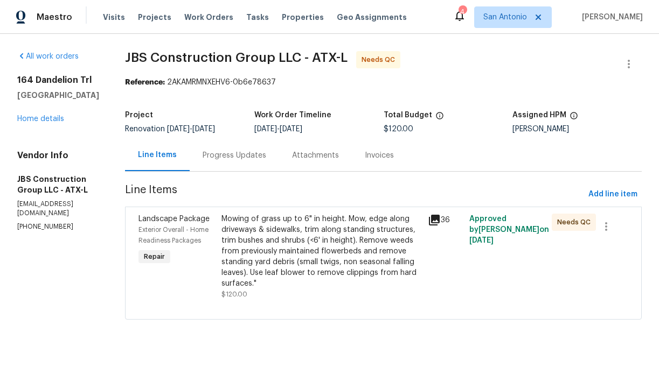
click at [347, 235] on div "Mowing of grass up to 6" in height. Mow, edge along driveways & sidewalks, trim…" at bounding box center [321, 251] width 200 height 75
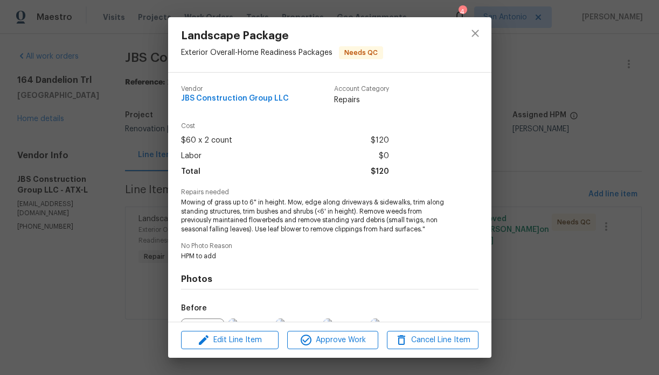
scroll to position [121, 0]
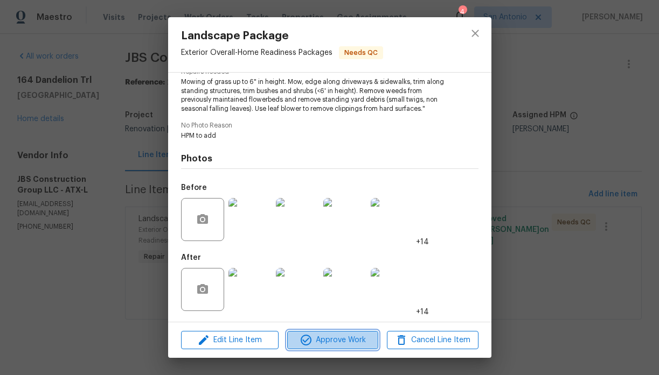
click at [335, 336] on span "Approve Work" at bounding box center [332, 340] width 85 height 13
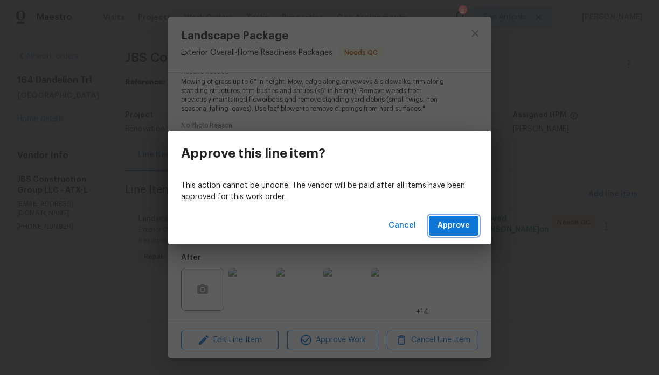
click at [450, 226] on span "Approve" at bounding box center [453, 225] width 32 height 13
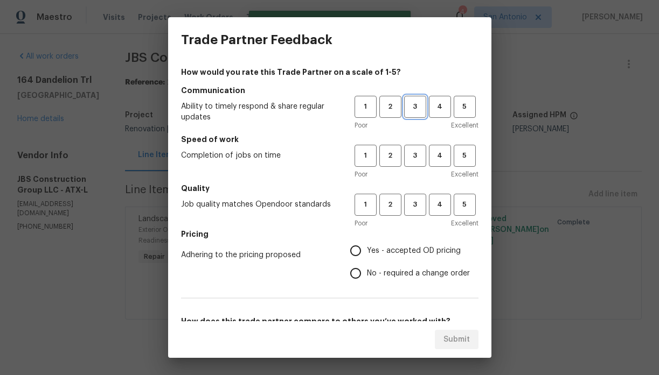
click at [413, 106] on span "3" at bounding box center [415, 107] width 20 height 12
click at [416, 153] on span "3" at bounding box center [415, 156] width 20 height 12
click at [415, 199] on span "3" at bounding box center [415, 205] width 20 height 12
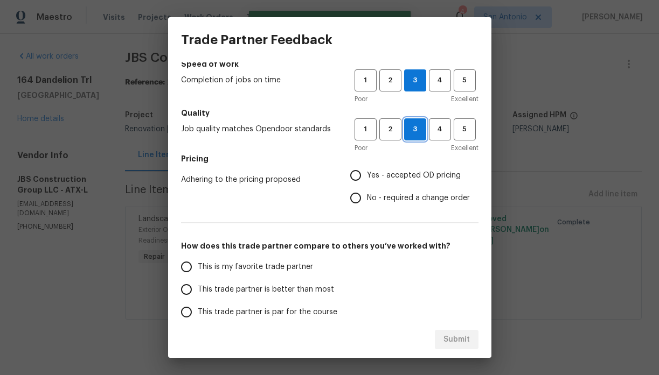
scroll to position [101, 0]
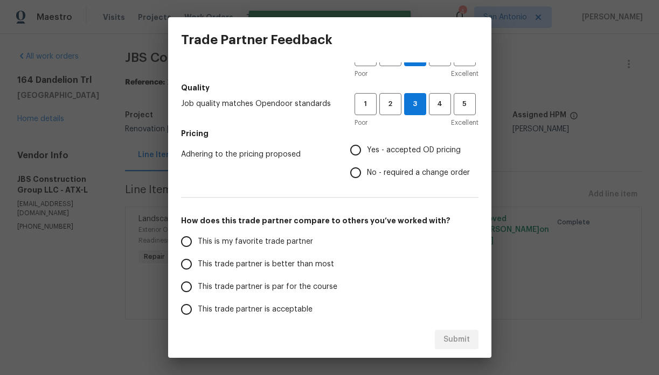
click at [394, 150] on span "Yes - accepted OD pricing" at bounding box center [414, 150] width 94 height 11
click at [367, 150] on input "Yes - accepted OD pricing" at bounding box center [355, 150] width 23 height 23
radio input "true"
click at [292, 281] on label "This trade partner is par for the course" at bounding box center [260, 287] width 170 height 23
click at [198, 281] on input "This trade partner is par for the course" at bounding box center [186, 287] width 23 height 23
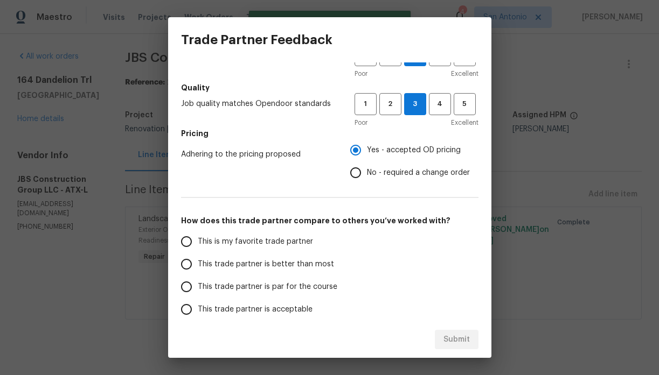
radio input "false"
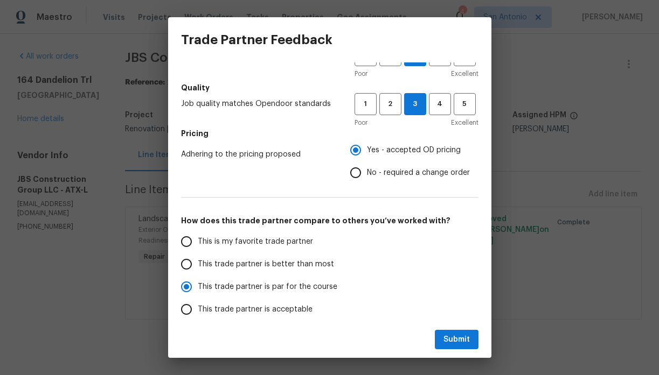
click at [274, 306] on span "This trade partner is acceptable" at bounding box center [255, 309] width 115 height 11
click at [198, 306] on input "This trade partner is acceptable" at bounding box center [186, 309] width 23 height 23
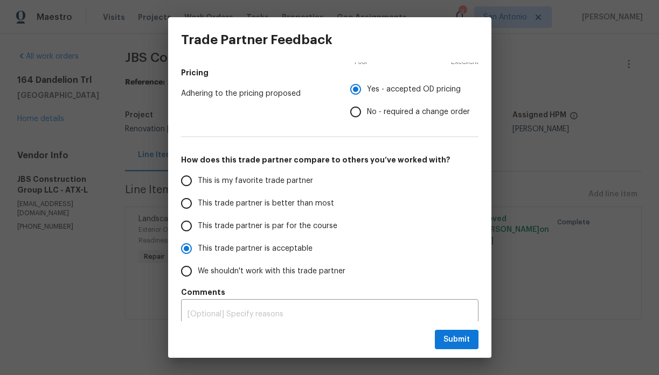
scroll to position [164, 0]
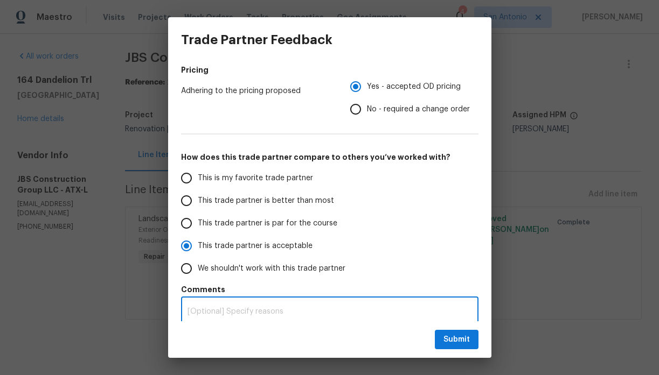
click at [297, 309] on textarea at bounding box center [329, 312] width 284 height 8
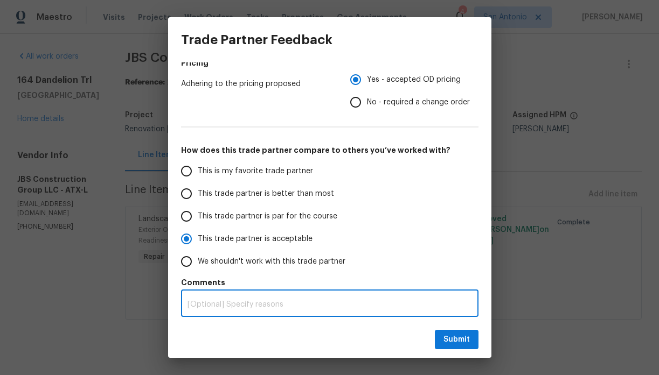
radio input "true"
type textarea "P"
radio input "false"
type textarea "Pa"
radio input "false"
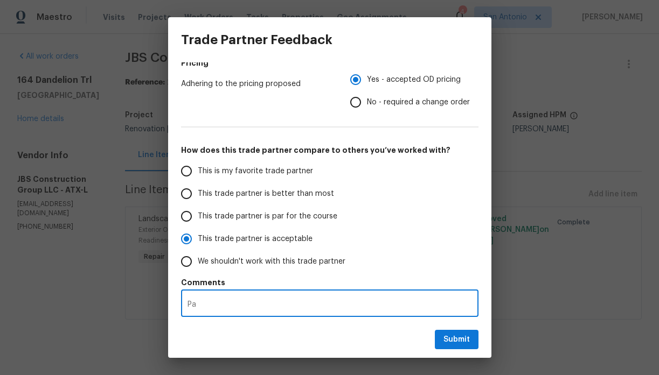
type textarea "Par"
radio input "false"
type textarea "Part"
radio input "false"
type textarea "Partn"
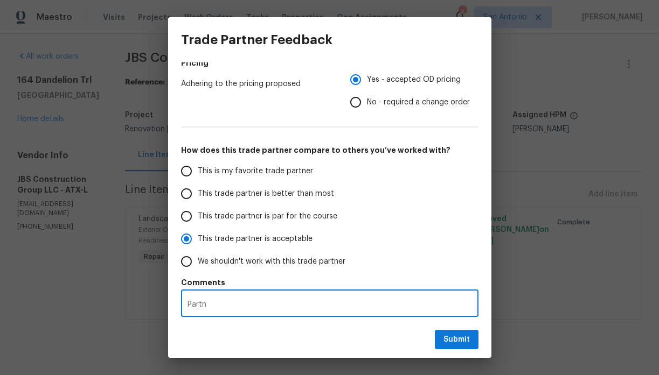
radio input "false"
type textarea "Partne"
radio input "false"
type textarea "Partner"
radio input "false"
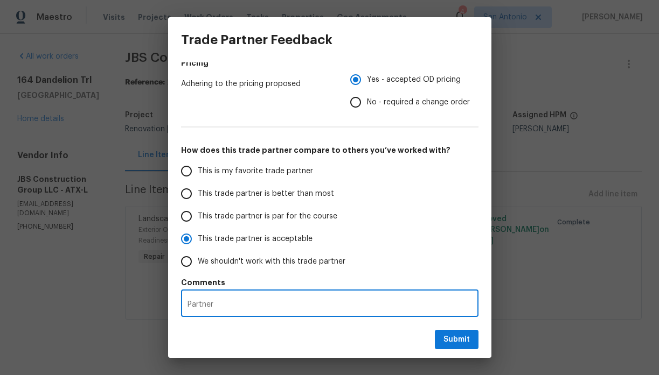
type textarea "Partner"
radio input "false"
type textarea "Partner h"
radio input "false"
type textarea "Partner ha"
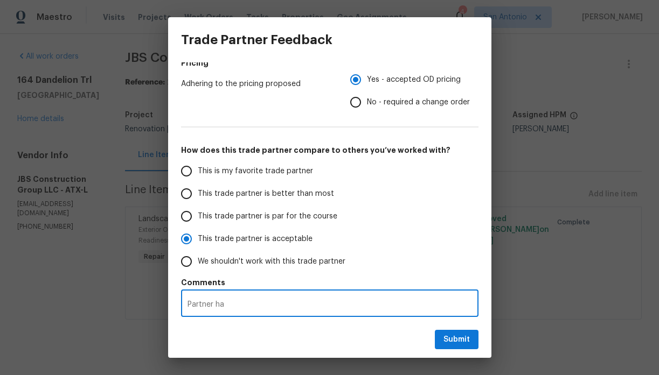
radio input "false"
type textarea "Partner had"
radio input "false"
type textarea "Partner had a"
radio input "false"
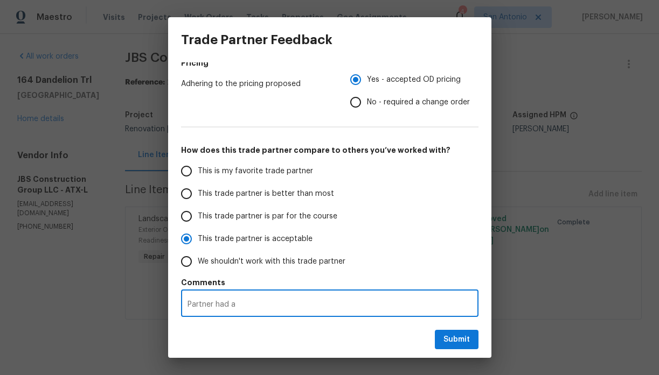
type textarea "Partner had a"
radio input "false"
type textarea "Partner had a di"
radio input "false"
type textarea "Partner had a dif"
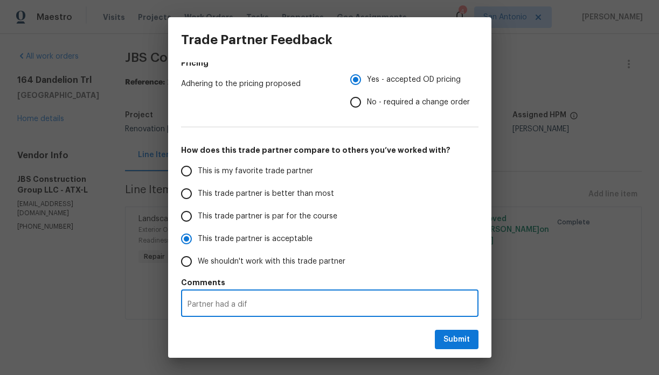
radio input "false"
type textarea "Partner had a diff"
radio input "false"
type textarea "Partner had a diffi"
radio input "false"
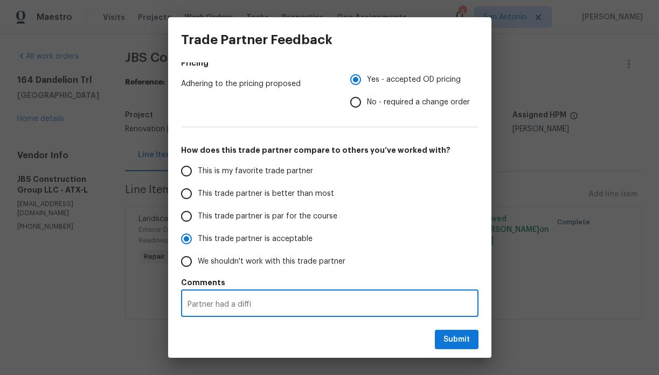
type textarea "Partner had a diffic"
radio input "false"
type textarea "Partner had a difficu"
radio input "false"
type textarea "Partner had a difficul"
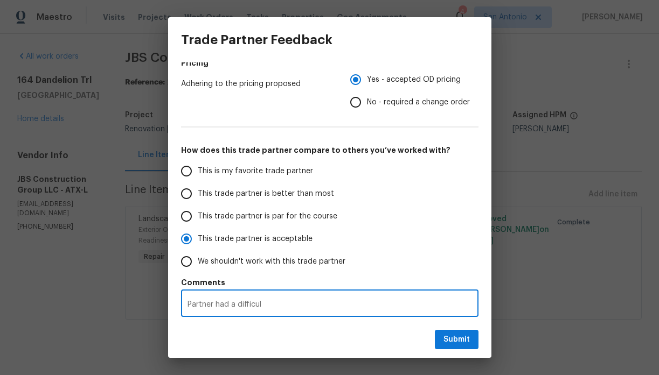
radio input "false"
type textarea "Partner had a difficult"
radio input "false"
type textarea "Partner had a difficult"
radio input "false"
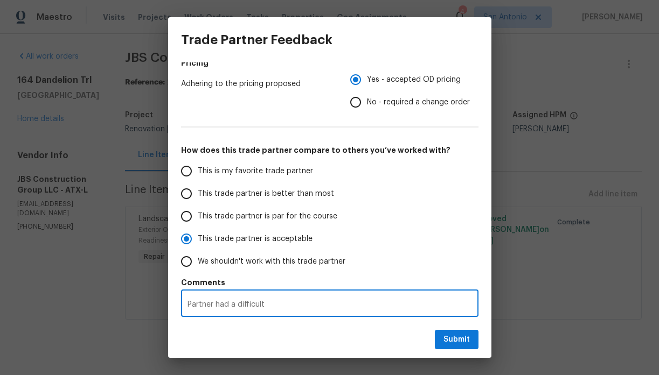
type textarea "Partner had a difficult t"
radio input "false"
type textarea "Partner had a difficult ti"
radio input "false"
type textarea "Partner had a difficult tim"
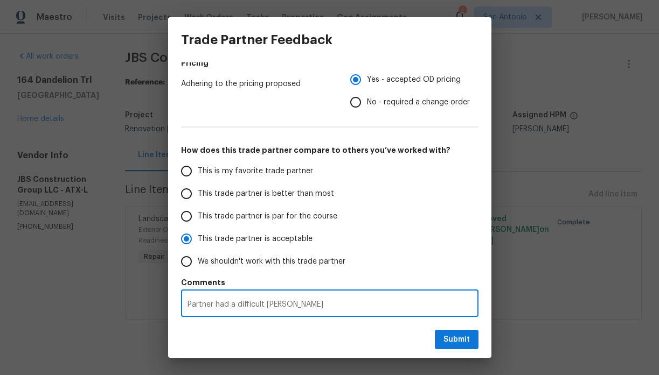
radio input "false"
type textarea "Partner had a difficult time"
radio input "false"
type textarea "Partner had a difficult time"
radio input "false"
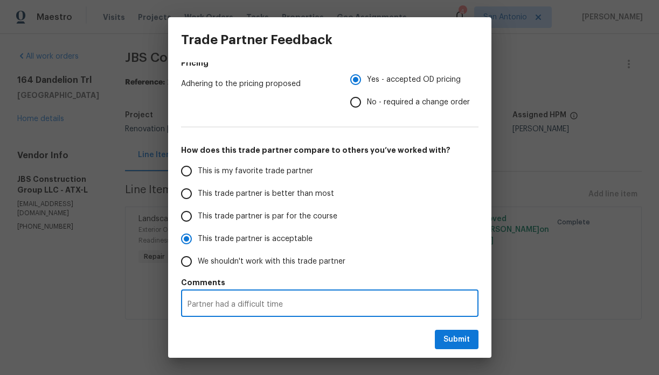
type textarea "Partner had a difficult time u"
radio input "false"
type textarea "Partner had a difficult time un"
radio input "false"
type textarea "Partner had a difficult time und"
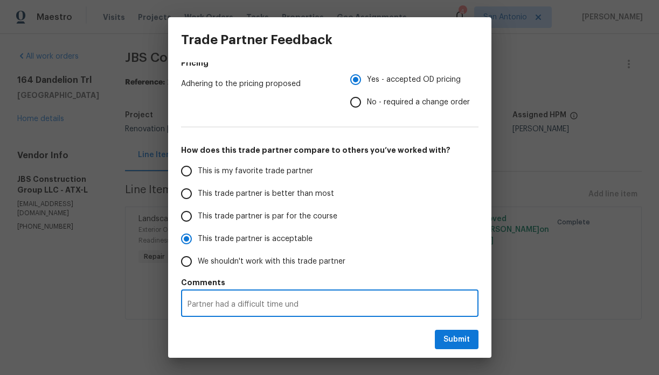
radio input "false"
type textarea "Partner had a difficult time unde"
radio input "false"
type textarea "Partner had a difficult time under"
radio input "false"
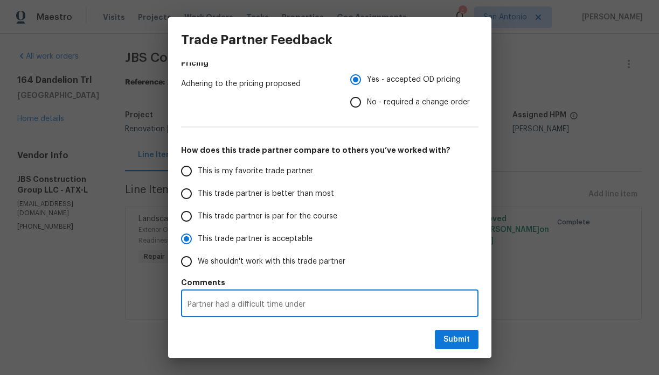
type textarea "Partner had a difficult time unders"
radio input "false"
type textarea "Partner had a difficult time underst"
radio input "false"
type textarea "Partner had a difficult time understa"
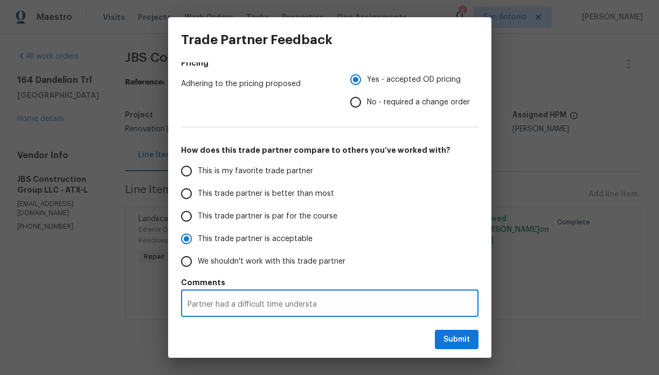
radio input "false"
type textarea "Partner had a difficult time understan"
radio input "false"
type textarea "Partner had a difficult time understand"
radio input "false"
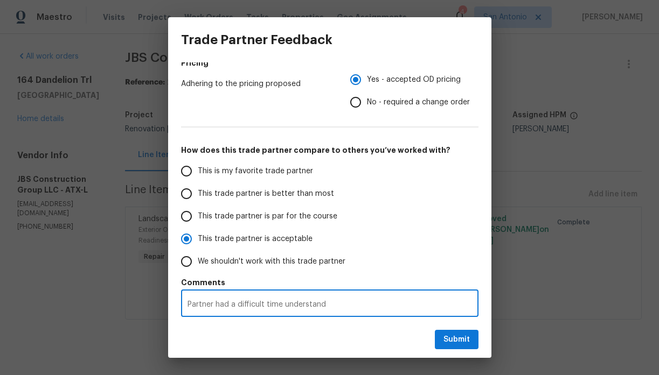
type textarea "Partner had a difficult time understandi"
radio input "false"
type textarea "Partner had a difficult time understandin"
radio input "false"
type textarea "Partner had a difficult time understanding"
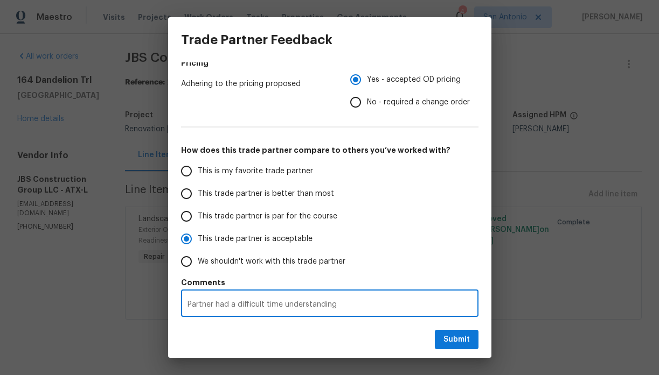
radio input "false"
type textarea "Partner had a difficult time understanding"
radio input "false"
type textarea "Partner had a difficult time understanding s"
radio input "false"
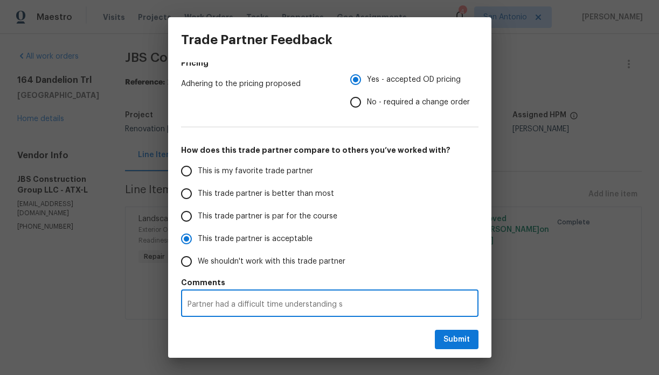
type textarea "Partner had a difficult time understanding sc"
radio input "false"
type textarea "Partner had a difficult time understanding sch"
radio input "false"
type textarea "Partner had a difficult time understanding sche"
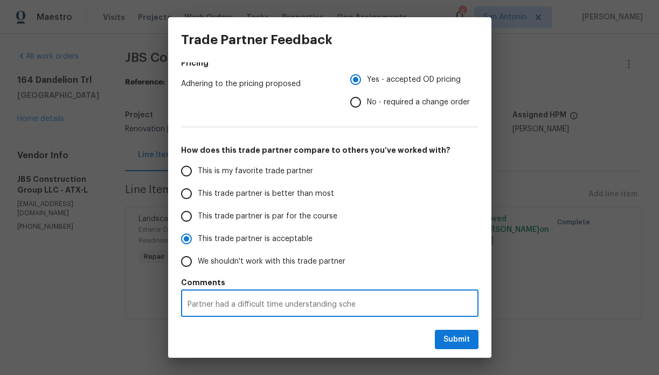
radio input "false"
type textarea "Partner had a difficult time understanding sched"
radio input "false"
type textarea "Partner had a difficult time understanding schedu"
radio input "false"
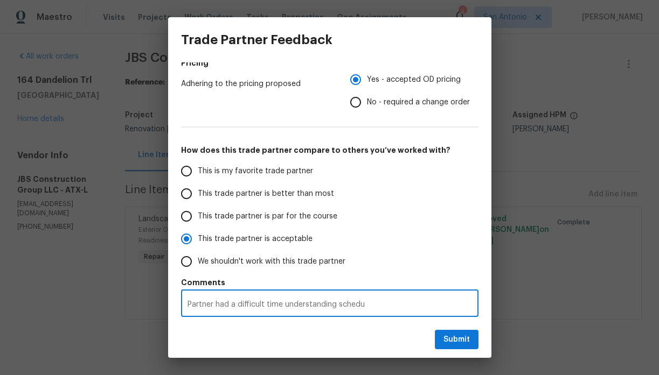
type textarea "Partner had a difficult time understanding schedul"
radio input "false"
type textarea "Partner had a difficult time understanding schedule"
radio input "false"
type textarea "Partner had a difficult time understanding schedule"
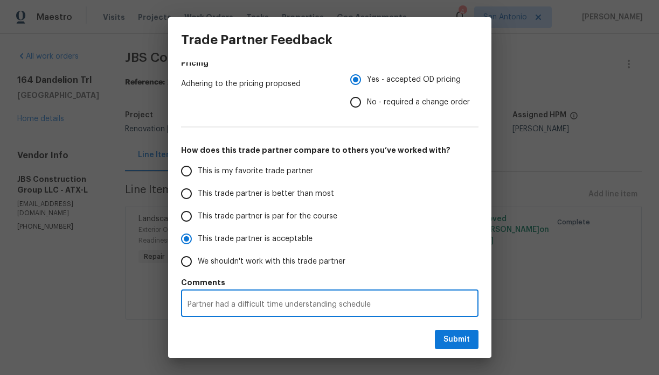
radio input "false"
type textarea "Partner had a difficult time understanding schedule c"
radio input "false"
type textarea "Partner had a difficult time understanding schedule cl"
radio input "false"
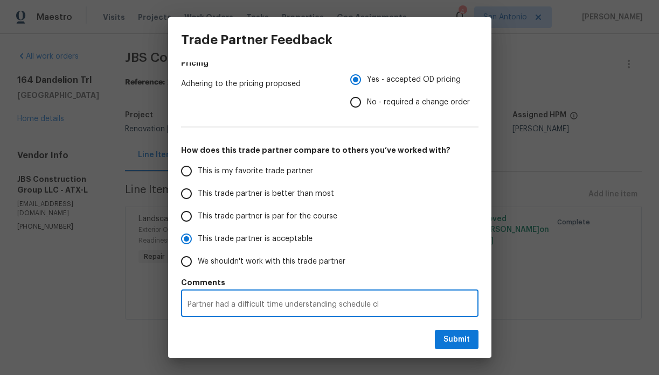
type textarea "Partner had a difficult time understanding schedule cle"
radio input "false"
type textarea "Partner had a difficult time understanding schedule clea"
radio input "false"
type textarea "Partner had a difficult time understanding schedule clear"
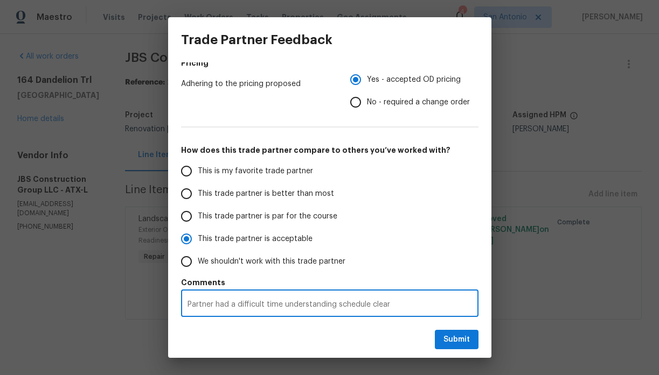
radio input "false"
type textarea "Partner had a difficult time understanding schedule clearl"
radio input "false"
type textarea "Partner had a difficult time understanding schedule clearly"
radio input "false"
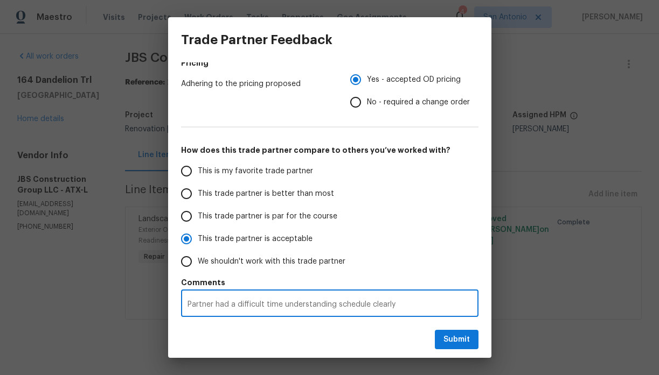
type textarea "Partner had a difficult time understanding schedule clearly"
radio input "false"
type textarea "Partner had a difficult time understanding schedule clearly s"
radio input "false"
type textarea "Partner had a difficult time understanding schedule clearly se"
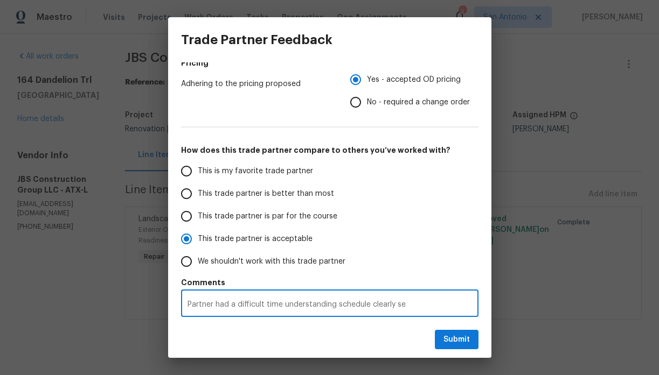
radio input "false"
type textarea "Partner had a difficult time understanding schedule clearly set"
radio input "false"
type textarea "Partner had a difficult time understanding schedule clearly set"
radio input "false"
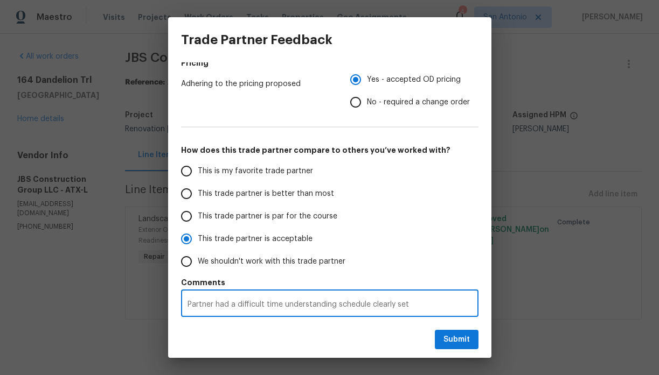
type textarea "Partner had a difficult time understanding schedule clearly set f"
radio input "false"
type textarea "Partner had a difficult time understanding schedule clearly set fo"
radio input "false"
type textarea "Partner had a difficult time understanding schedule clearly set for"
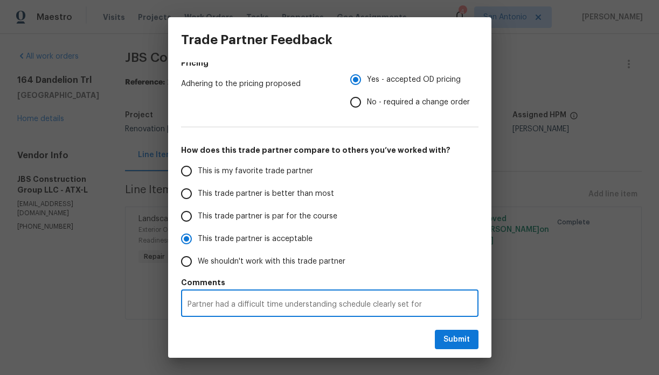
radio input "false"
type textarea "Partner had a difficult time understanding schedule clearly set for"
radio input "false"
type textarea "Partner had a difficult time understanding schedule clearly set for l"
radio input "false"
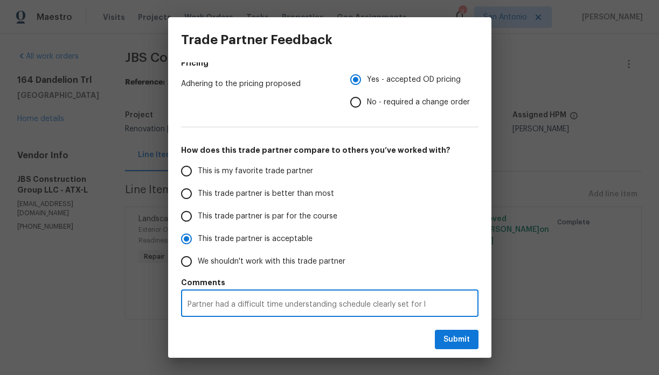
type textarea "Partner had a difficult time understanding schedule clearly set for la"
radio input "false"
type textarea "Partner had a difficult time understanding schedule clearly set for lat"
radio input "false"
type textarea "Partner had a difficult time understanding schedule clearly set for late"
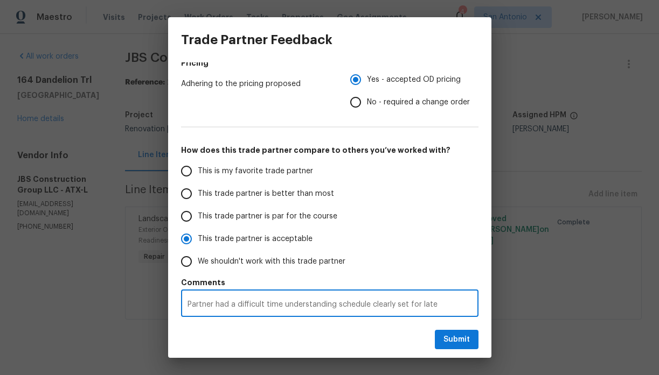
radio input "false"
type textarea "Partner had a difficult time understanding schedule clearly set for later"
radio input "false"
type textarea "Partner had a difficult time understanding schedule clearly set for later"
radio input "false"
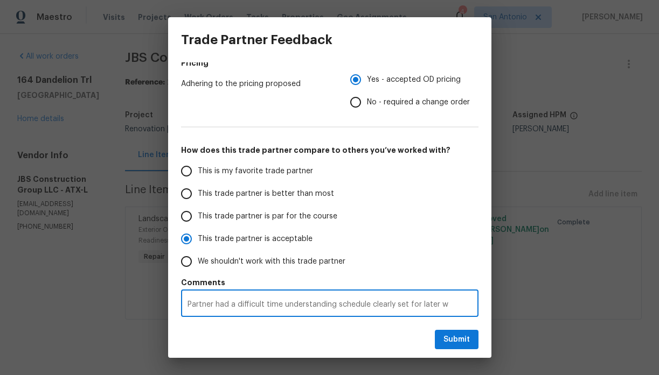
type textarea "Partner had a difficult time understanding schedule clearly set for later wo"
radio input "false"
type textarea "Partner had a difficult time understanding schedule clearly set for later wor"
radio input "false"
type textarea "Partner had a difficult time understanding schedule clearly set for later work"
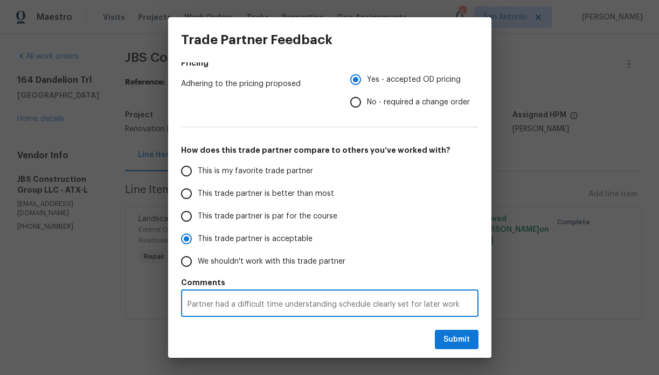
radio input "false"
type textarea "Partner had a difficult time understanding schedule clearly set for later wor"
radio input "false"
type textarea "Partner had a difficult time understanding schedule clearly set for later wo"
radio input "false"
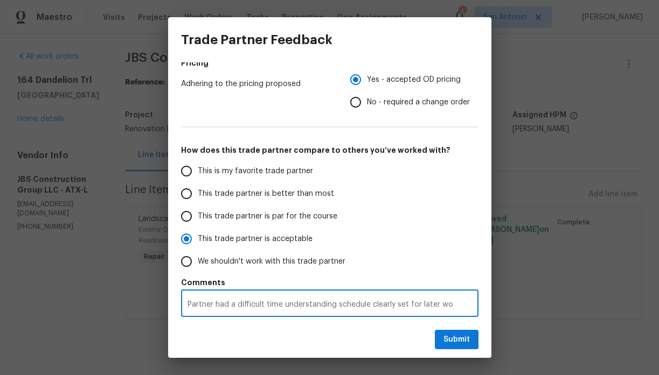
type textarea "Partner had a difficult time understanding schedule clearly set for later w"
radio input "false"
type textarea "Partner had a difficult time understanding schedule clearly set for later"
radio input "false"
type textarea "Partner had a difficult time understanding schedule clearly set for later"
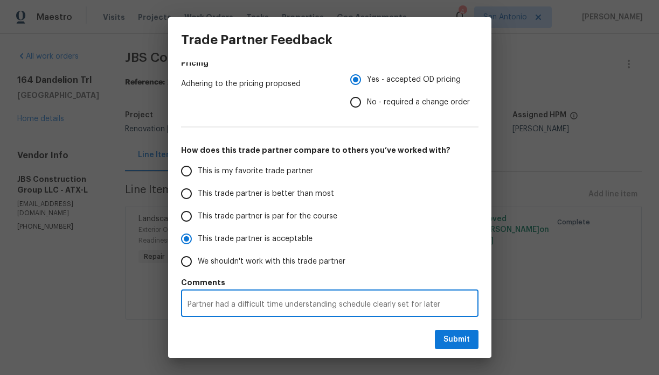
radio input "false"
type textarea "Partner had a difficult time understanding schedule clearly set for late"
radio input "false"
type textarea "Partner had a difficult time understanding schedule clearly set for lat"
radio input "false"
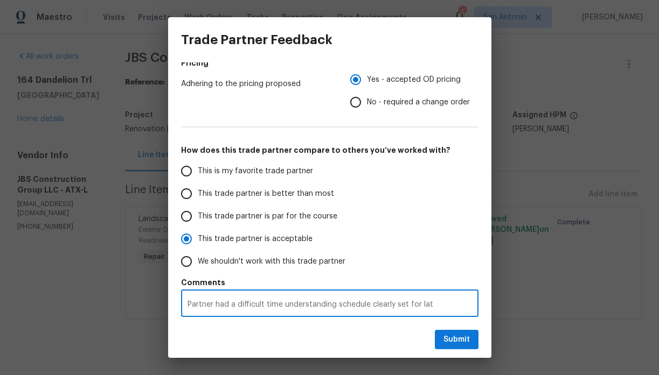
type textarea "Partner had a difficult time understanding schedule clearly set for la"
radio input "false"
type textarea "Partner had a difficult time understanding schedule clearly set for l"
radio input "false"
type textarea "Partner had a difficult time understanding schedule clearly set for"
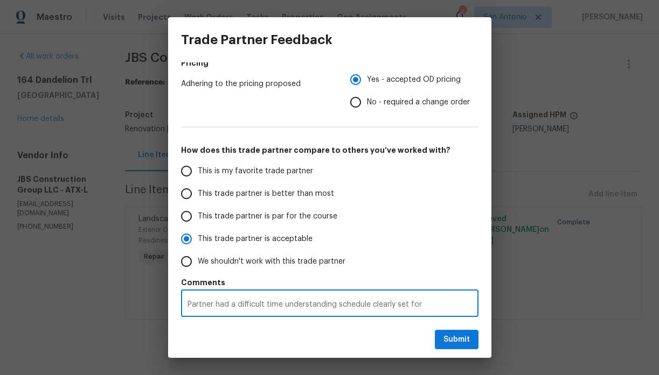
radio input "false"
type textarea "Partner had a difficult time understanding schedule clearly set for"
radio input "false"
type textarea "Partner had a difficult time understanding schedule clearly set fo"
radio input "false"
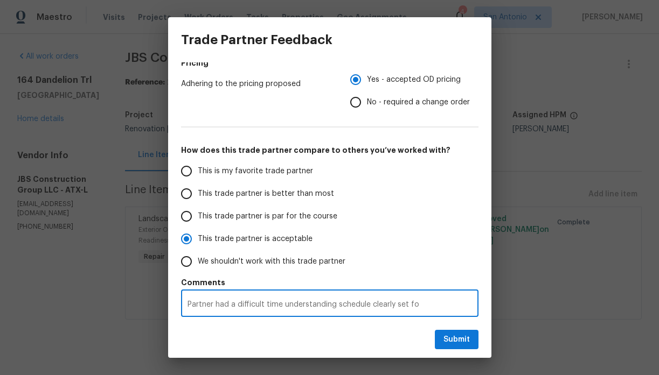
type textarea "Partner had a difficult time understanding schedule clearly set f"
radio input "false"
type textarea "Partner had a difficult time understanding schedule clearly set"
radio input "false"
type textarea "Partner had a difficult time understanding schedule clearly set w"
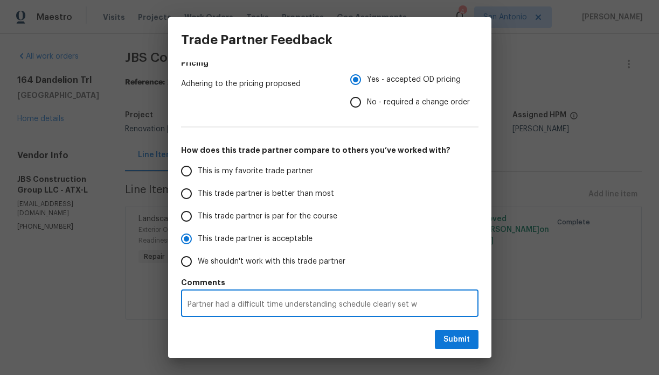
radio input "false"
type textarea "Partner had a difficult time understanding schedule clearly set wi"
radio input "false"
type textarea "Partner had a difficult time understanding schedule clearly set wit"
radio input "false"
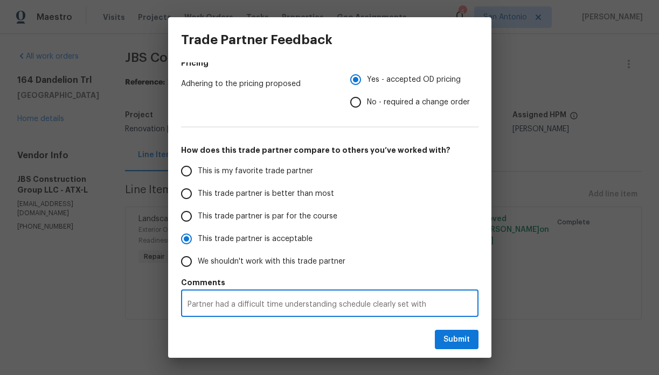
type textarea "Partner had a difficult time understanding schedule clearly set with"
radio input "false"
type textarea "Partner had a difficult time understanding schedule clearly set with e"
radio input "false"
type textarea "Partner had a difficult time understanding schedule clearly set with ex"
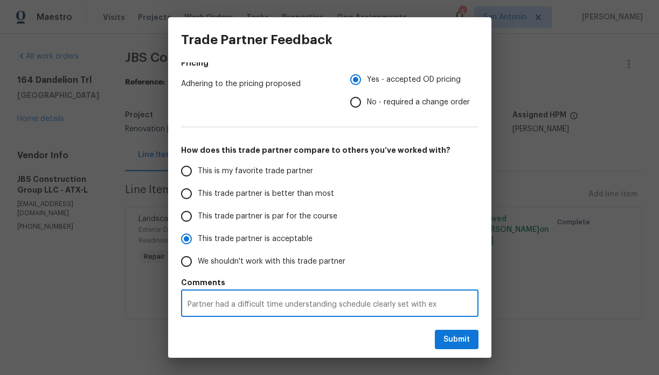
radio input "false"
type textarea "Partner had a difficult time understanding schedule clearly set with exp"
radio input "false"
type textarea "Partner had a difficult time understanding schedule clearly set with expe"
radio input "false"
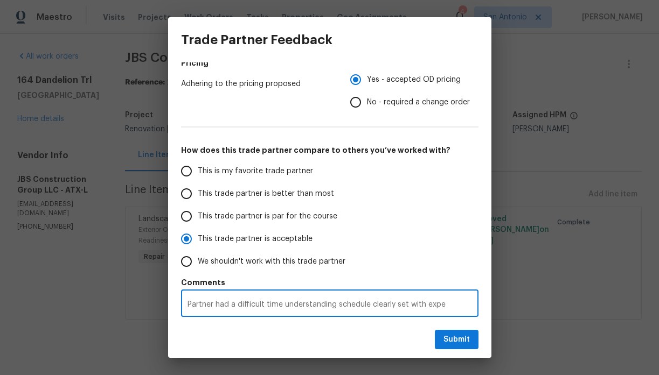
type textarea "Partner had a difficult time understanding schedule clearly set with expec"
radio input "false"
type textarea "Partner had a difficult time understanding schedule clearly set with expect"
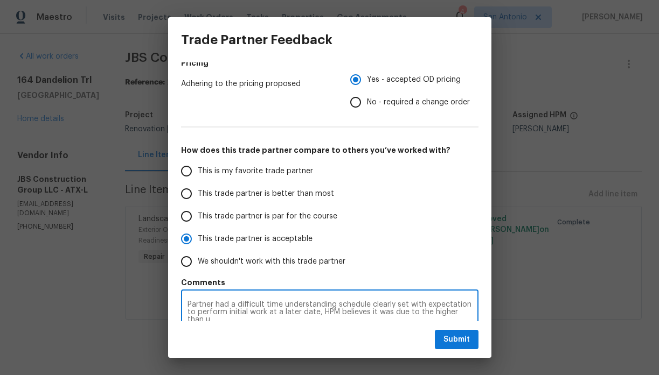
scroll to position [173, 0]
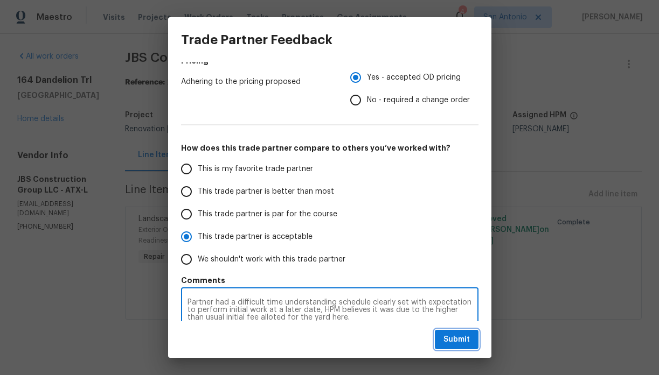
click at [459, 341] on span "Submit" at bounding box center [456, 339] width 26 height 13
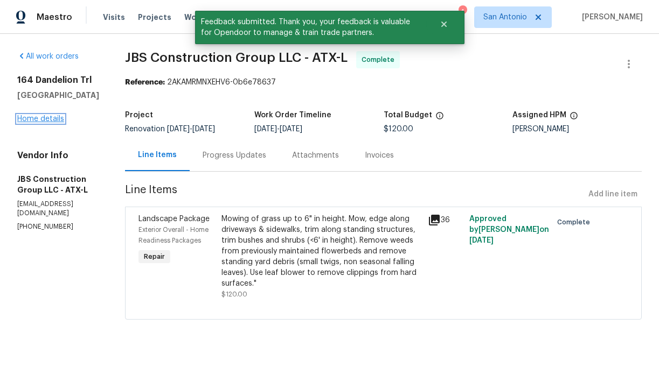
click at [50, 122] on link "Home details" at bounding box center [40, 119] width 47 height 8
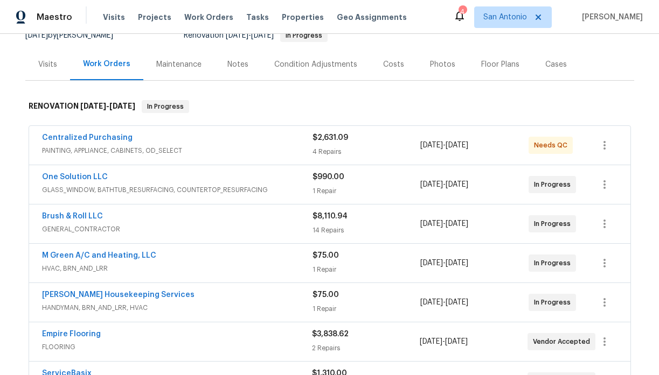
scroll to position [114, 0]
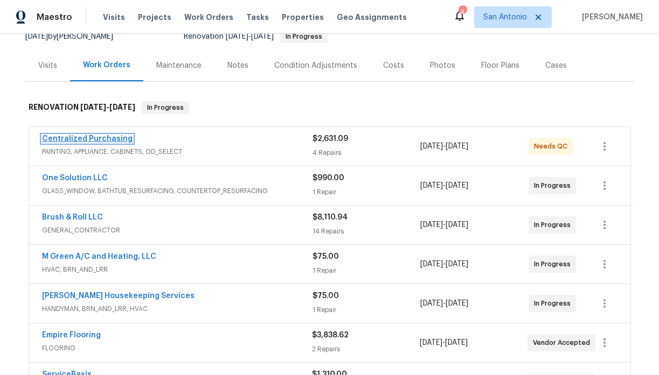
click at [116, 139] on link "Centralized Purchasing" at bounding box center [87, 139] width 90 height 8
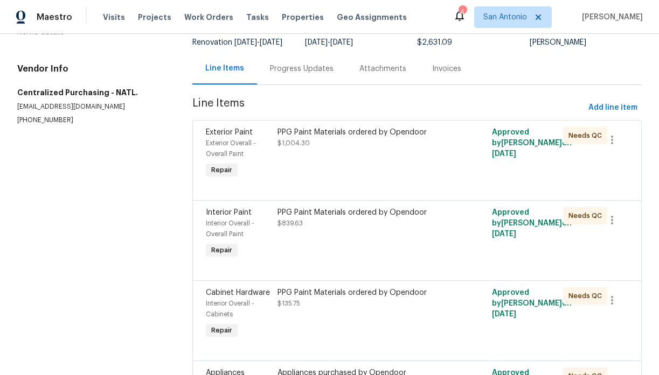
scroll to position [85, 0]
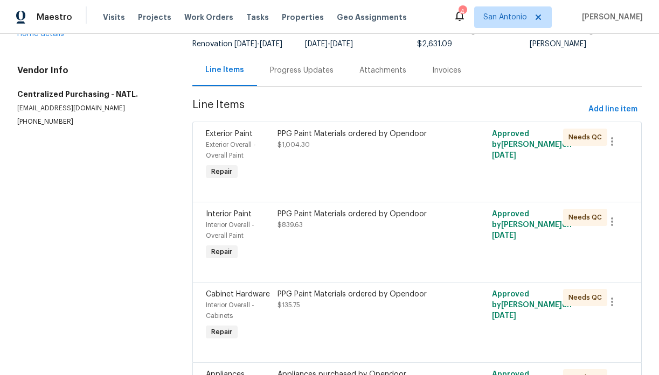
click at [310, 173] on div "PPG Paint Materials ordered by Opendoor $1,004.30" at bounding box center [363, 155] width 179 height 60
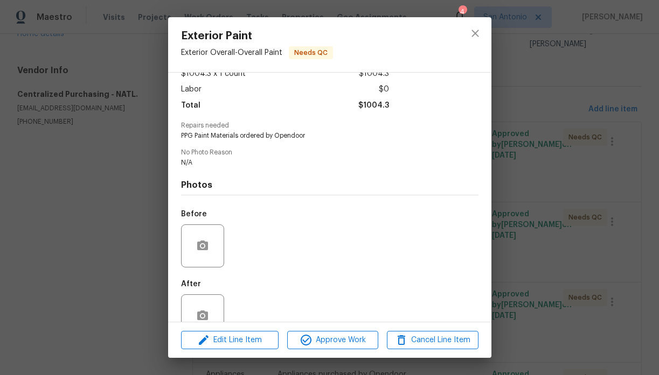
scroll to position [93, 0]
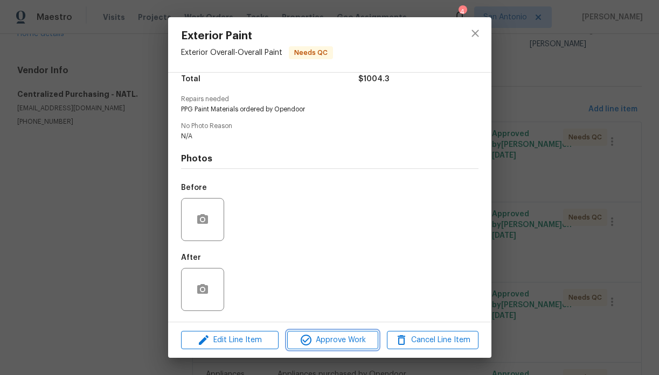
click at [335, 341] on span "Approve Work" at bounding box center [332, 340] width 85 height 13
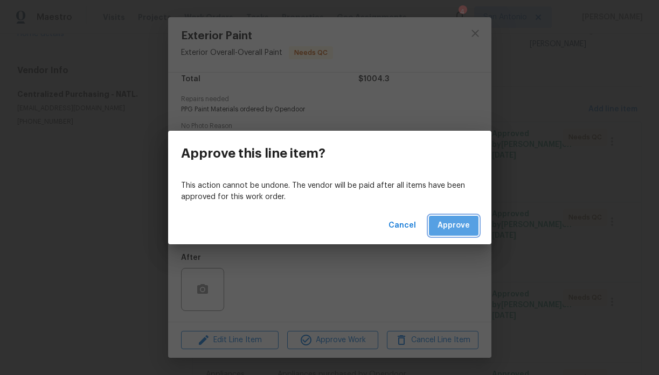
click at [462, 229] on span "Approve" at bounding box center [453, 225] width 32 height 13
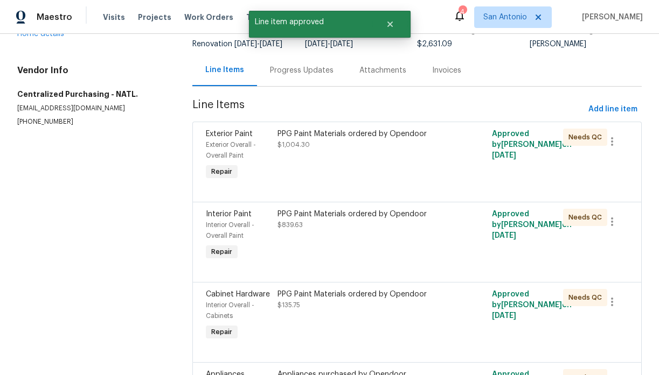
scroll to position [0, 0]
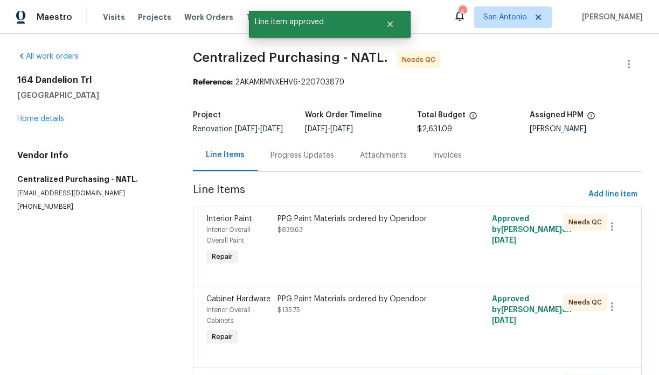
click at [327, 249] on div "PPG Paint Materials ordered by Opendoor $839.63" at bounding box center [363, 241] width 178 height 60
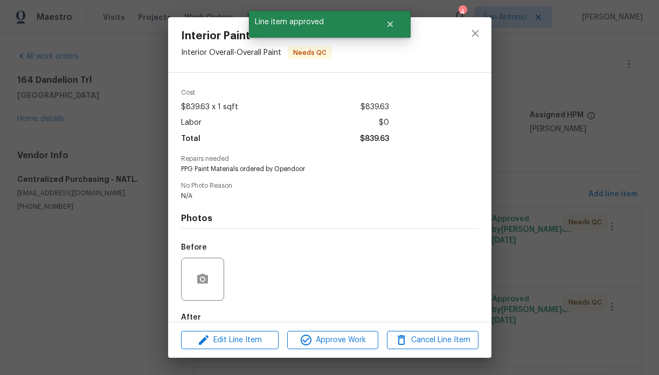
scroll to position [93, 0]
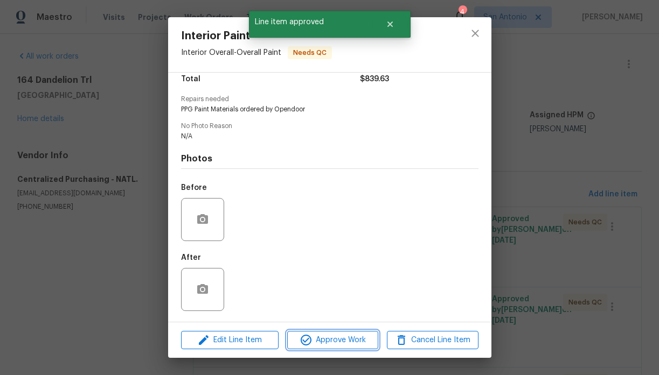
click at [332, 340] on span "Approve Work" at bounding box center [332, 340] width 85 height 13
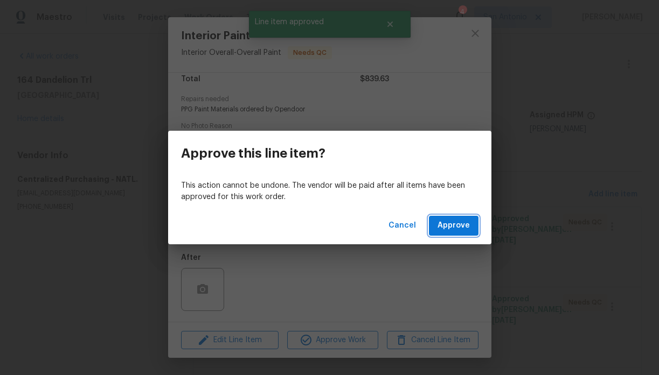
click at [455, 222] on span "Approve" at bounding box center [453, 225] width 32 height 13
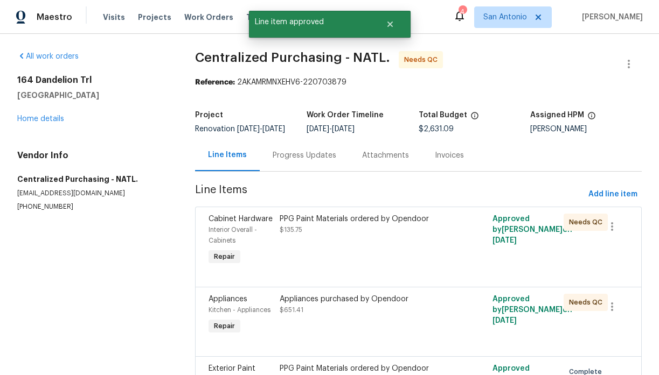
click at [307, 243] on div "PPG Paint Materials ordered by Opendoor $135.75" at bounding box center [364, 241] width 177 height 60
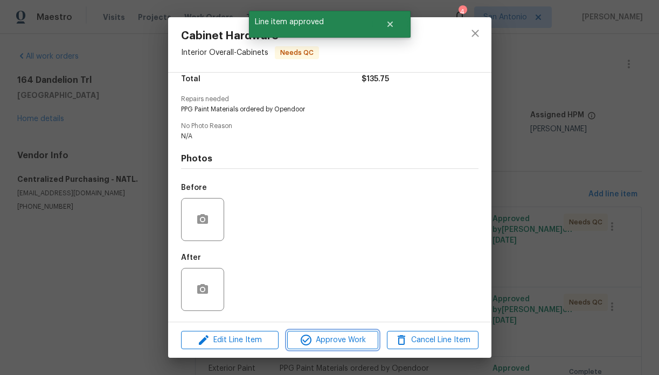
click at [337, 342] on span "Approve Work" at bounding box center [332, 340] width 85 height 13
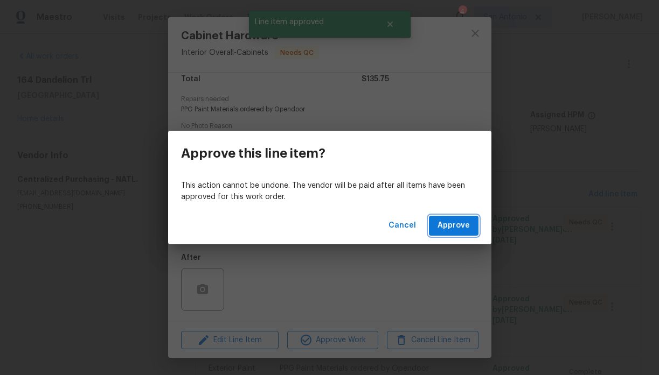
click at [443, 227] on span "Approve" at bounding box center [453, 225] width 32 height 13
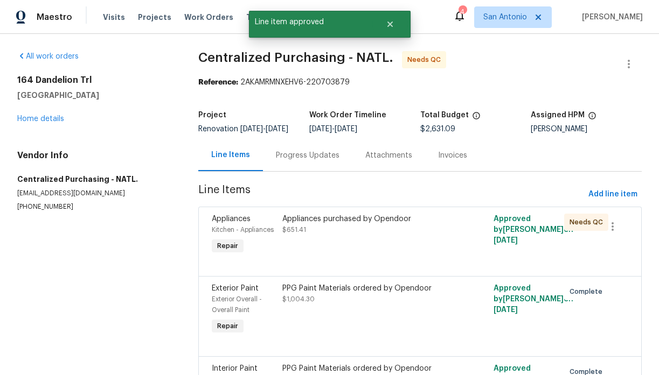
click at [331, 235] on div "Appliances purchased by Opendoor $651.41" at bounding box center [367, 225] width 170 height 22
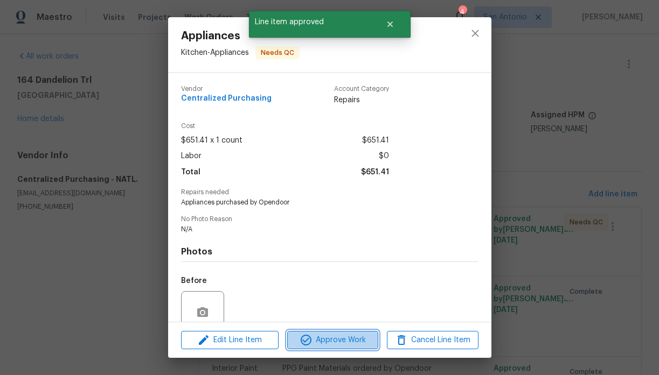
click at [345, 340] on span "Approve Work" at bounding box center [332, 340] width 85 height 13
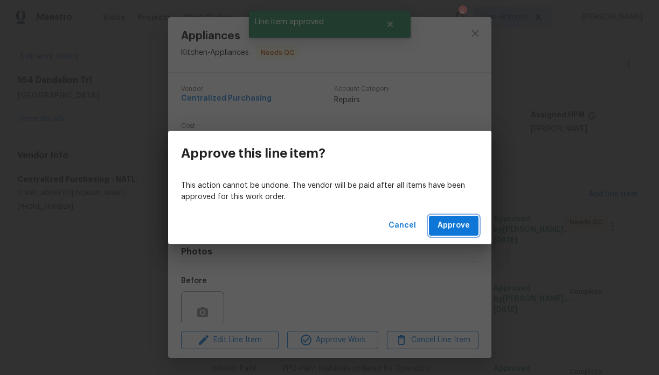
click at [456, 234] on button "Approve" at bounding box center [454, 226] width 50 height 20
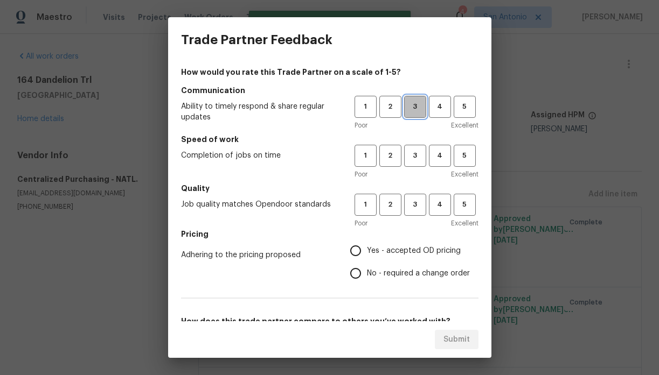
click at [415, 105] on span "3" at bounding box center [415, 107] width 20 height 12
click at [413, 162] on button "3" at bounding box center [415, 156] width 22 height 22
click at [418, 205] on span "3" at bounding box center [415, 205] width 20 height 12
click at [388, 251] on span "Yes - accepted OD pricing" at bounding box center [414, 251] width 94 height 11
click at [367, 251] on input "Yes - accepted OD pricing" at bounding box center [355, 251] width 23 height 23
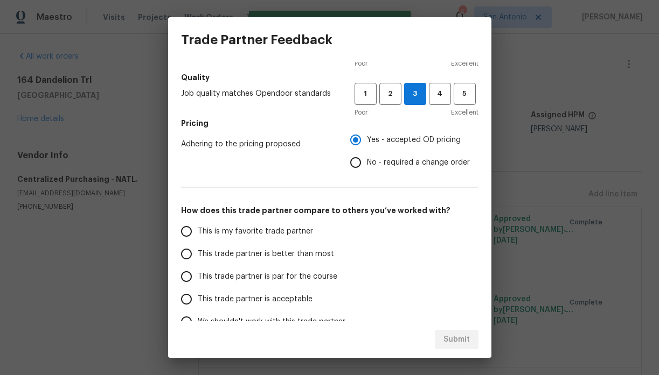
scroll to position [112, 0]
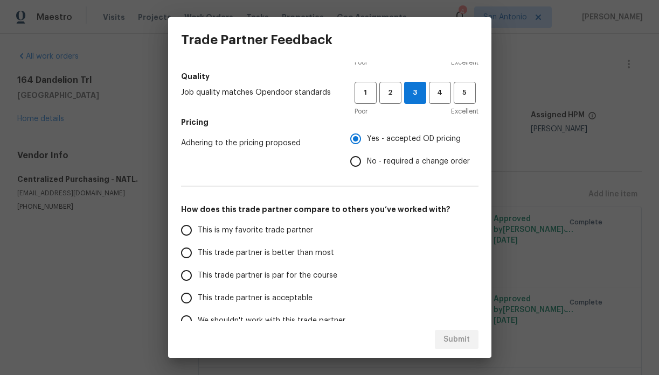
click at [282, 275] on span "This trade partner is par for the course" at bounding box center [267, 275] width 139 height 11
click at [198, 275] on input "This trade partner is par for the course" at bounding box center [186, 275] width 23 height 23
click at [455, 339] on span "Submit" at bounding box center [456, 339] width 26 height 13
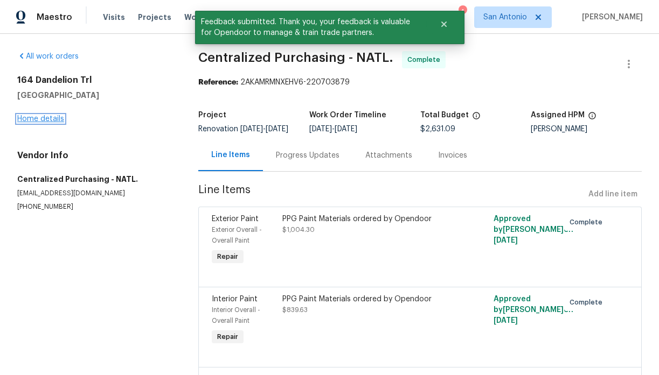
click at [47, 118] on link "Home details" at bounding box center [40, 119] width 47 height 8
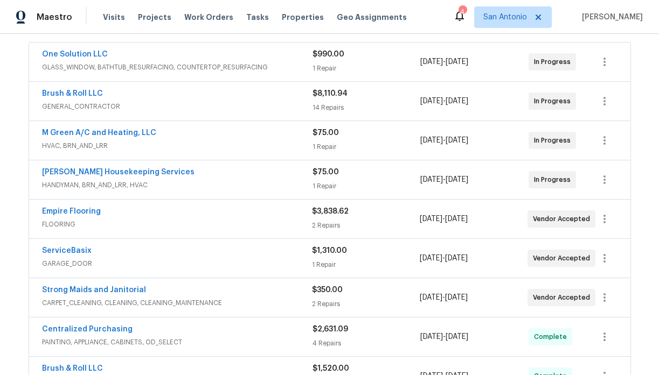
scroll to position [199, 0]
click at [74, 212] on link "Empire Flooring" at bounding box center [71, 211] width 59 height 8
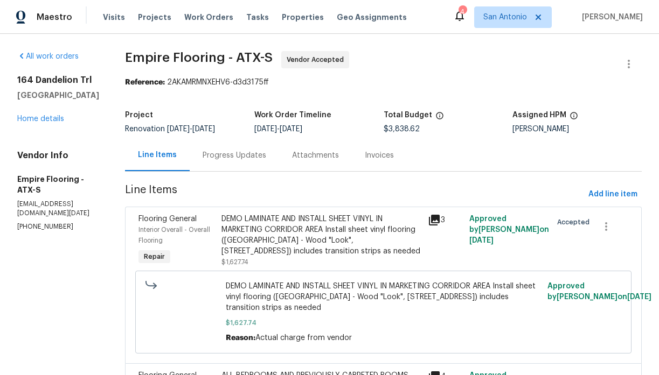
click at [254, 155] on div "Progress Updates" at bounding box center [234, 155] width 64 height 11
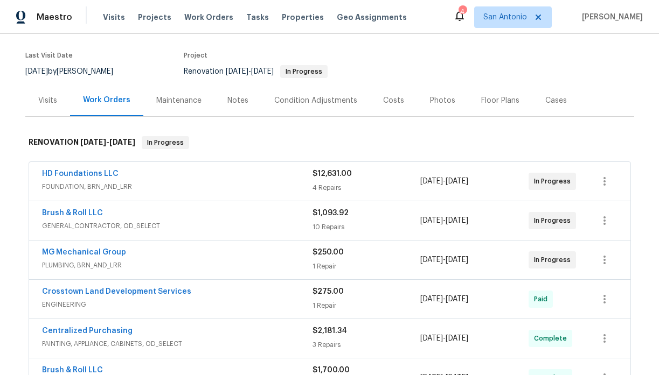
scroll to position [78, 0]
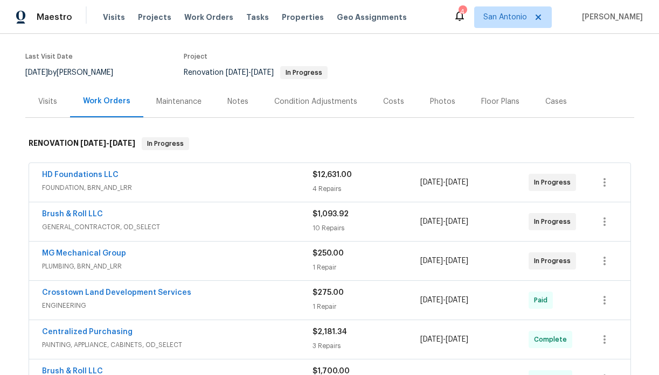
click at [241, 101] on div "Notes" at bounding box center [237, 101] width 21 height 11
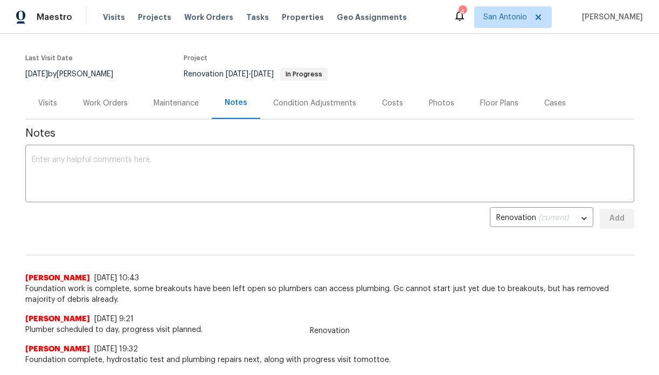
scroll to position [76, 0]
click at [281, 162] on textarea at bounding box center [330, 175] width 596 height 38
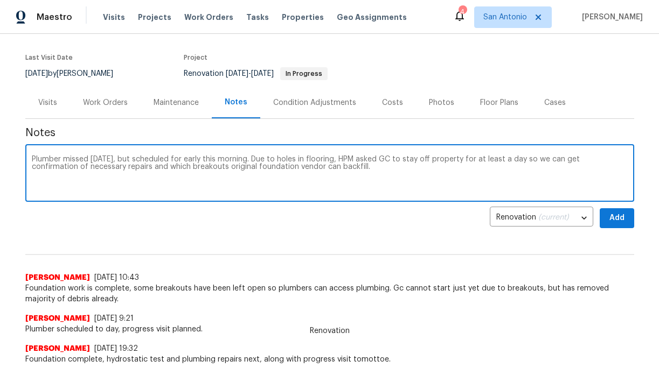
type textarea "Plumber missed [DATE], but scheduled for early this morning. Due to holes in fl…"
click at [617, 216] on span "Add" at bounding box center [616, 218] width 17 height 13
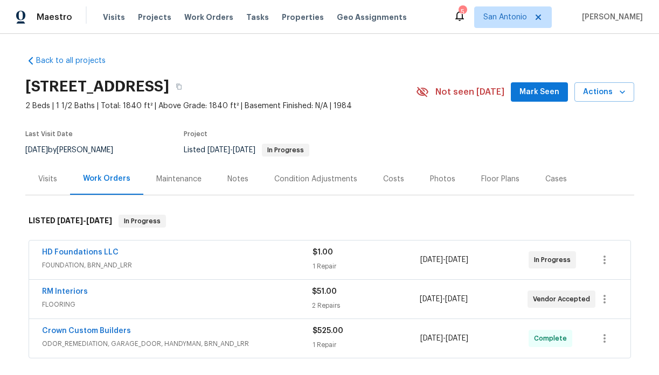
click at [541, 94] on span "Mark Seen" at bounding box center [539, 92] width 40 height 13
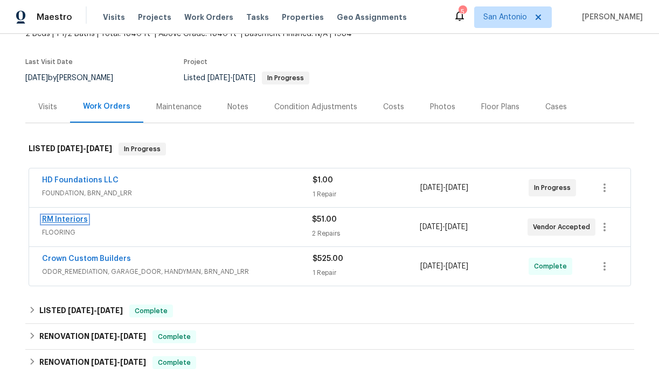
click at [72, 220] on link "RM Interiors" at bounding box center [65, 220] width 46 height 8
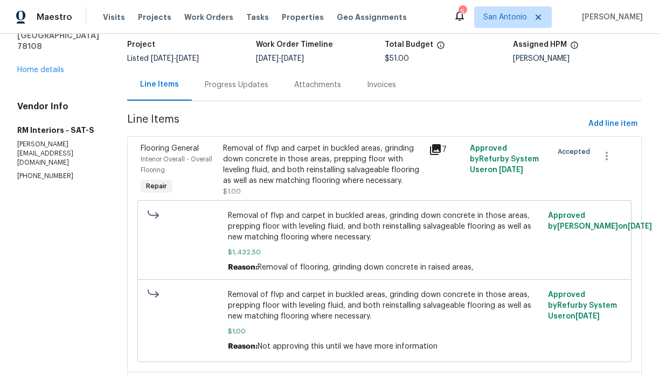
scroll to position [72, 0]
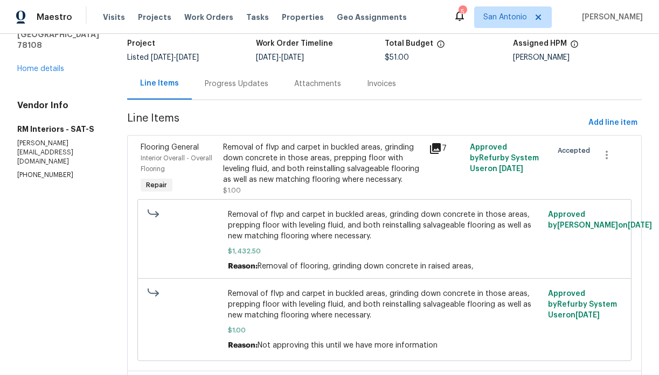
click at [246, 83] on div "Progress Updates" at bounding box center [237, 84] width 64 height 11
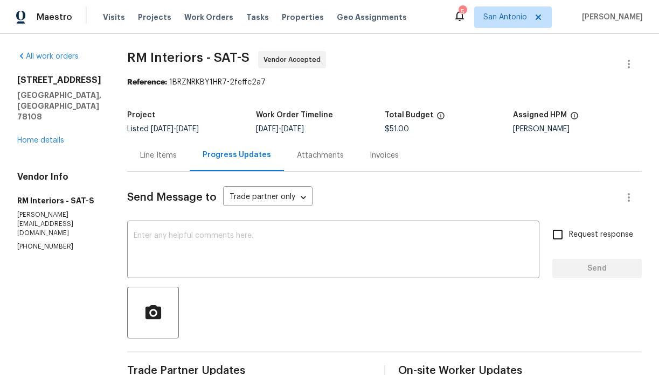
click at [169, 152] on div "Line Items" at bounding box center [158, 155] width 37 height 11
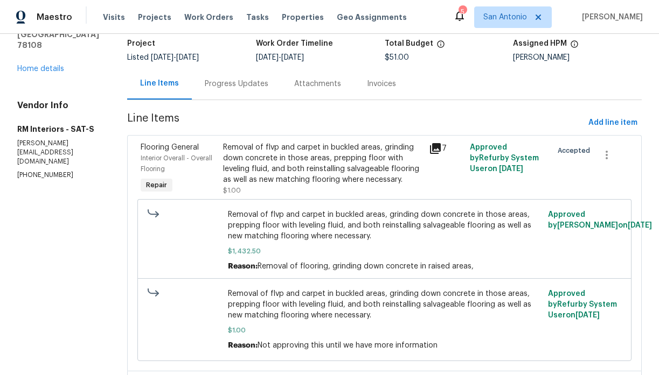
scroll to position [75, 0]
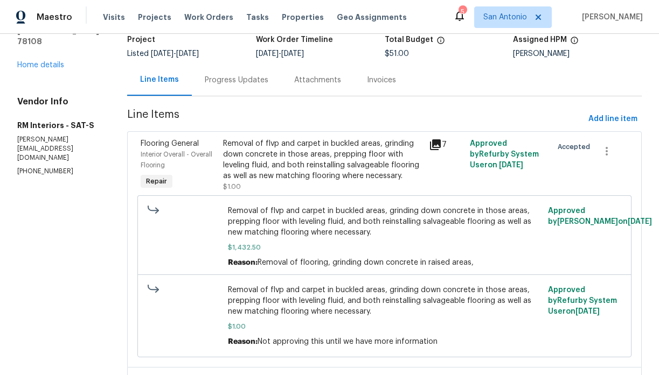
click at [282, 157] on div "Removal of flvp and carpet in buckled areas, grinding down concrete in those ar…" at bounding box center [322, 159] width 199 height 43
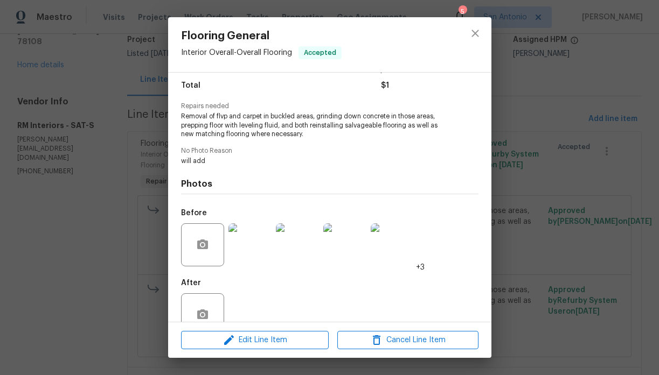
scroll to position [111, 0]
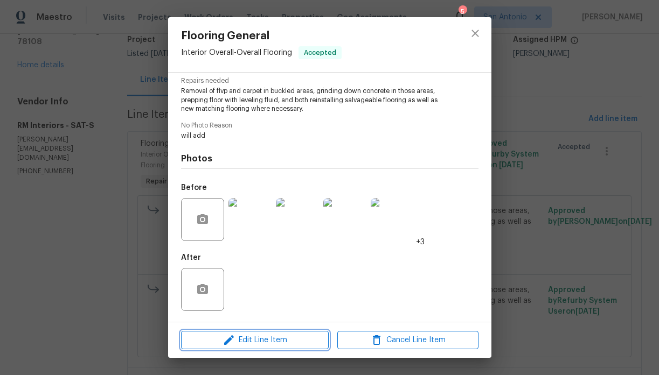
click at [255, 340] on span "Edit Line Item" at bounding box center [254, 340] width 141 height 13
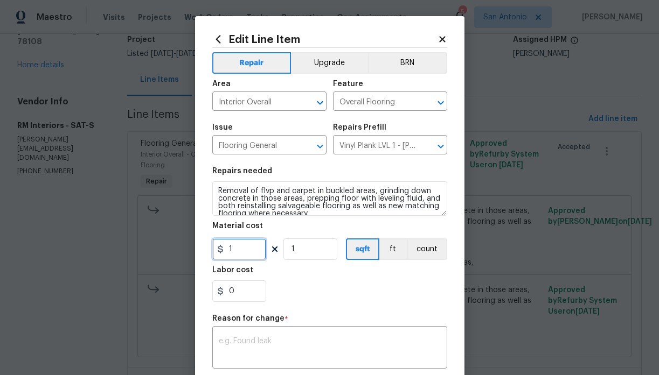
click at [246, 255] on input "1" at bounding box center [239, 250] width 54 height 22
type input "1888.4"
click at [261, 335] on div "x ​" at bounding box center [329, 349] width 235 height 40
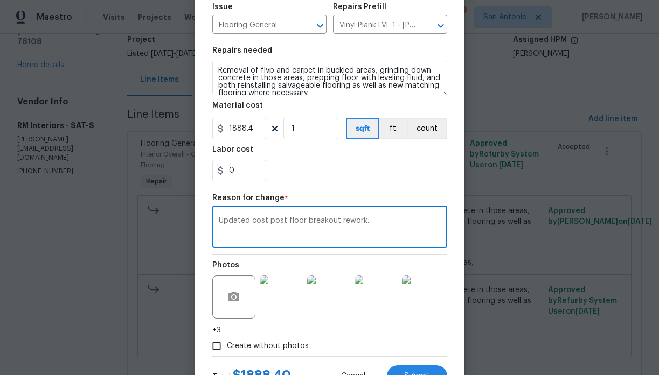
scroll to position [153, 0]
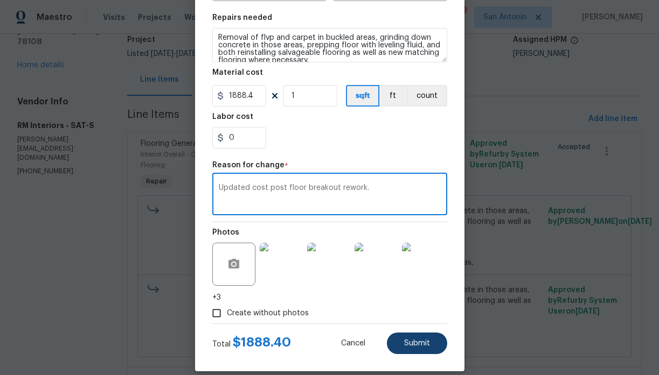
type textarea "Updated cost post floor breakout rework."
click at [410, 340] on span "Submit" at bounding box center [417, 344] width 26 height 8
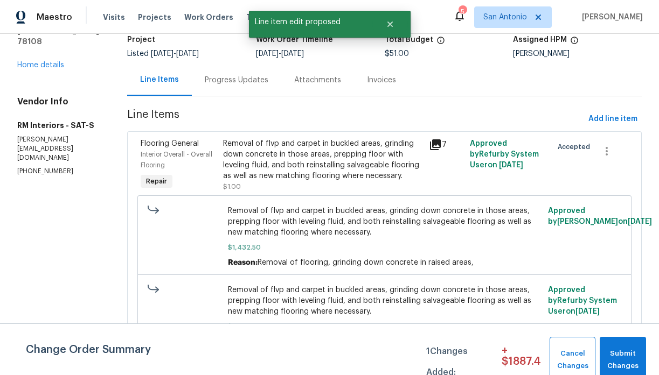
scroll to position [0, 0]
click at [625, 349] on span "Submit Changes" at bounding box center [623, 360] width 36 height 25
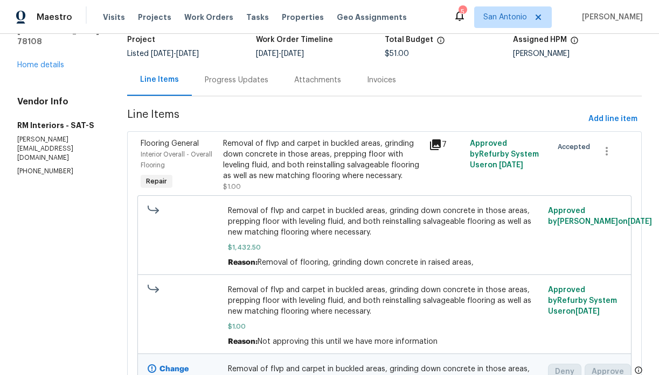
click at [241, 78] on div "Progress Updates" at bounding box center [237, 80] width 64 height 11
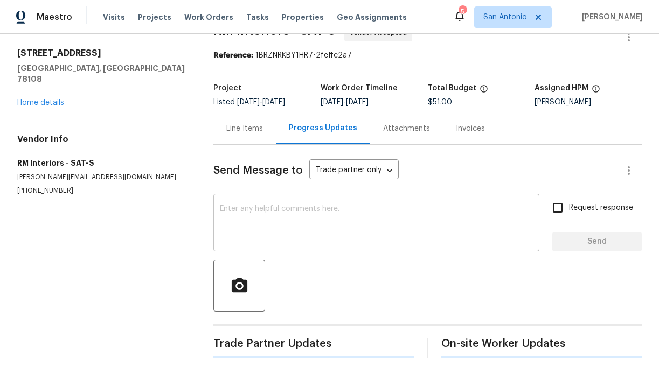
scroll to position [75, 0]
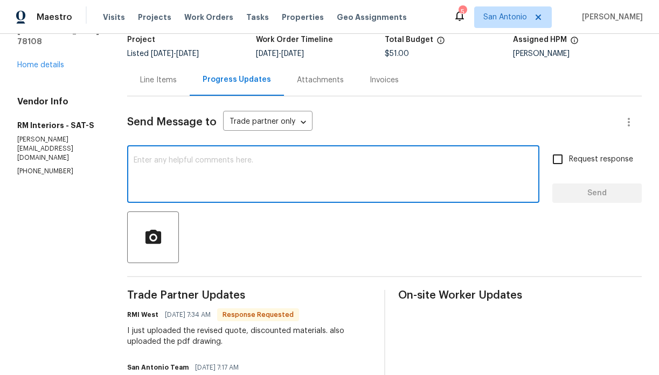
click at [276, 176] on textarea at bounding box center [333, 176] width 399 height 38
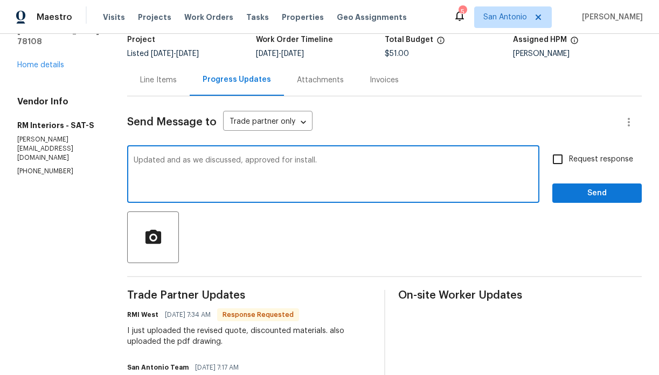
type textarea "Updated and as we discussed, approved for install."
click at [562, 191] on span "Send" at bounding box center [597, 193] width 72 height 13
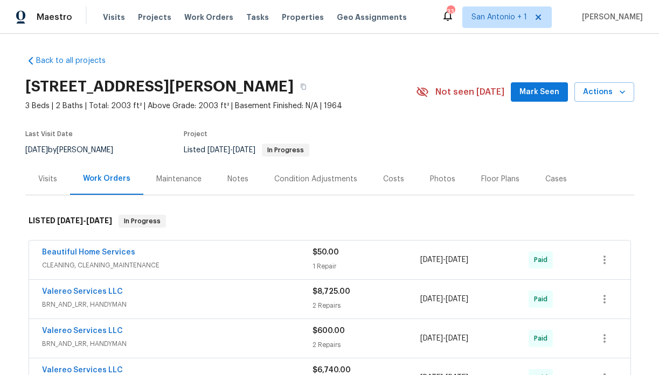
click at [45, 180] on div "Visits" at bounding box center [47, 179] width 19 height 11
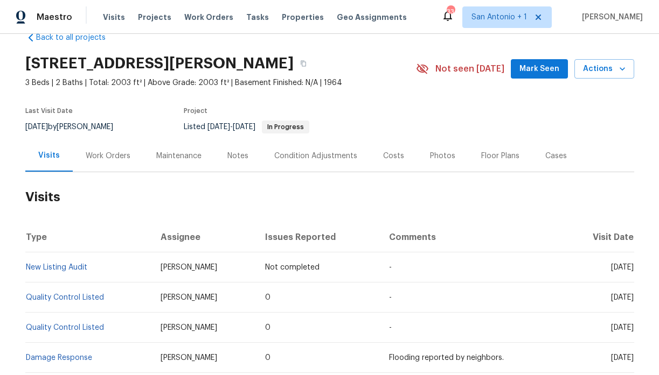
scroll to position [22, 0]
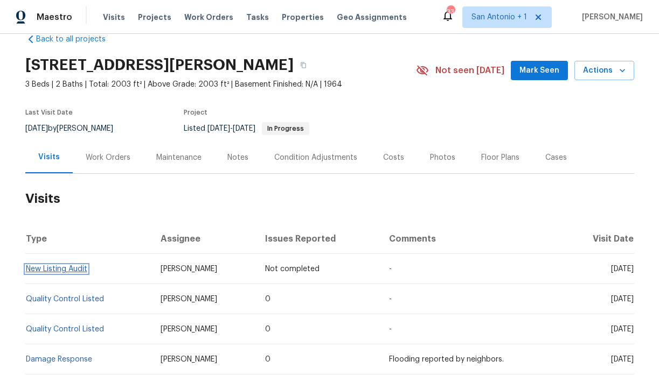
click at [68, 271] on link "New Listing Audit" at bounding box center [56, 269] width 61 height 8
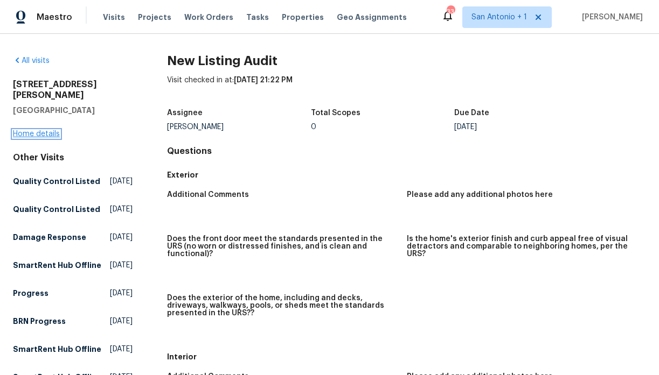
click at [46, 130] on link "Home details" at bounding box center [36, 134] width 47 height 8
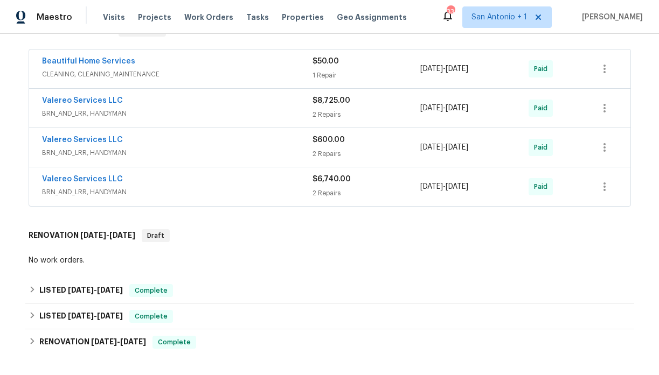
scroll to position [197, 0]
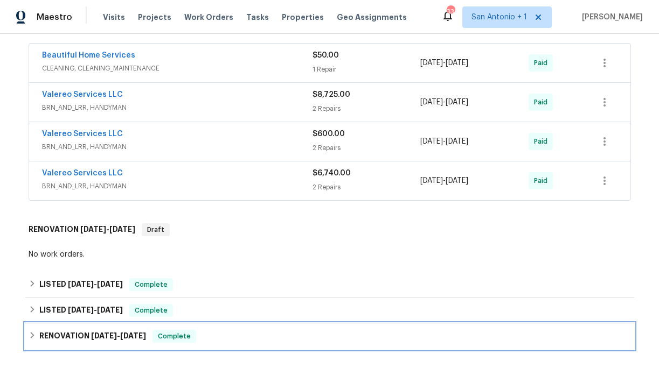
click at [31, 337] on icon at bounding box center [33, 336] width 8 height 8
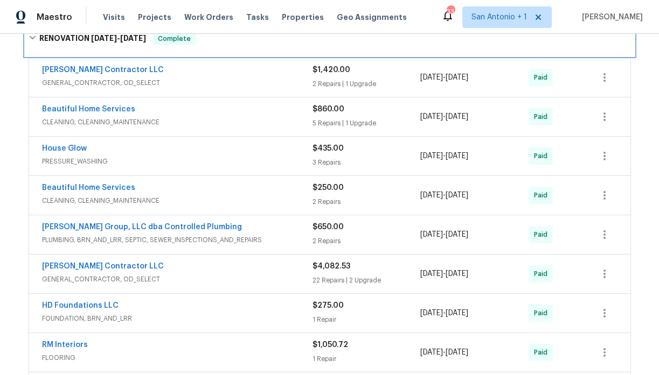
scroll to position [507, 0]
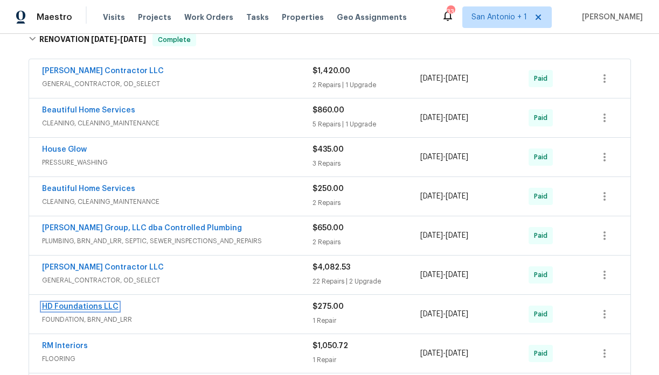
click at [80, 305] on link "HD Foundations LLC" at bounding box center [80, 307] width 76 height 8
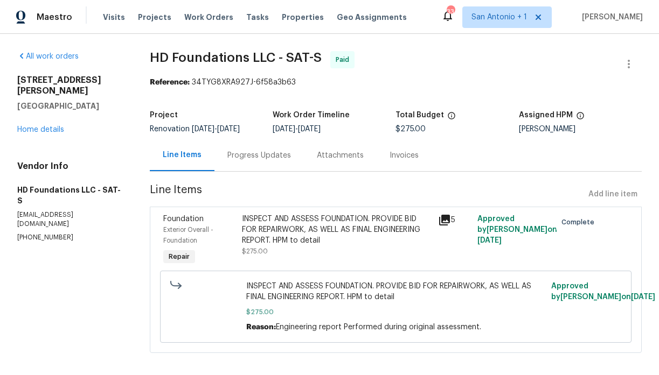
click at [265, 157] on div "Progress Updates" at bounding box center [259, 155] width 64 height 11
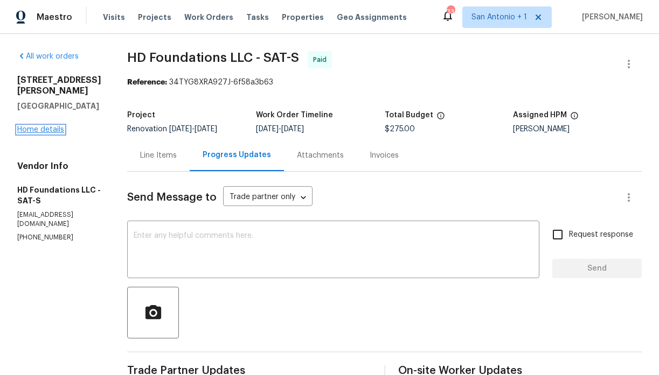
click at [40, 126] on link "Home details" at bounding box center [40, 130] width 47 height 8
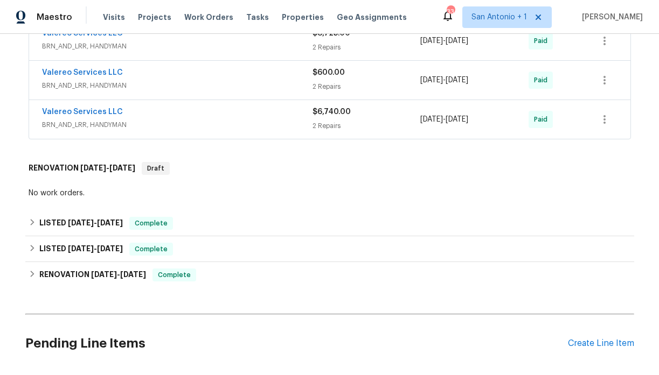
scroll to position [259, 0]
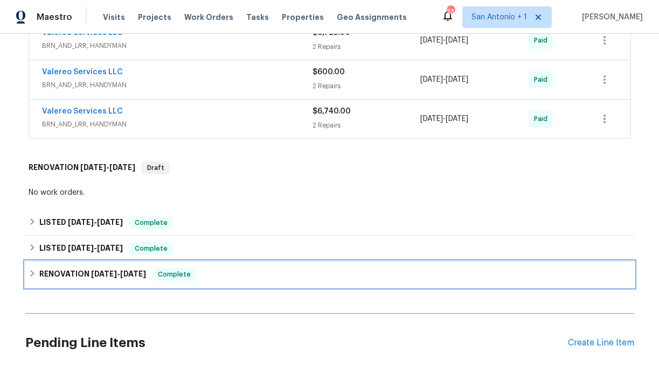
click at [35, 275] on icon at bounding box center [33, 274] width 8 height 8
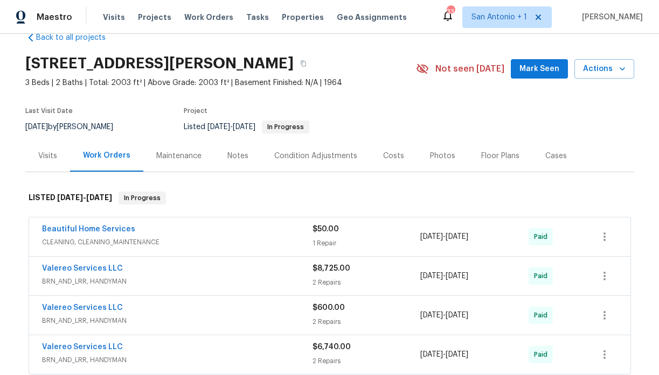
scroll to position [22, 0]
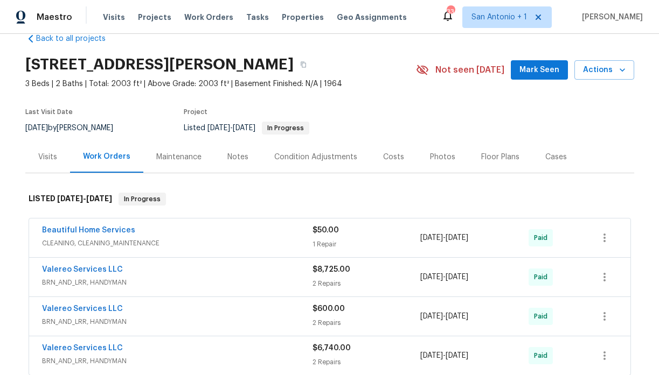
click at [47, 159] on div "Visits" at bounding box center [47, 157] width 19 height 11
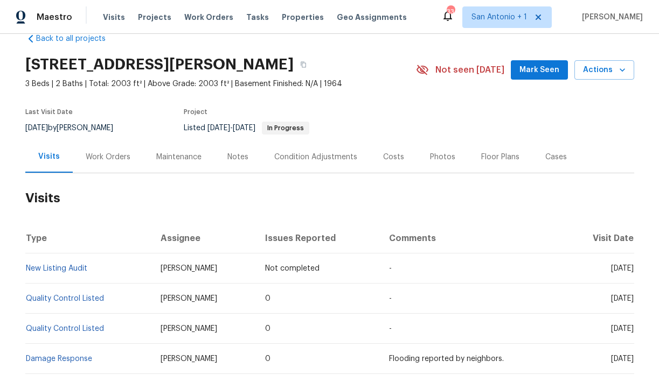
click at [114, 157] on div "Work Orders" at bounding box center [108, 157] width 45 height 11
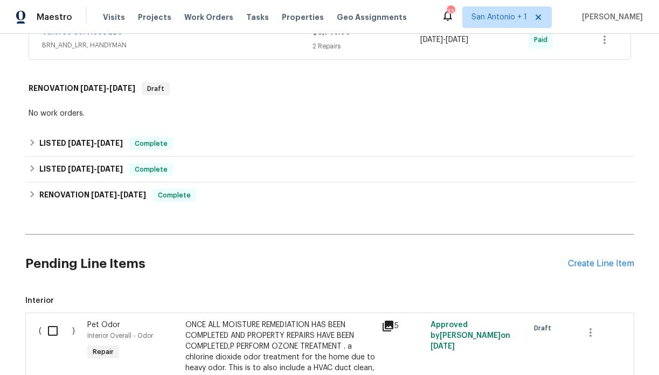
scroll to position [417, 0]
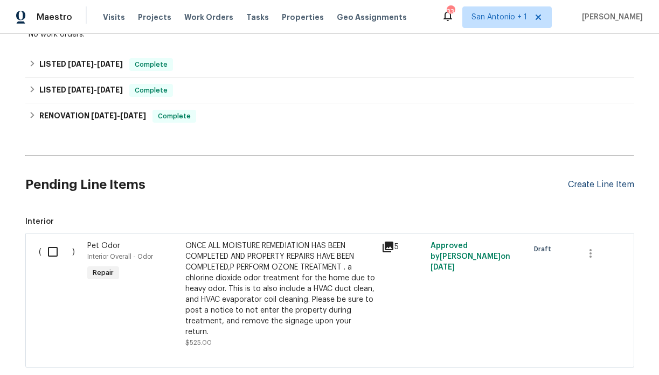
click at [591, 186] on div "Create Line Item" at bounding box center [601, 185] width 66 height 10
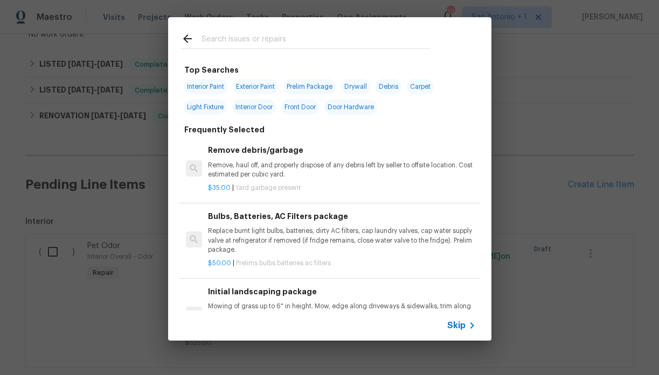
click at [255, 43] on input "text" at bounding box center [315, 40] width 228 height 16
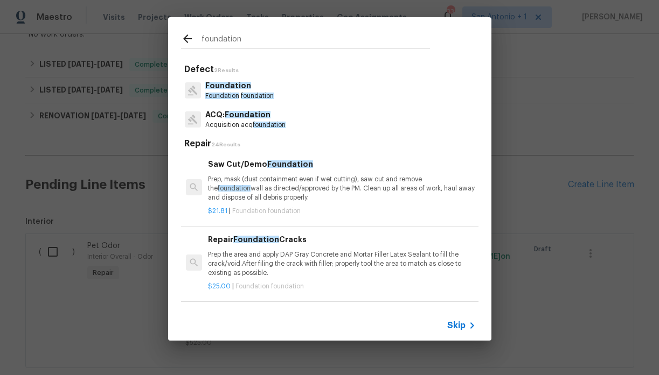
type input "foundation"
click at [235, 92] on p "Foundation foundation" at bounding box center [239, 96] width 68 height 9
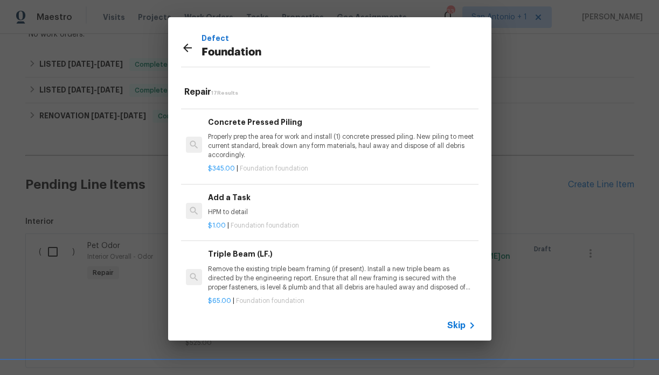
scroll to position [740, 0]
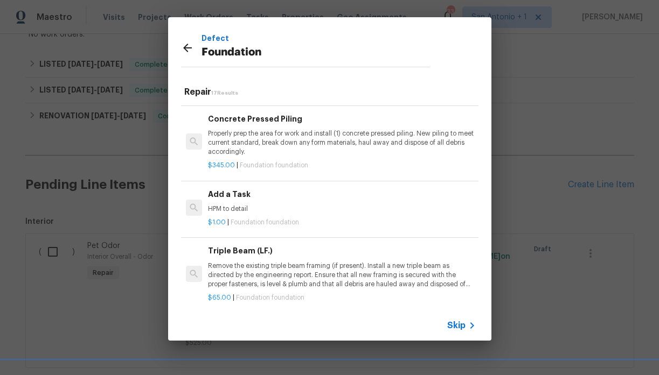
click at [234, 214] on p "HPM to detail" at bounding box center [341, 209] width 267 height 9
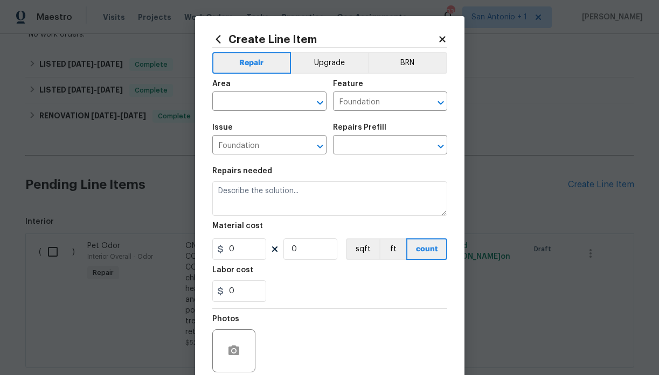
type textarea "HPM to detail"
type input "1"
type input "Add a Task $1.00"
type input "1"
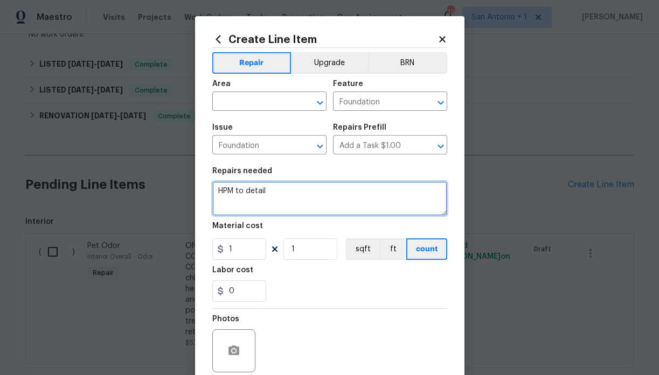
click at [250, 191] on textarea "HPM to detail" at bounding box center [329, 198] width 235 height 34
type textarea "REVISIT HOME AND MEASURE FOUNDATION WORK"
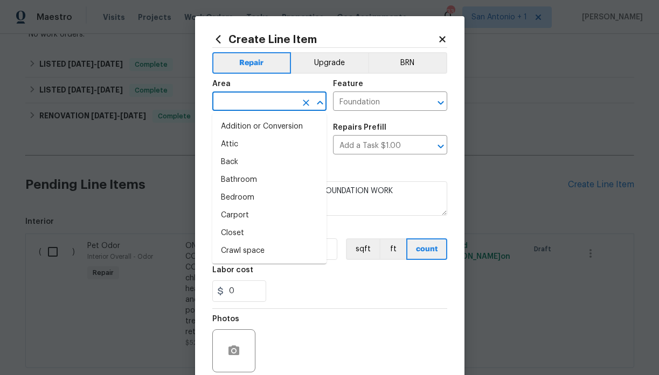
click at [249, 101] on input "text" at bounding box center [254, 102] width 84 height 17
click at [276, 85] on div "Area" at bounding box center [269, 87] width 114 height 14
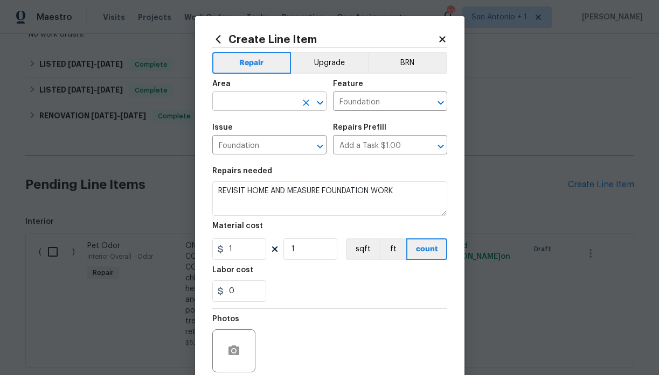
click at [253, 101] on input "text" at bounding box center [254, 102] width 84 height 17
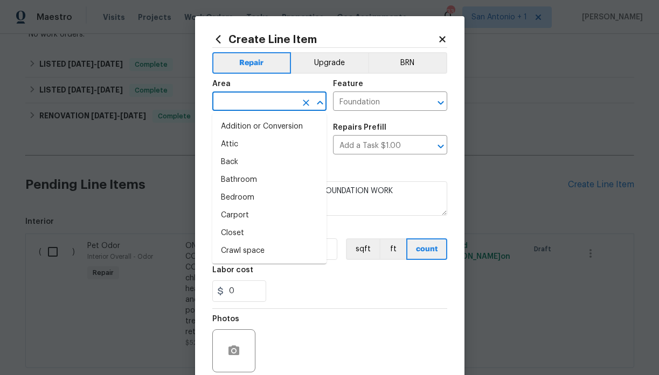
click at [256, 102] on input "text" at bounding box center [254, 102] width 84 height 17
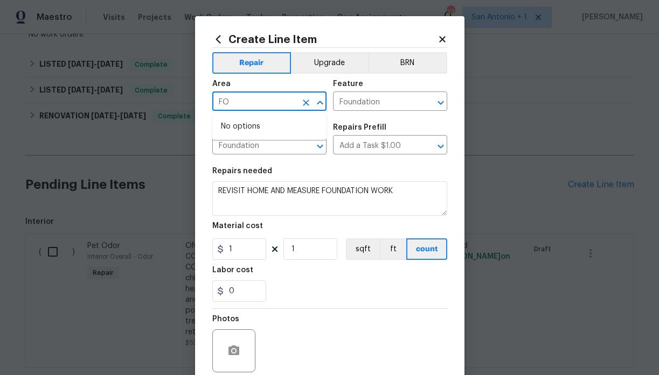
type input "F"
click at [258, 142] on li "Exterior Overall" at bounding box center [269, 145] width 114 height 18
type input "Exterior Overall"
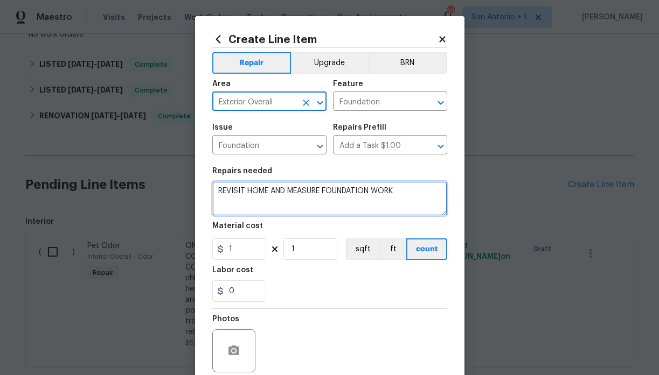
click at [409, 192] on textarea "REVISIT HOME AND MEASURE FOUNDATION WORK" at bounding box center [329, 198] width 235 height 34
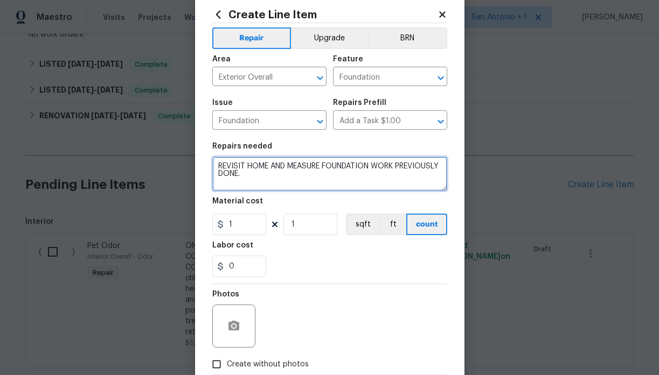
scroll to position [31, 0]
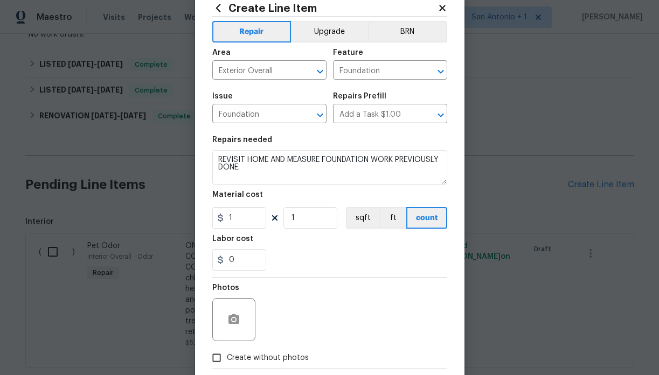
click at [303, 242] on div "Labor cost" at bounding box center [329, 242] width 235 height 14
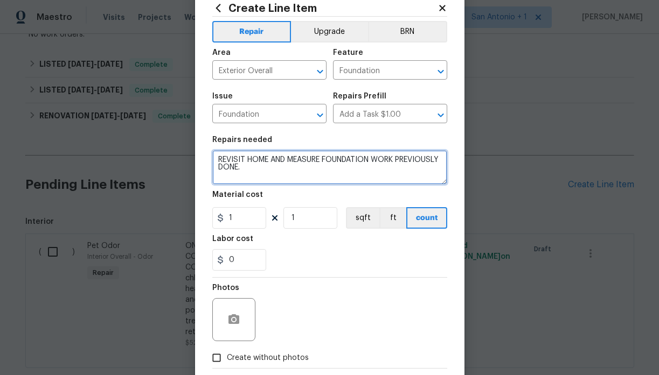
click at [318, 174] on textarea "REVISIT HOME AND MEASURE FOUNDATION WORK PREVIOUSLY DONE." at bounding box center [329, 167] width 235 height 34
type textarea "REVISIT HOME AND MEASURE FOUNDATION WORK PREVIOUSLY DONE TO VERIFY NO REWORK NE…"
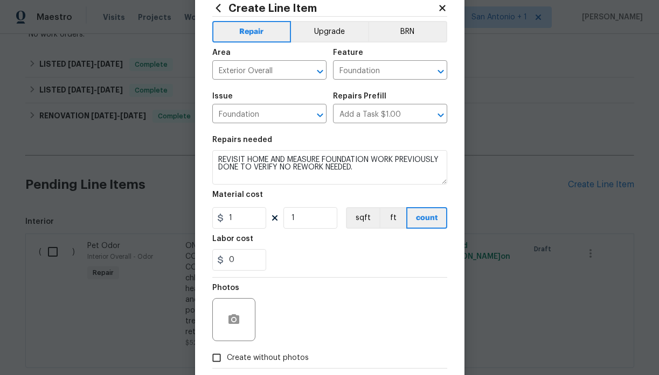
click at [301, 256] on div "0" at bounding box center [329, 260] width 235 height 22
click at [258, 354] on span "Create without photos" at bounding box center [268, 358] width 82 height 11
click at [227, 354] on input "Create without photos" at bounding box center [216, 358] width 20 height 20
checkbox input "true"
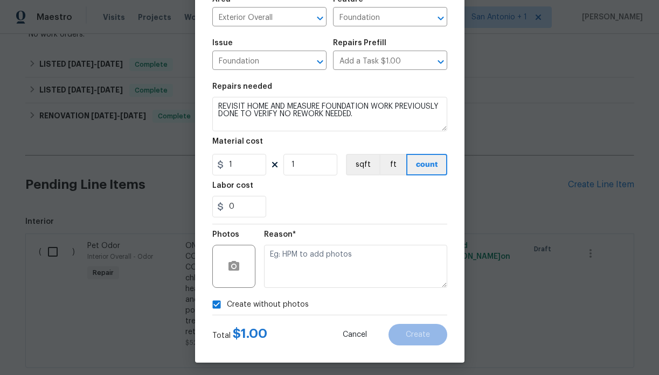
scroll to position [89, 0]
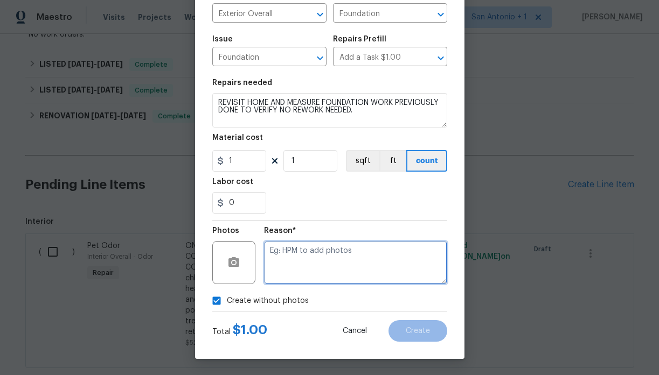
click at [355, 256] on textarea at bounding box center [355, 262] width 183 height 43
type textarea "GC TO ADD"
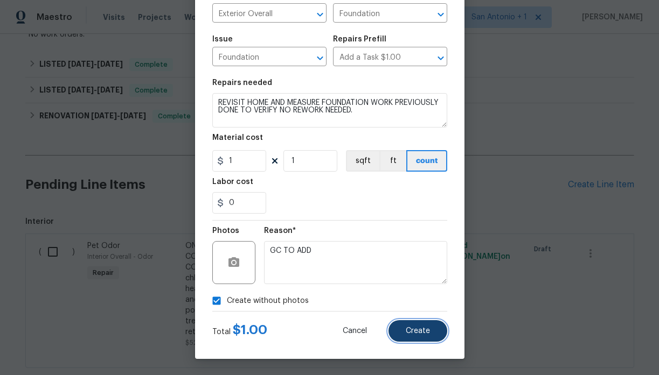
click at [418, 328] on span "Create" at bounding box center [417, 331] width 24 height 8
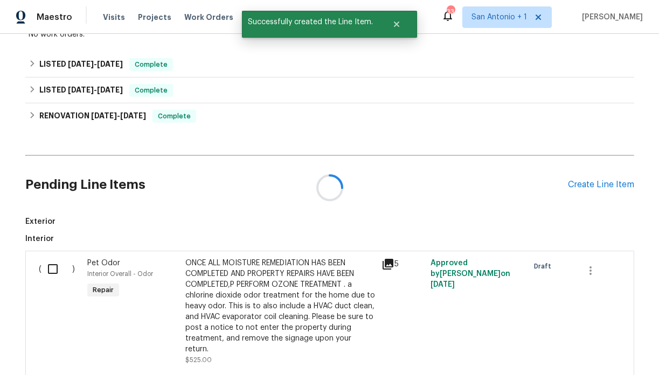
click at [359, 184] on h2 "Pending Line Items" at bounding box center [296, 185] width 542 height 50
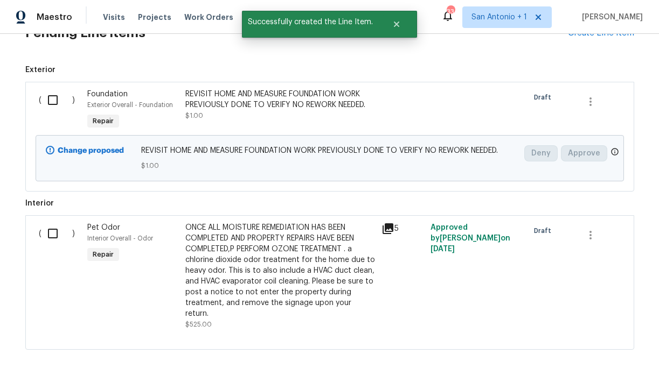
scroll to position [569, 0]
click at [51, 102] on input "checkbox" at bounding box center [56, 100] width 31 height 23
checkbox input "true"
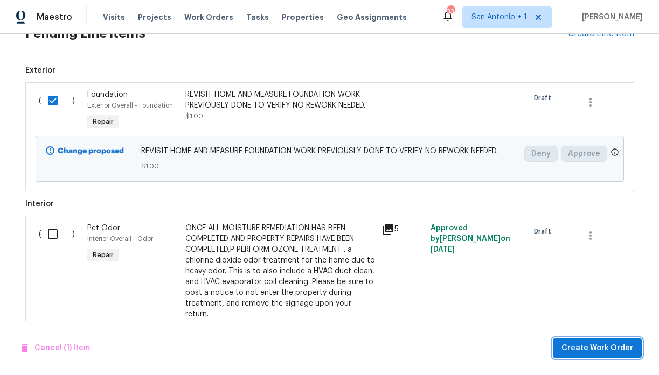
click at [590, 346] on span "Create Work Order" at bounding box center [597, 348] width 72 height 13
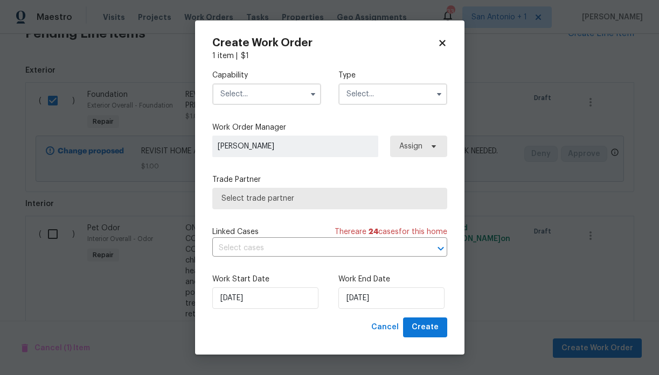
click at [267, 96] on input "text" at bounding box center [266, 94] width 109 height 22
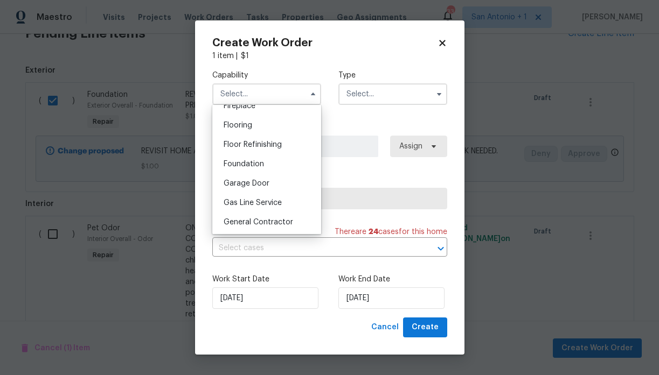
scroll to position [413, 0]
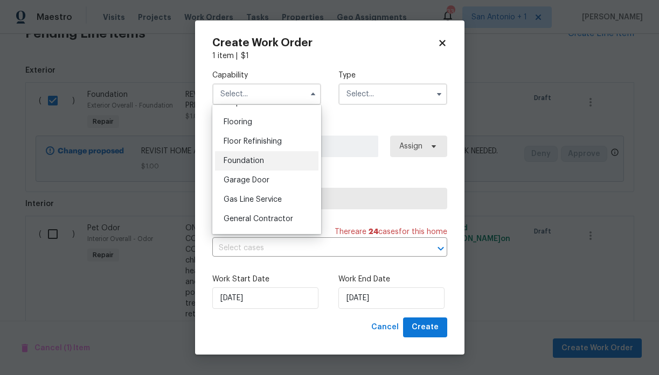
click at [254, 162] on span "Foundation" at bounding box center [243, 161] width 40 height 8
type input "Foundation"
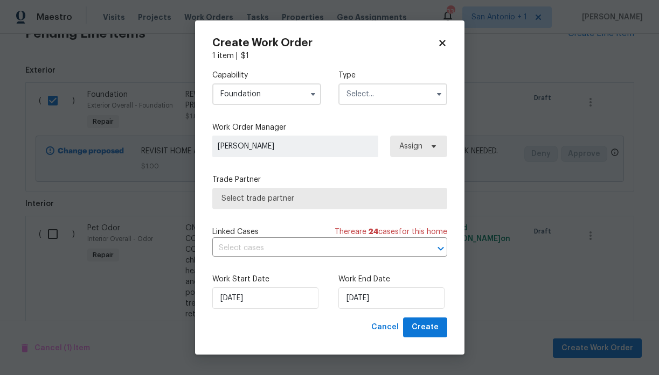
click at [383, 90] on input "text" at bounding box center [392, 94] width 109 height 22
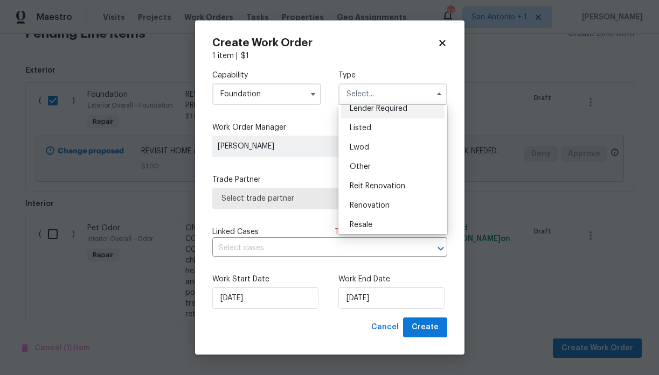
scroll to position [85, 0]
click at [374, 133] on div "Listed" at bounding box center [392, 129] width 103 height 19
type input "Listed"
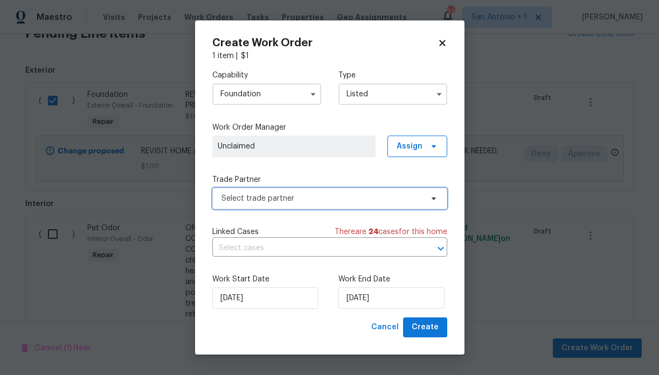
click at [286, 199] on span "Select trade partner" at bounding box center [321, 198] width 201 height 11
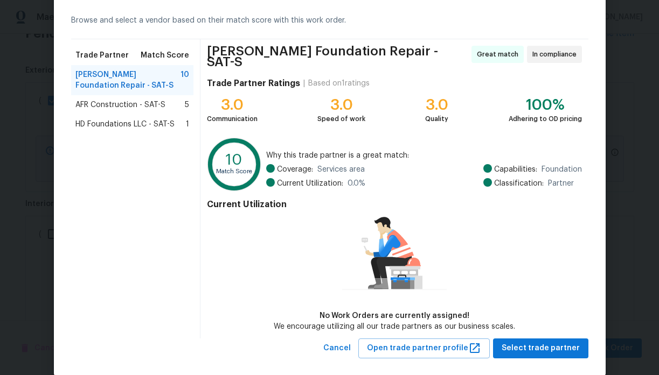
scroll to position [55, 0]
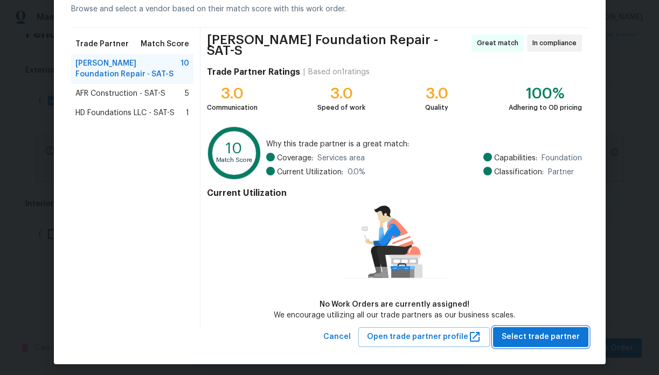
click at [521, 332] on span "Select trade partner" at bounding box center [540, 337] width 78 height 13
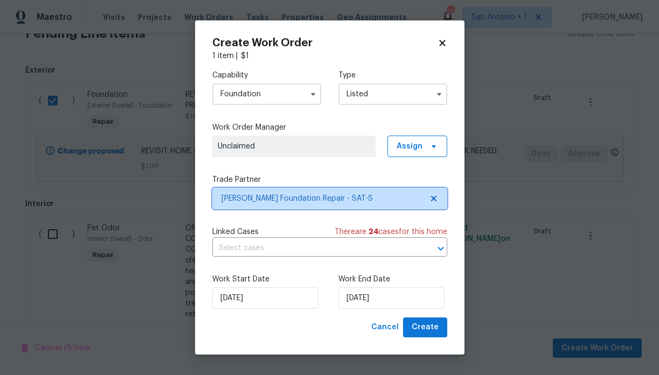
scroll to position [0, 0]
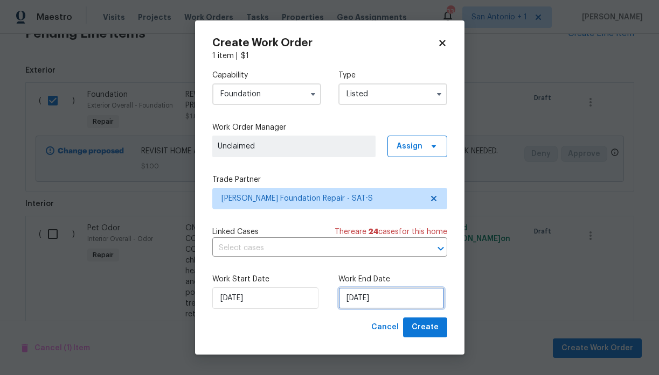
click at [377, 300] on input "9/10/2025" at bounding box center [391, 299] width 106 height 22
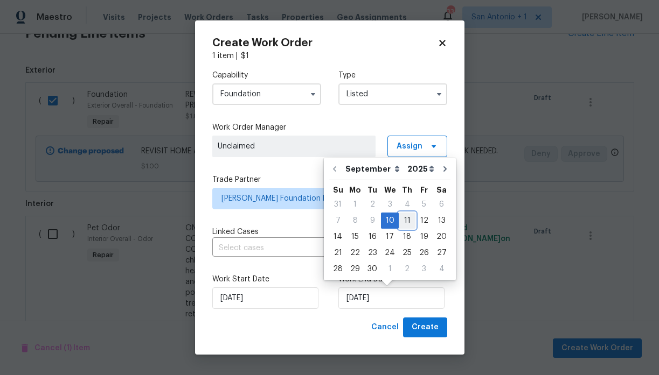
click at [402, 222] on div "11" at bounding box center [406, 220] width 17 height 15
type input "9/11/2025"
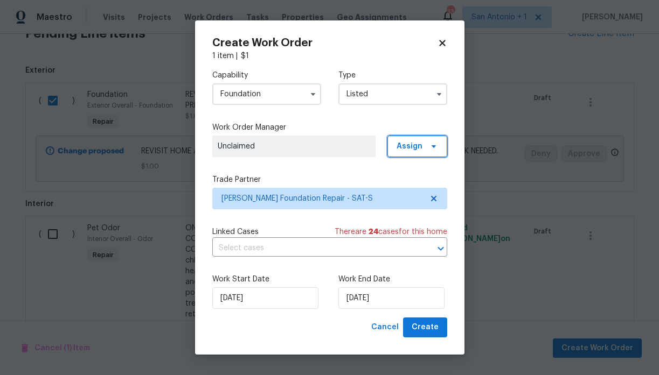
click at [429, 148] on icon at bounding box center [433, 146] width 9 height 9
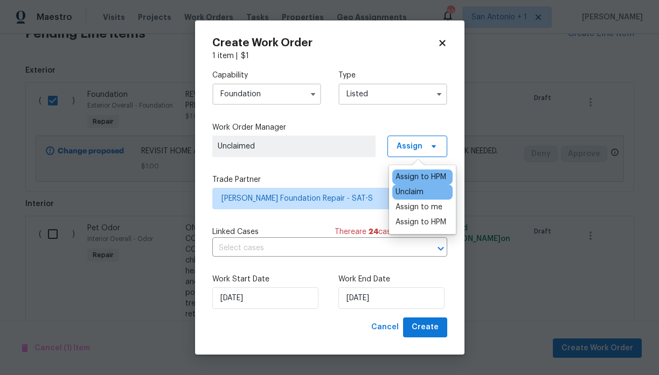
click at [423, 176] on div "Assign to HPM" at bounding box center [420, 177] width 51 height 11
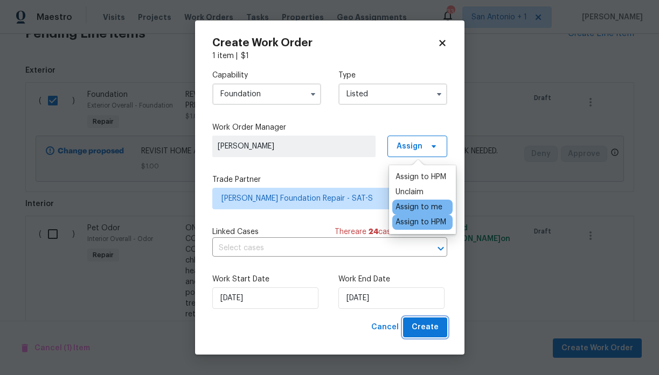
click at [430, 326] on span "Create" at bounding box center [424, 327] width 27 height 13
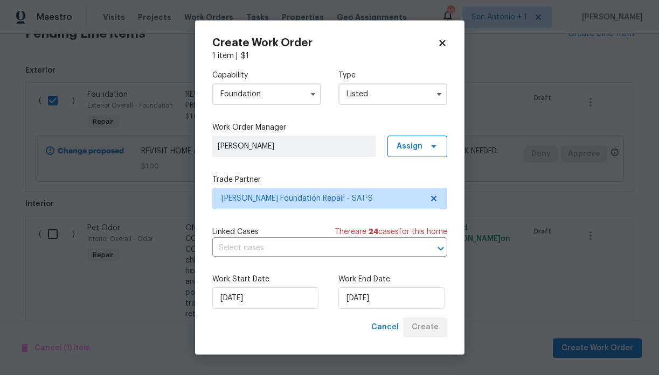
checkbox input "false"
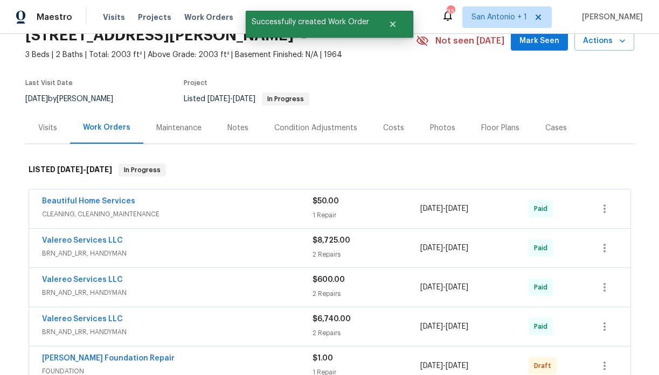
scroll to position [51, 0]
click at [536, 45] on span "Mark Seen" at bounding box center [539, 41] width 40 height 13
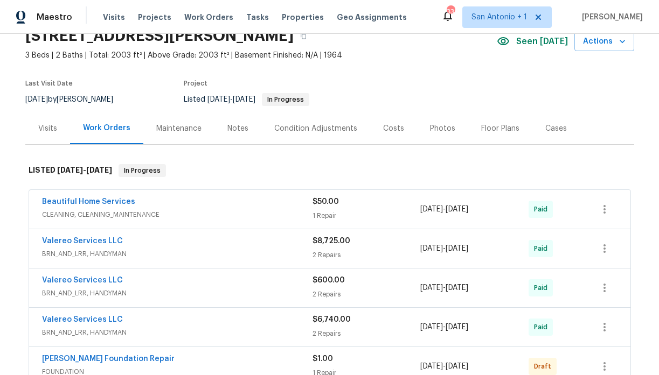
click at [229, 127] on div "Notes" at bounding box center [237, 128] width 21 height 11
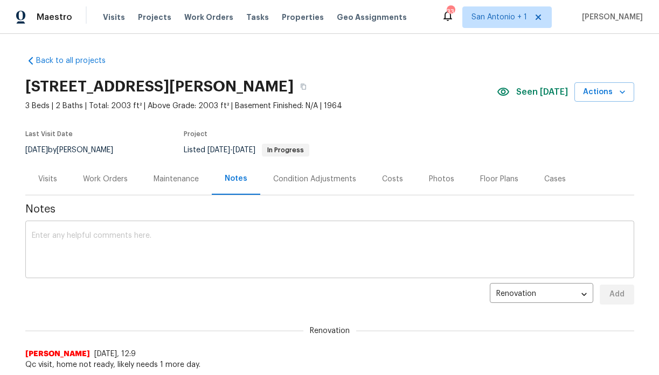
click at [239, 228] on div "x ​" at bounding box center [329, 250] width 608 height 55
click at [90, 179] on div "Work Orders" at bounding box center [105, 179] width 45 height 11
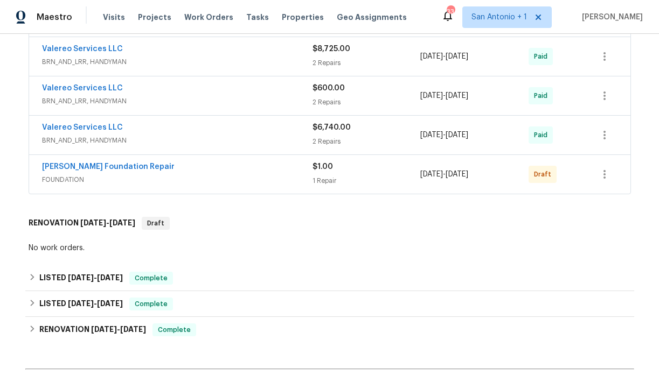
scroll to position [293, 0]
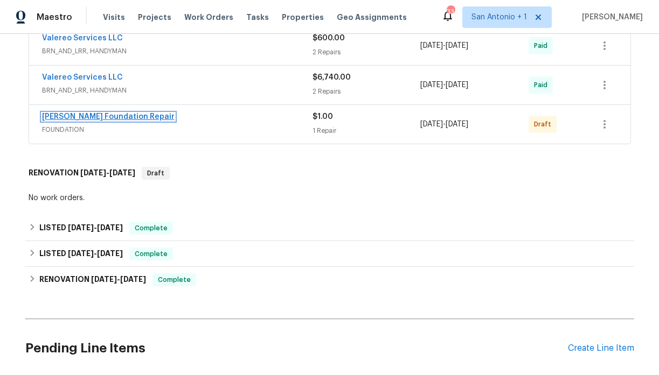
click at [113, 117] on link "GL Hunt Foundation Repair" at bounding box center [108, 117] width 132 height 8
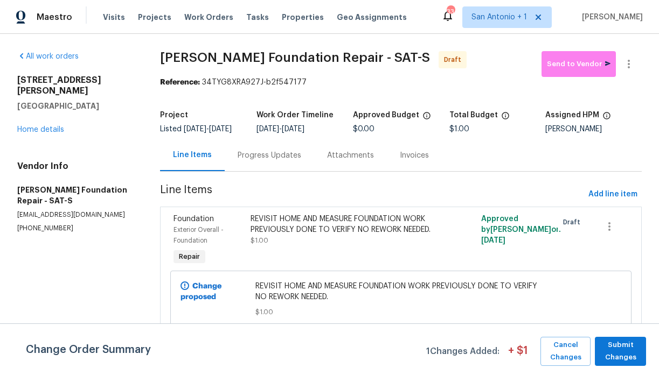
click at [269, 156] on div "Progress Updates" at bounding box center [269, 155] width 64 height 11
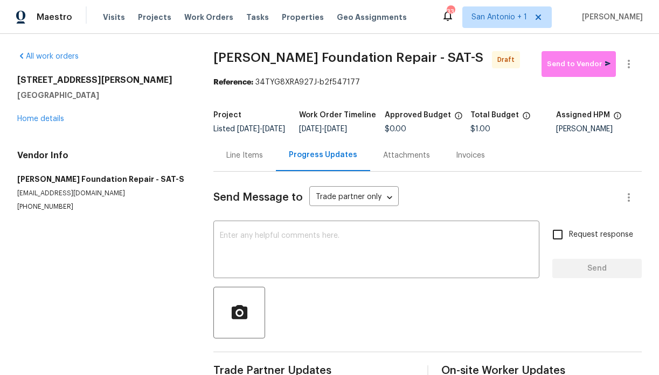
click at [244, 161] on div "Line Items" at bounding box center [244, 155] width 37 height 11
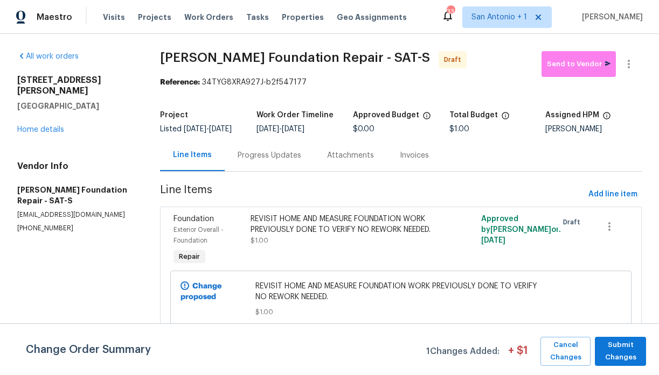
click at [263, 158] on div "Progress Updates" at bounding box center [269, 155] width 64 height 11
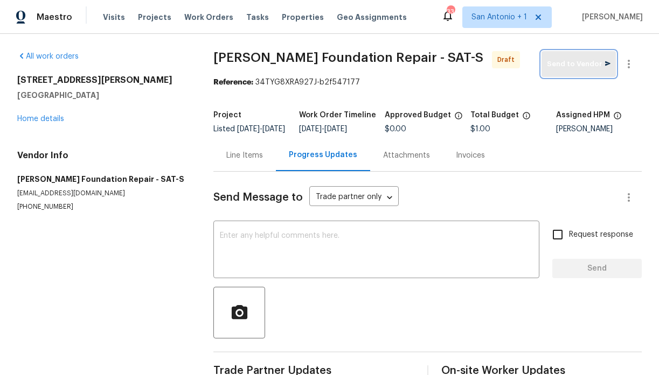
click at [578, 60] on span "Send to Vendor" at bounding box center [579, 64] width 64 height 12
click at [285, 240] on textarea at bounding box center [376, 251] width 313 height 38
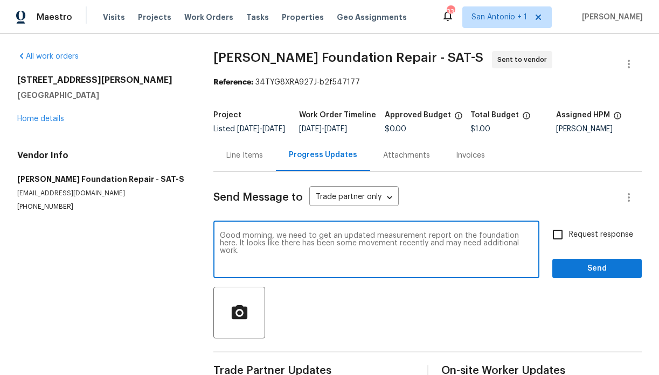
type textarea "Good morning, we need to get an updated measurement report on the foundation he…"
click at [581, 274] on span "Send" at bounding box center [597, 268] width 72 height 13
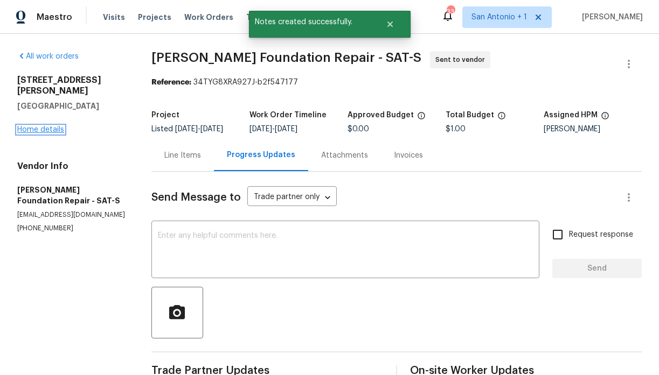
click at [42, 126] on link "Home details" at bounding box center [40, 130] width 47 height 8
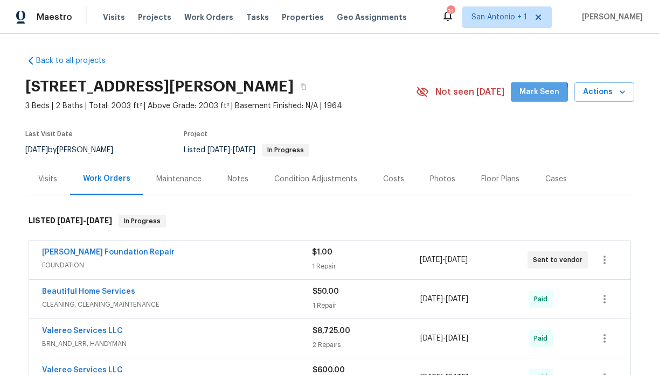
click at [535, 95] on span "Mark Seen" at bounding box center [539, 92] width 40 height 13
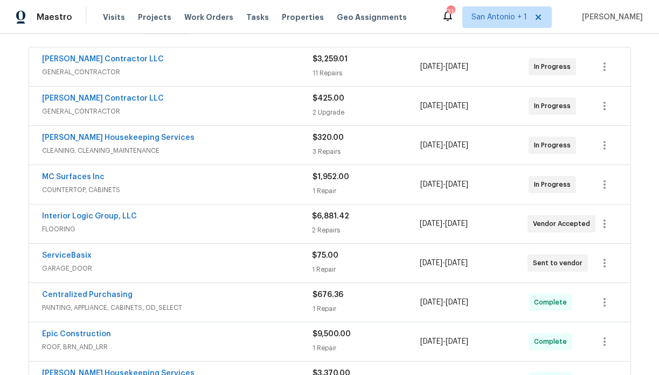
scroll to position [194, 0]
click at [98, 215] on link "Interior Logic Group, LLC" at bounding box center [89, 216] width 95 height 8
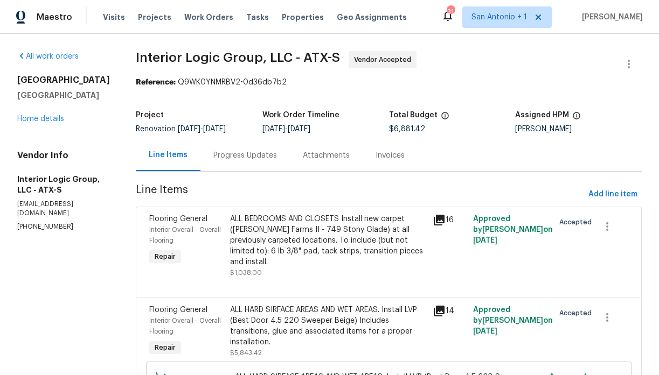
click at [257, 158] on div "Progress Updates" at bounding box center [245, 155] width 64 height 11
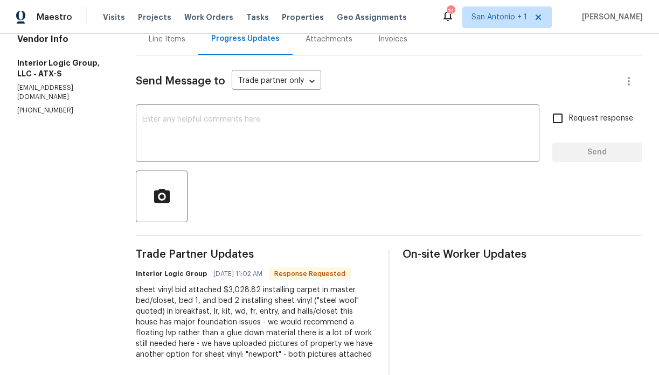
scroll to position [116, 0]
click at [267, 118] on textarea at bounding box center [337, 135] width 390 height 38
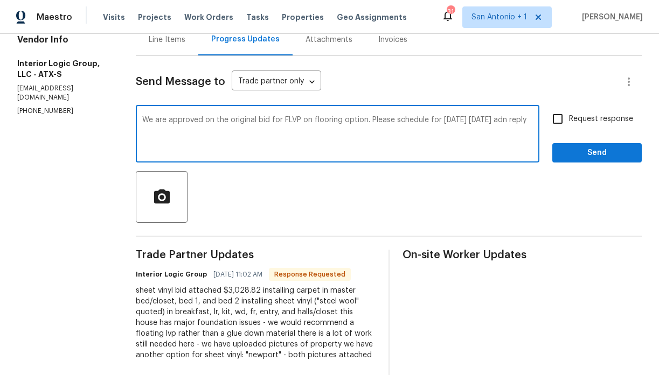
click at [518, 120] on textarea "We are approved on the original bid for FLVP on flooring option. Please schedul…" at bounding box center [337, 135] width 390 height 38
click at [280, 131] on textarea "We are approved on the original bid for FLVP on flooring option. Please schedul…" at bounding box center [337, 135] width 390 height 38
type textarea "We are approved on the original bid for FLVP on flooring option. Please schedul…"
click at [604, 150] on span "Send" at bounding box center [597, 152] width 72 height 13
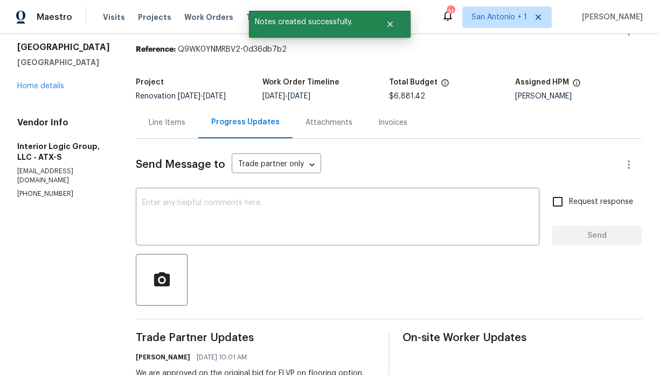
scroll to position [17, 0]
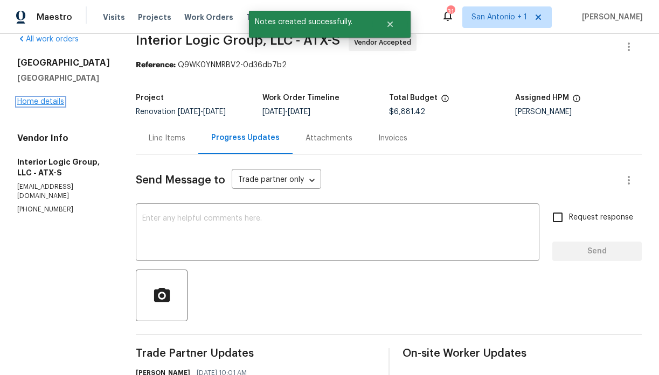
click at [48, 101] on link "Home details" at bounding box center [40, 102] width 47 height 8
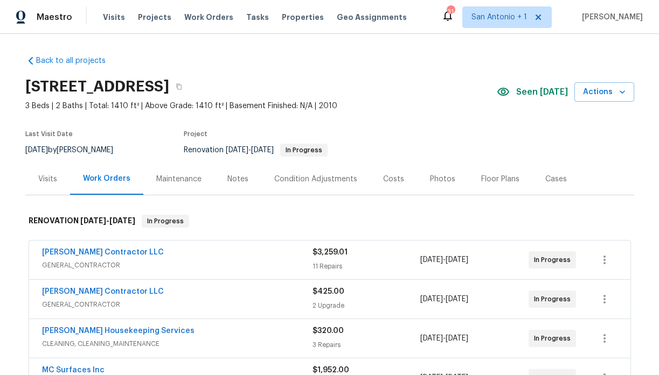
click at [224, 182] on div "Notes" at bounding box center [237, 179] width 47 height 32
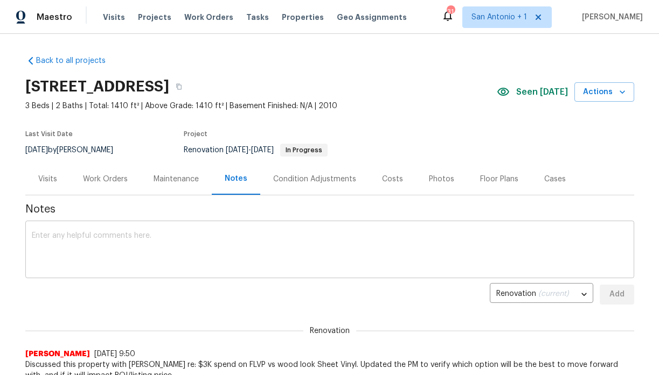
click at [241, 233] on textarea at bounding box center [330, 251] width 596 height 38
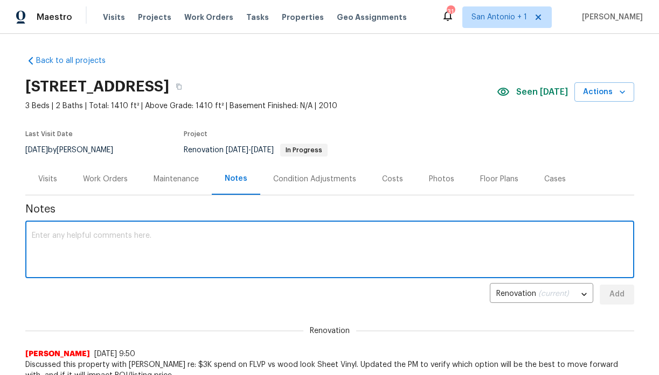
paste textarea "[URL][DOMAIN_NAME]"
type textarea "[URL][DOMAIN_NAME]"
click at [619, 302] on button "Add" at bounding box center [616, 295] width 34 height 20
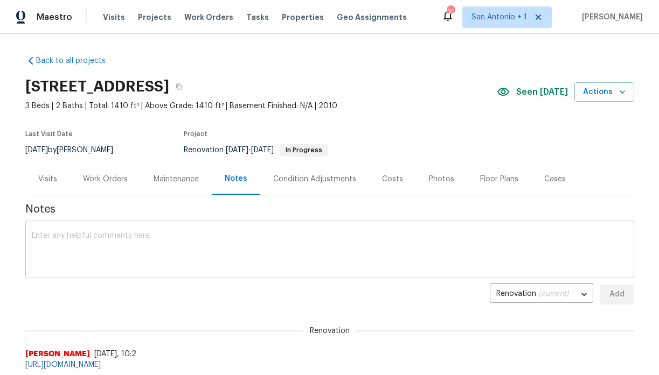
scroll to position [50, 0]
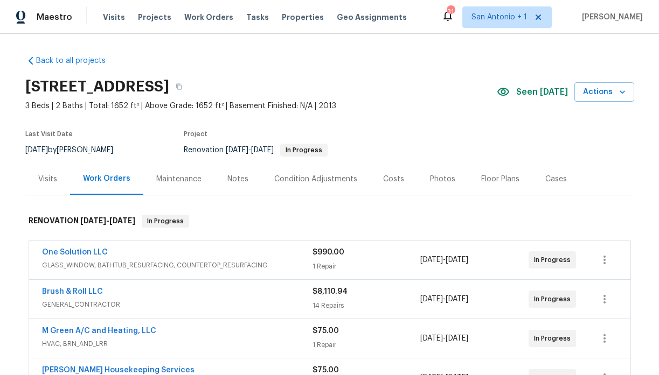
click at [526, 86] on div "Seen [DATE]" at bounding box center [535, 92] width 78 height 13
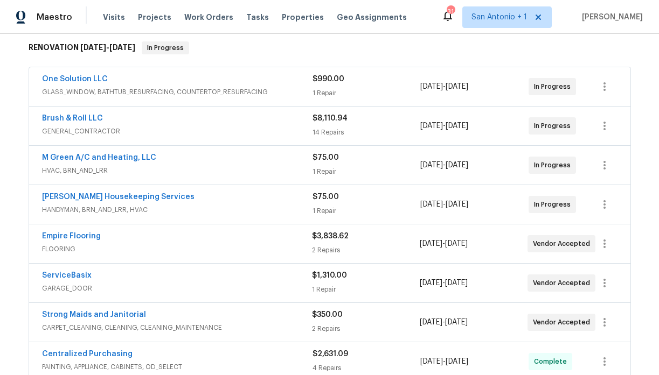
scroll to position [138, 0]
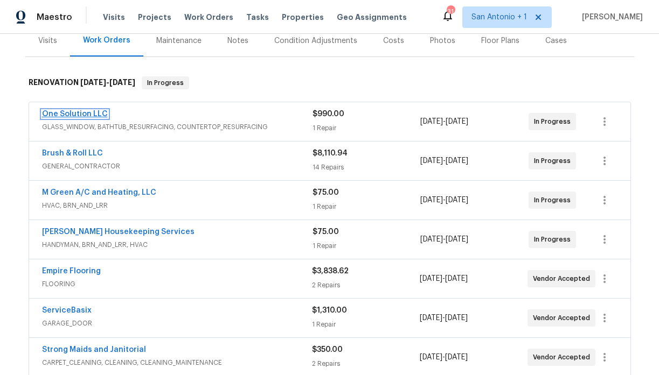
click at [72, 115] on link "One Solution LLC" at bounding box center [75, 114] width 66 height 8
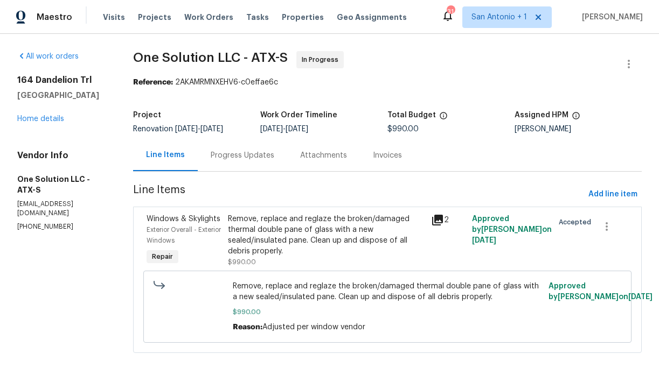
click at [237, 156] on div "Progress Updates" at bounding box center [243, 155] width 64 height 11
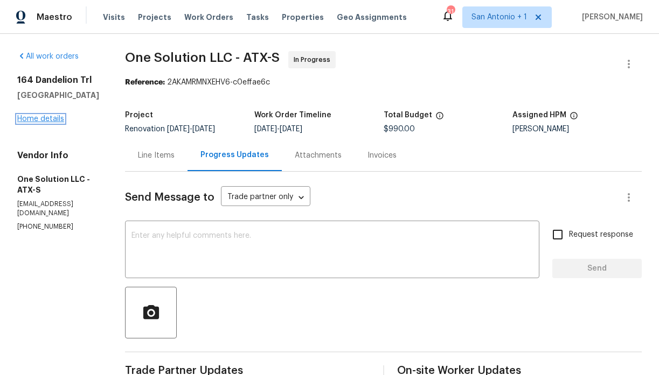
click at [44, 117] on link "Home details" at bounding box center [40, 119] width 47 height 8
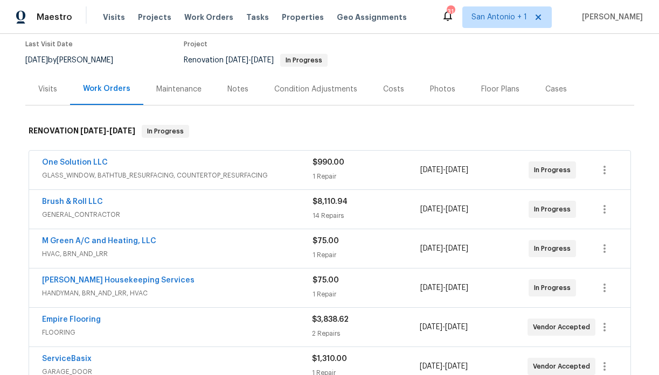
scroll to position [91, 0]
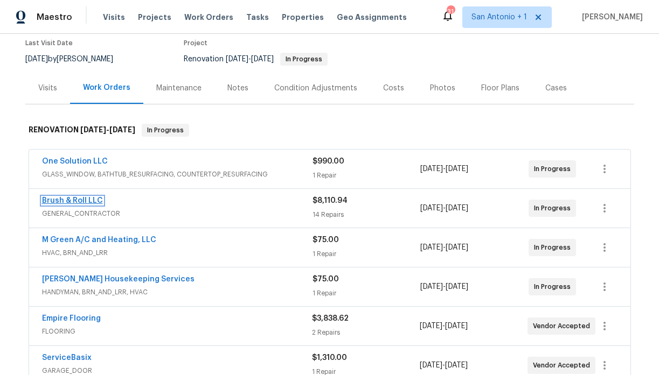
click at [83, 198] on link "Brush & Roll LLC" at bounding box center [72, 201] width 61 height 8
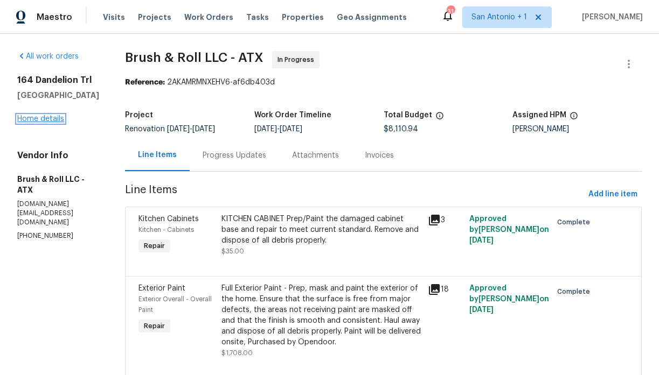
click at [37, 117] on link "Home details" at bounding box center [40, 119] width 47 height 8
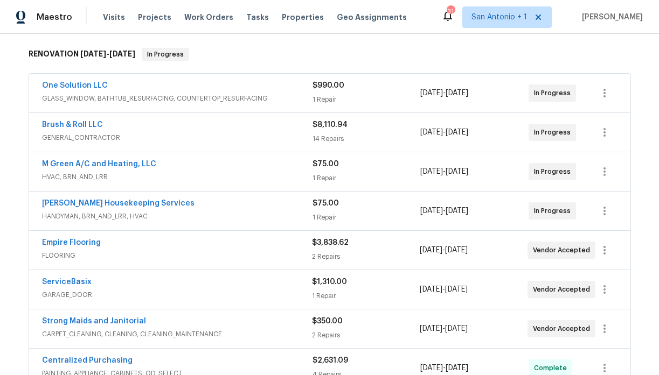
scroll to position [166, 0]
click at [77, 86] on link "One Solution LLC" at bounding box center [75, 86] width 66 height 8
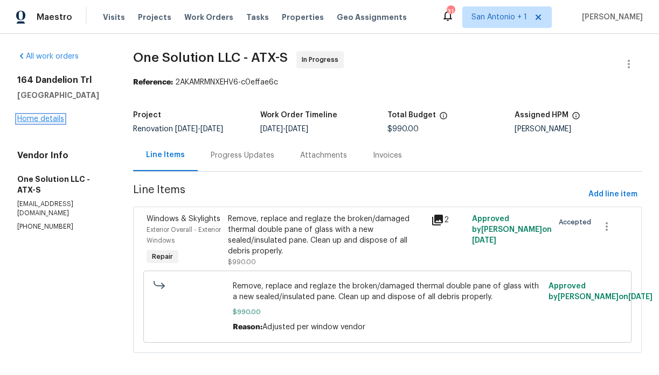
click at [36, 120] on link "Home details" at bounding box center [40, 119] width 47 height 8
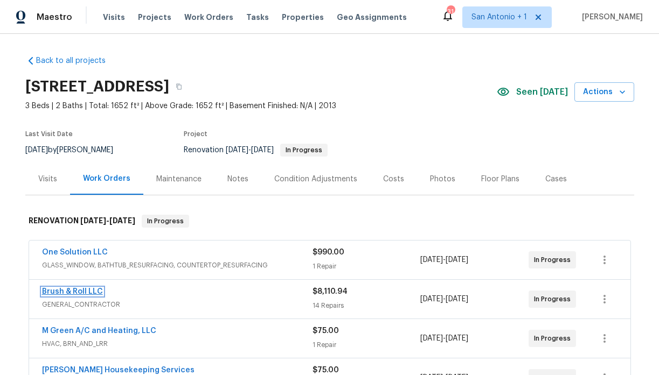
click at [72, 293] on link "Brush & Roll LLC" at bounding box center [72, 292] width 61 height 8
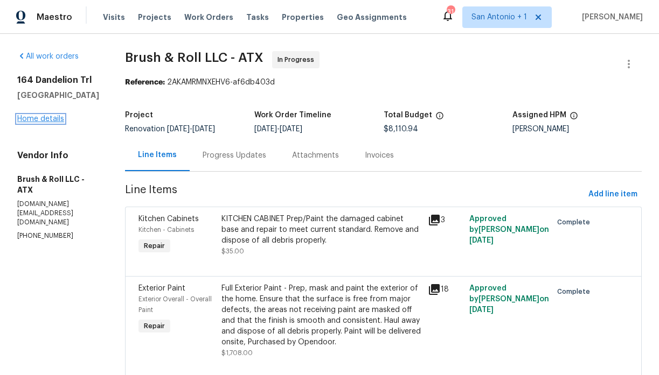
click at [46, 117] on link "Home details" at bounding box center [40, 119] width 47 height 8
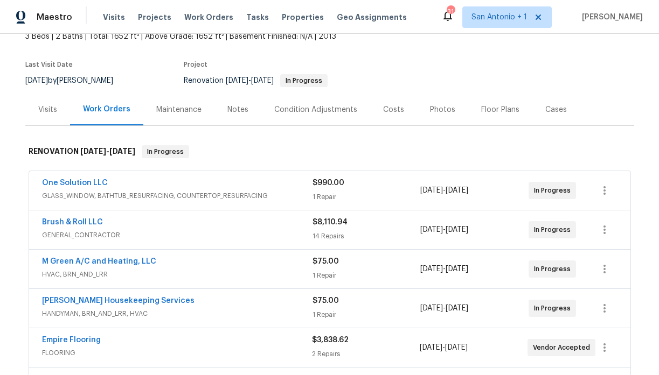
scroll to position [76, 0]
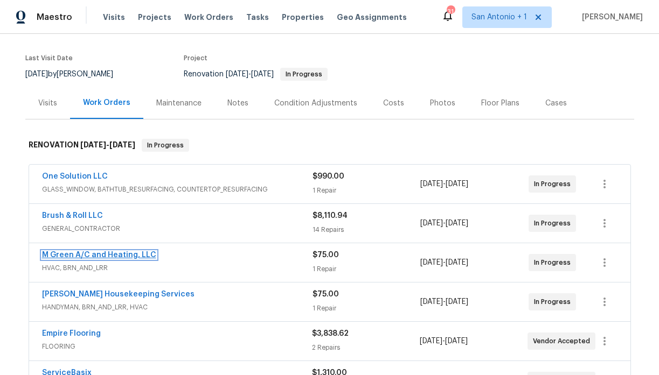
click at [82, 254] on link "M Green A/C and Heating, LLC" at bounding box center [99, 255] width 114 height 8
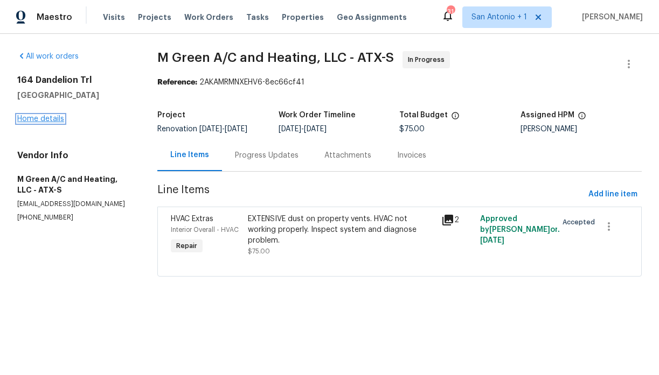
click at [48, 118] on link "Home details" at bounding box center [40, 119] width 47 height 8
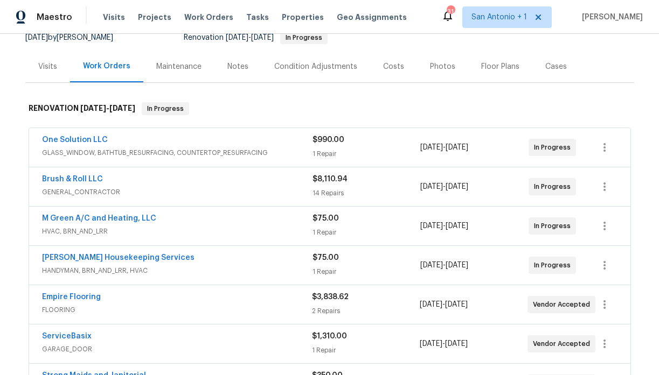
scroll to position [123, 0]
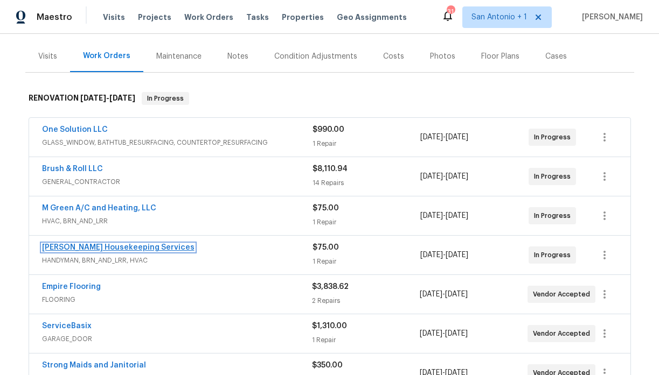
click at [85, 251] on link "[PERSON_NAME] Housekeeping Services" at bounding box center [118, 248] width 152 height 8
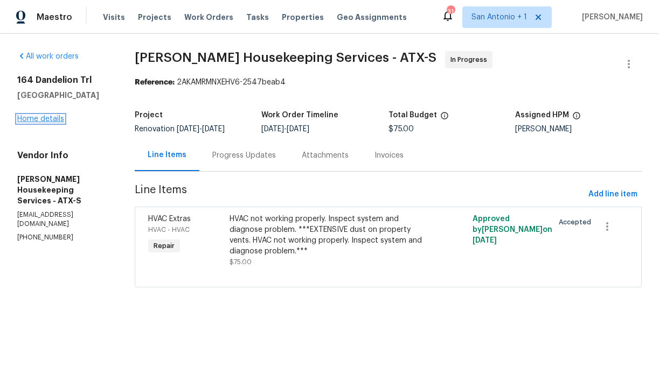
click at [49, 115] on link "Home details" at bounding box center [40, 119] width 47 height 8
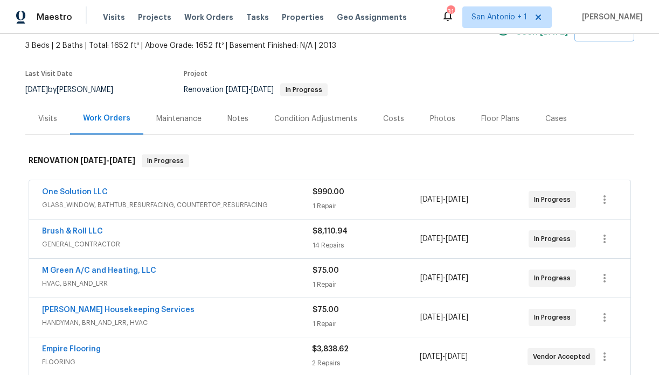
scroll to position [64, 0]
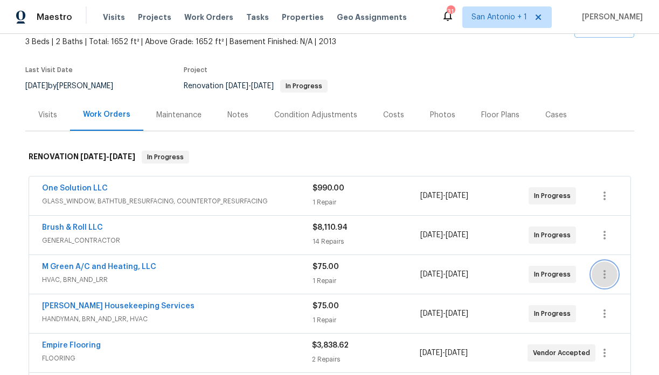
click at [602, 275] on icon "button" at bounding box center [604, 274] width 13 height 13
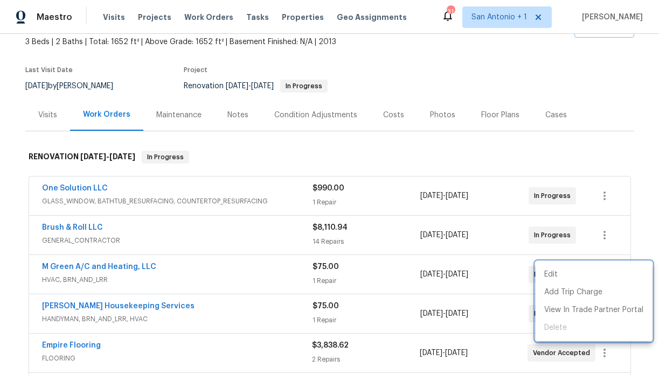
click at [122, 266] on div at bounding box center [329, 187] width 659 height 375
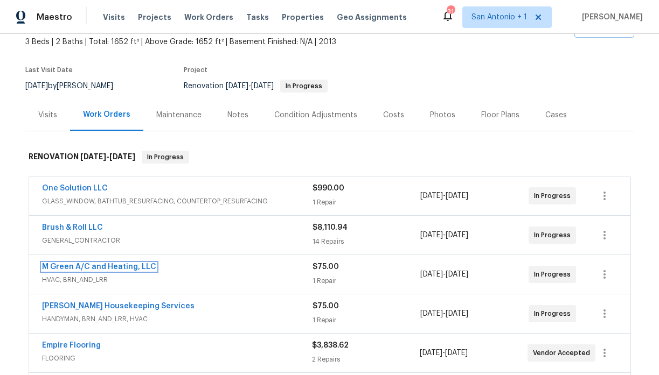
click at [122, 266] on link "M Green A/C and Heating, LLC" at bounding box center [99, 267] width 114 height 8
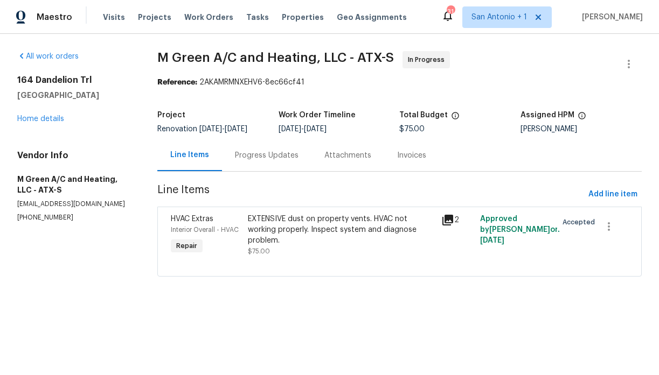
click at [269, 157] on div "Progress Updates" at bounding box center [267, 155] width 64 height 11
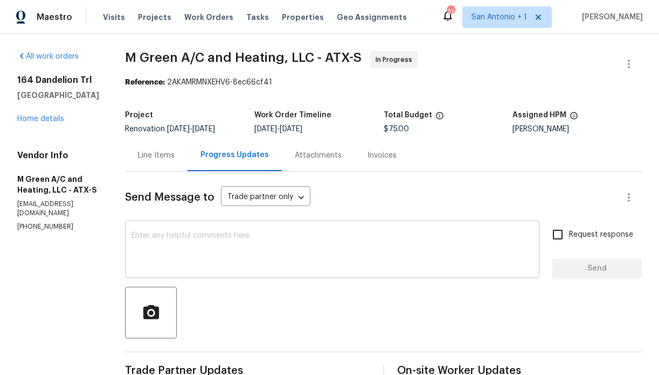
click at [300, 241] on textarea at bounding box center [331, 251] width 401 height 38
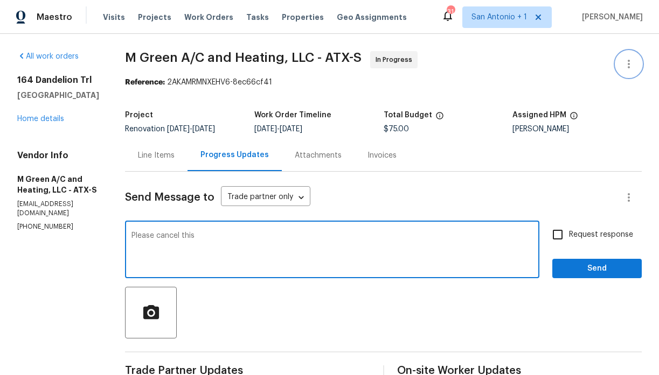
click at [625, 62] on icon "button" at bounding box center [628, 64] width 13 height 13
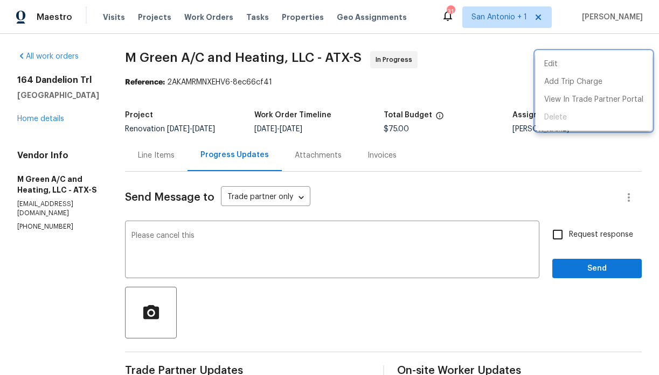
click at [535, 170] on div at bounding box center [329, 187] width 659 height 375
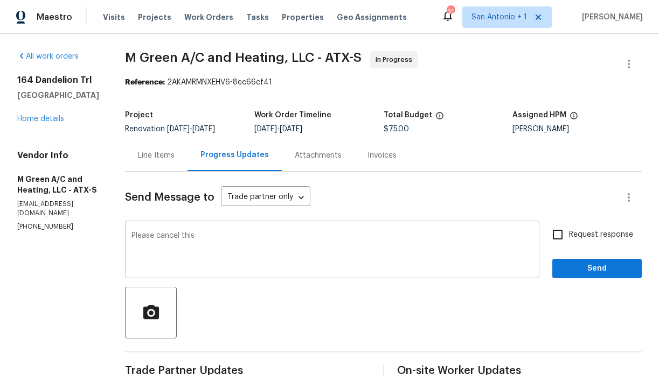
click at [239, 246] on textarea "Please cancel this" at bounding box center [331, 251] width 401 height 38
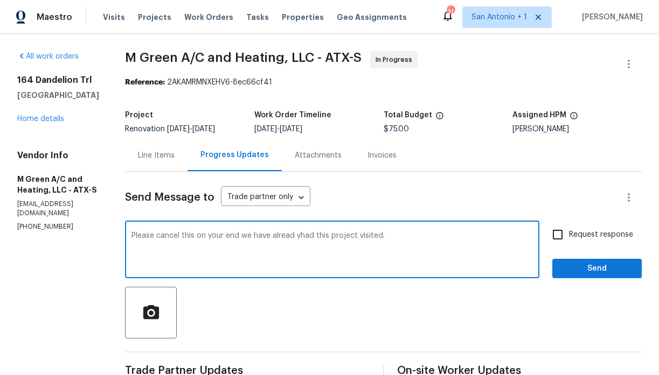
click at [324, 236] on textarea "Please cancel this on your end we have alread yhad this project visited." at bounding box center [331, 251] width 401 height 38
type textarea "Please cancel this on your end we have already had this project visited."
click at [613, 268] on span "Send" at bounding box center [597, 268] width 72 height 13
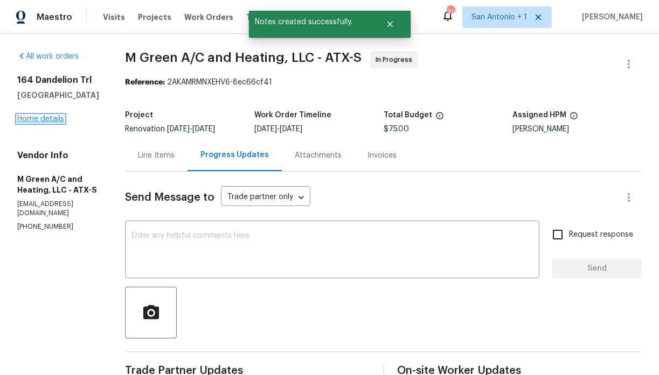
click at [49, 118] on link "Home details" at bounding box center [40, 119] width 47 height 8
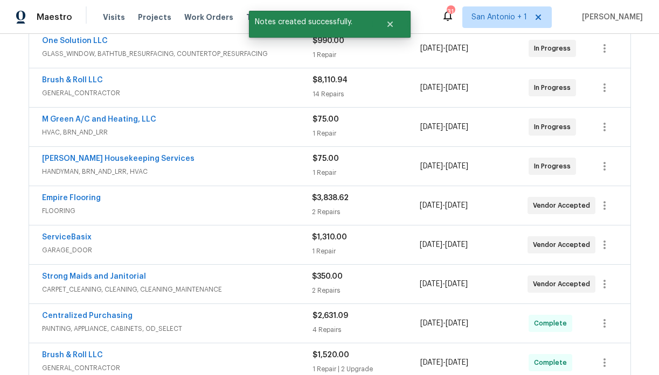
scroll to position [225, 0]
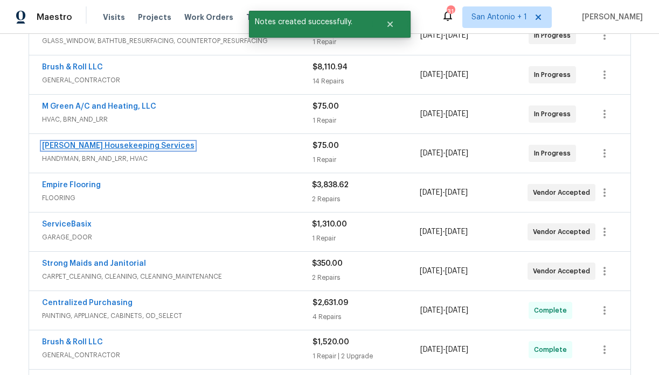
click at [121, 146] on link "Arelis Housekeeping Services" at bounding box center [118, 146] width 152 height 8
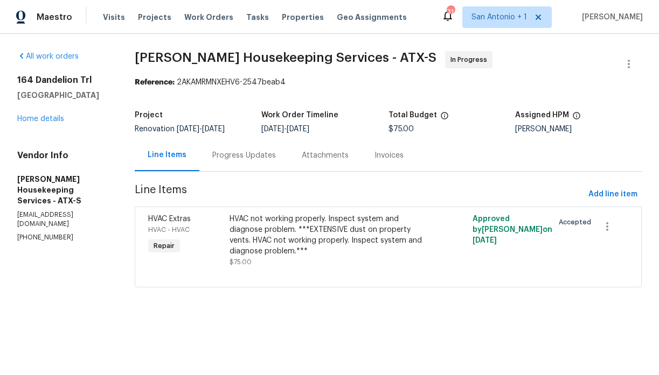
click at [241, 156] on div "Progress Updates" at bounding box center [244, 155] width 64 height 11
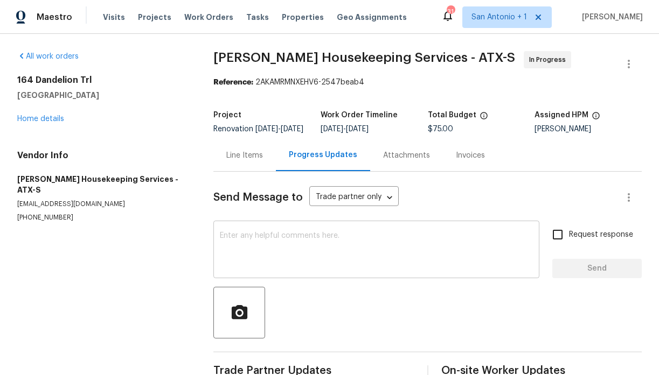
scroll to position [32, 0]
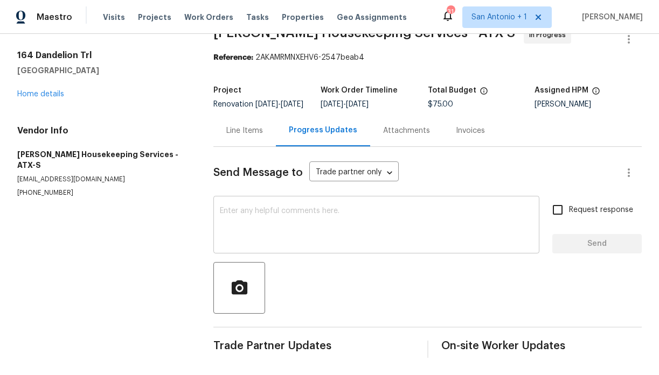
click at [287, 216] on textarea at bounding box center [376, 226] width 313 height 38
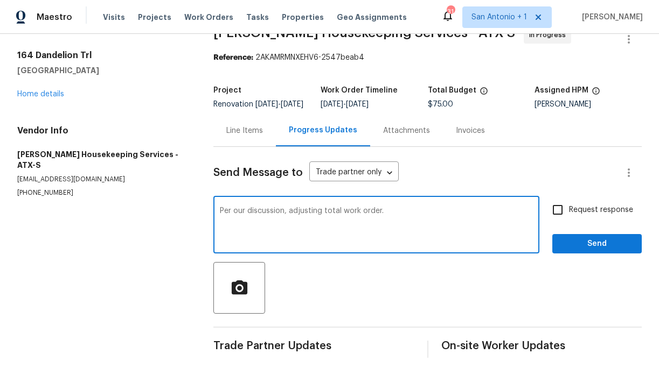
type textarea "Per our discussion, adjusting total work order."
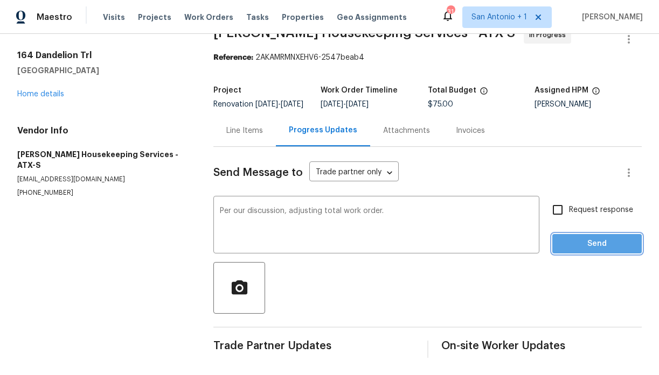
click at [579, 253] on button "Send" at bounding box center [596, 244] width 89 height 20
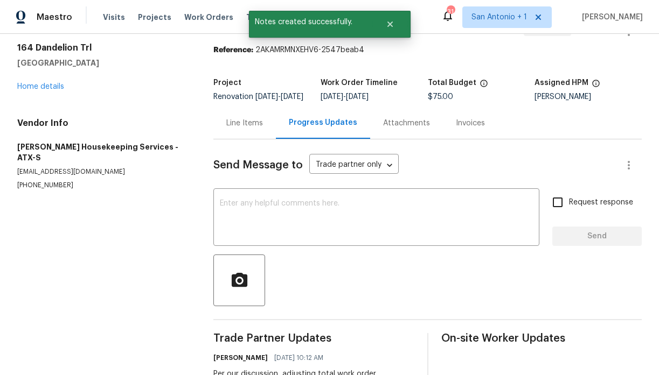
click at [242, 127] on div "Line Items" at bounding box center [244, 123] width 37 height 11
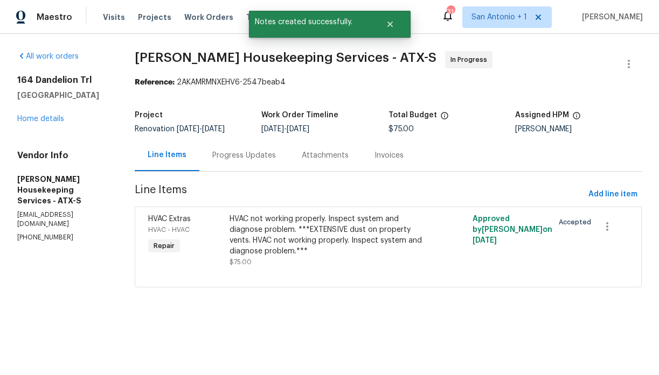
click at [264, 236] on div "HVAC not working properly. Inspect system and diagnose problem. ***EXTENSIVE du…" at bounding box center [327, 235] width 196 height 43
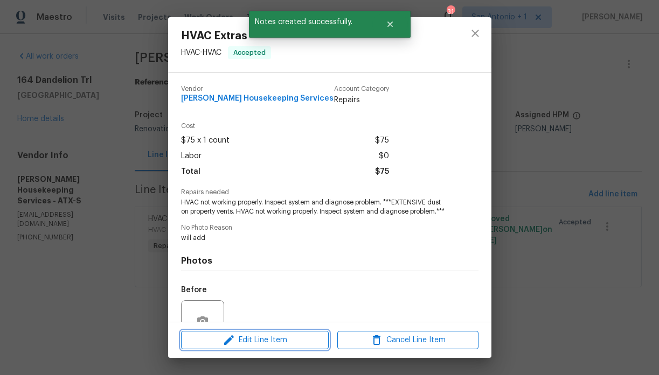
click at [264, 332] on button "Edit Line Item" at bounding box center [255, 340] width 148 height 19
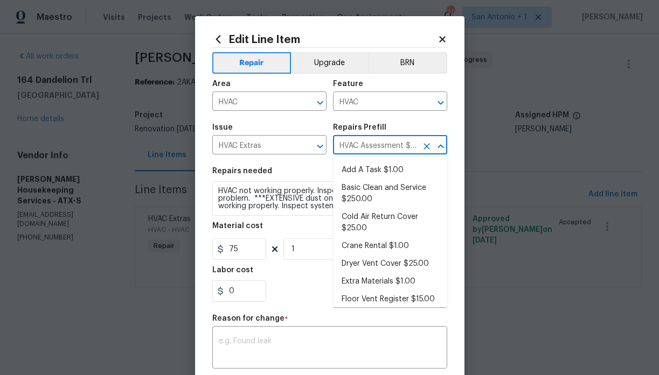
click at [365, 146] on input "HVAC Assessment $75.00" at bounding box center [375, 146] width 84 height 17
click at [365, 166] on li "Add A Task $1.00" at bounding box center [390, 171] width 114 height 18
type input "HVAC Assessment $75.00"
type textarea "HPM to detail"
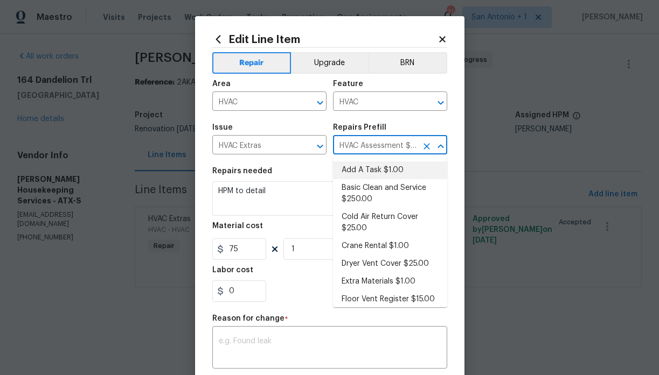
type input "Add A Task $1.00"
type input "1"
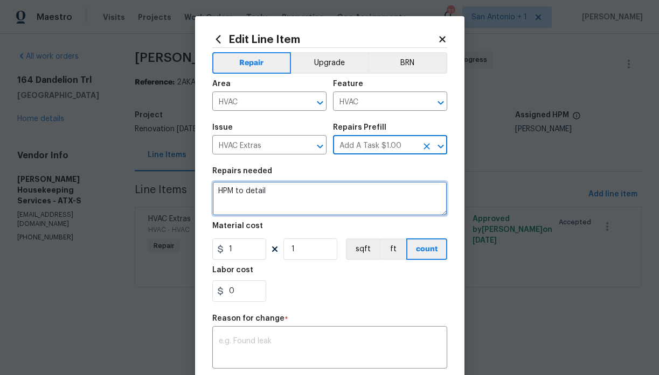
click at [256, 193] on textarea "HPM to detail" at bounding box center [329, 198] width 235 height 34
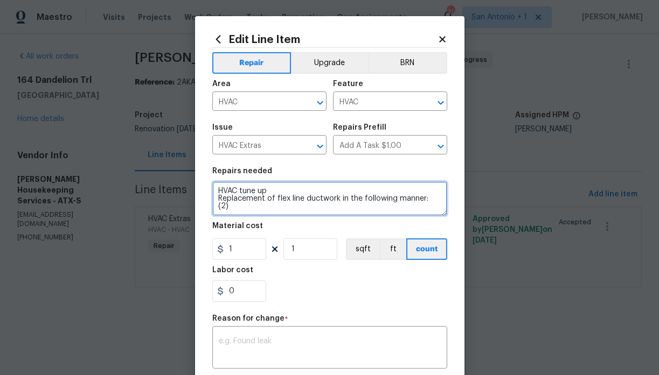
click at [284, 192] on textarea "HVAC tune up Replacement of flex line ductwork in the following manner: (2)" at bounding box center [329, 198] width 235 height 34
type textarea "HVAC tune up $450 Replacement of flex line ductwork in the following manner: (2)"
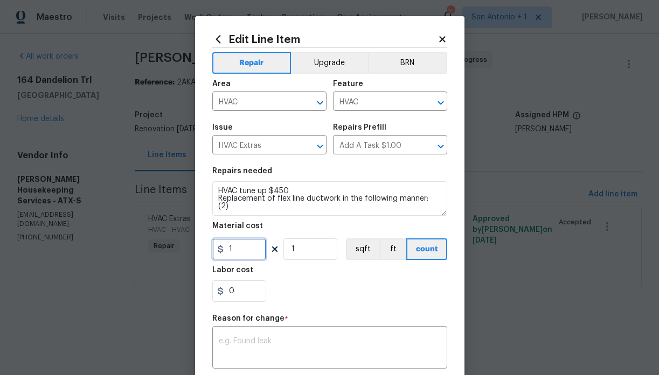
click at [246, 252] on input "1" at bounding box center [239, 250] width 54 height 22
type input "1250"
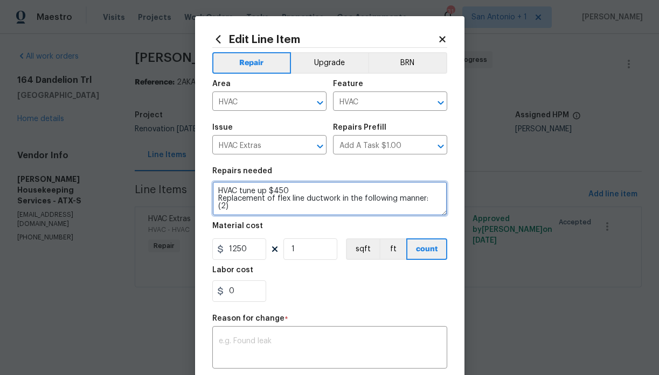
click at [265, 208] on textarea "HVAC tune up $450 Replacement of flex line ductwork in the following manner: (2)" at bounding box center [329, 198] width 235 height 34
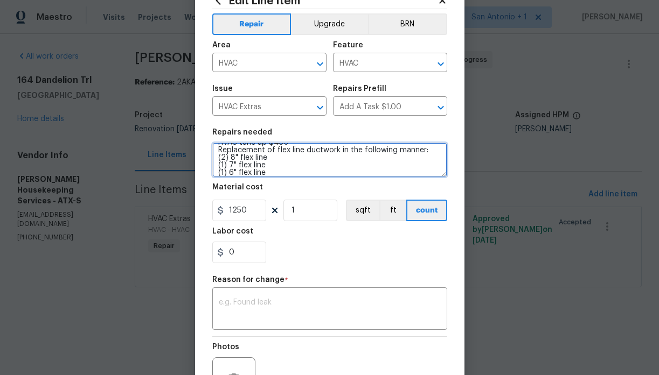
scroll to position [47, 0]
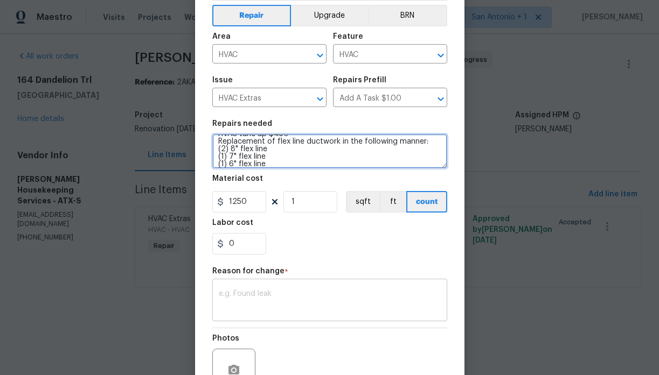
type textarea "HVAC tune up $450 Replacement of flex line ductwork in the following manner: (2…"
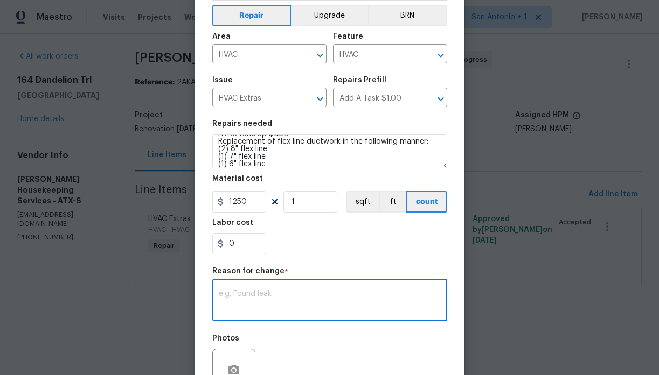
click at [310, 297] on textarea at bounding box center [330, 301] width 222 height 23
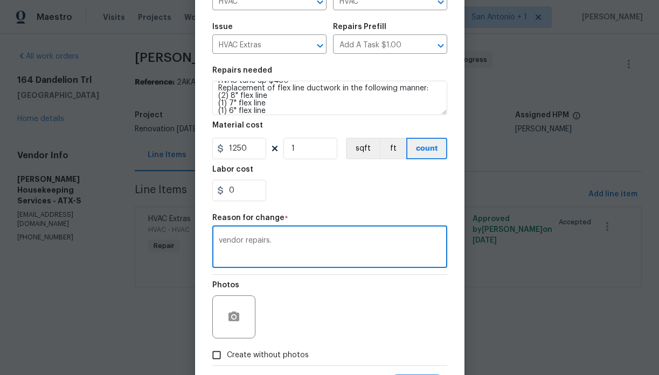
scroll to position [156, 0]
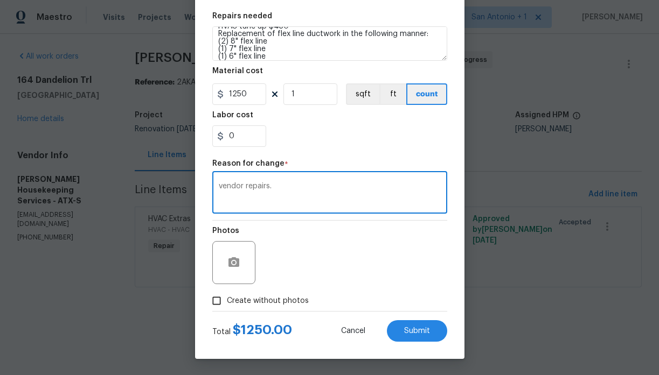
type textarea "vendor repairs."
click at [292, 296] on span "Create without photos" at bounding box center [268, 301] width 82 height 11
click at [227, 296] on input "Create without photos" at bounding box center [216, 301] width 20 height 20
checkbox input "true"
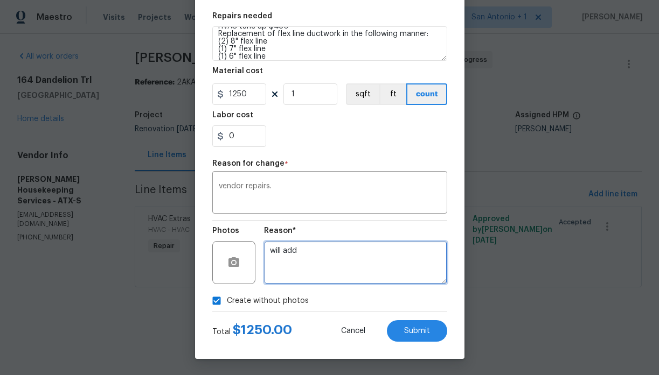
click at [312, 267] on textarea "will add" at bounding box center [355, 262] width 183 height 43
type textarea "will add 1"
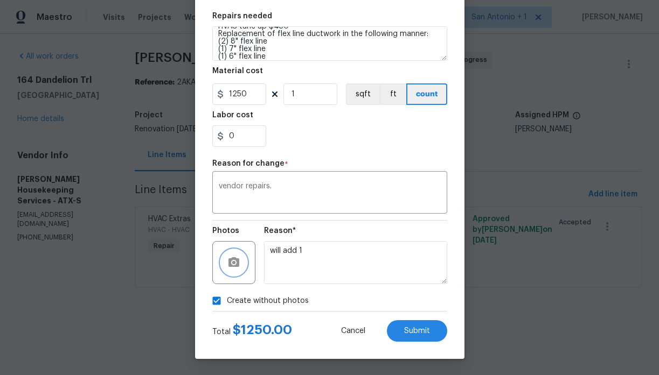
click at [234, 263] on circle "button" at bounding box center [233, 262] width 3 height 3
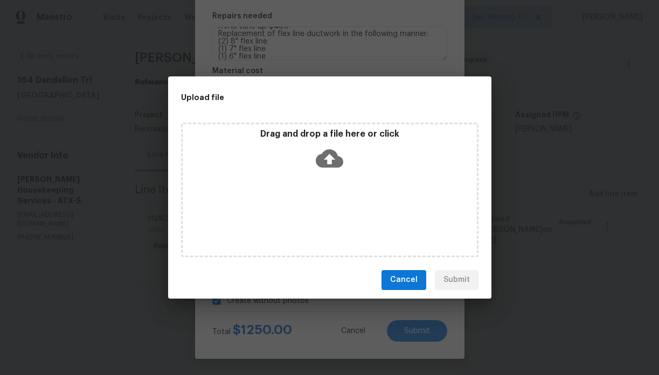
click at [334, 160] on icon at bounding box center [329, 158] width 27 height 18
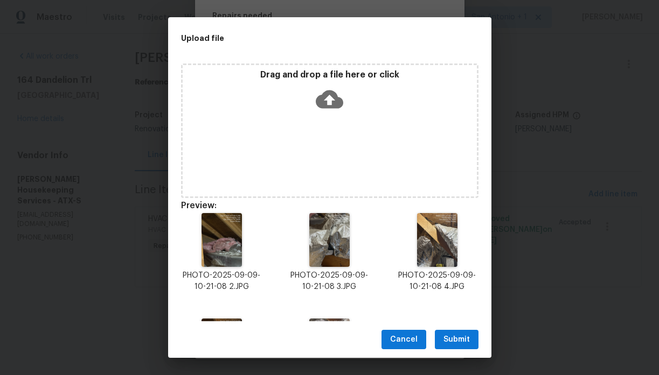
click at [457, 340] on span "Submit" at bounding box center [456, 339] width 26 height 13
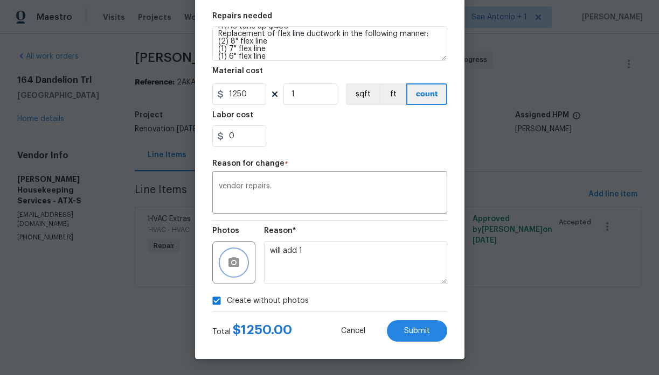
checkbox input "false"
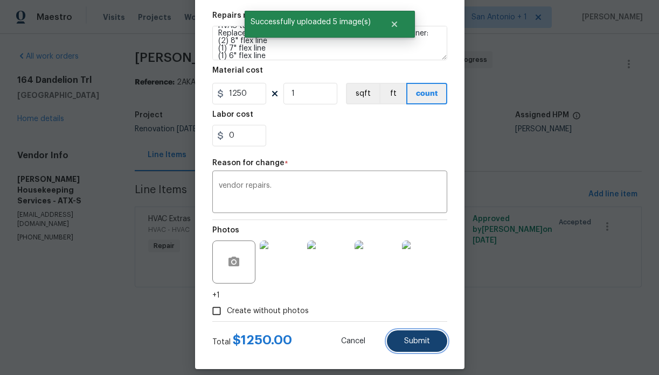
click at [420, 342] on span "Submit" at bounding box center [417, 342] width 26 height 8
type textarea "HVAC not working properly. Inspect system and diagnose problem. ***EXTENSIVE du…"
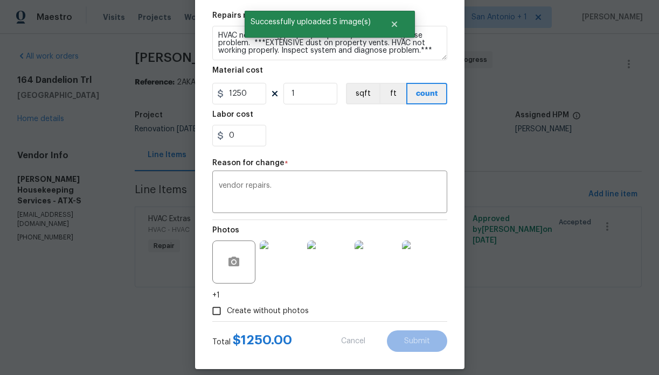
type input "HVAC Assessment $75.00"
type input "75"
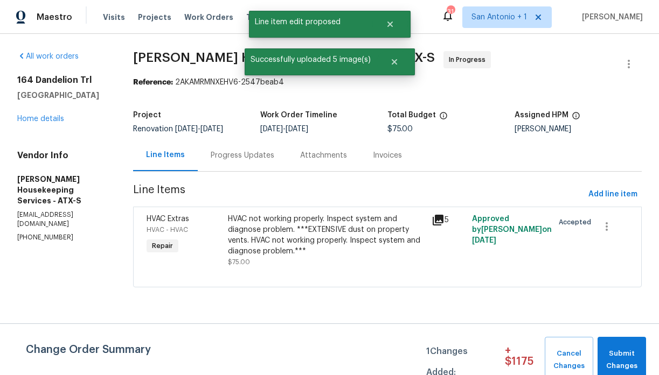
scroll to position [0, 0]
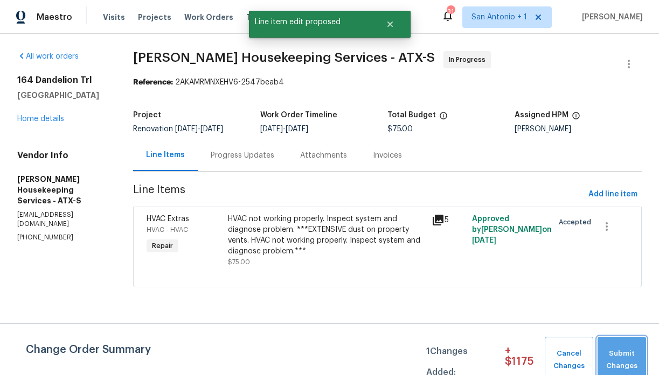
click at [621, 349] on span "Submit Changes" at bounding box center [622, 360] width 38 height 25
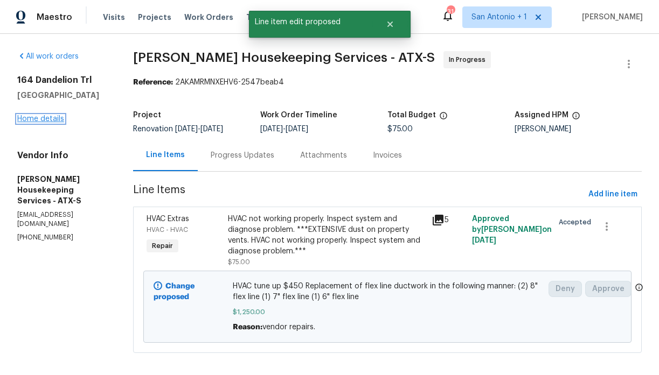
click at [55, 117] on link "Home details" at bounding box center [40, 119] width 47 height 8
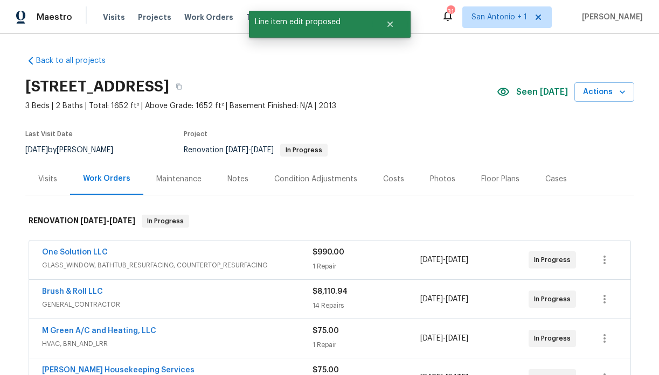
click at [234, 175] on div "Notes" at bounding box center [237, 179] width 21 height 11
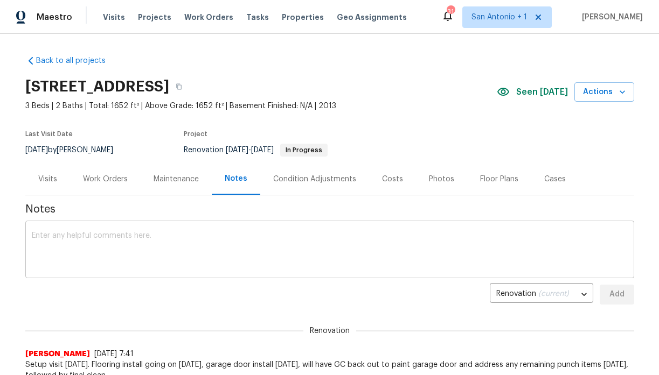
click at [212, 239] on textarea at bounding box center [330, 251] width 596 height 38
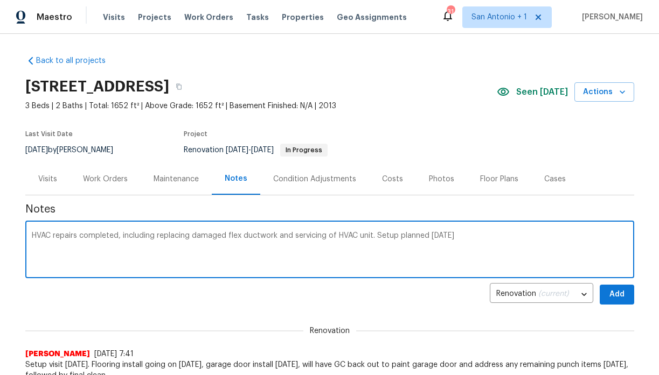
type textarea "HVAC repairs completed, including replacing damaged flex ductwork and servicing…"
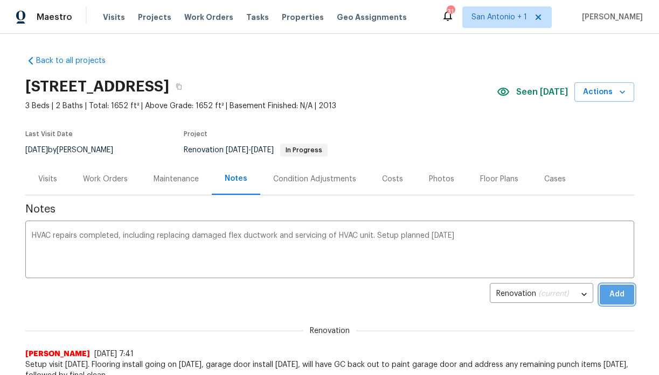
click at [619, 288] on span "Add" at bounding box center [616, 294] width 17 height 13
